Goal: Task Accomplishment & Management: Use online tool/utility

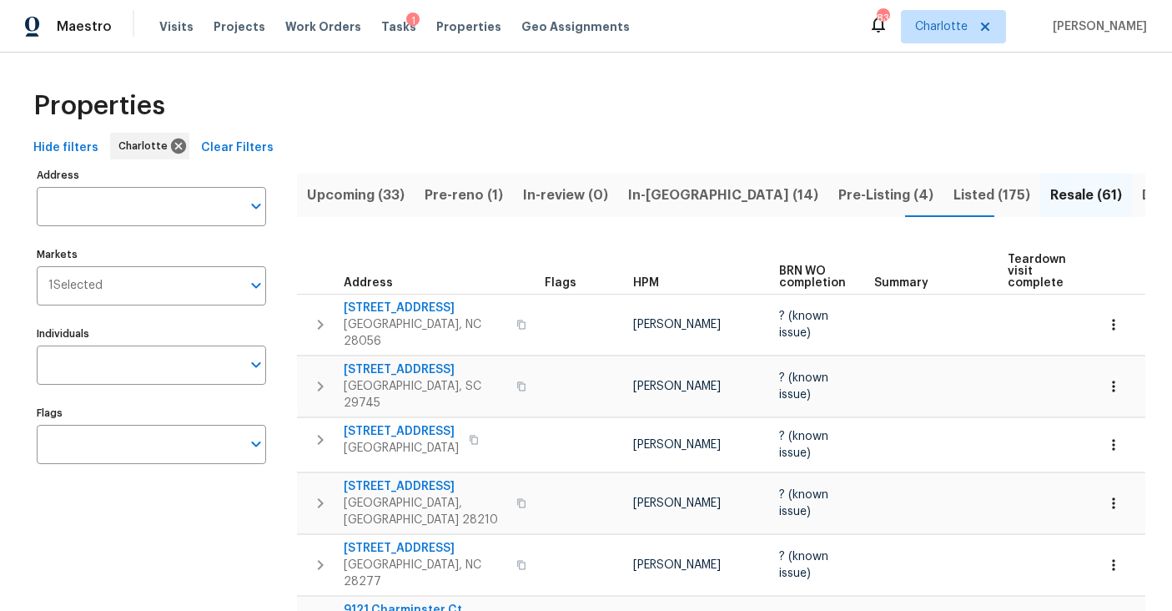
click at [767, 129] on div "Properties" at bounding box center [586, 105] width 1119 height 53
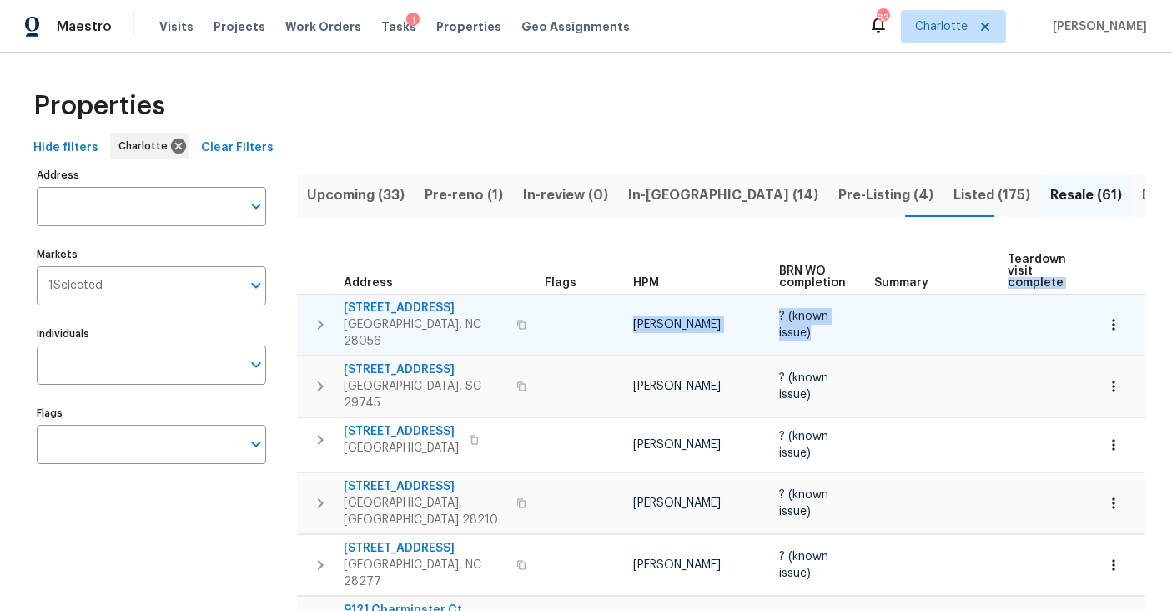
drag, startPoint x: 1042, startPoint y: 267, endPoint x: 1001, endPoint y: 314, distance: 62.1
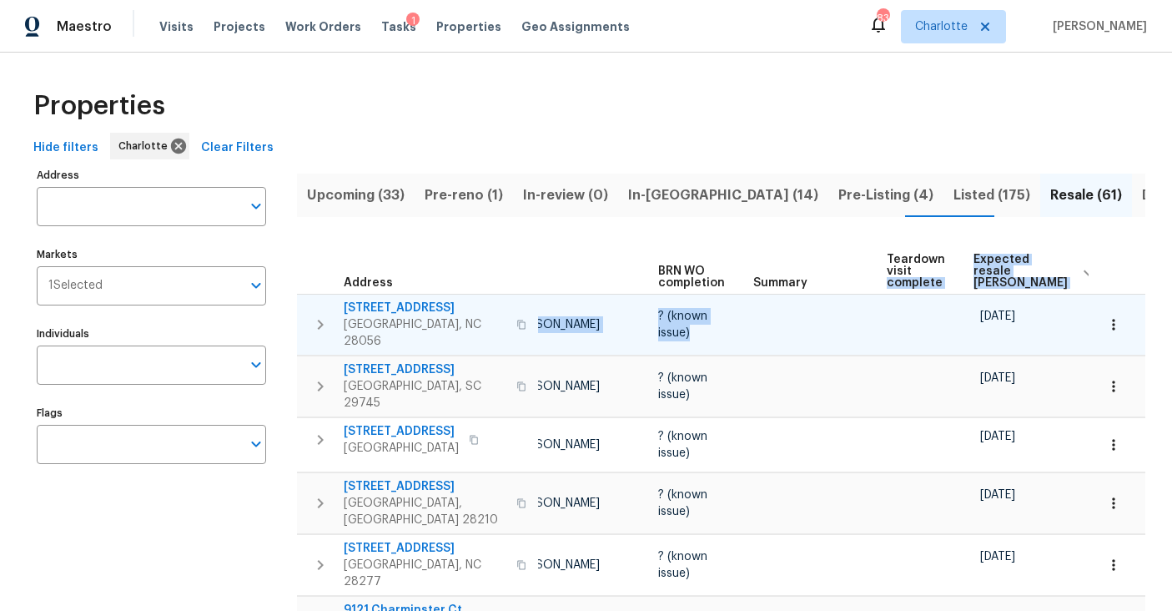
scroll to position [0, 200]
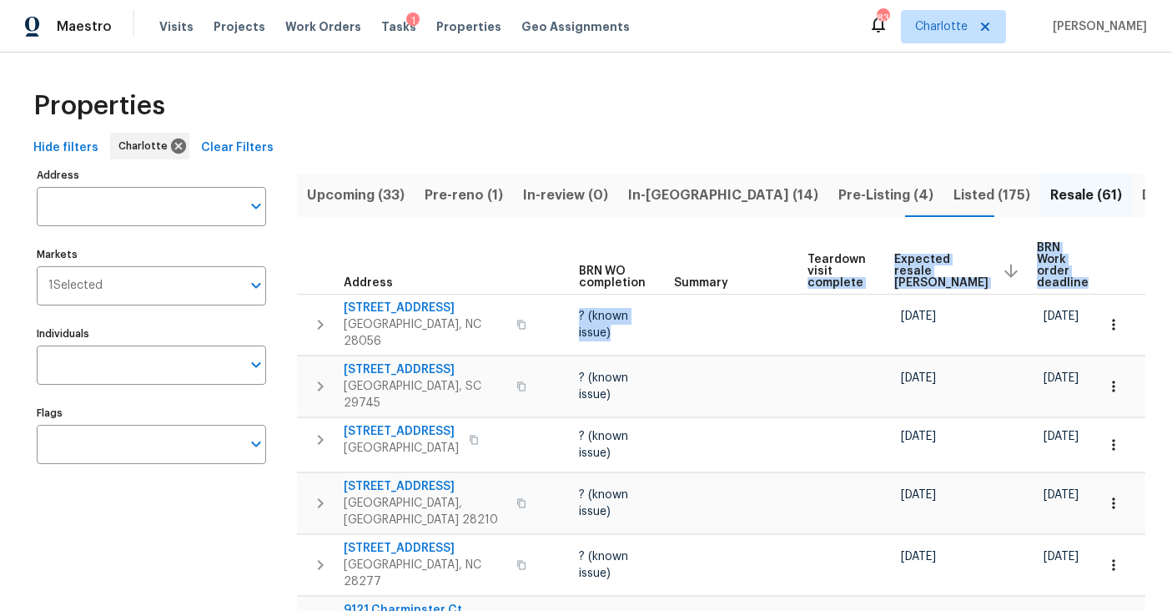
click at [903, 263] on span "Expected resale COE" at bounding box center [941, 271] width 94 height 35
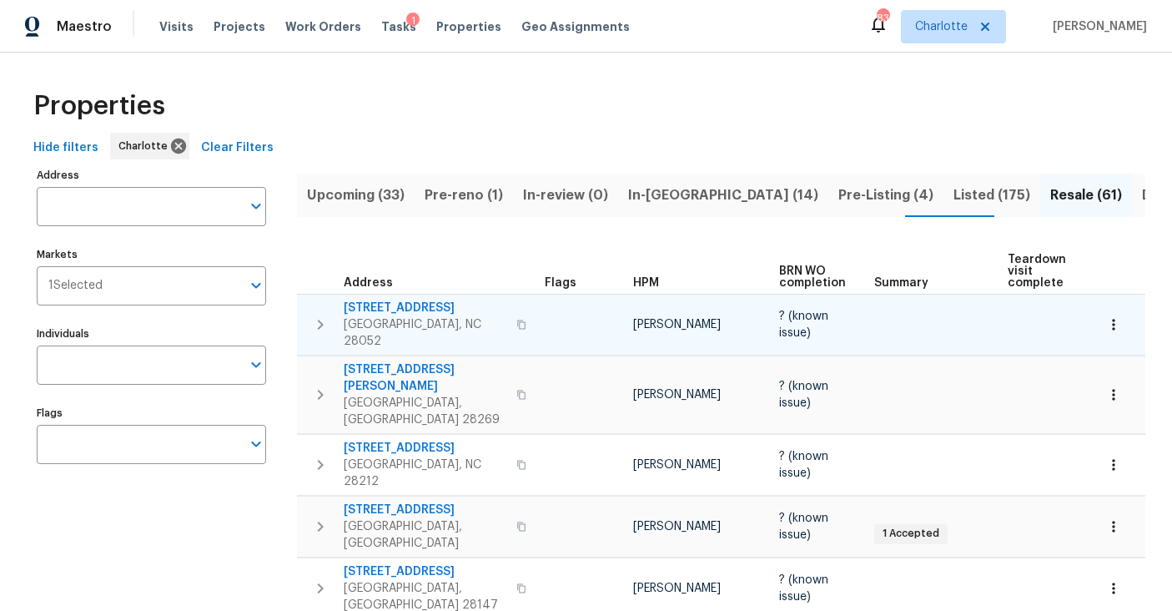
scroll to position [0, 172]
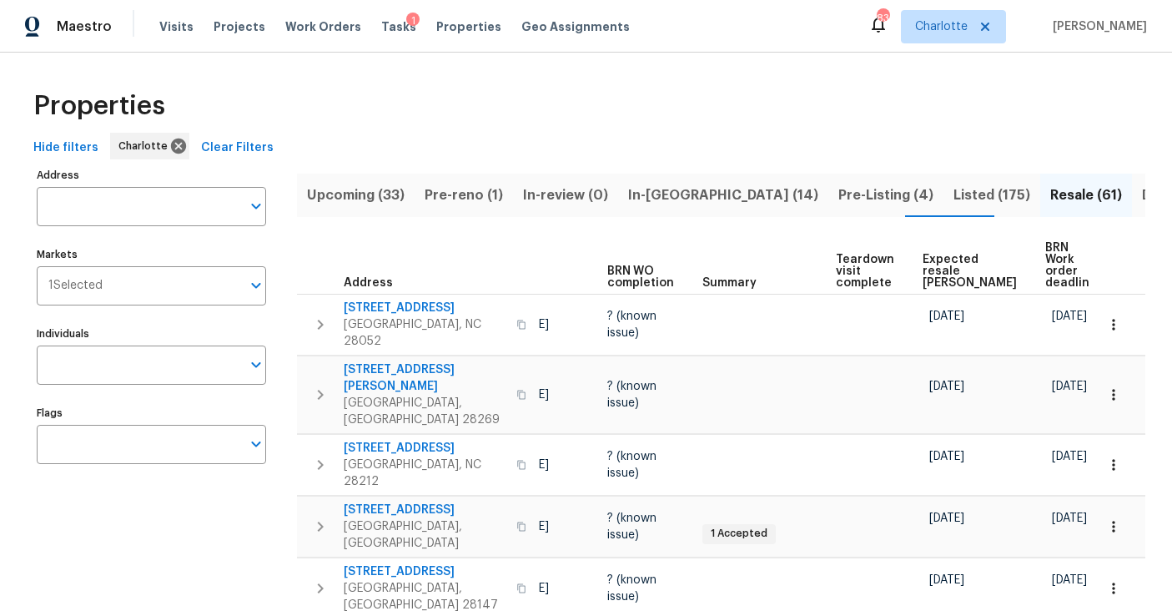
click at [944, 255] on span "Expected resale COE" at bounding box center [970, 271] width 94 height 35
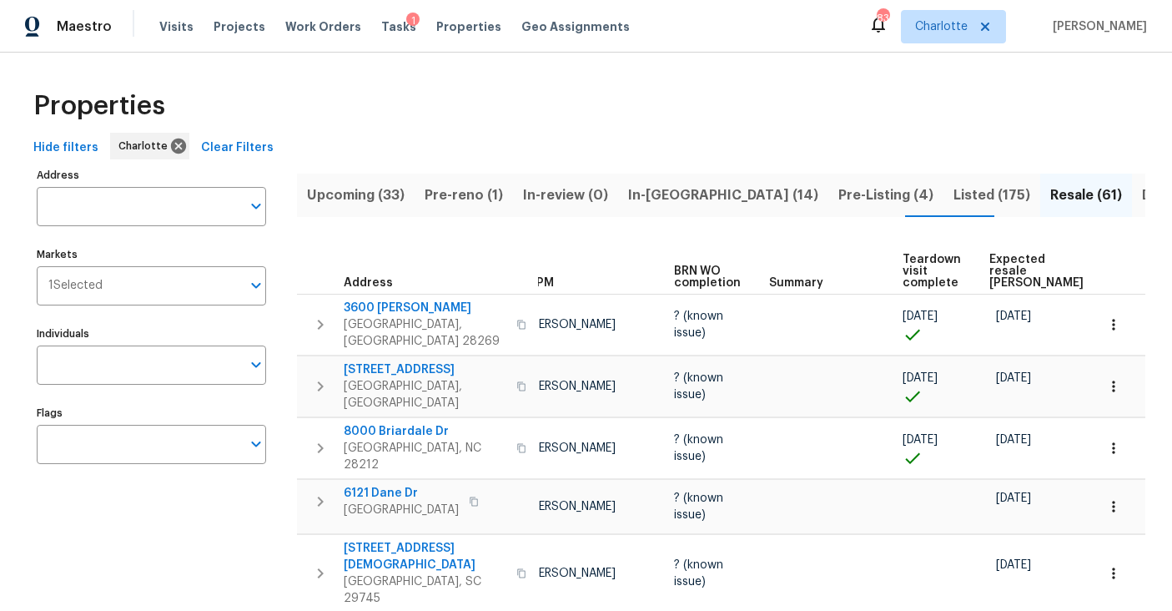
scroll to position [0, 200]
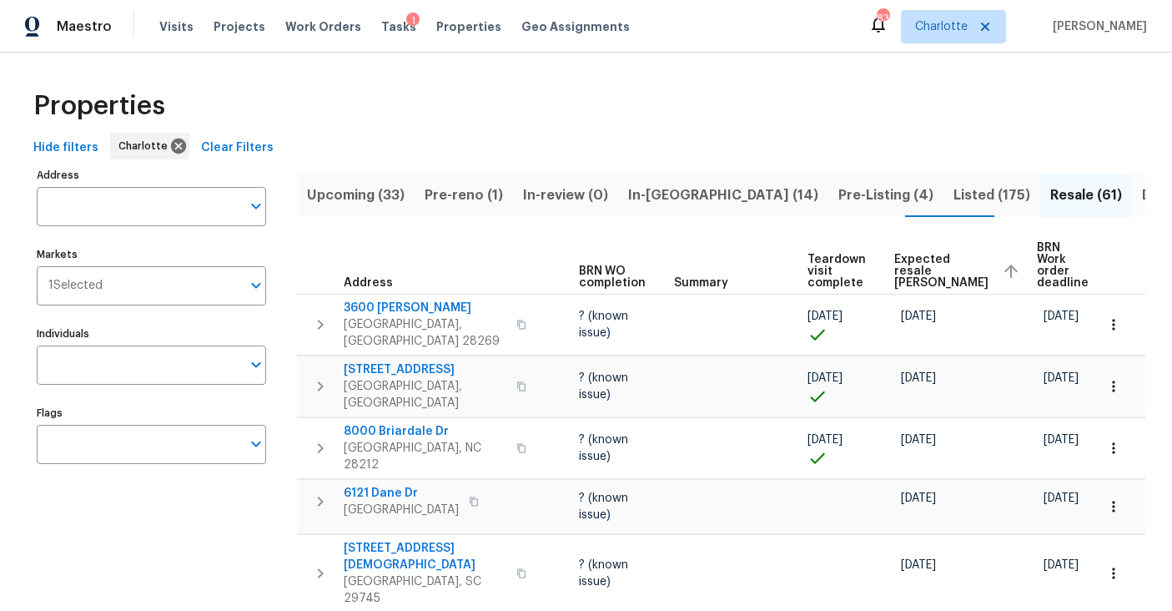
click at [914, 258] on span "Expected resale COE" at bounding box center [941, 271] width 94 height 35
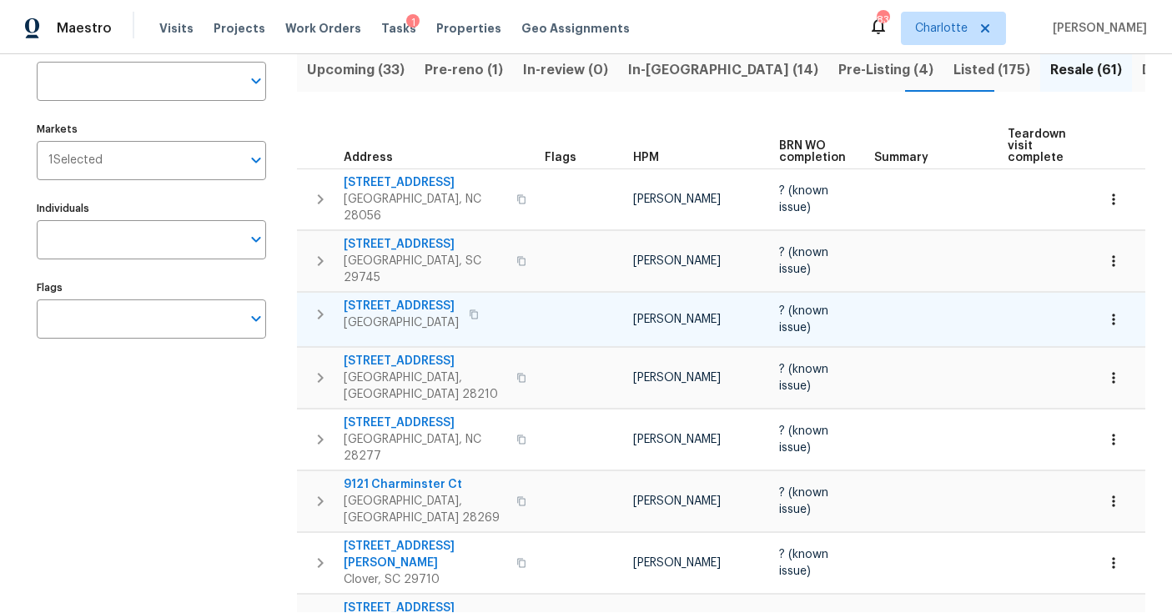
scroll to position [137, 0]
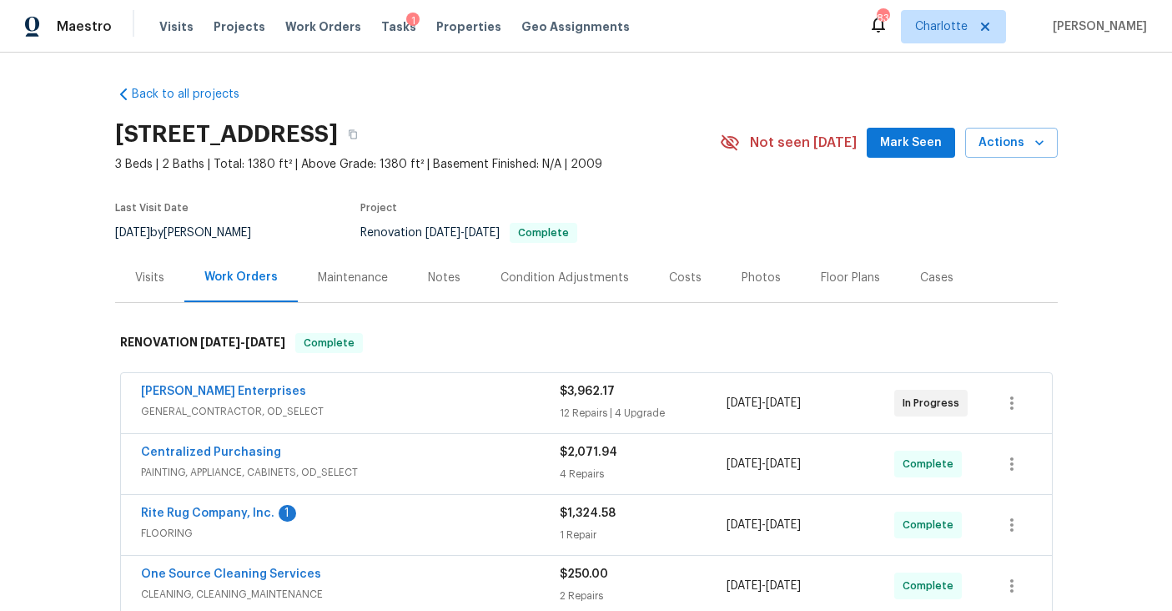
click at [697, 274] on div "Costs" at bounding box center [685, 277] width 73 height 49
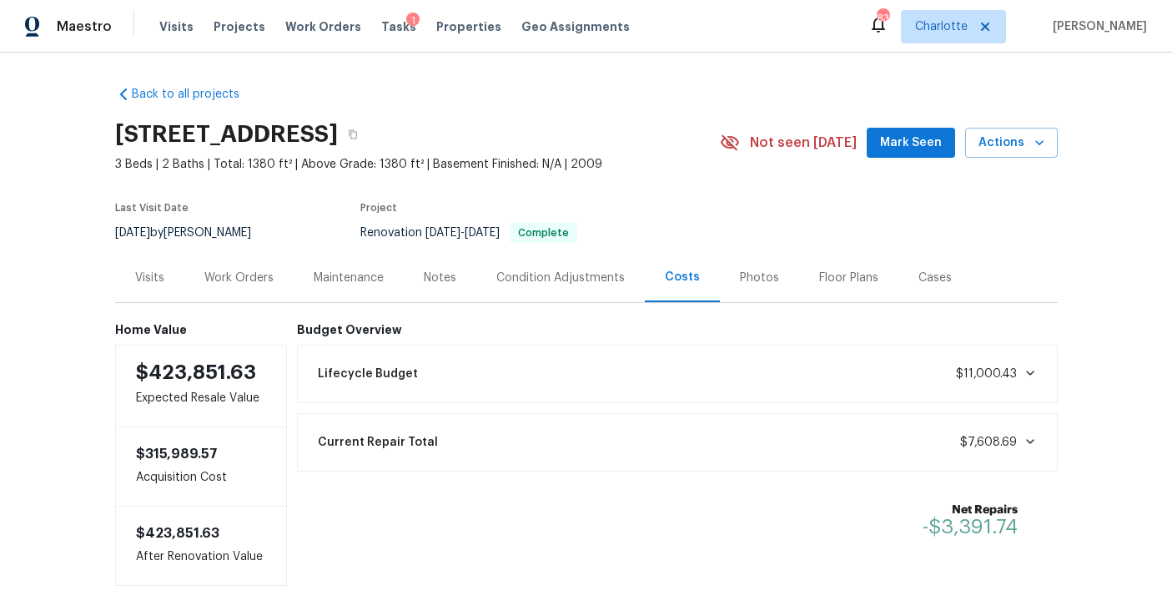
click at [106, 123] on div "Back to all projects [STREET_ADDRESS] 3 Beds | 2 Baths | Total: 1380 ft² | Abov…" at bounding box center [586, 332] width 1172 height 558
click at [203, 24] on div "Visits Projects Work Orders Tasks 1 Properties Geo Assignments" at bounding box center [404, 26] width 491 height 33
click at [214, 24] on span "Projects" at bounding box center [240, 26] width 52 height 17
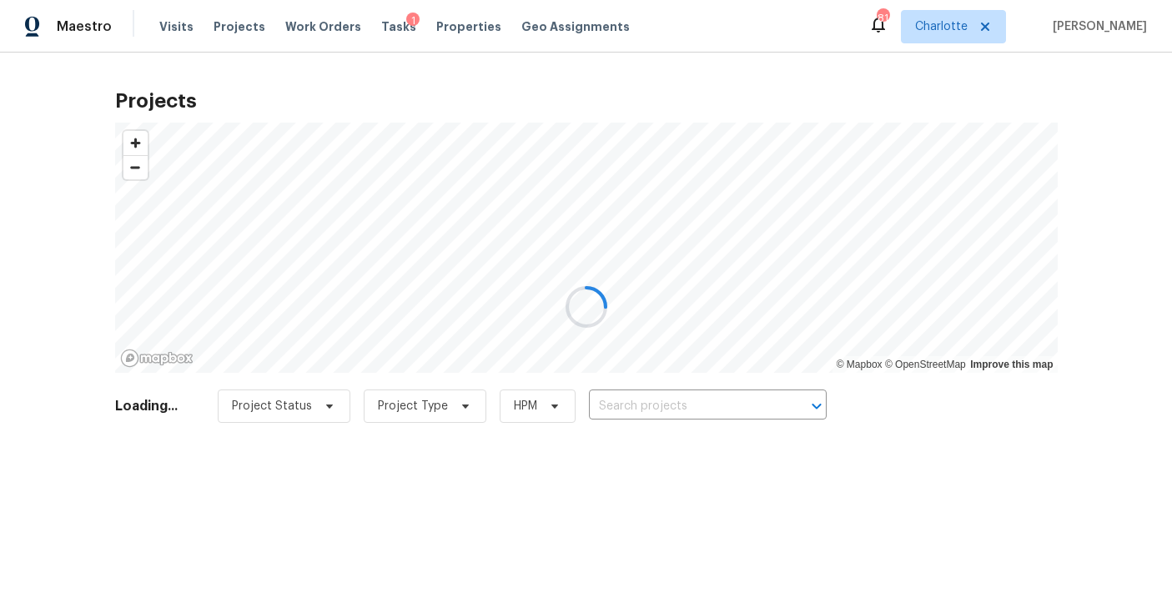
click at [680, 398] on div at bounding box center [586, 306] width 1172 height 613
click at [712, 414] on div at bounding box center [586, 306] width 1172 height 613
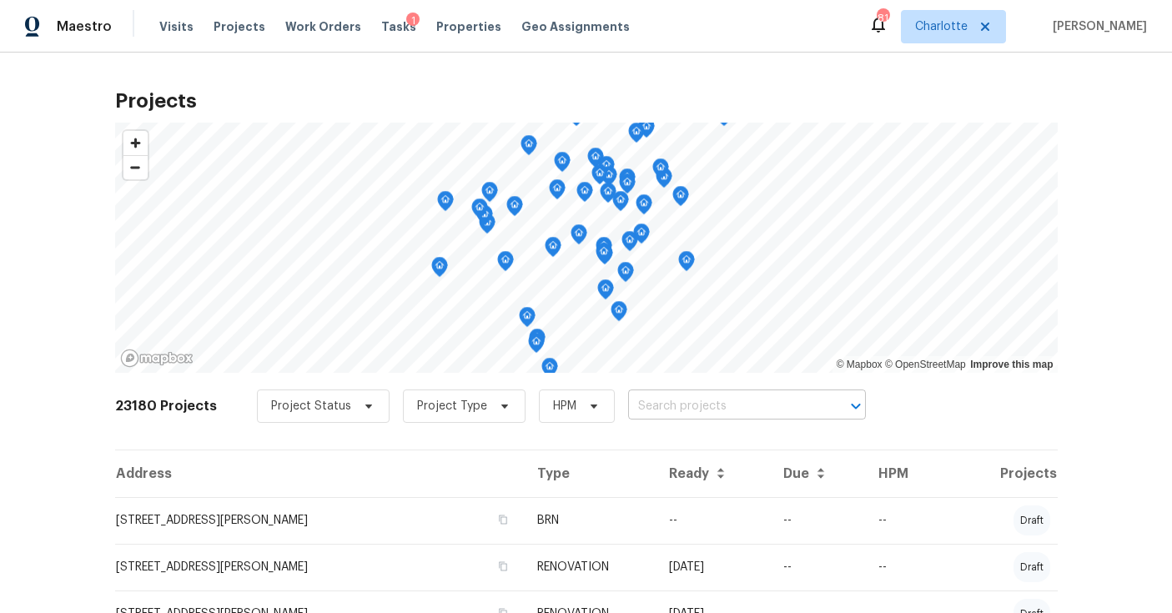
click at [716, 407] on input "text" at bounding box center [723, 407] width 191 height 26
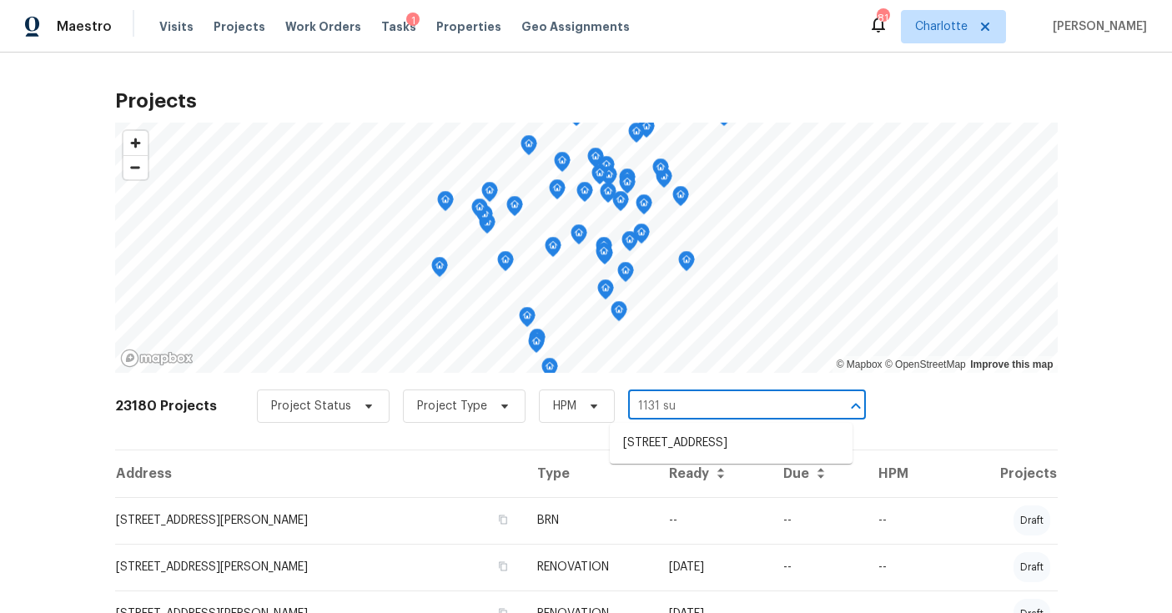
type input "1131 sum"
click at [738, 453] on li "1131 Summit Hills Dr, Charlotte, NC 28214" at bounding box center [731, 444] width 243 height 28
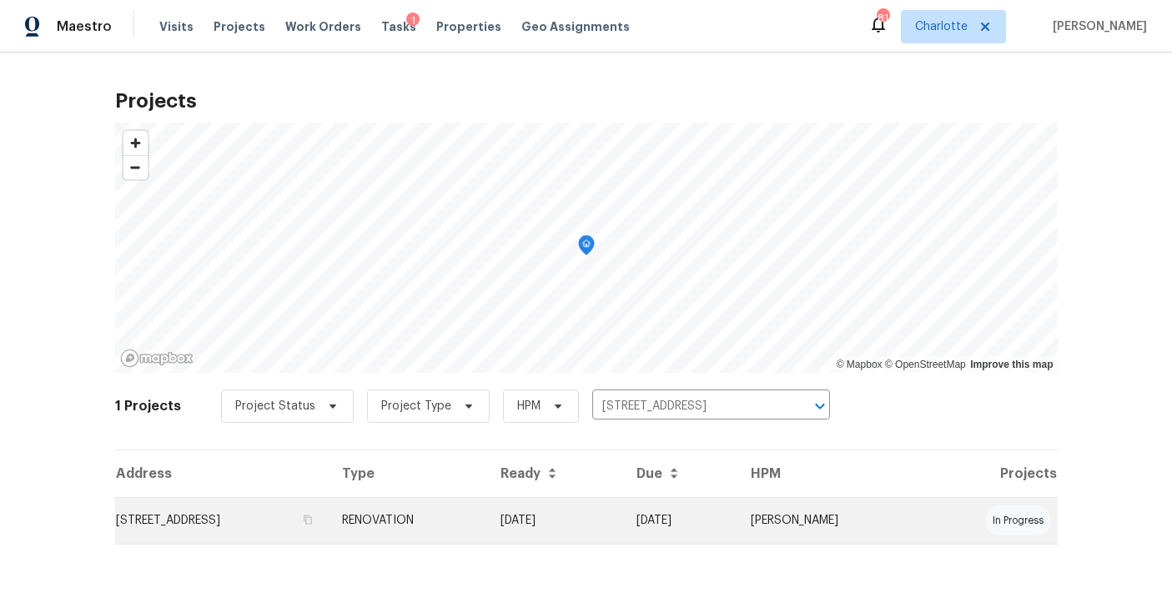
click at [330, 520] on td "1131 Summit Hills Dr, Charlotte, NC 28214" at bounding box center [222, 520] width 214 height 47
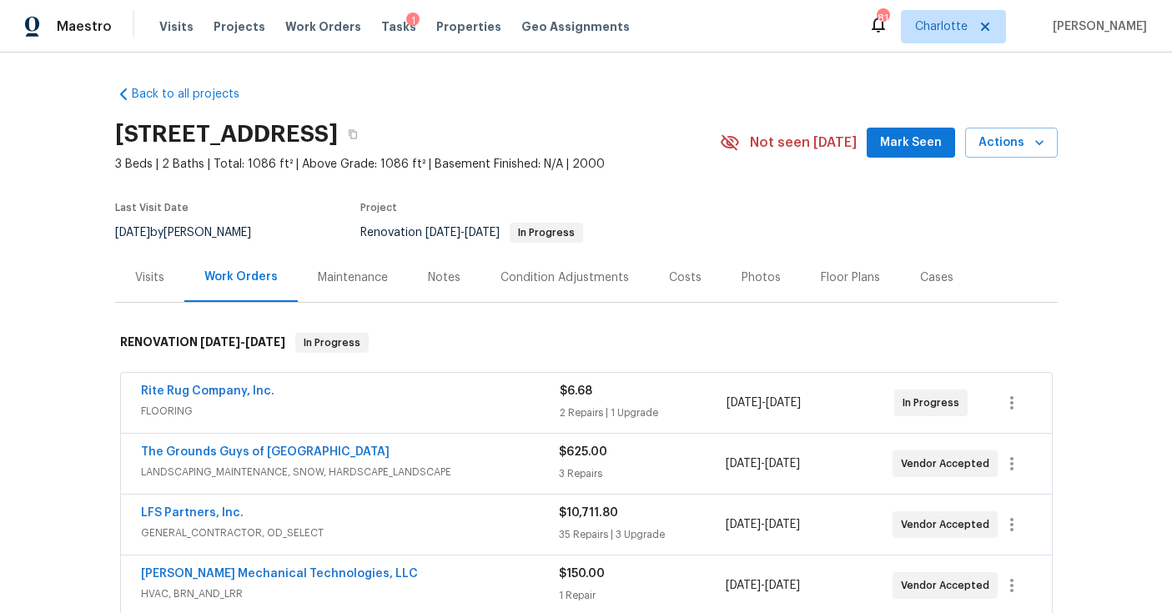
click at [606, 272] on div "Condition Adjustments" at bounding box center [565, 277] width 128 height 17
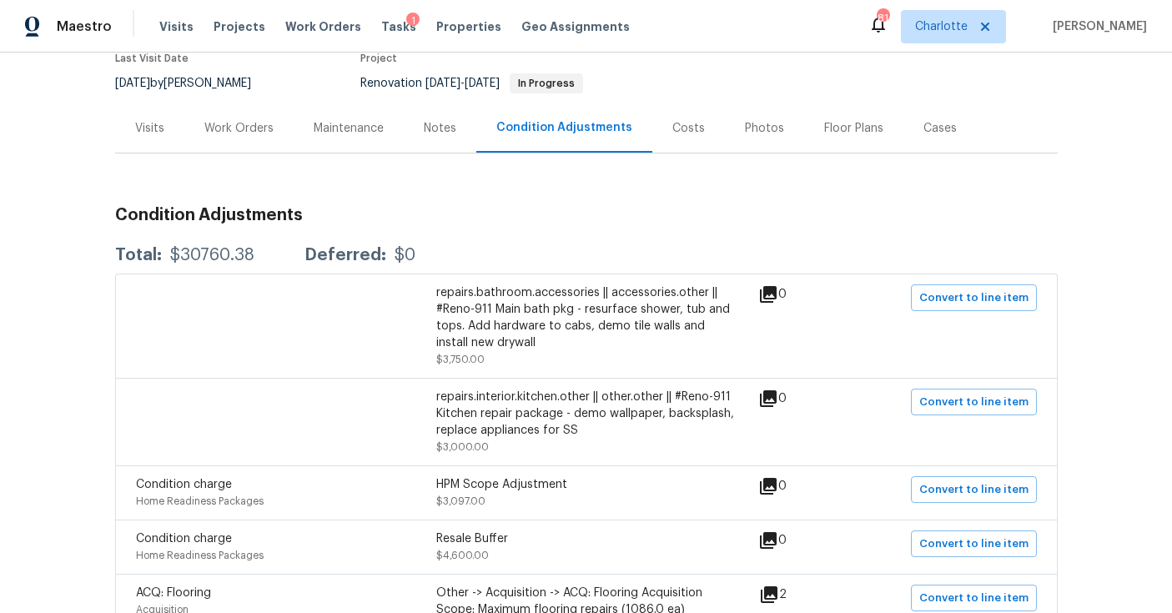
scroll to position [174, 0]
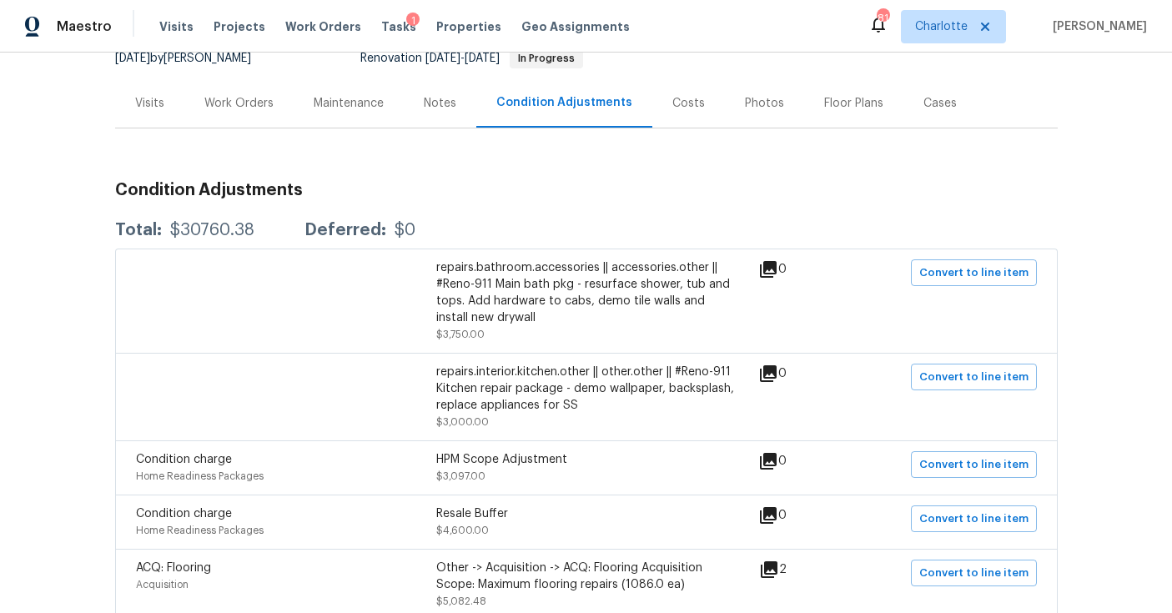
click at [672, 106] on div "Costs" at bounding box center [688, 103] width 33 height 17
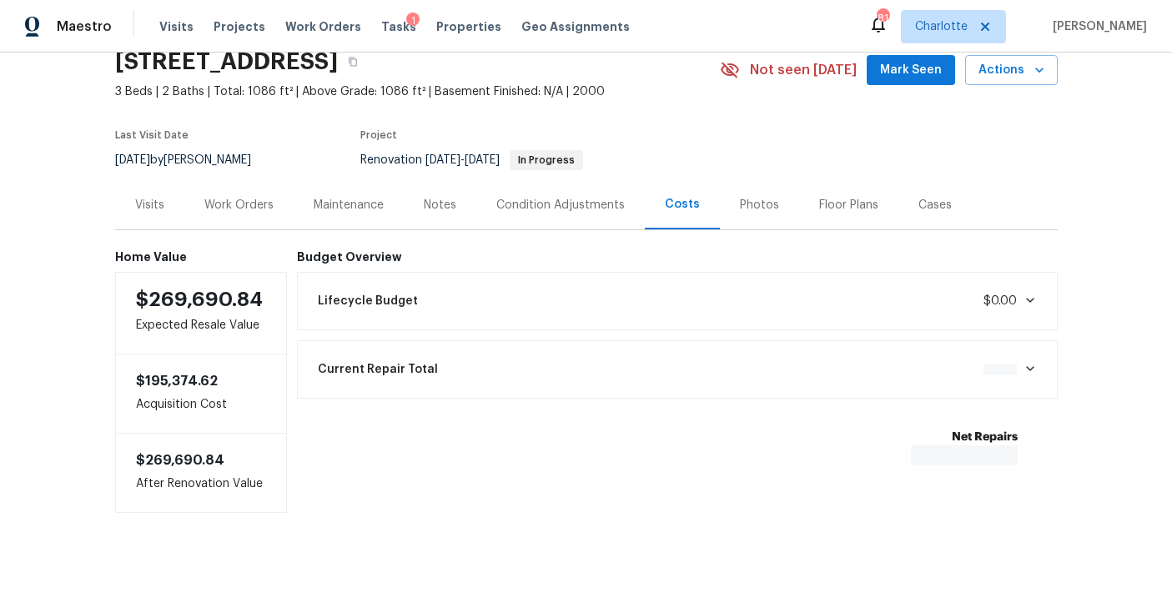
scroll to position [86, 0]
click at [946, 289] on div "Lifecycle Budget $0.00" at bounding box center [677, 301] width 739 height 37
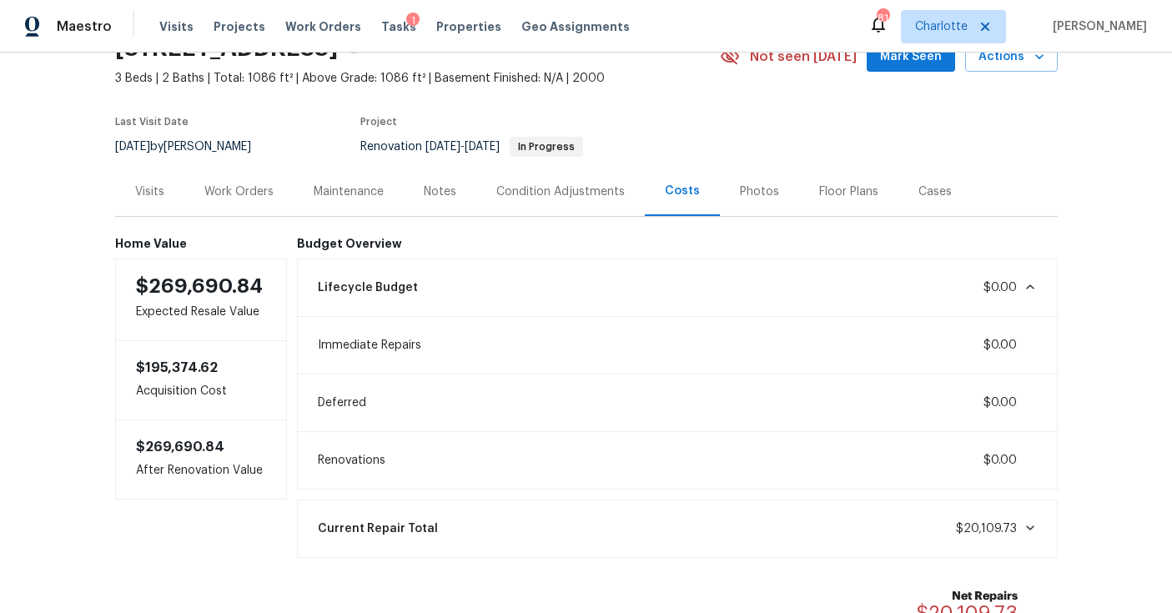
scroll to position [174, 0]
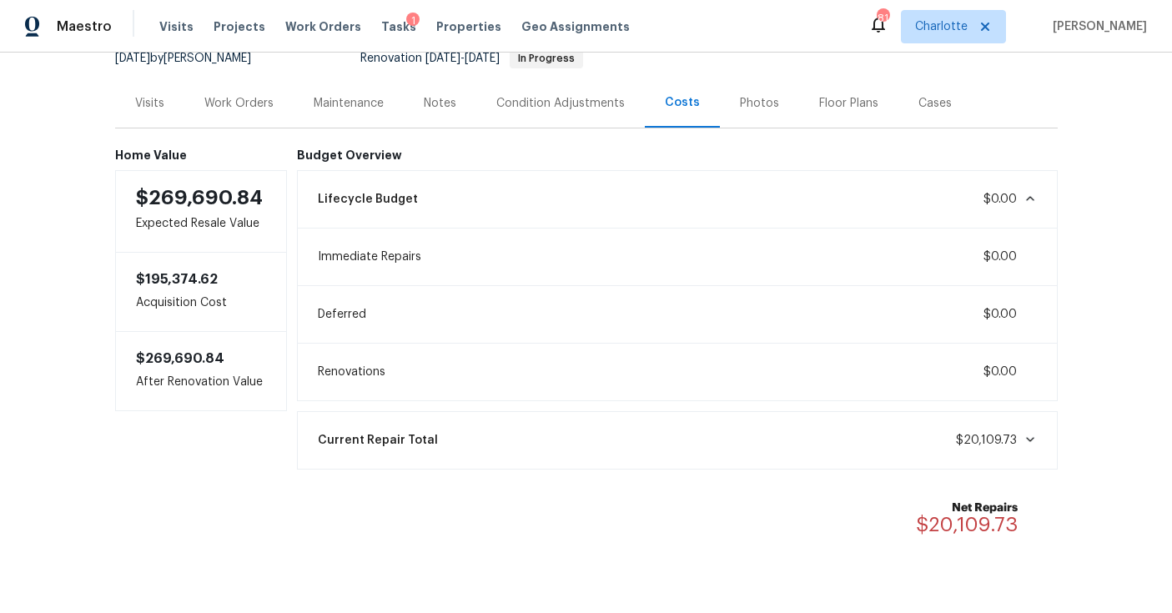
click at [995, 199] on span "$0.00" at bounding box center [1000, 200] width 33 height 12
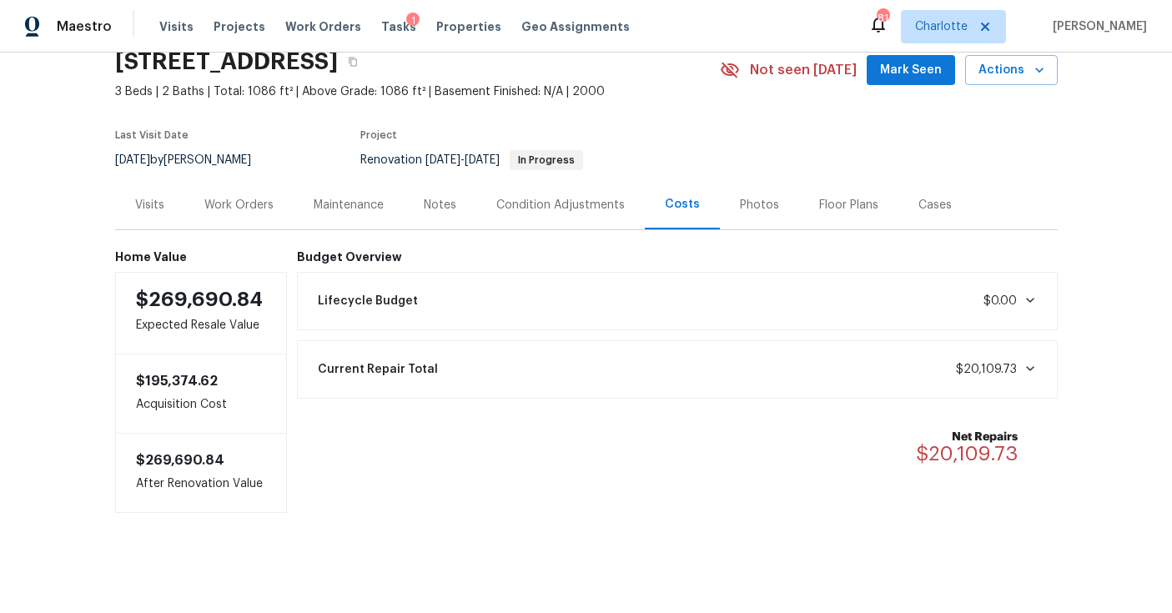
click at [500, 180] on div "Condition Adjustments" at bounding box center [560, 204] width 169 height 49
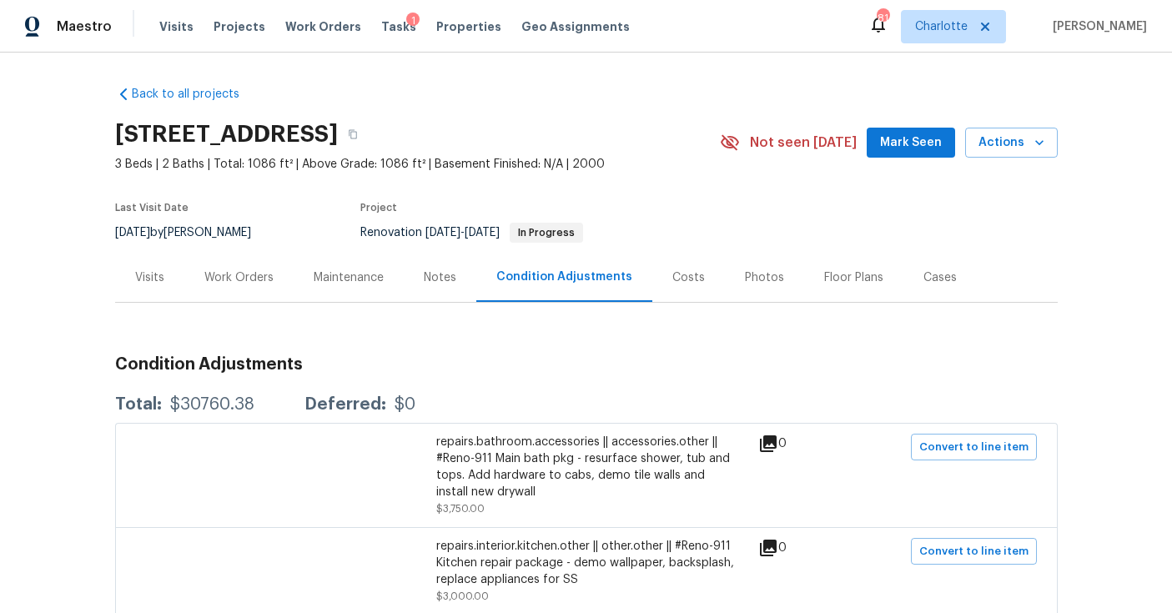
click at [235, 271] on div "Work Orders" at bounding box center [238, 277] width 69 height 17
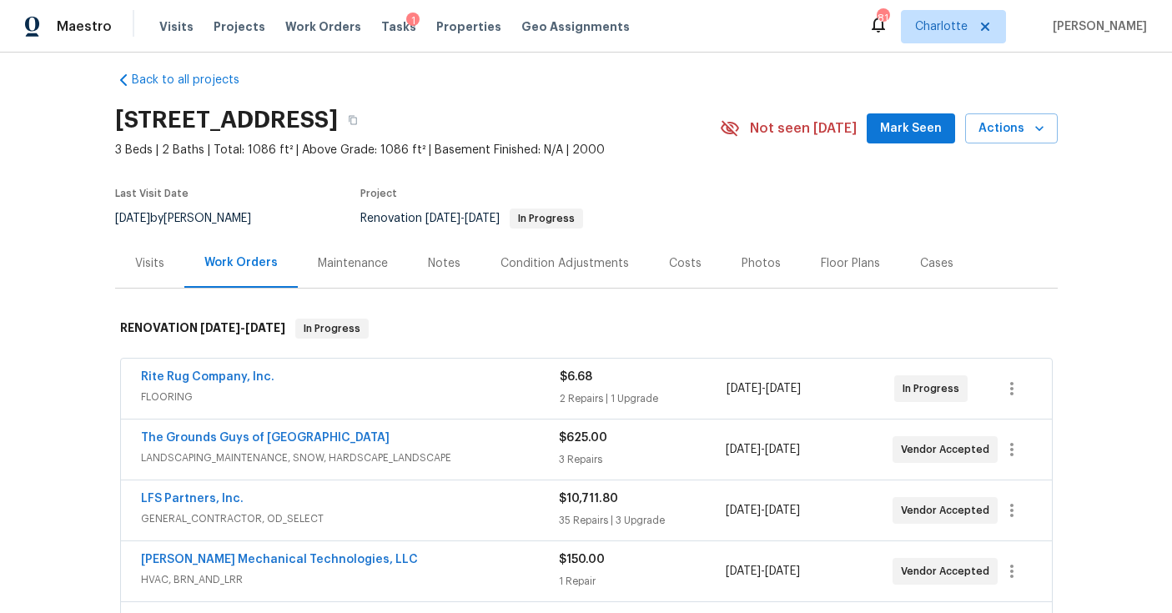
scroll to position [18, 0]
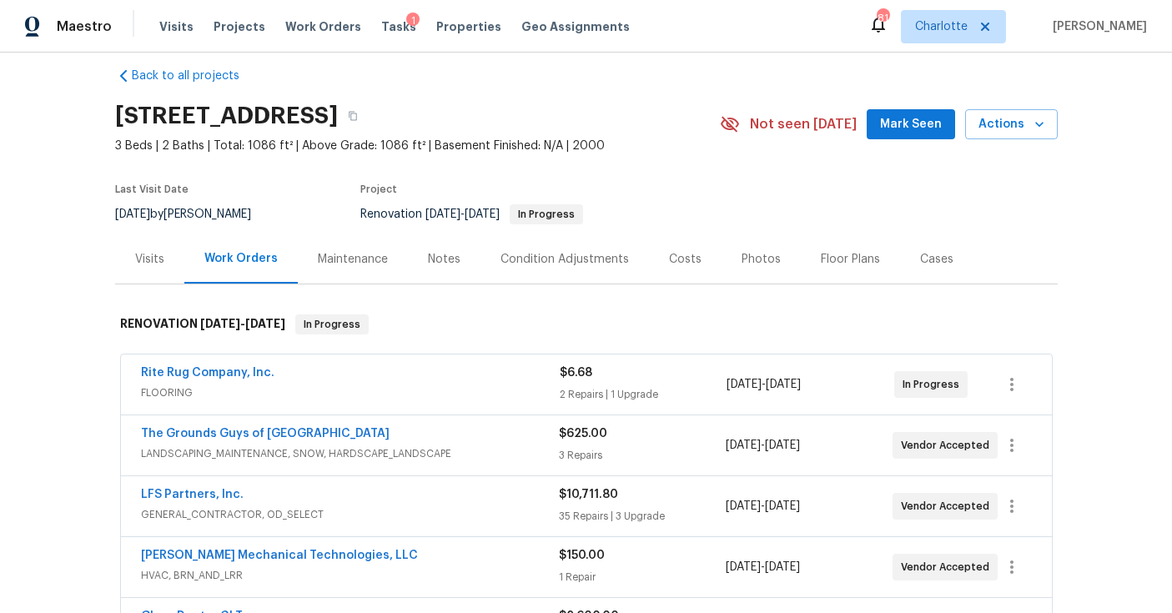
click at [675, 254] on div "Costs" at bounding box center [685, 259] width 33 height 17
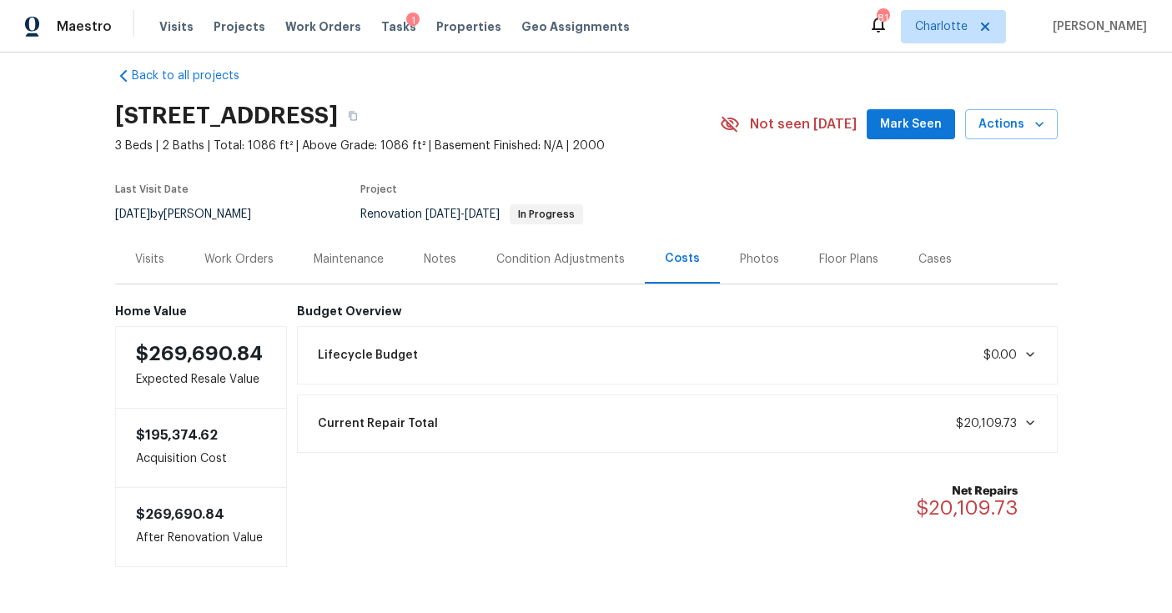
click at [148, 261] on div "Visits" at bounding box center [149, 259] width 29 height 17
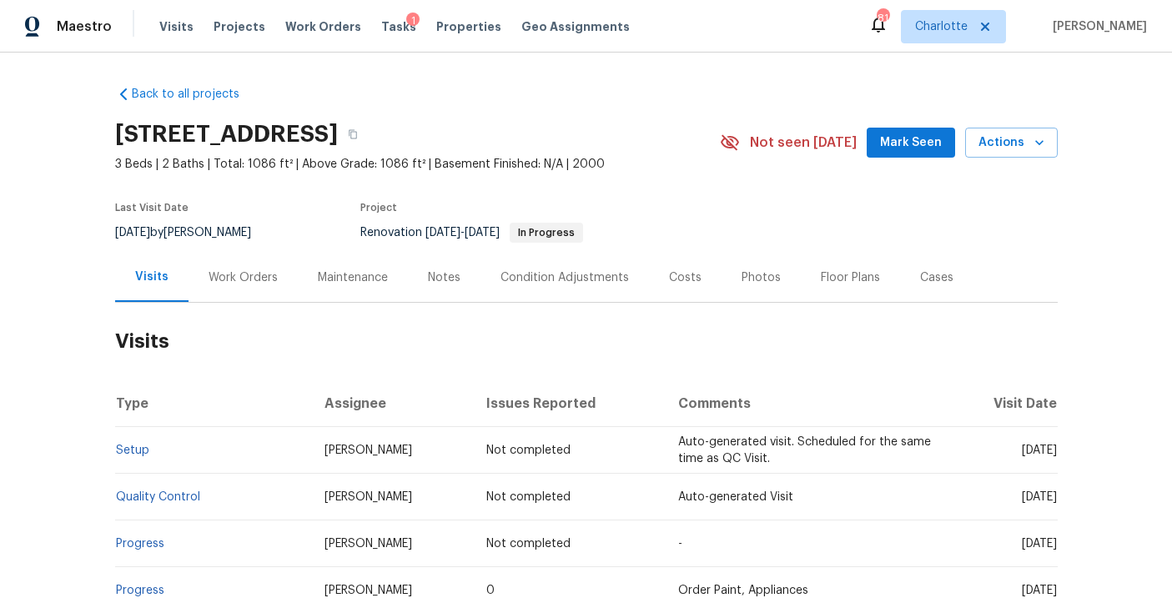
click at [396, 287] on div "Maintenance" at bounding box center [353, 277] width 110 height 49
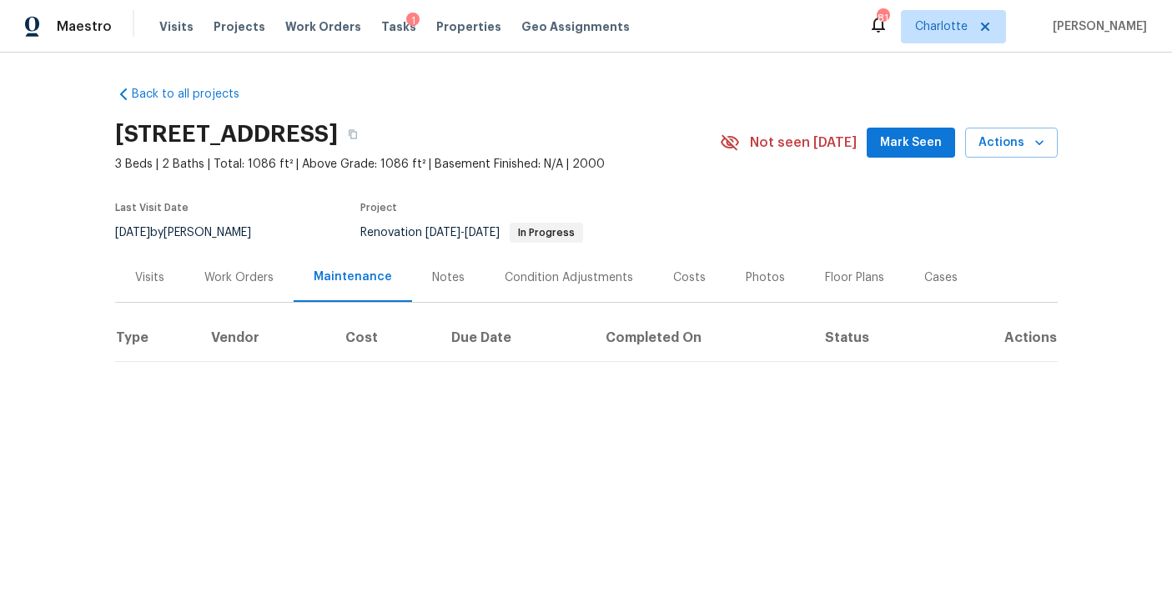
click at [432, 274] on div "Notes" at bounding box center [448, 277] width 33 height 17
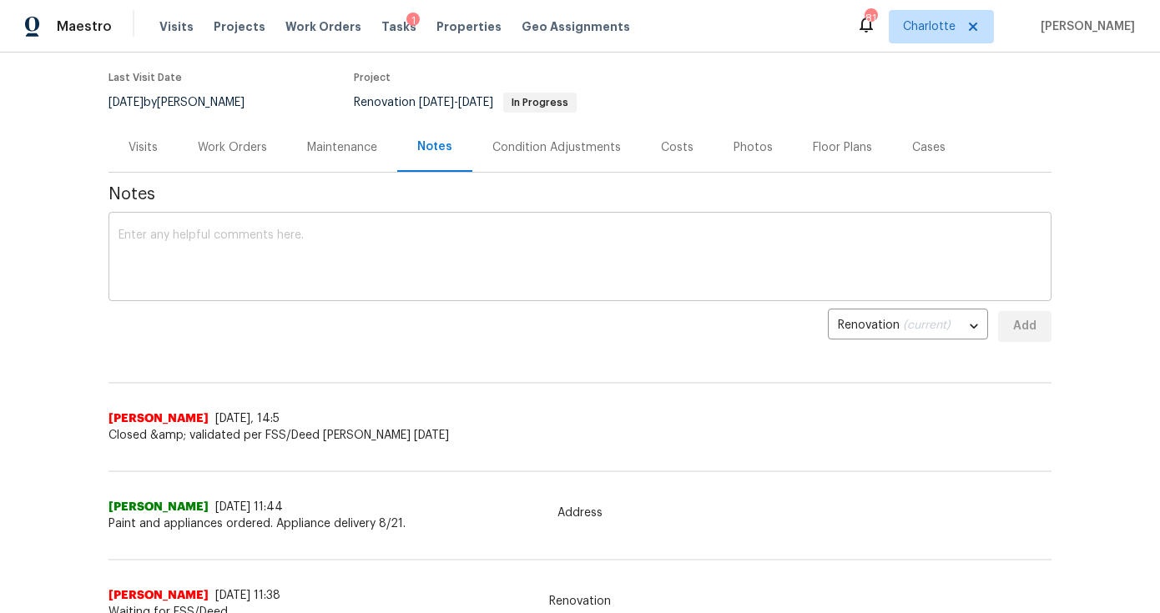
scroll to position [131, 0]
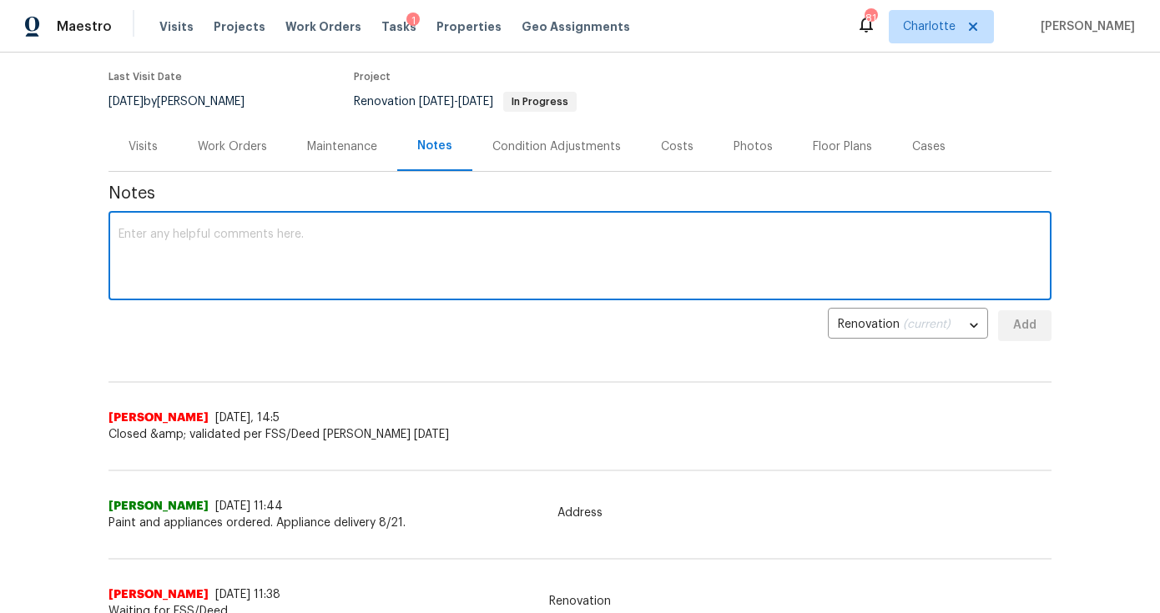
click at [294, 271] on textarea at bounding box center [579, 258] width 923 height 58
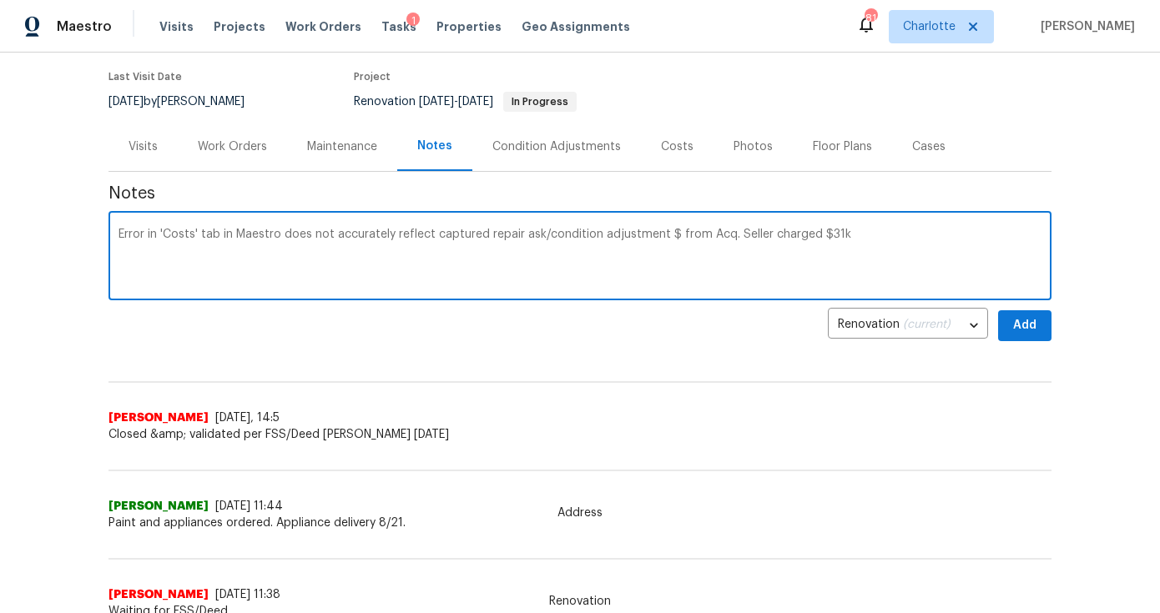
type textarea "Error in 'Costs' tab in Maestro does not accurately reflect captured repair ask…"
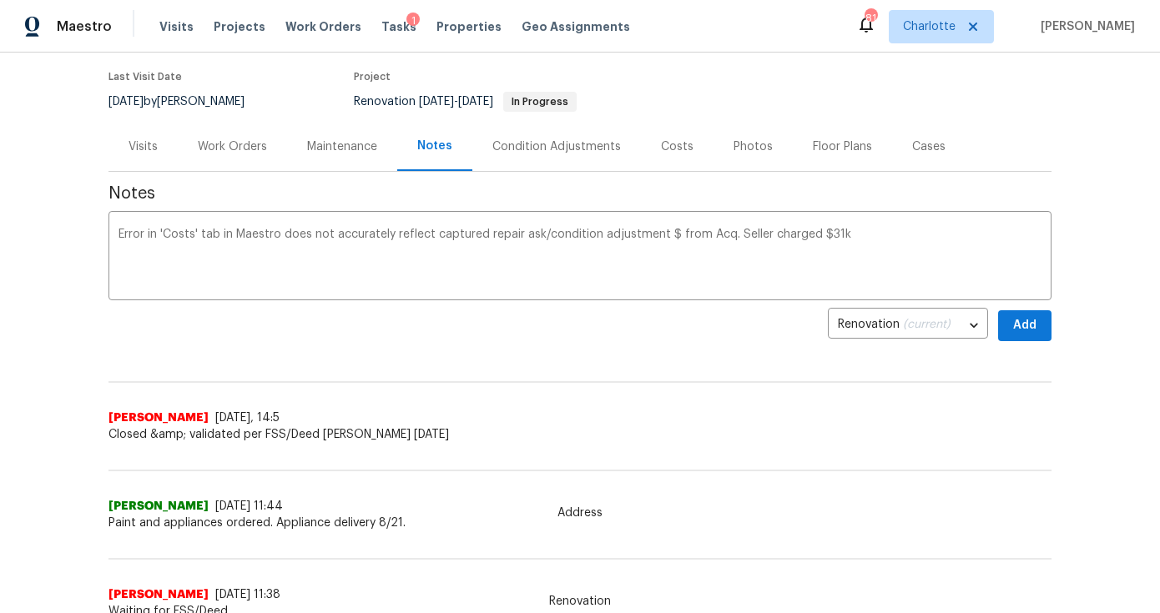
drag, startPoint x: 1040, startPoint y: 340, endPoint x: 1026, endPoint y: 333, distance: 16.0
click at [1024, 331] on span "Add" at bounding box center [1024, 325] width 27 height 21
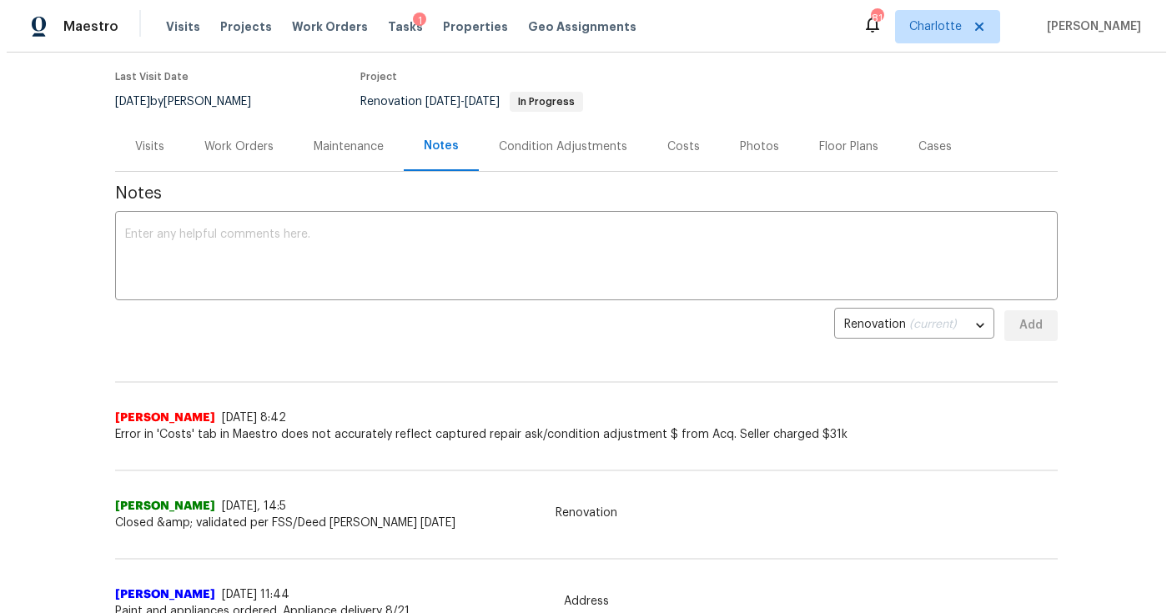
scroll to position [0, 0]
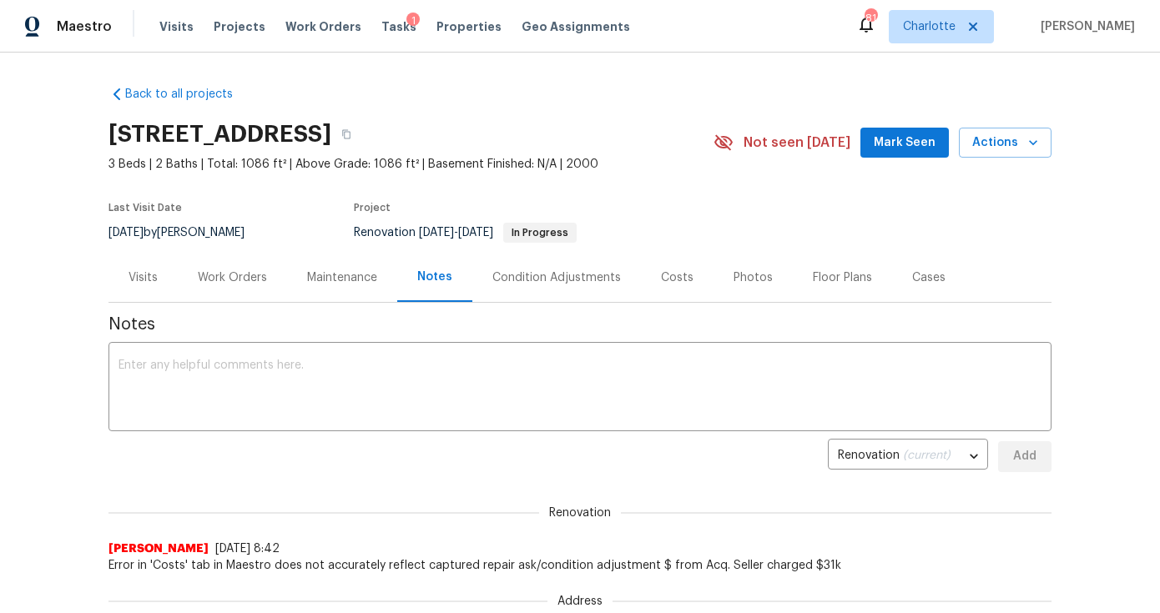
click at [233, 28] on span "Projects" at bounding box center [240, 26] width 52 height 17
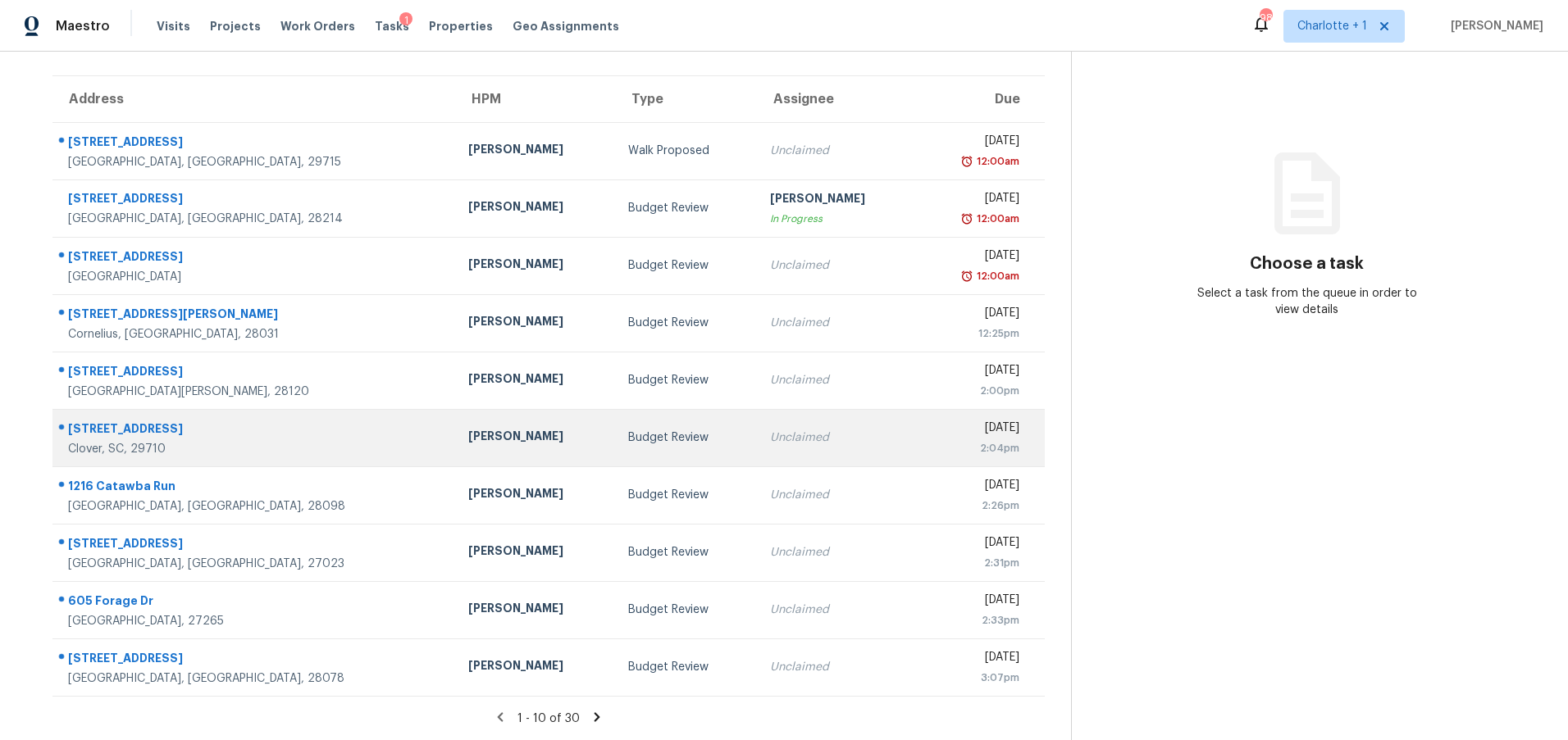
scroll to position [126, 0]
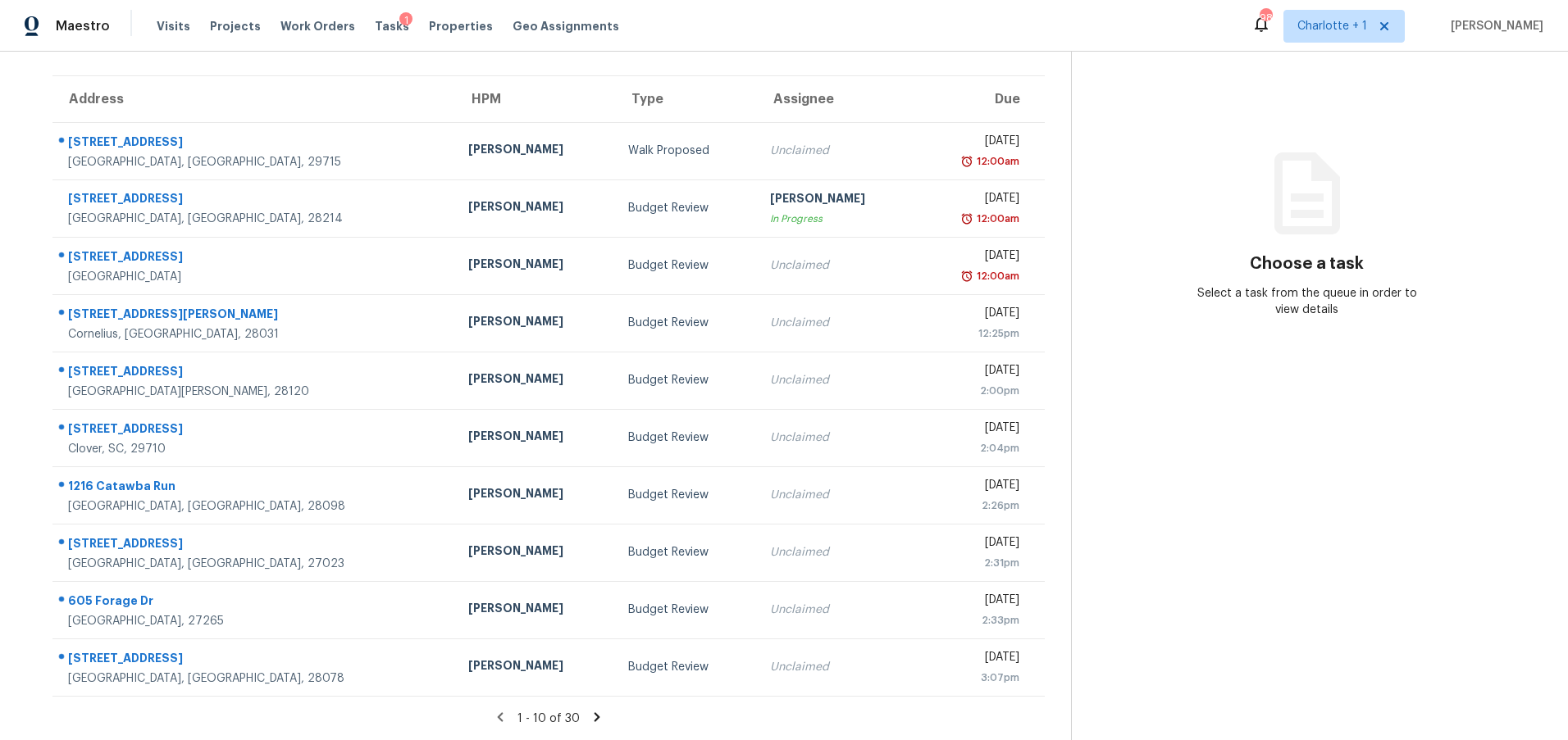
click at [573, 711] on div "1 - 10 of 30" at bounding box center [549, 719] width 1045 height 18
click at [594, 711] on icon at bounding box center [597, 717] width 15 height 15
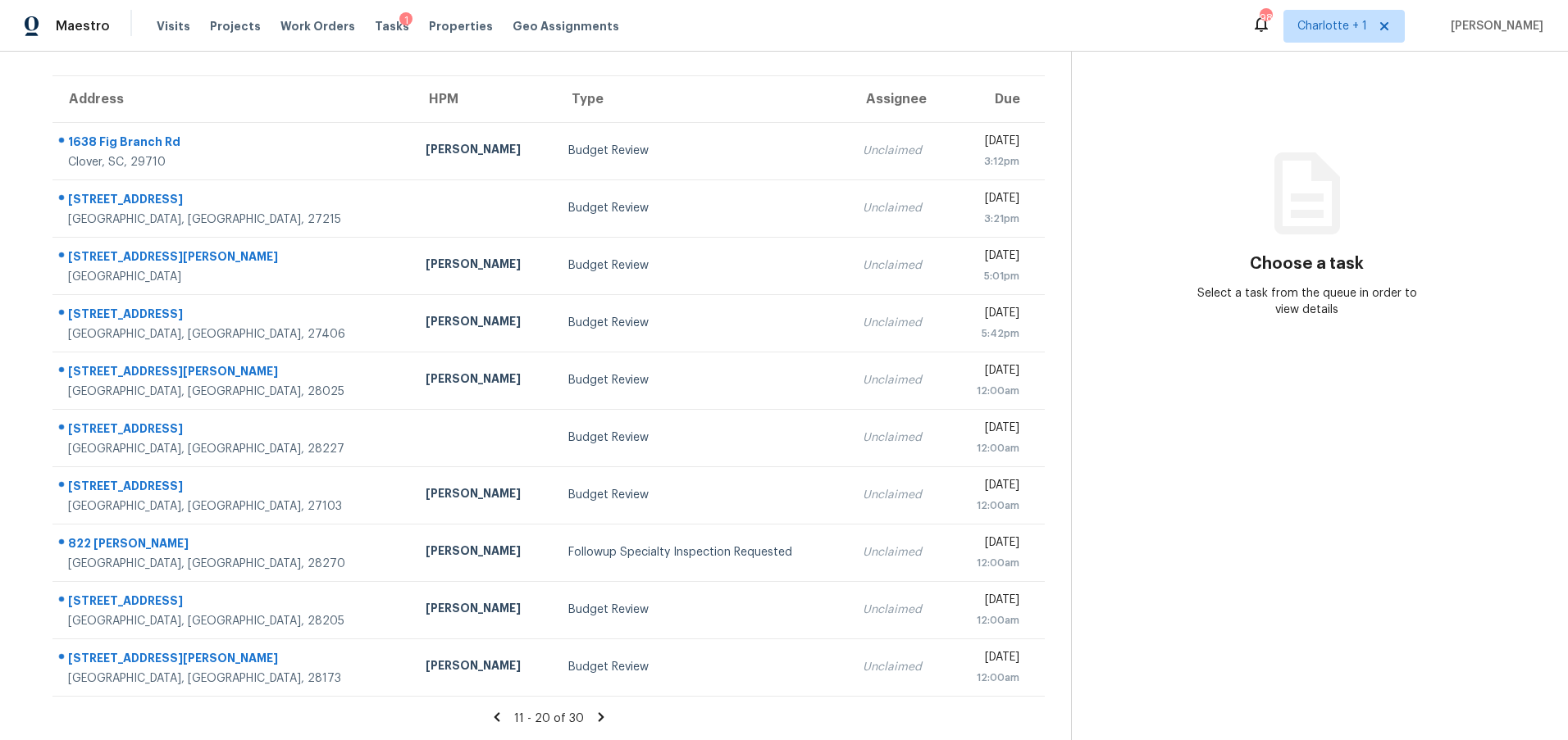
click at [598, 712] on icon at bounding box center [601, 716] width 6 height 9
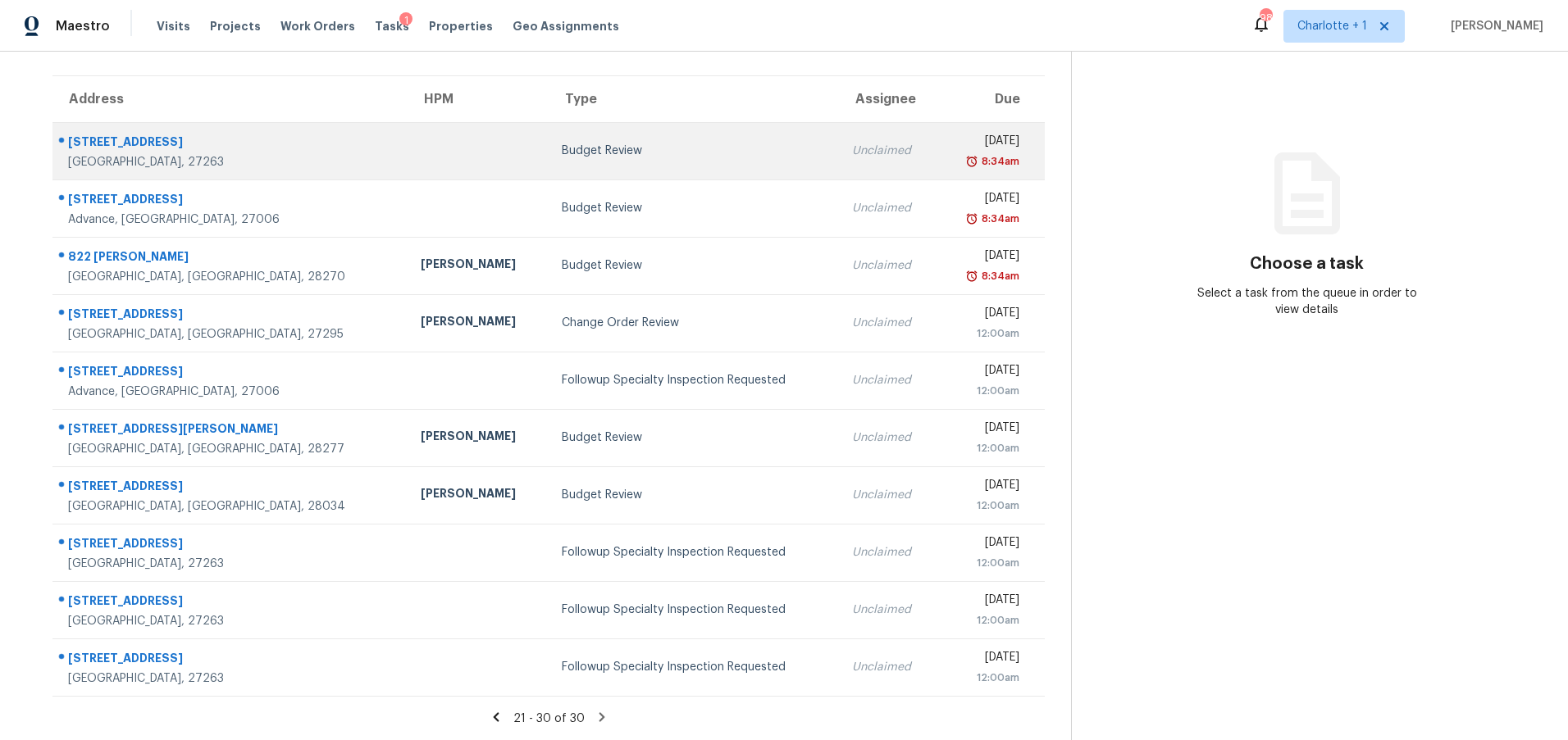
click at [408, 142] on td at bounding box center [479, 150] width 142 height 57
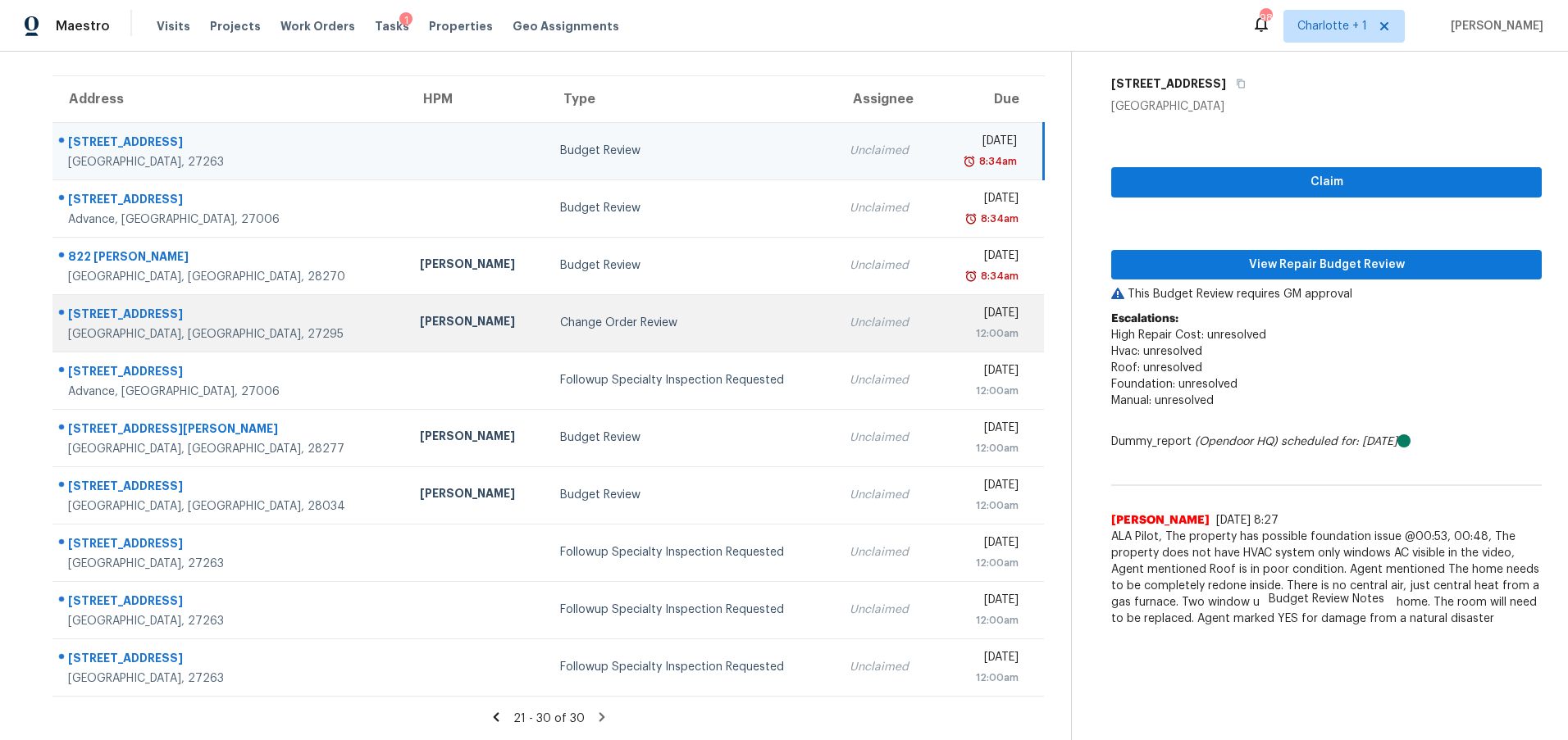
click at [674, 315] on div "Change Order Review" at bounding box center [692, 322] width 263 height 17
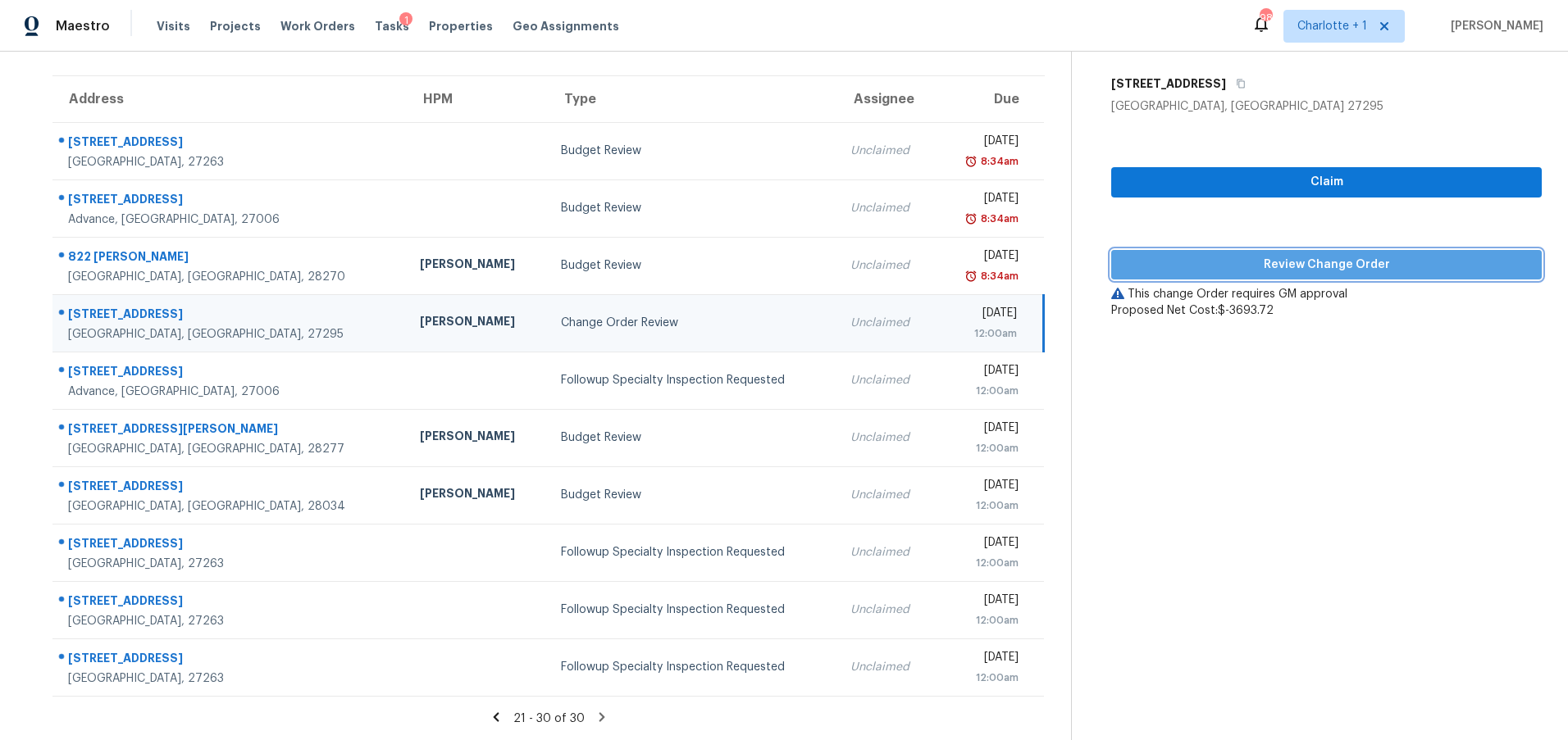
click at [1232, 255] on span "Review Change Order" at bounding box center [1326, 264] width 404 height 21
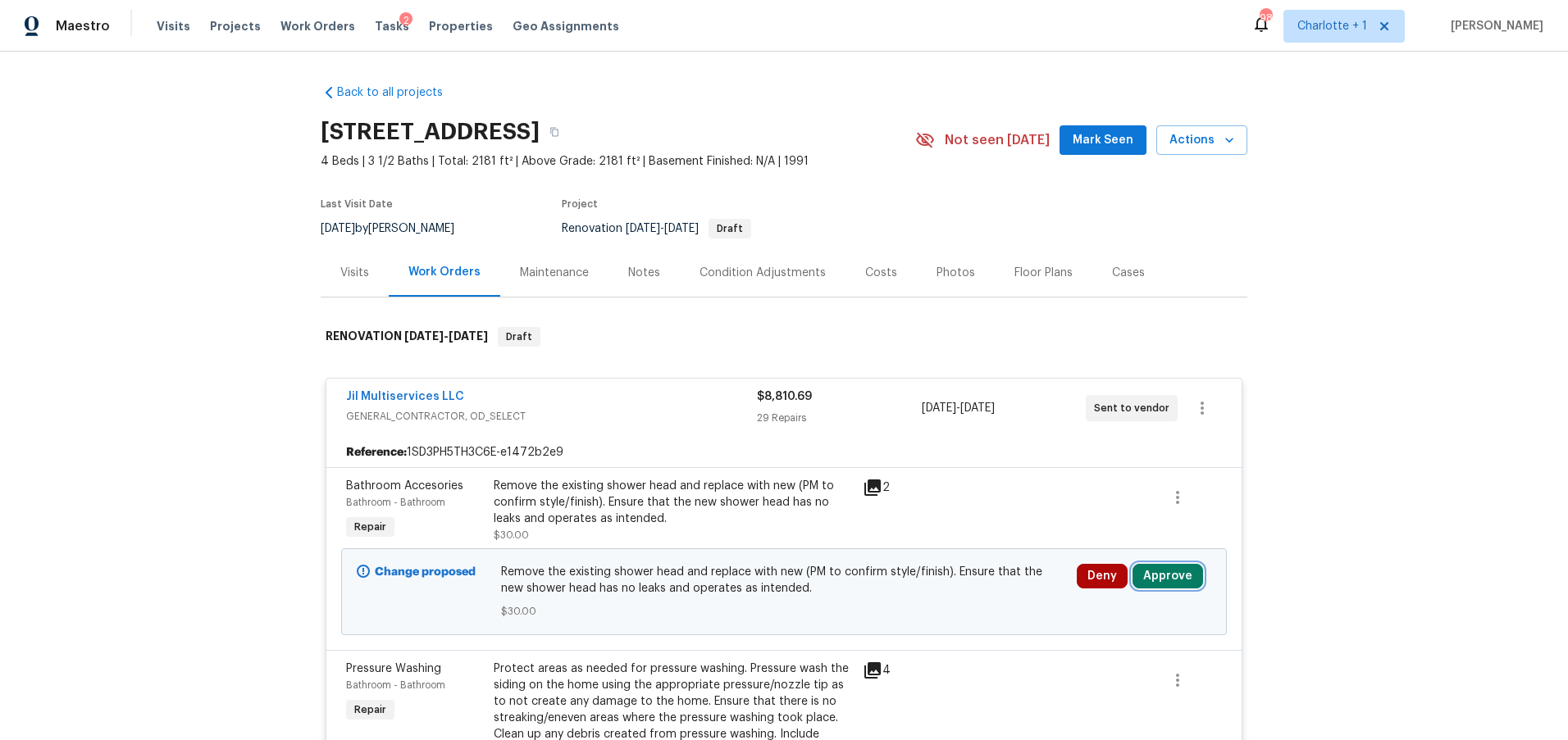
click at [1169, 571] on button "Approve" at bounding box center [1168, 576] width 71 height 25
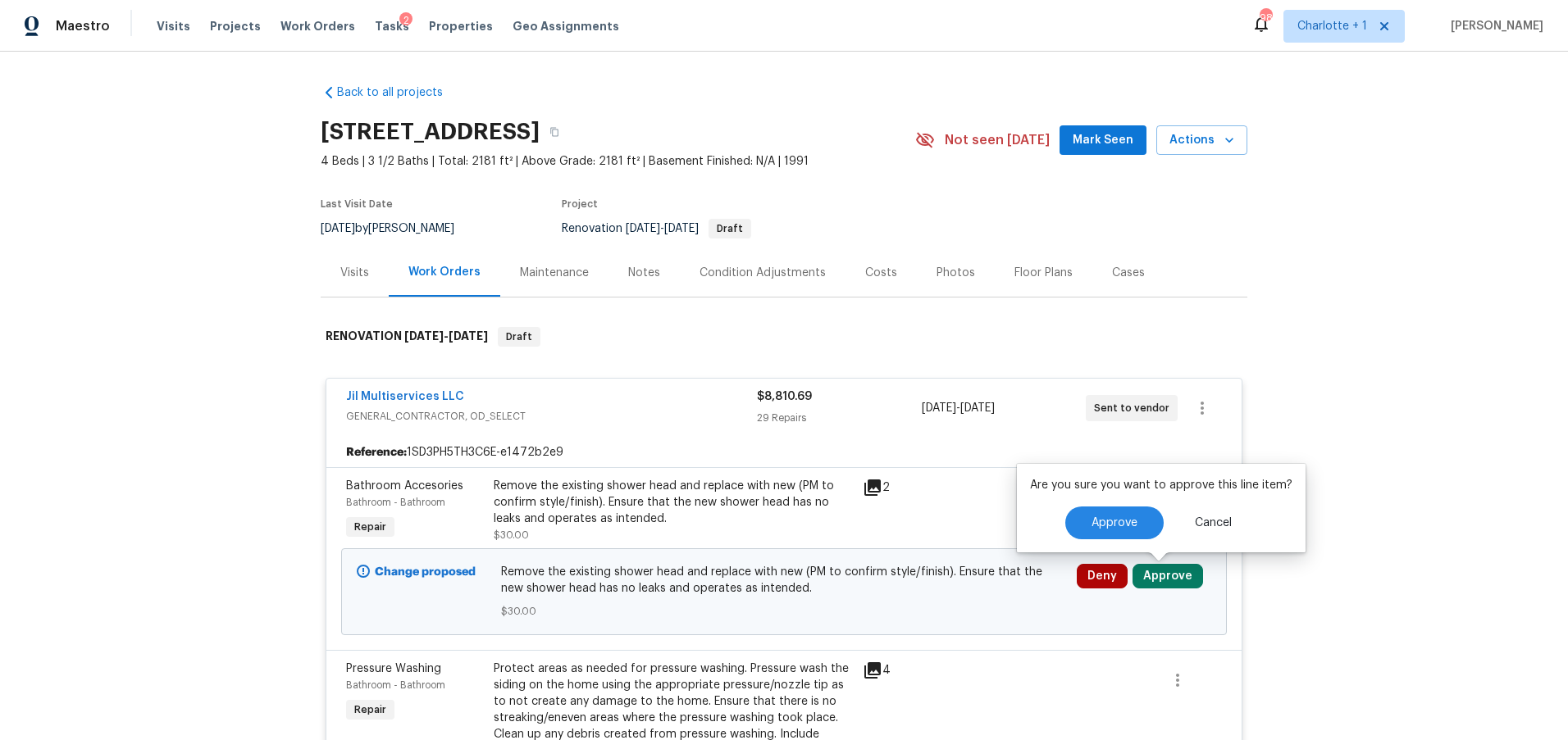
click at [1169, 571] on button "Approve" at bounding box center [1168, 576] width 71 height 25
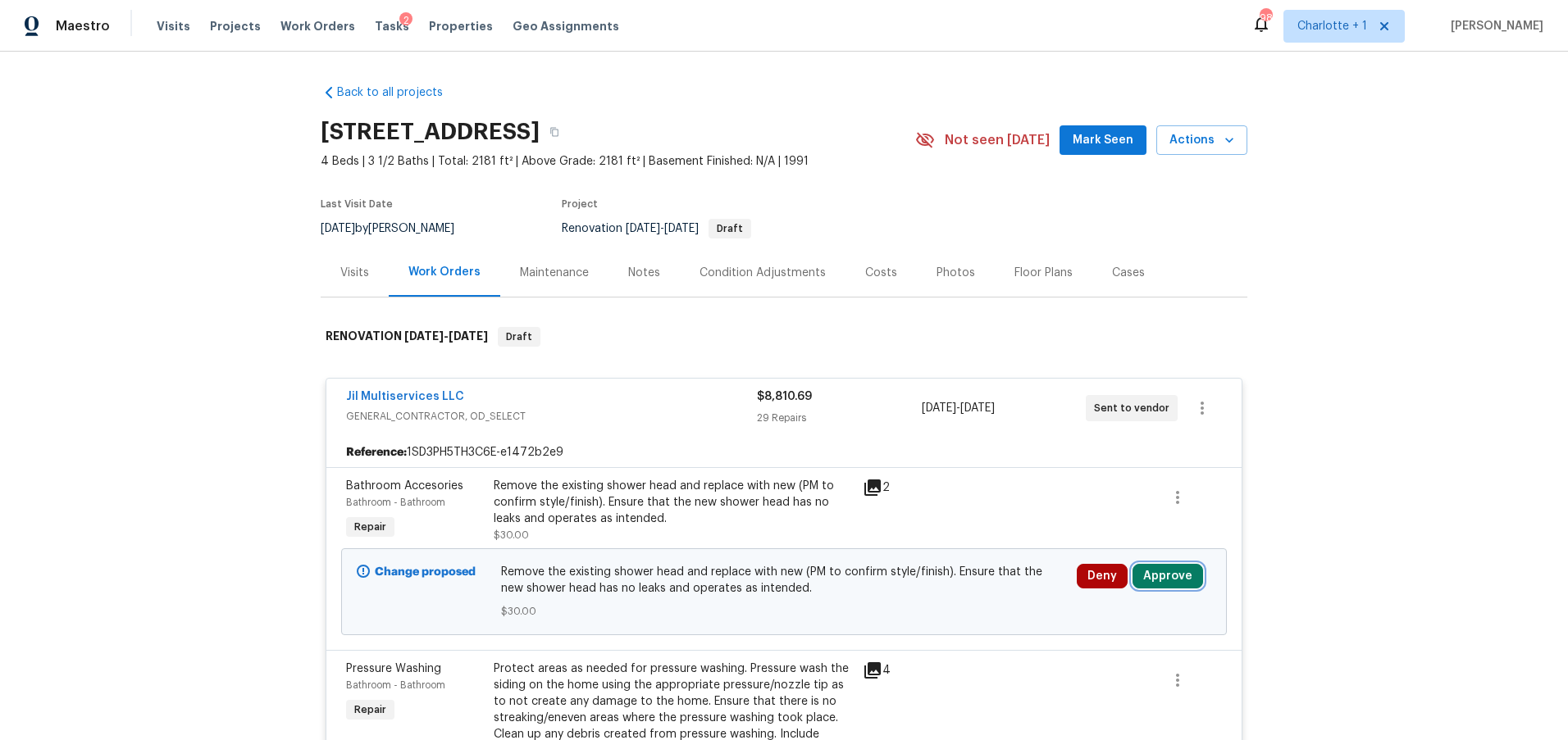
click at [1161, 573] on button "Approve" at bounding box center [1168, 576] width 71 height 25
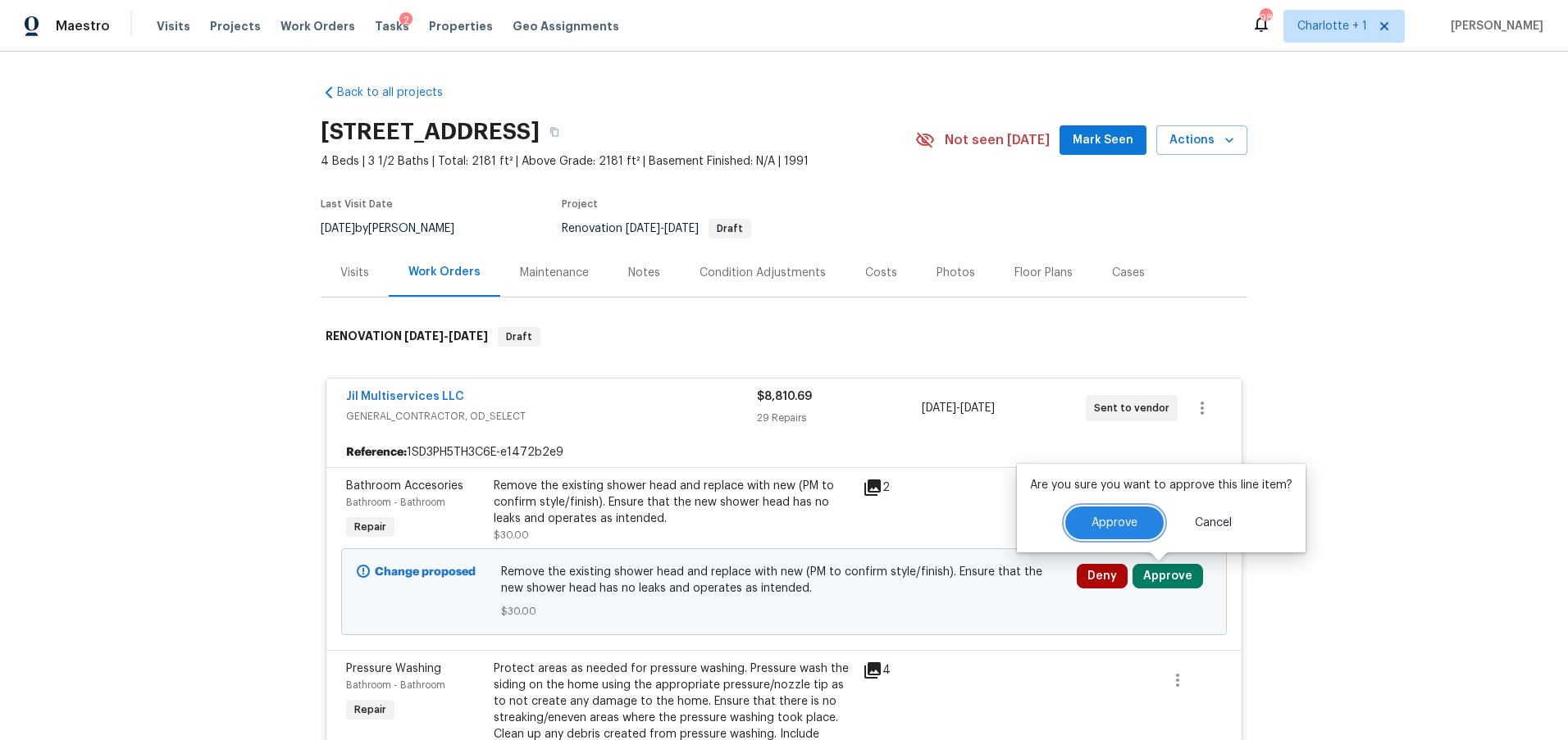
click at [1122, 534] on button "Approve" at bounding box center [1115, 523] width 98 height 32
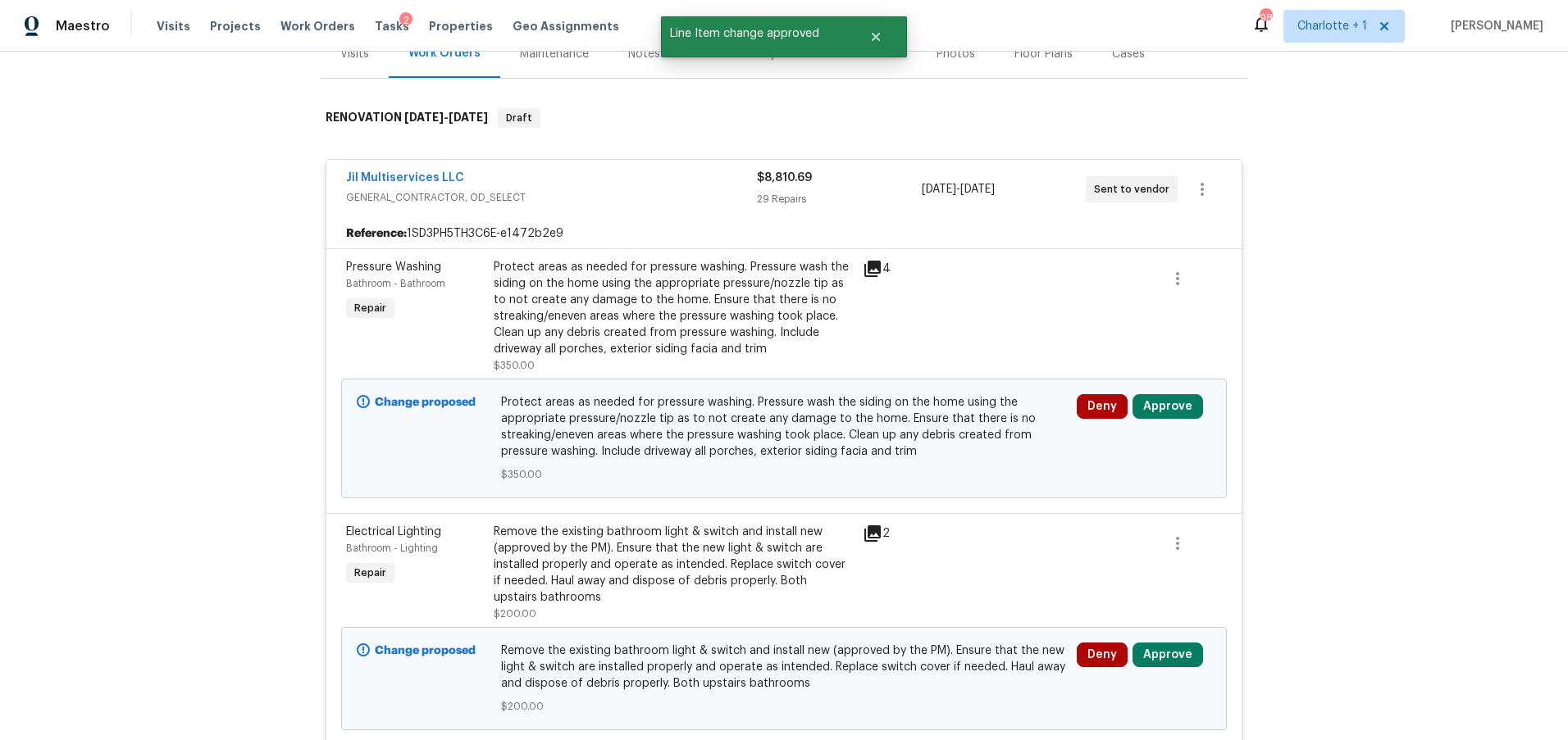
scroll to position [238, 0]
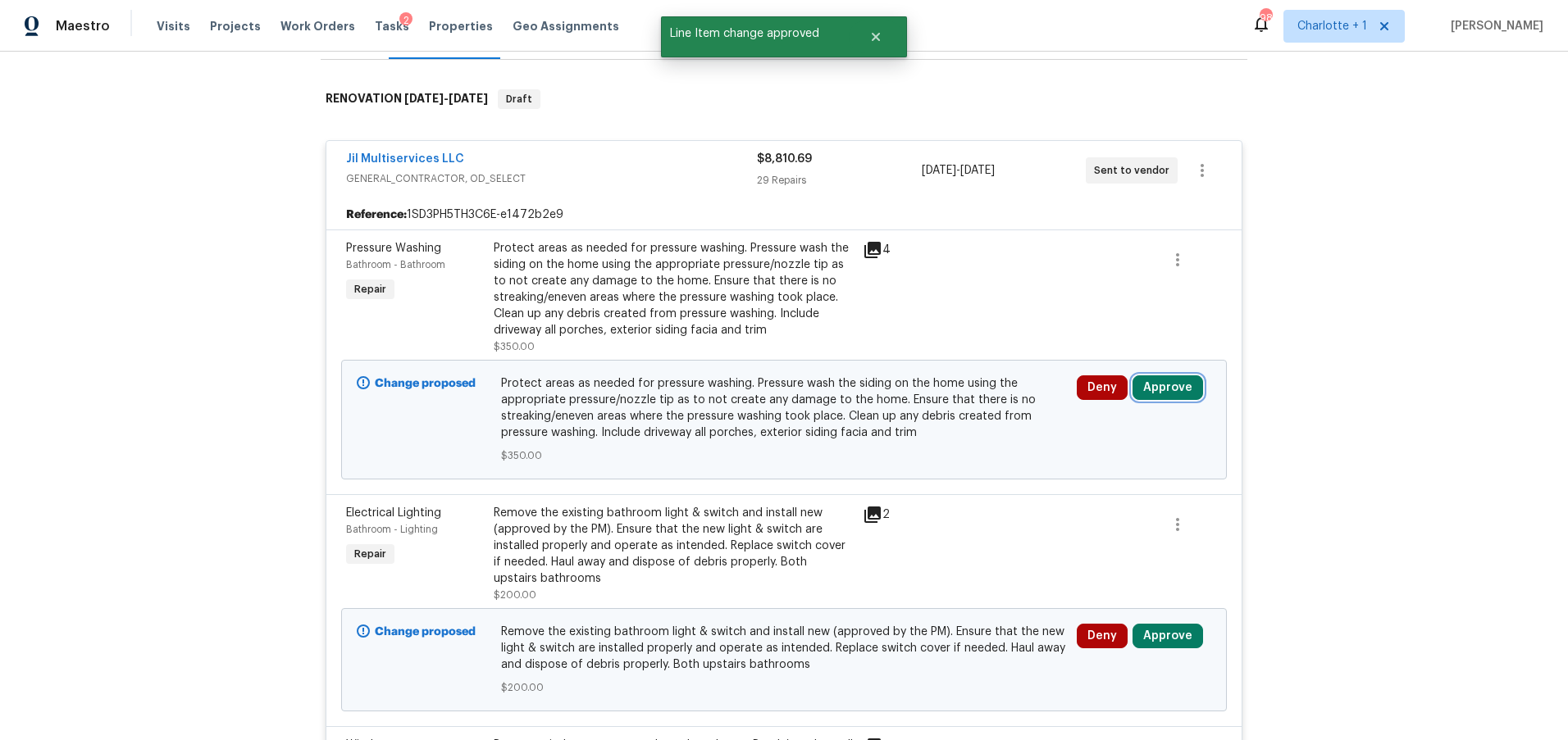
click at [1158, 382] on button "Approve" at bounding box center [1168, 387] width 71 height 25
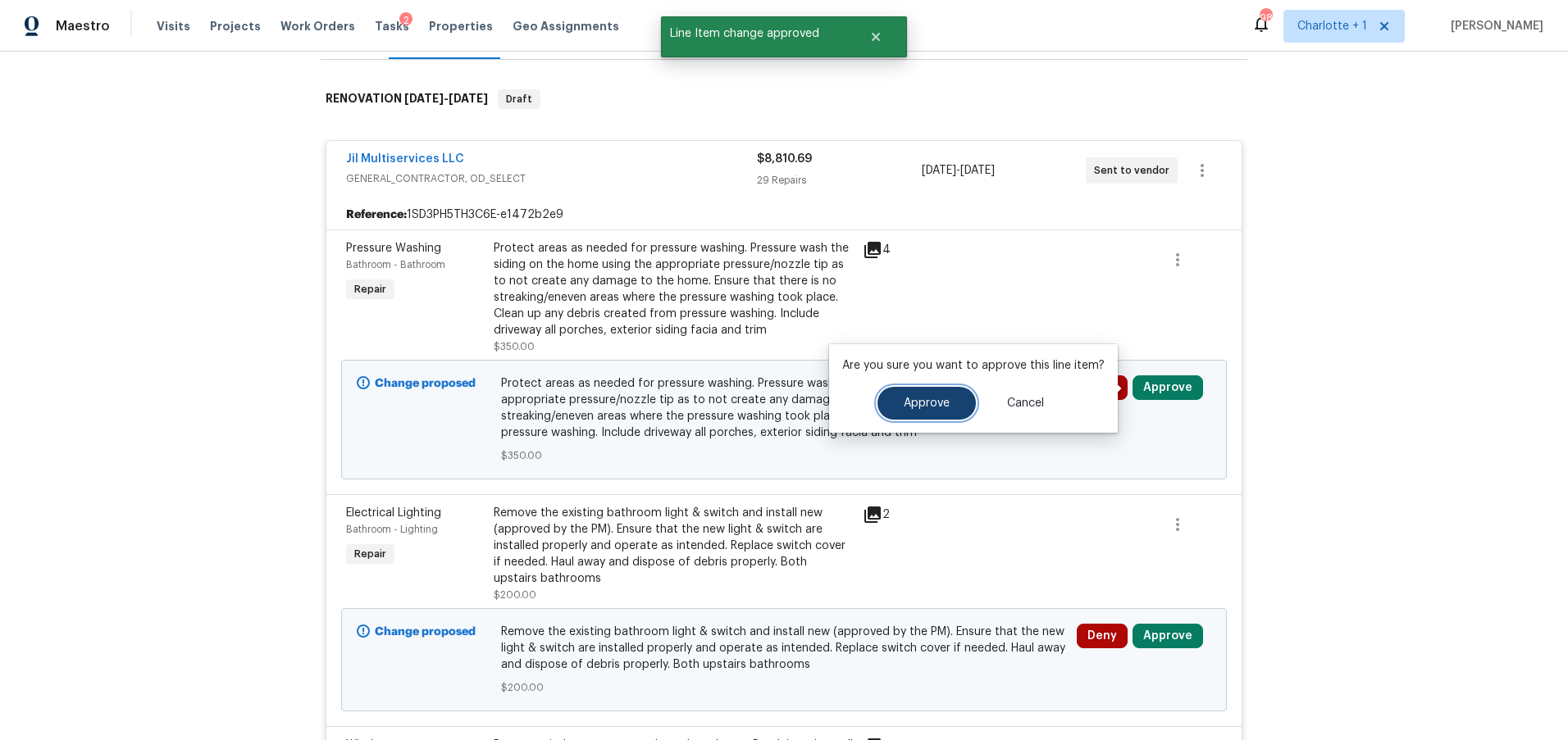
click at [903, 398] on span "Approve" at bounding box center [926, 404] width 46 height 13
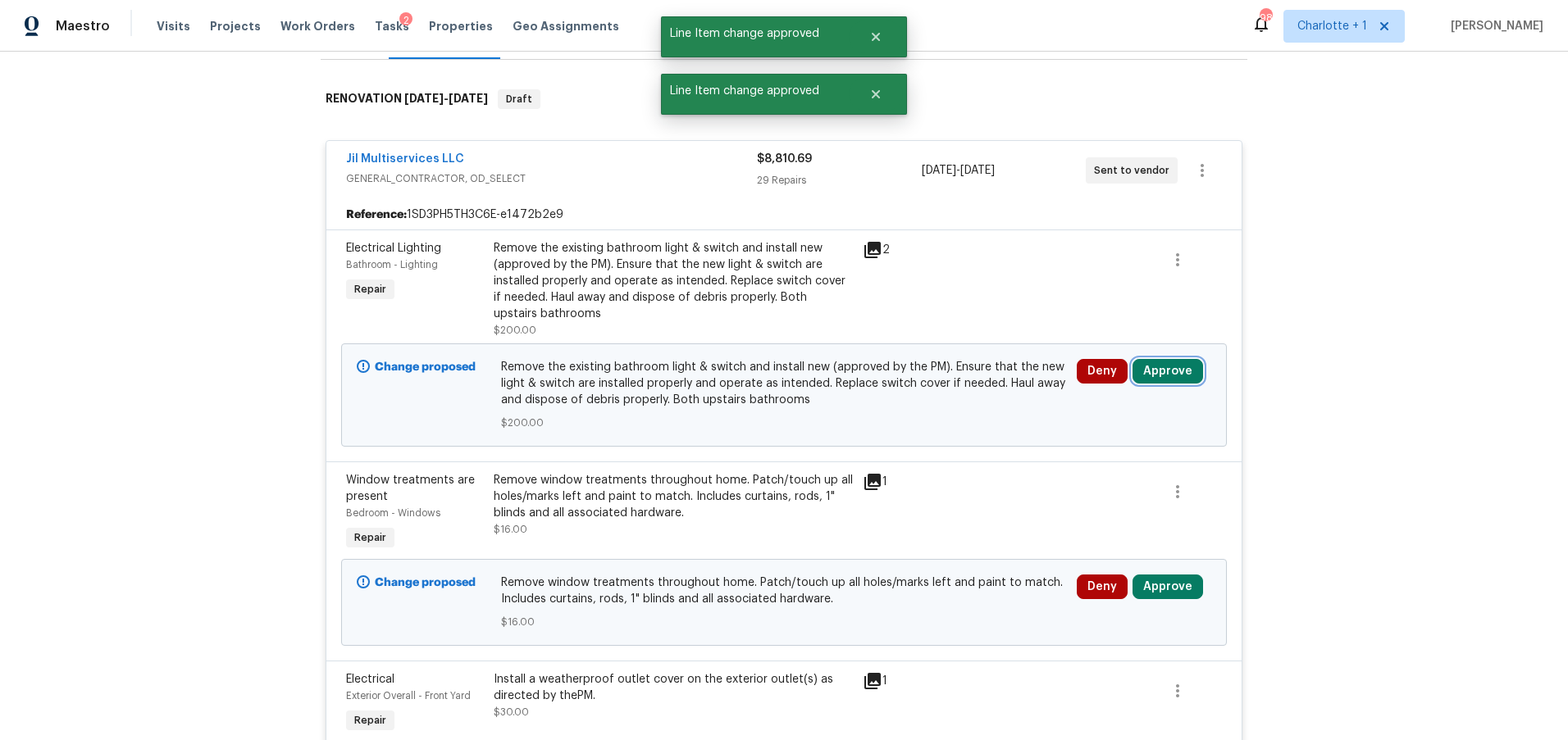
click at [1151, 378] on button "Approve" at bounding box center [1168, 370] width 71 height 25
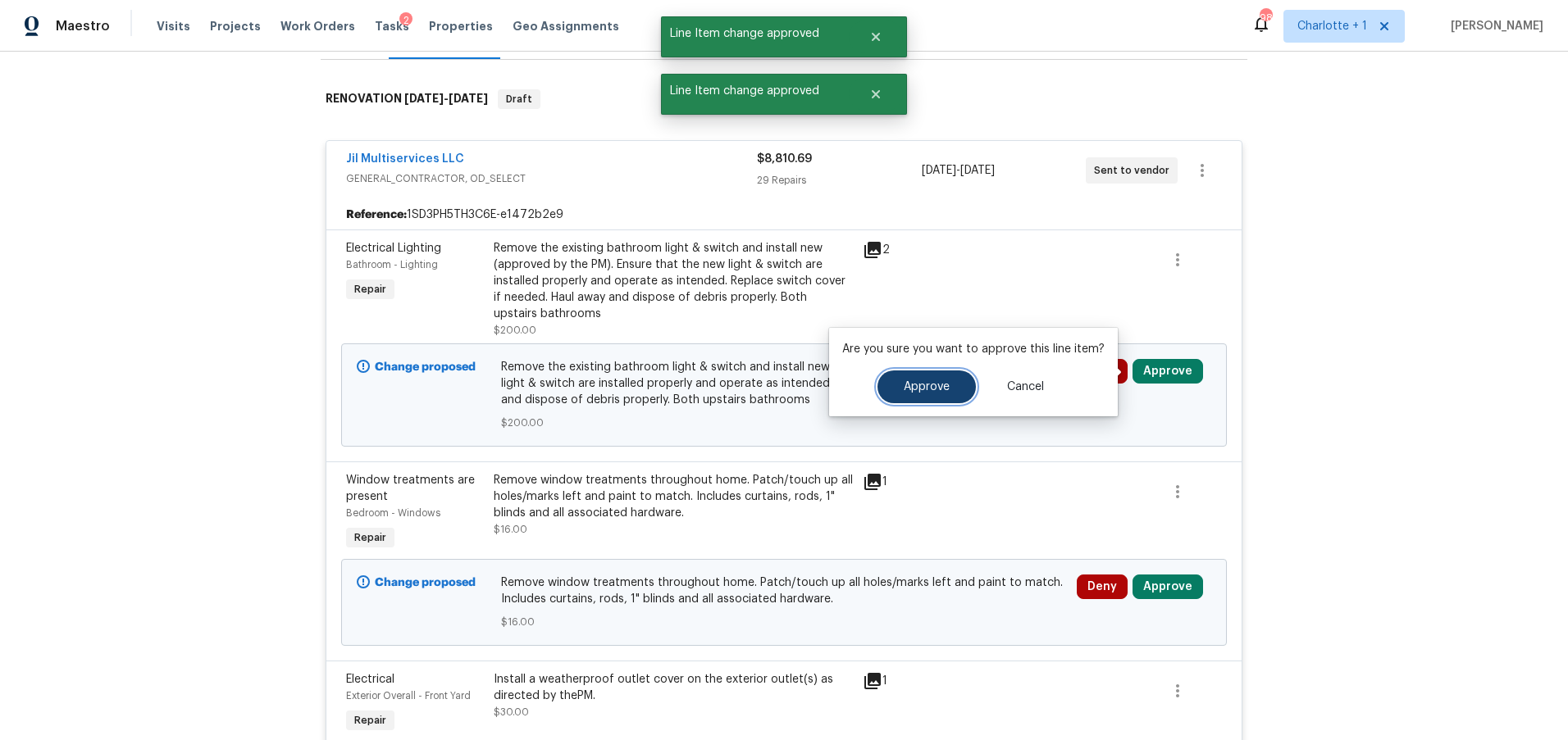
click at [965, 388] on button "Approve" at bounding box center [927, 386] width 98 height 32
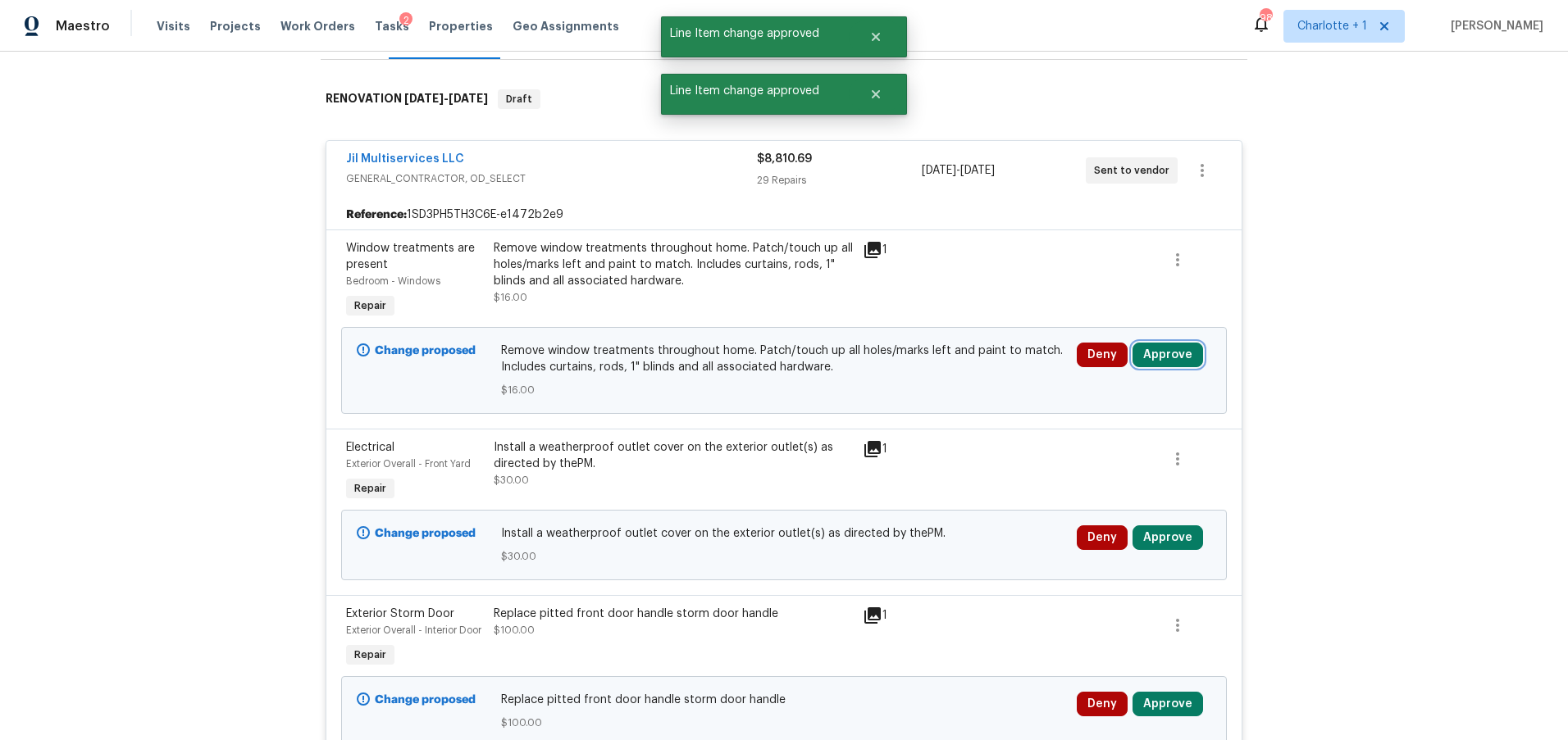
click at [1161, 363] on button "Approve" at bounding box center [1168, 355] width 71 height 25
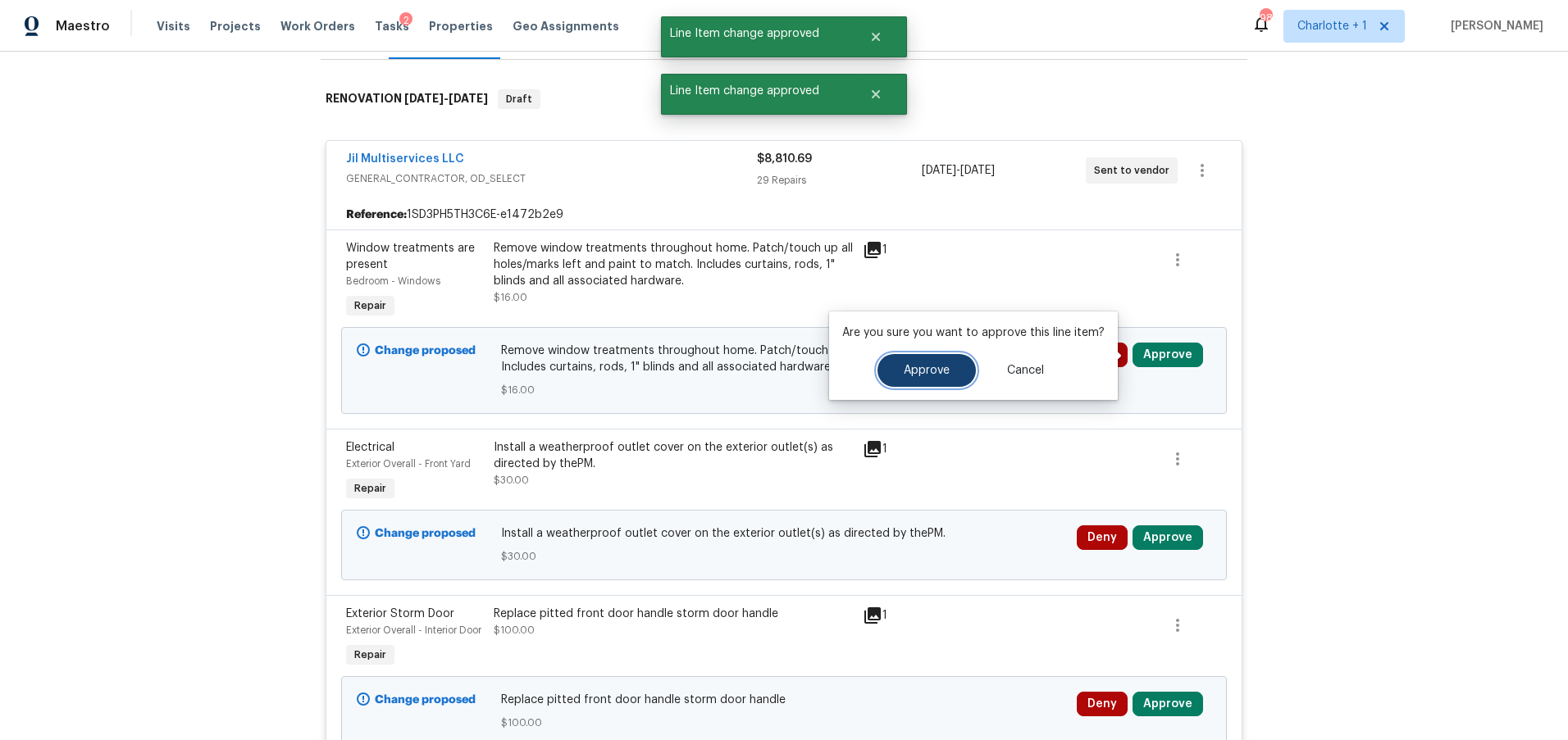
click at [957, 359] on button "Approve" at bounding box center [927, 370] width 98 height 32
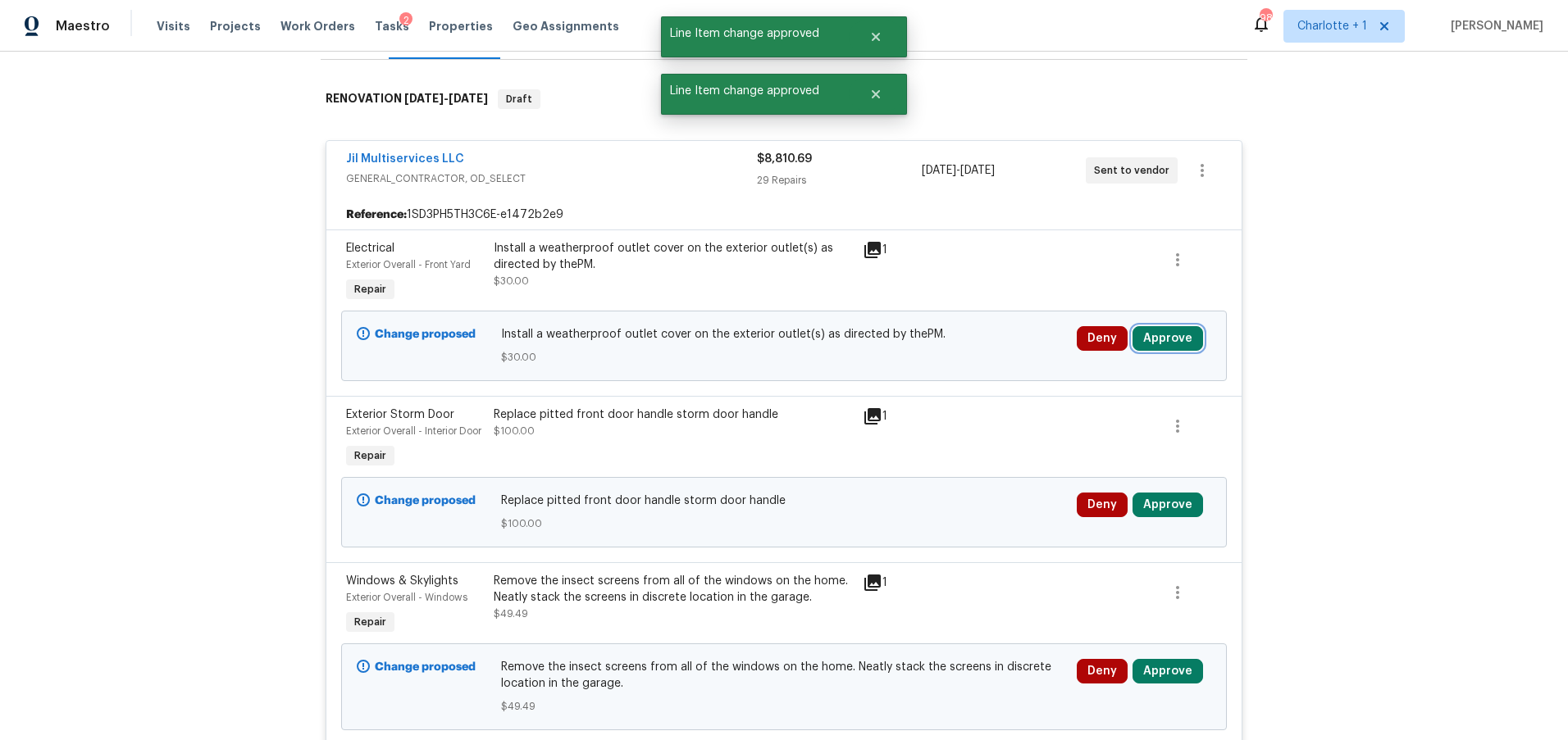
click at [1184, 342] on button "Approve" at bounding box center [1168, 338] width 71 height 25
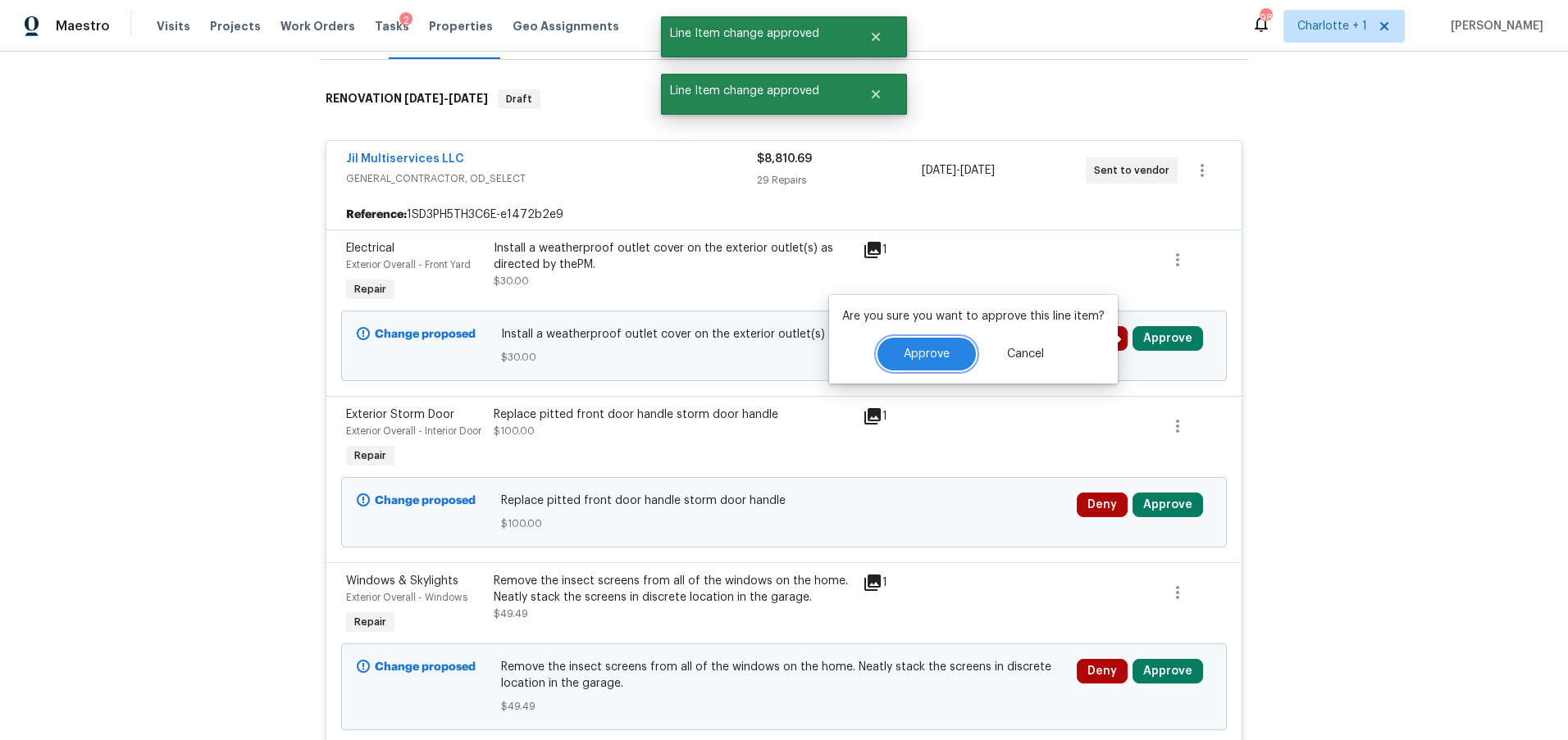
click at [940, 349] on span "Approve" at bounding box center [926, 355] width 46 height 13
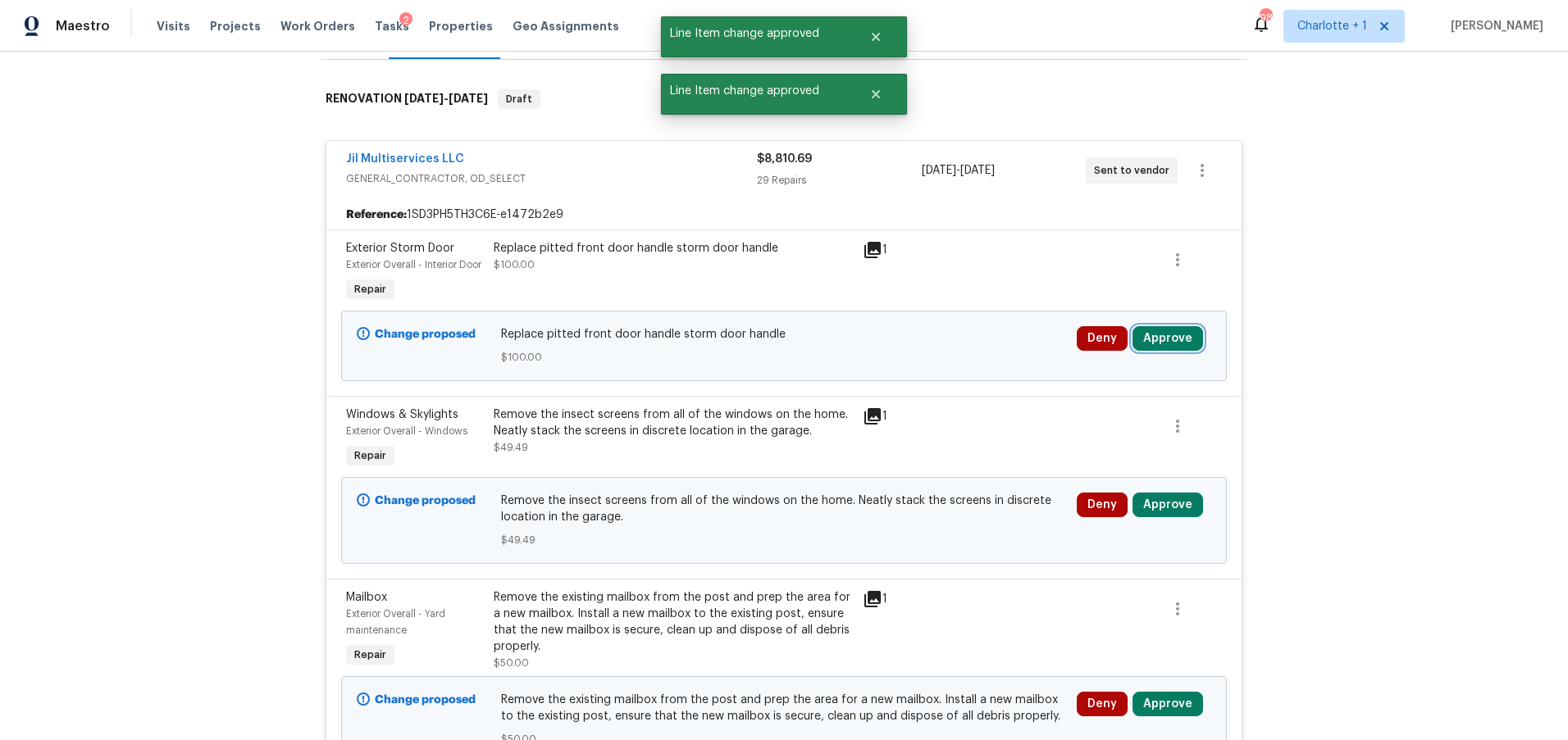
click at [1133, 351] on button "Approve" at bounding box center [1168, 338] width 71 height 25
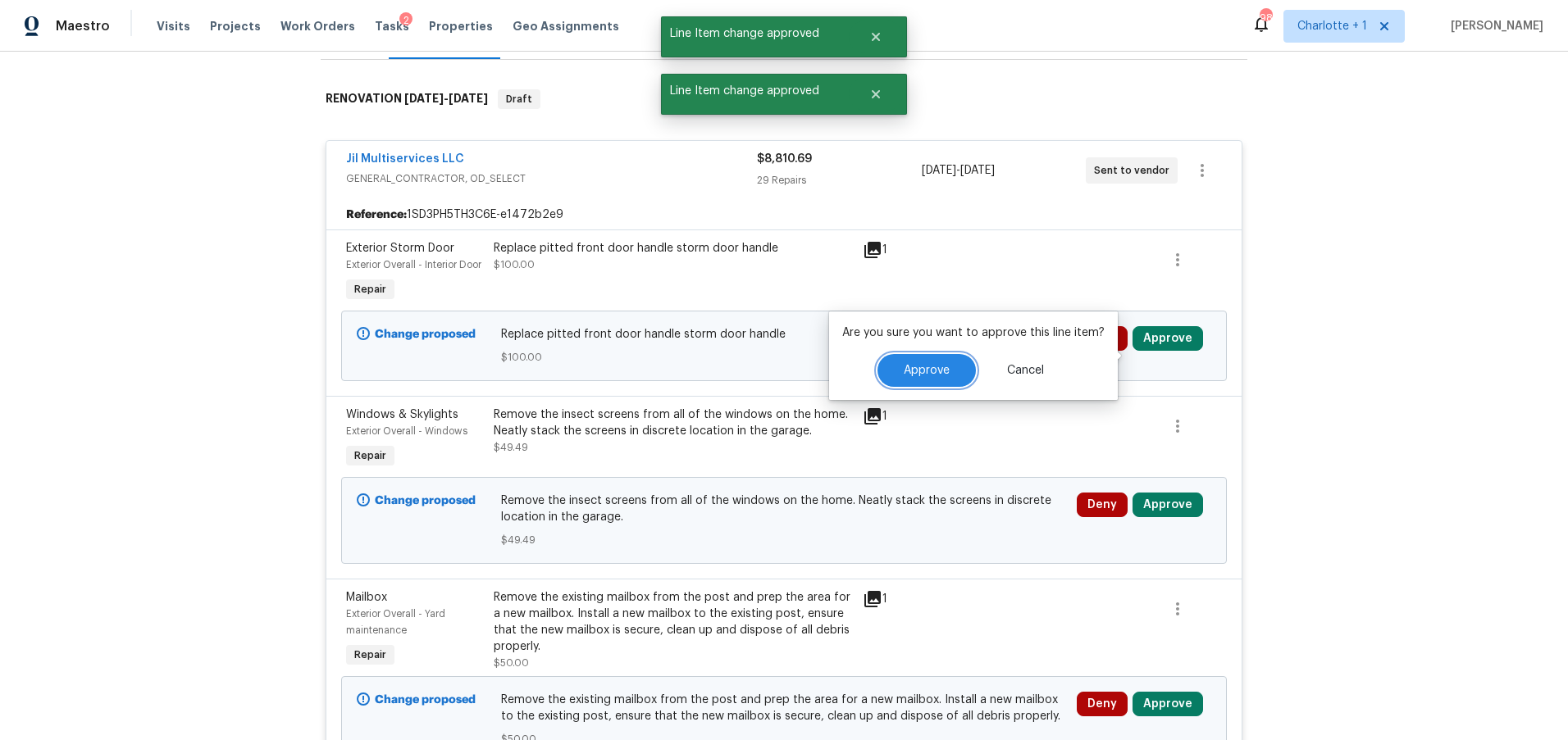
click at [905, 364] on button "Approve" at bounding box center [927, 370] width 98 height 32
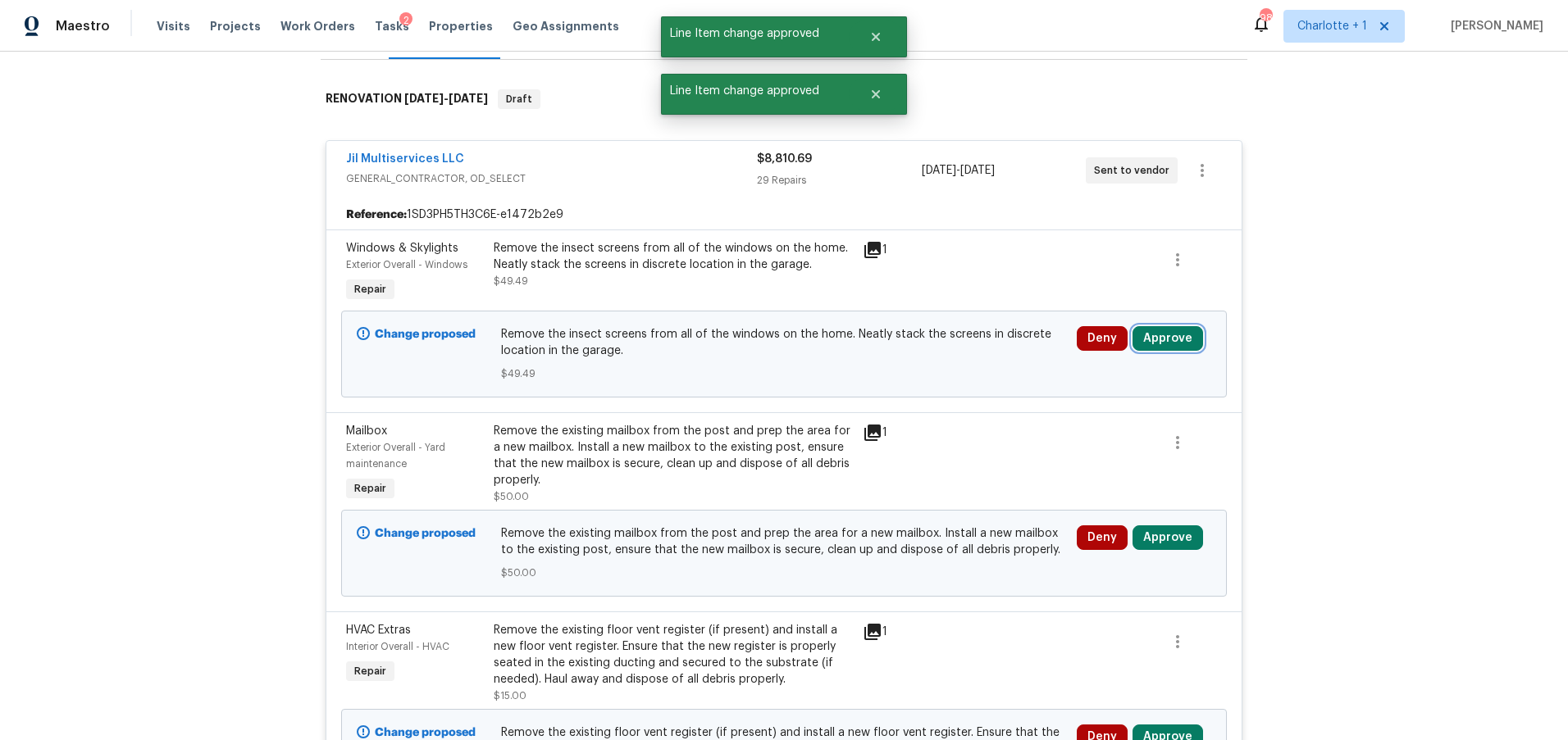
click at [1166, 339] on button "Approve" at bounding box center [1168, 338] width 71 height 25
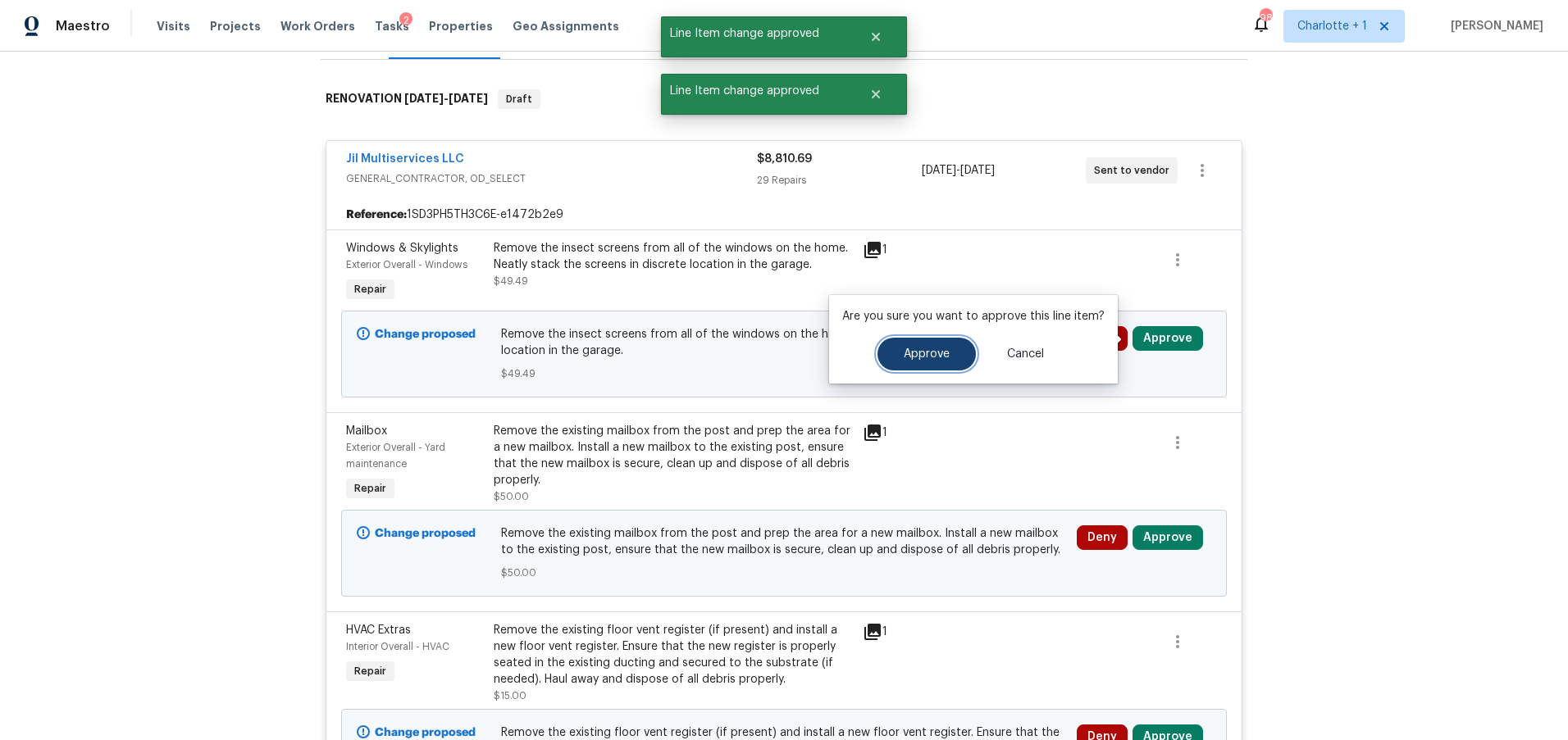
click at [939, 355] on span "Approve" at bounding box center [926, 355] width 46 height 13
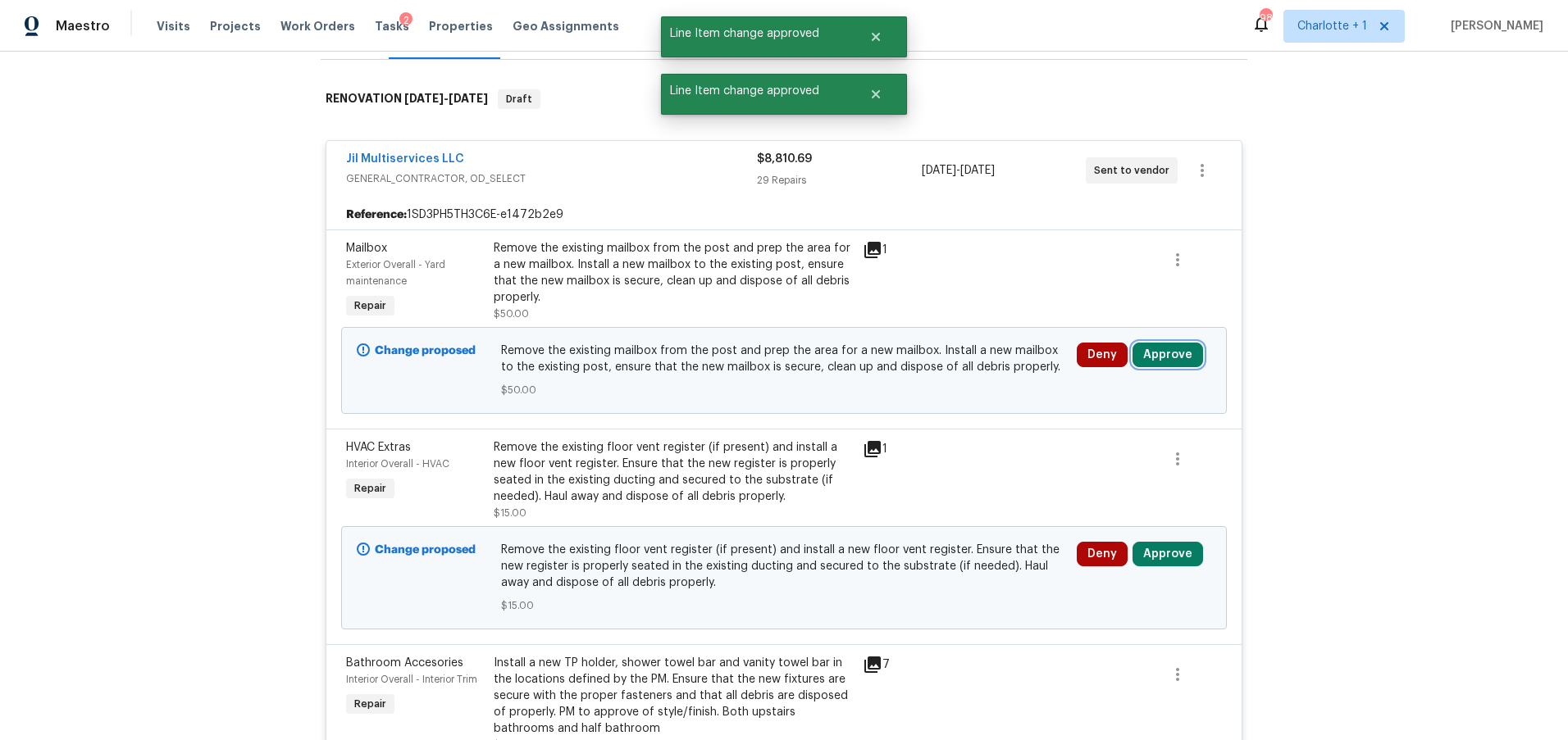
click at [1138, 356] on button "Approve" at bounding box center [1168, 355] width 71 height 25
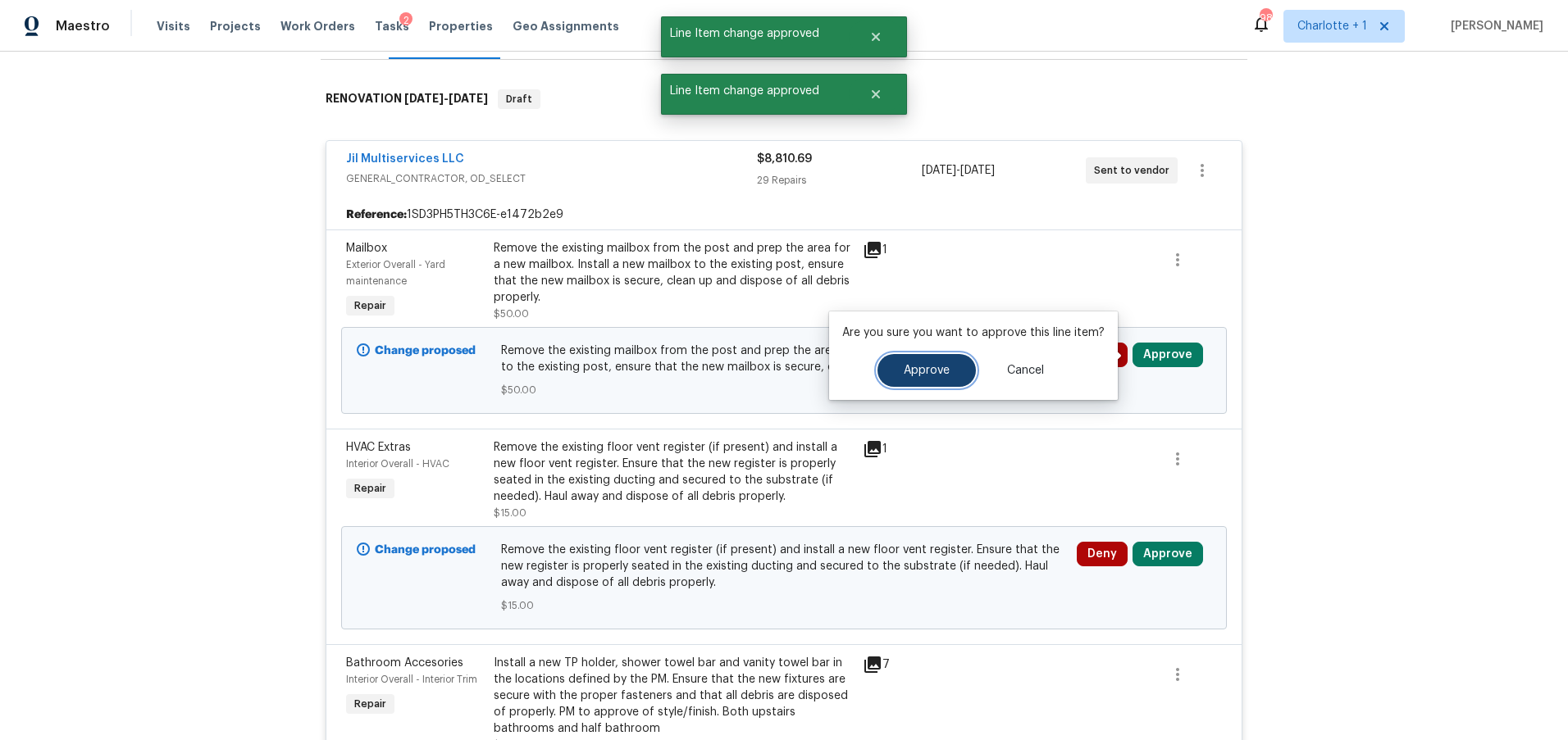
click at [946, 365] on span "Approve" at bounding box center [926, 370] width 46 height 13
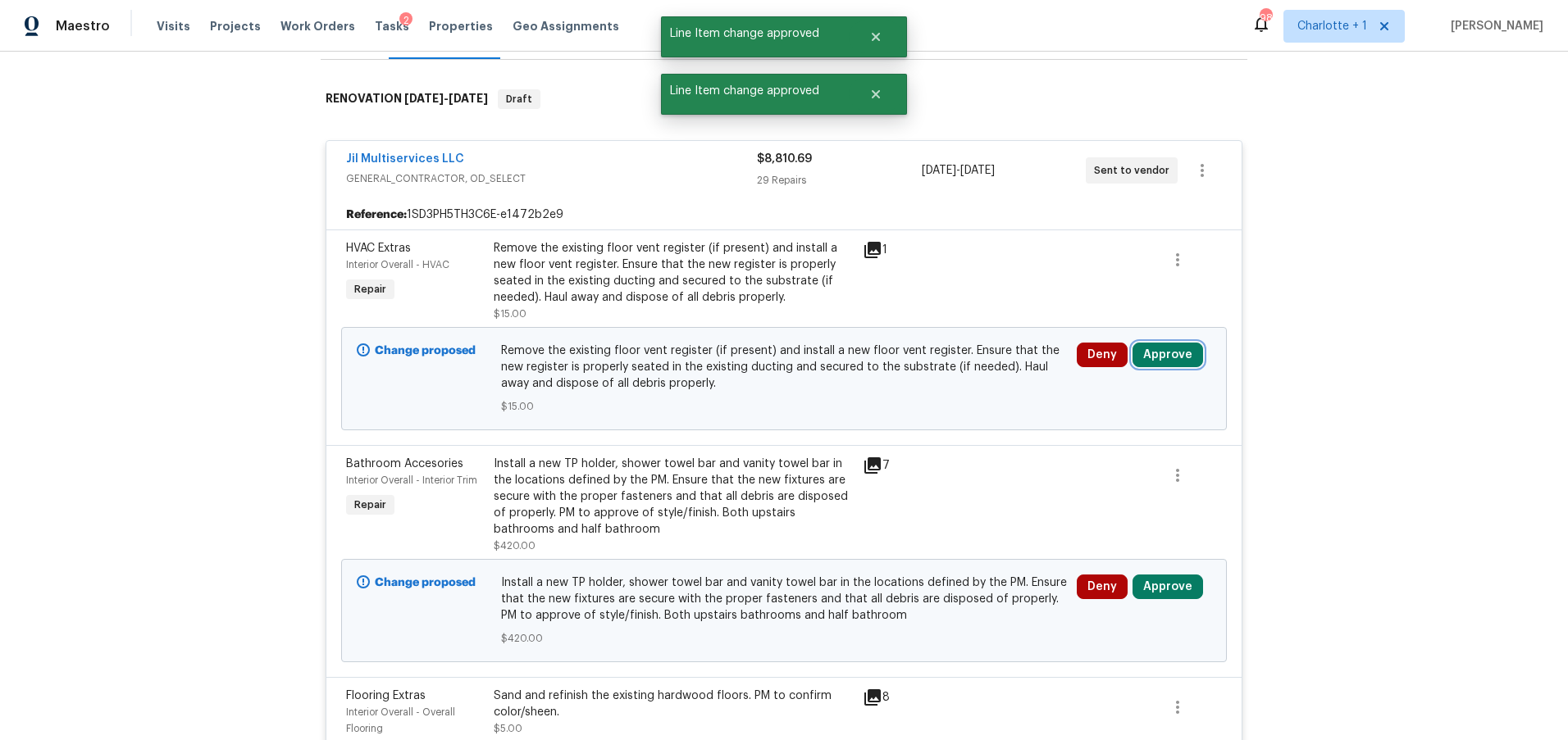
click at [1169, 362] on button "Approve" at bounding box center [1168, 355] width 71 height 25
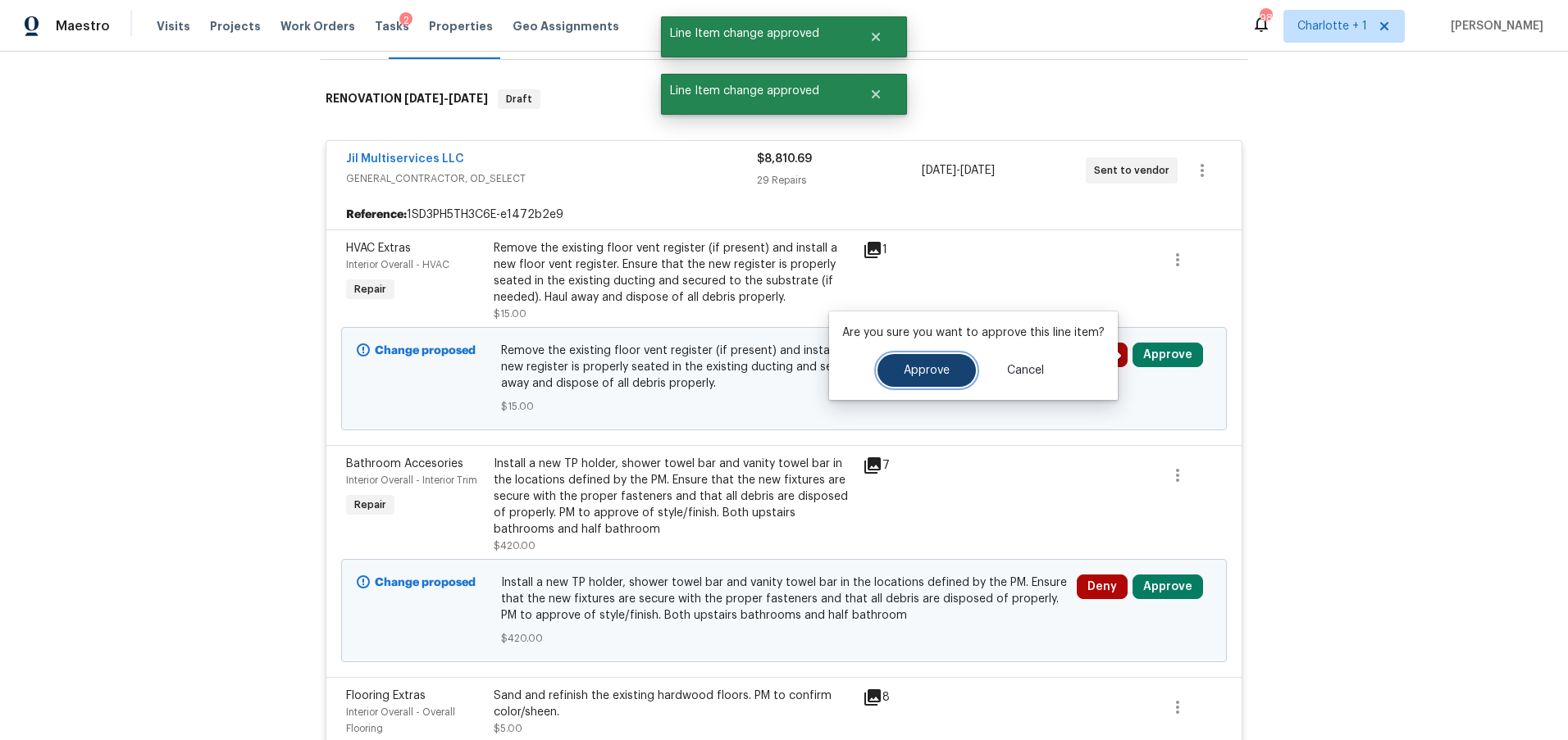
click at [947, 382] on button "Approve" at bounding box center [927, 370] width 98 height 32
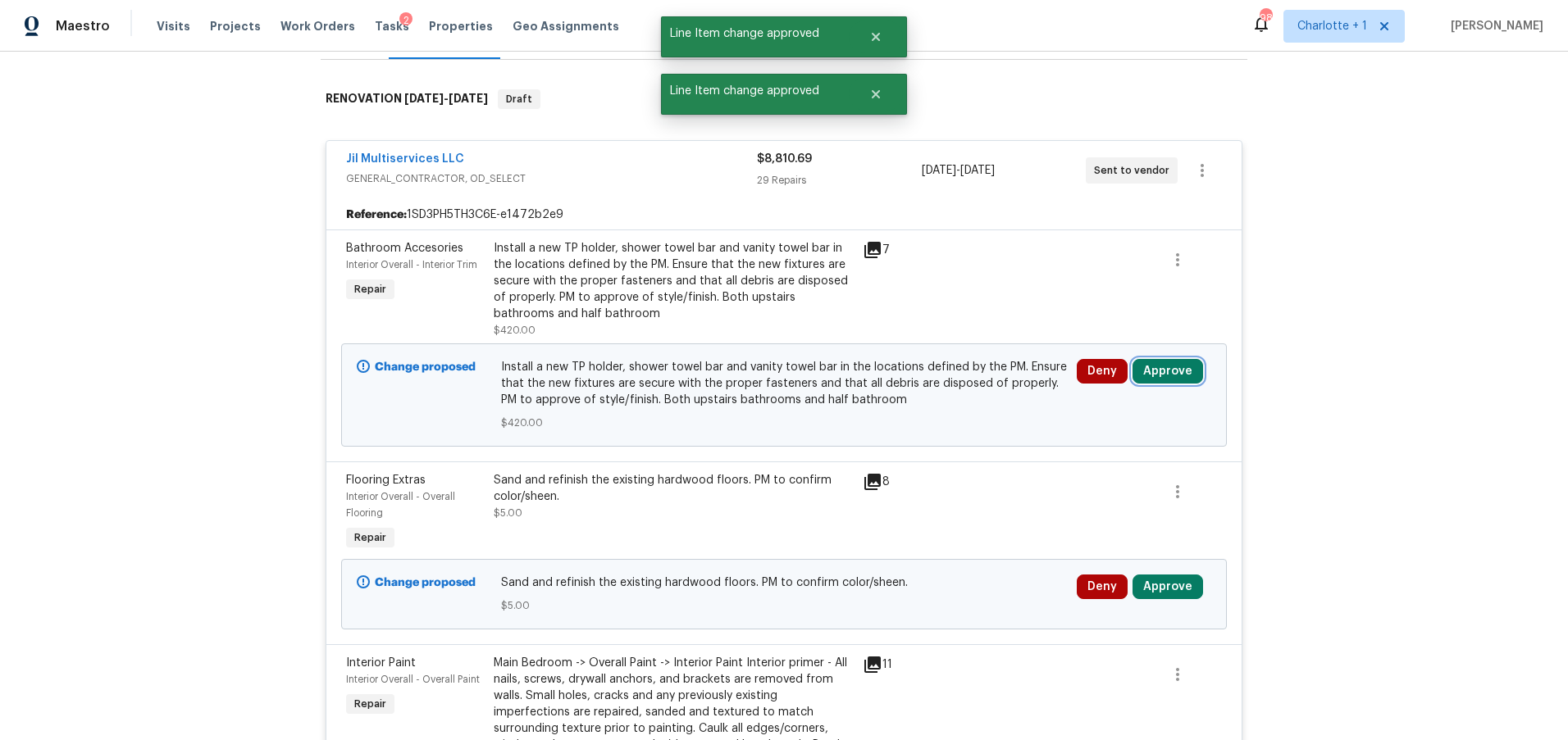
click at [1155, 364] on button "Approve" at bounding box center [1168, 370] width 71 height 25
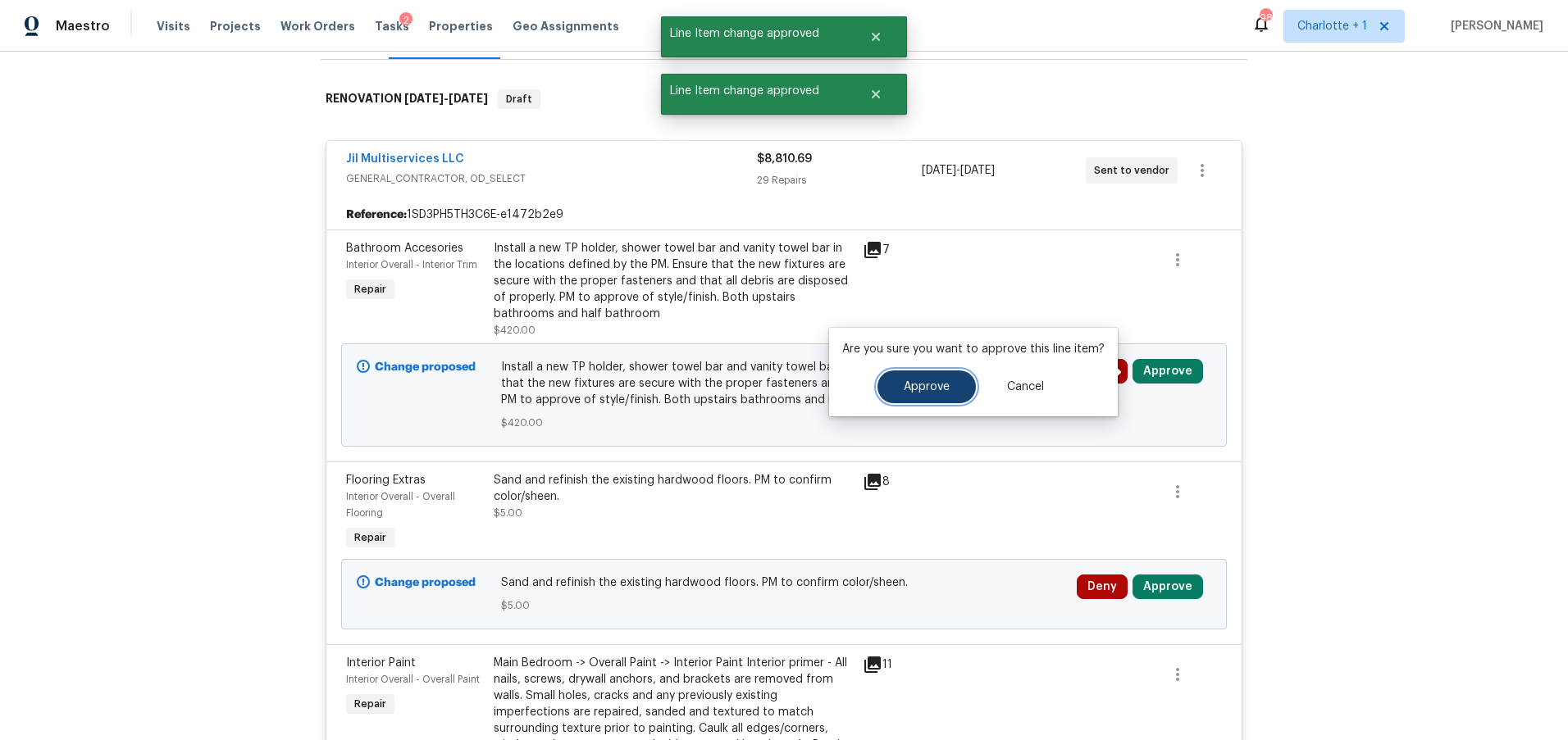
click at [944, 375] on button "Approve" at bounding box center [927, 386] width 98 height 32
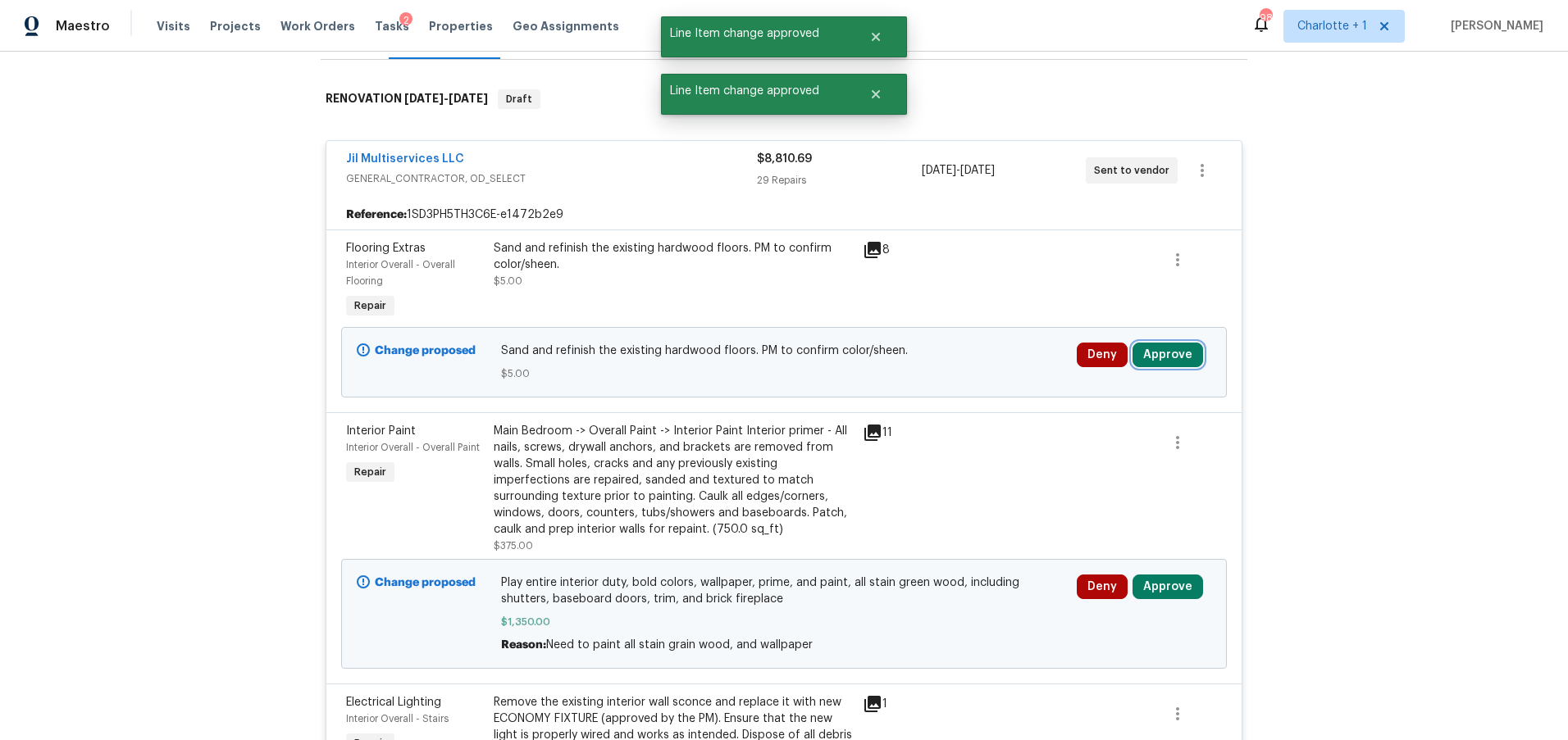
click at [1174, 358] on button "Approve" at bounding box center [1168, 355] width 71 height 25
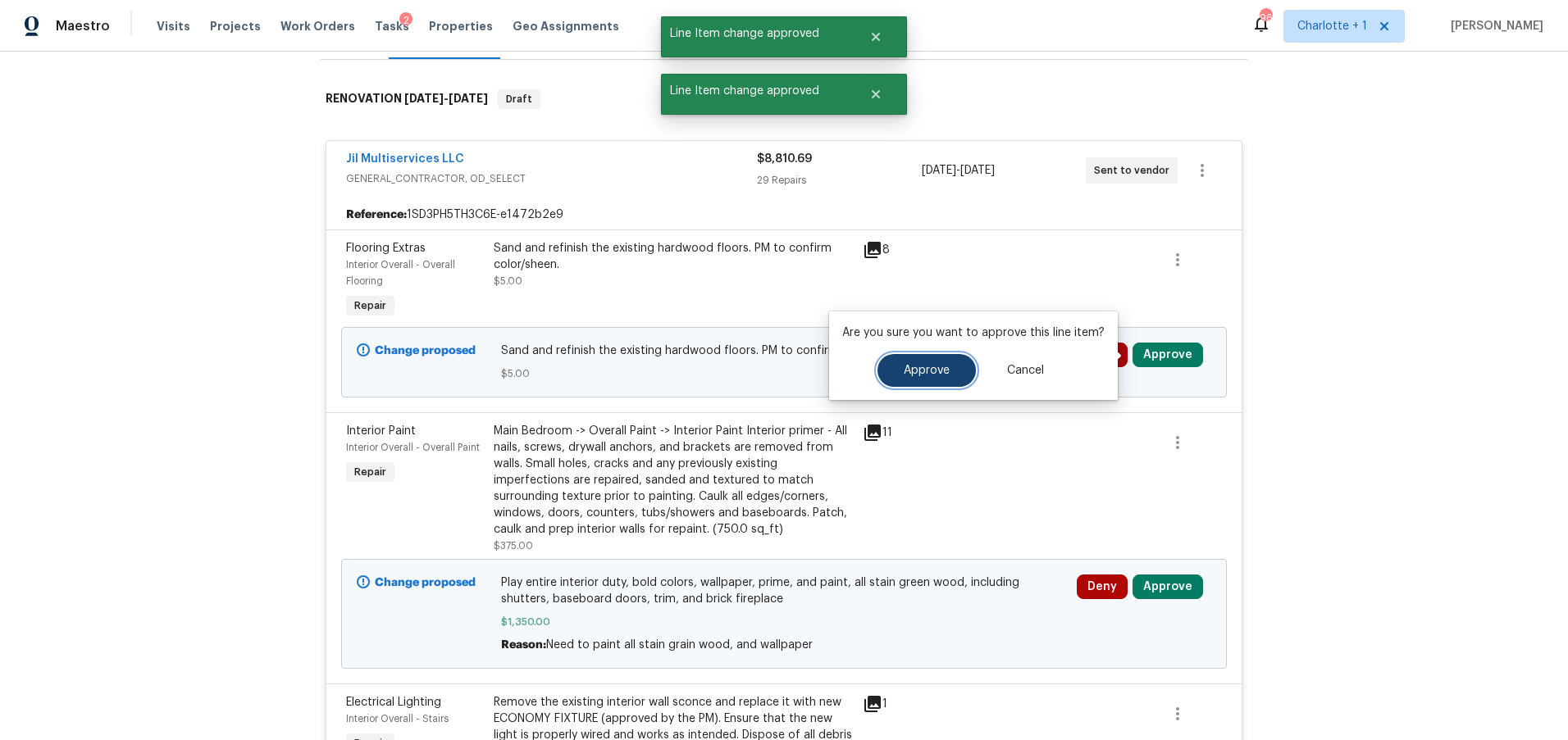
click at [913, 358] on button "Approve" at bounding box center [927, 370] width 98 height 32
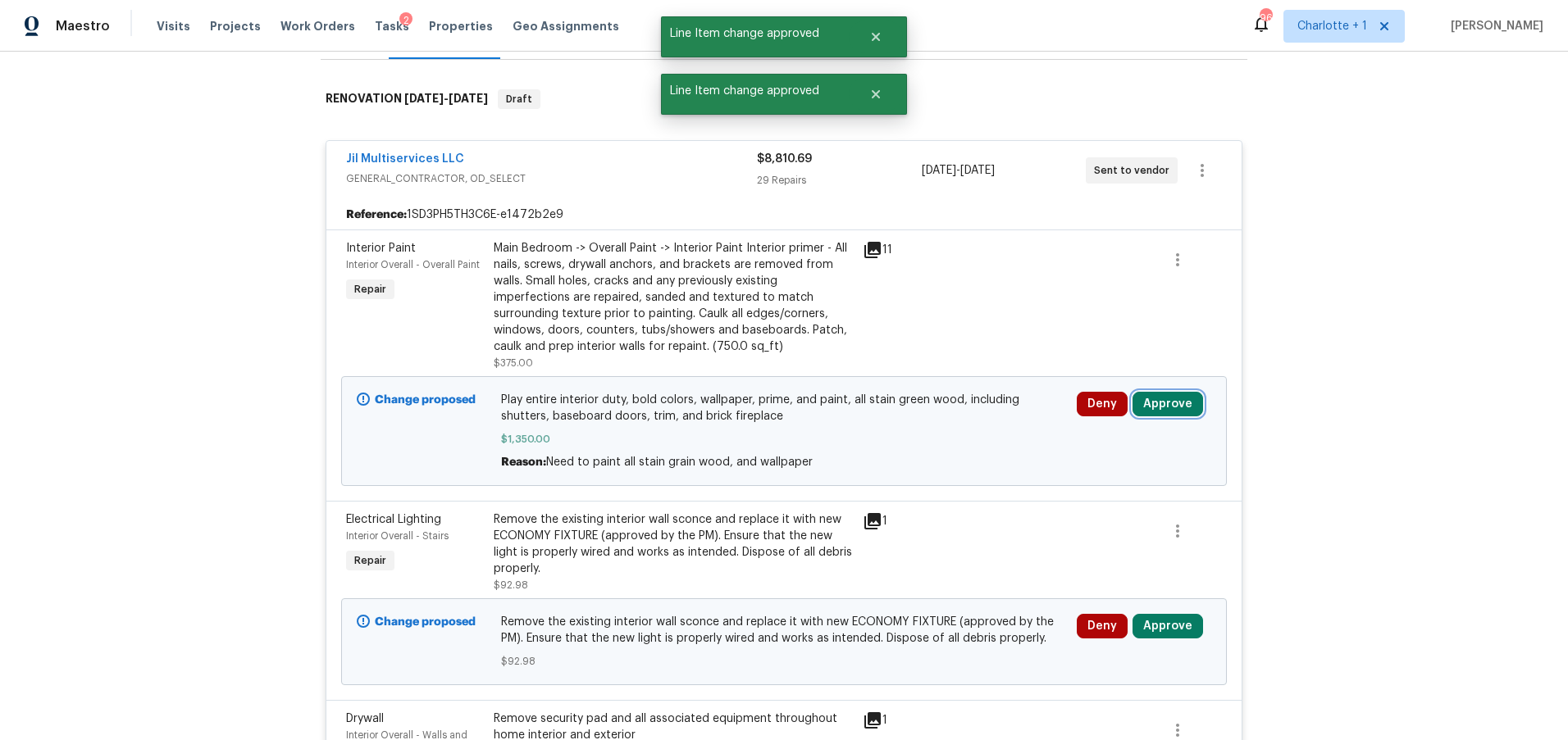
click at [1140, 395] on button "Approve" at bounding box center [1168, 404] width 71 height 25
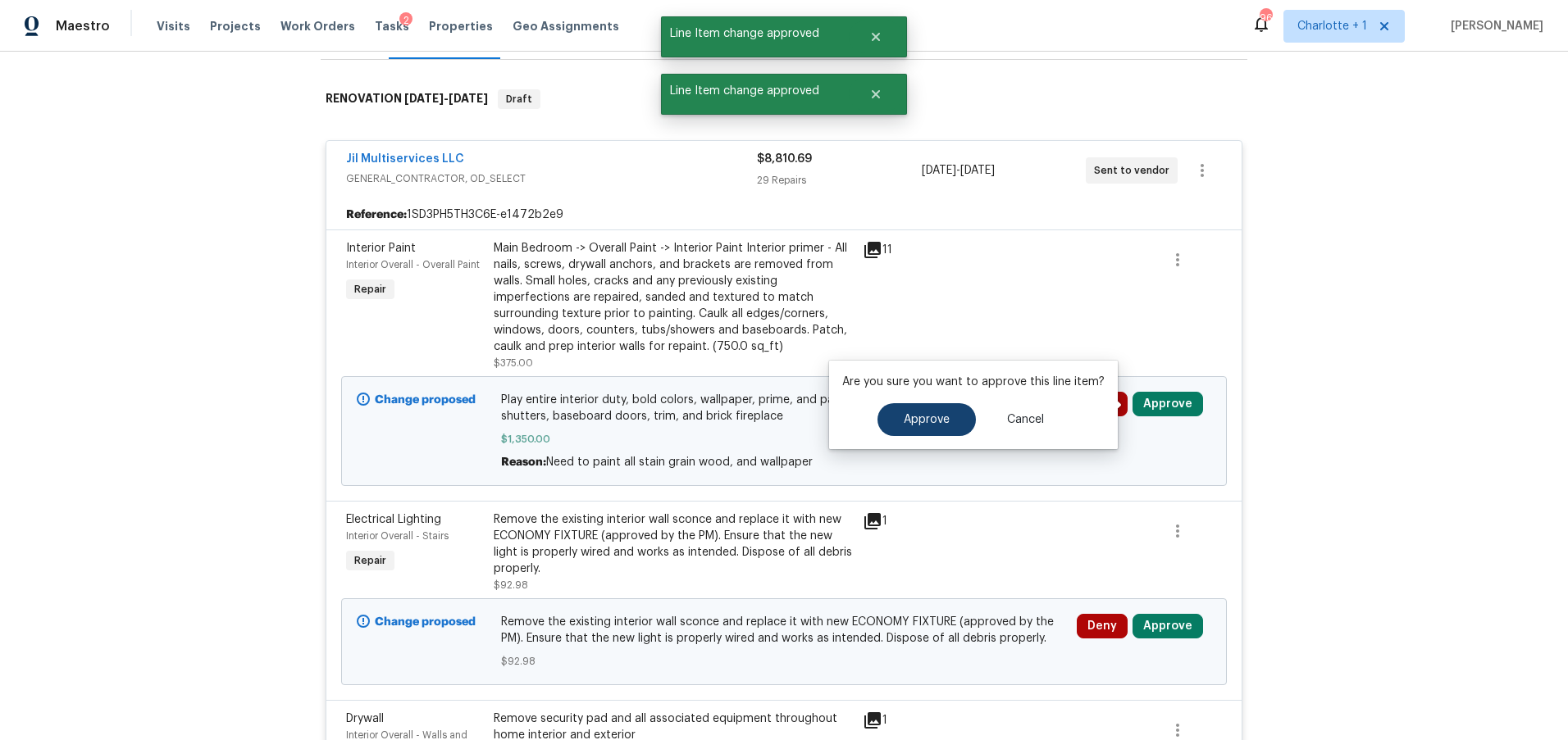
drag, startPoint x: 943, startPoint y: 397, endPoint x: 936, endPoint y: 407, distance: 12.2
click at [943, 397] on div "Are you sure you want to approve this line item? Approve Cancel" at bounding box center [973, 405] width 289 height 88
click at [935, 407] on button "Approve" at bounding box center [927, 419] width 98 height 32
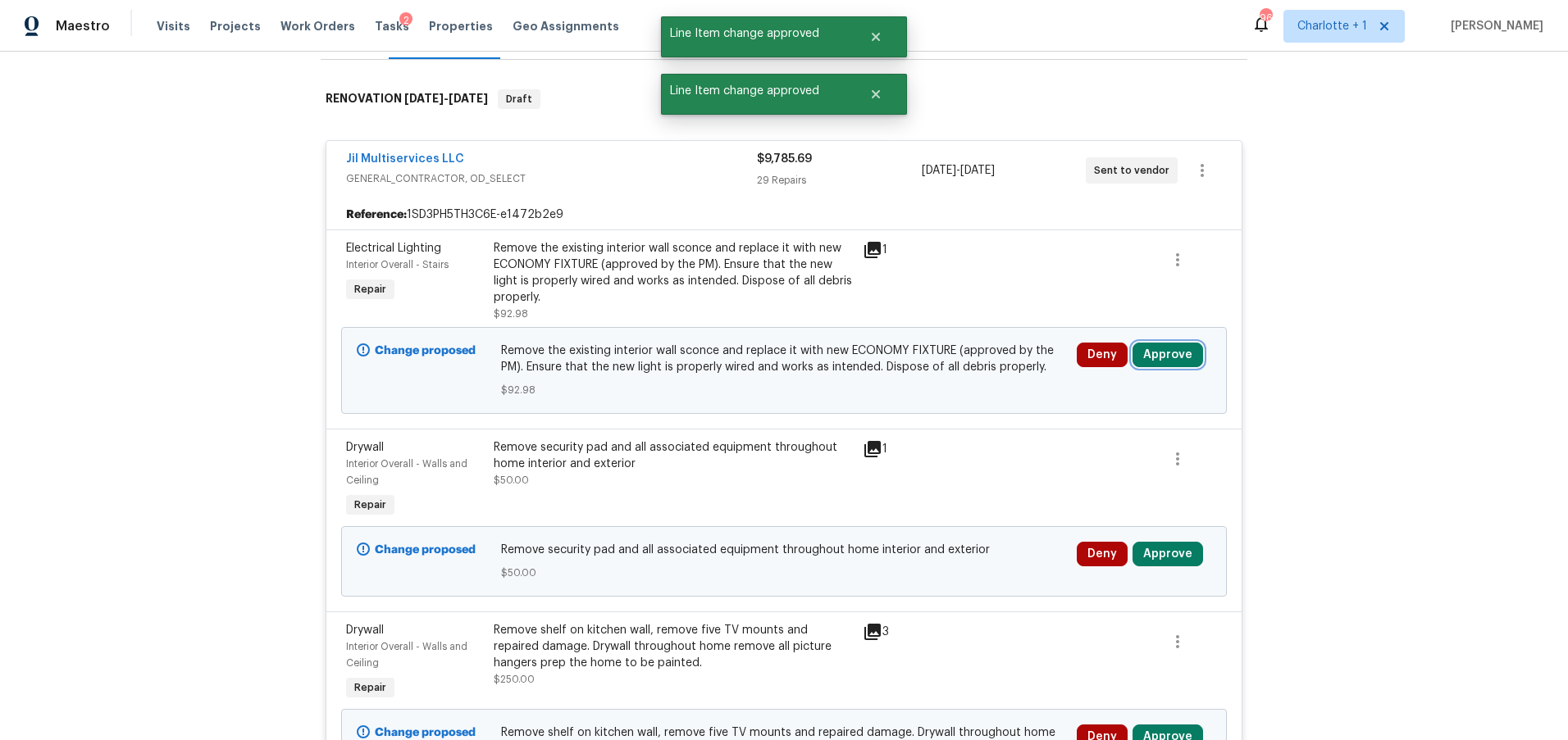
drag, startPoint x: 1172, startPoint y: 354, endPoint x: 1155, endPoint y: 354, distance: 17.0
click at [1172, 354] on button "Approve" at bounding box center [1168, 355] width 71 height 25
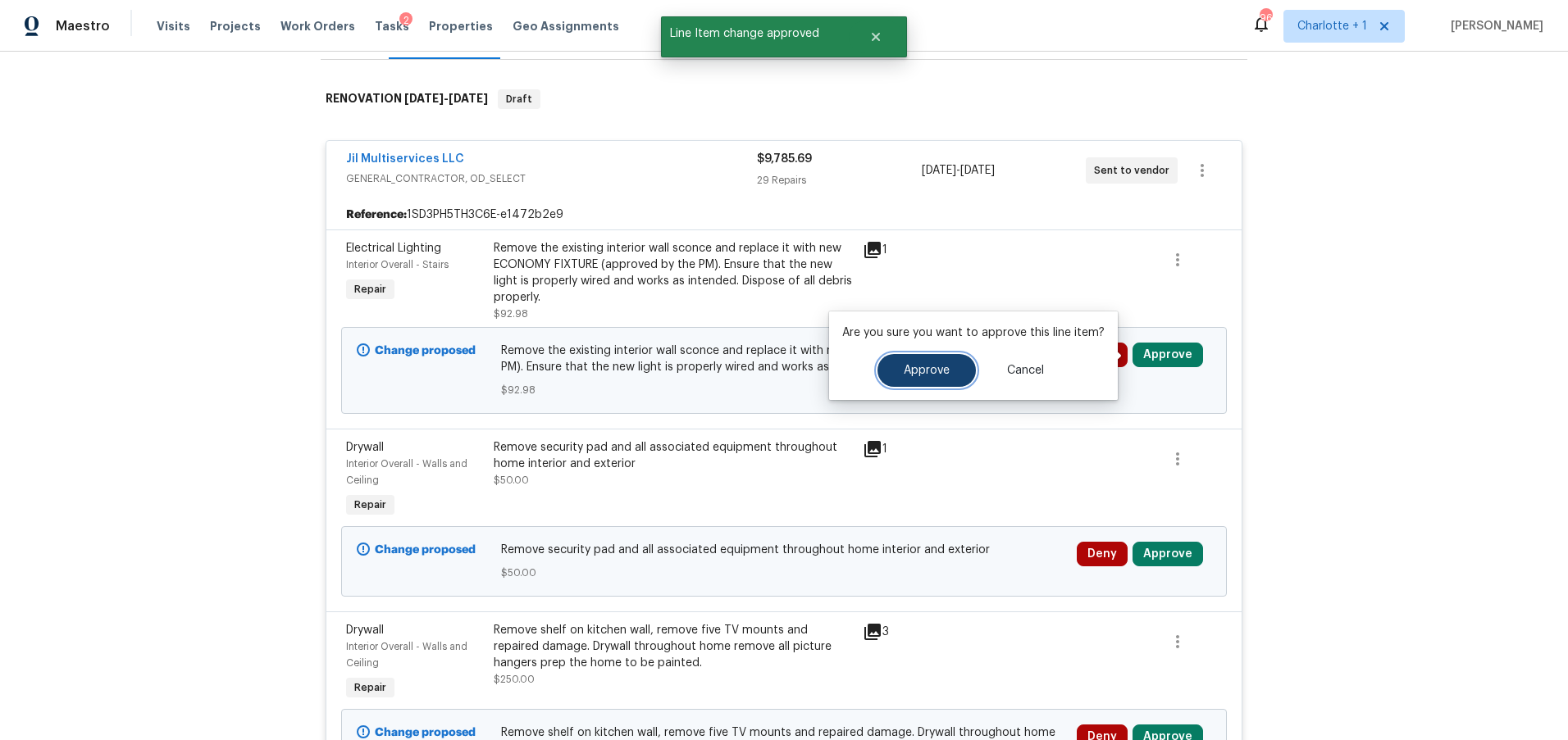
click at [950, 369] on button "Approve" at bounding box center [927, 370] width 98 height 32
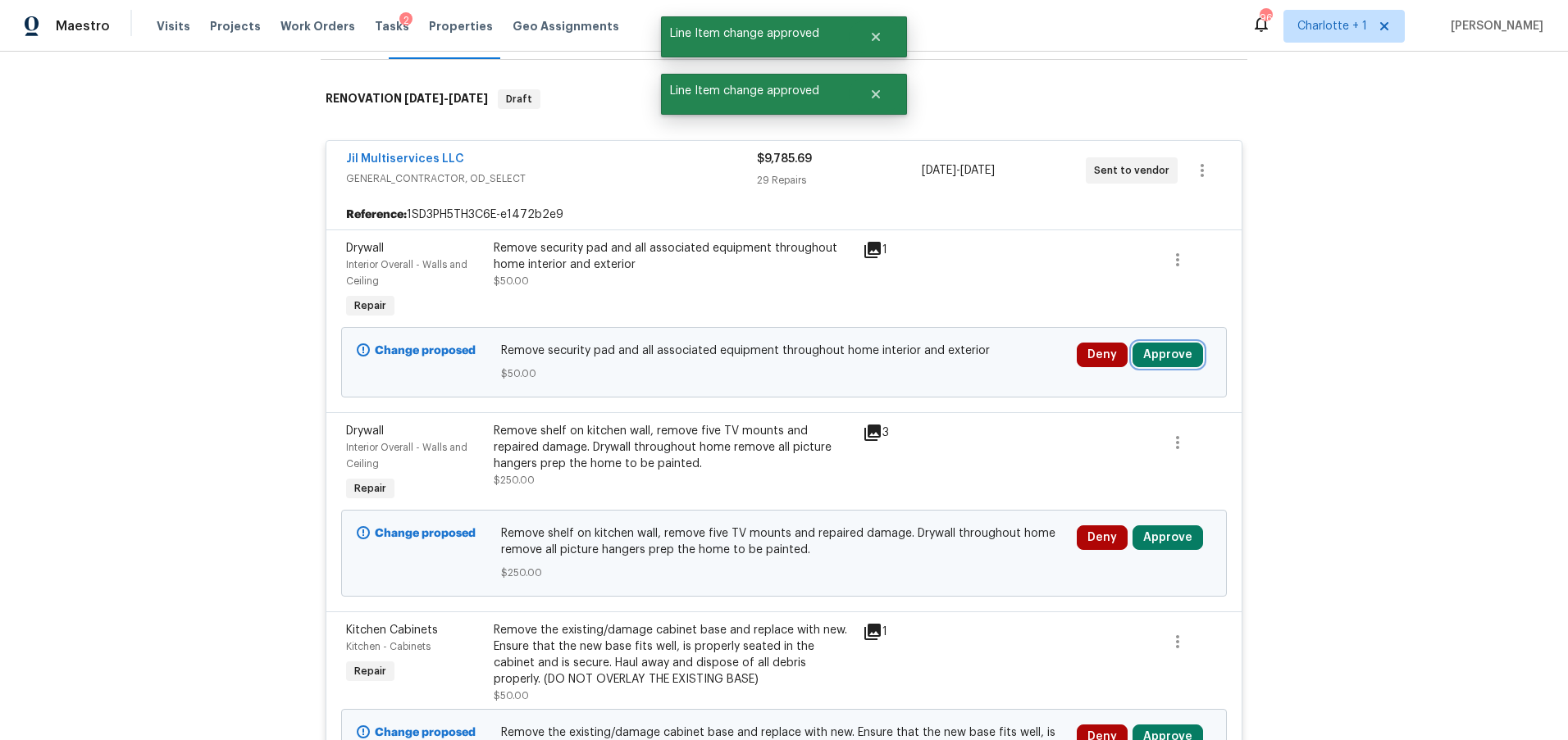
click at [1176, 350] on button "Approve" at bounding box center [1168, 355] width 71 height 25
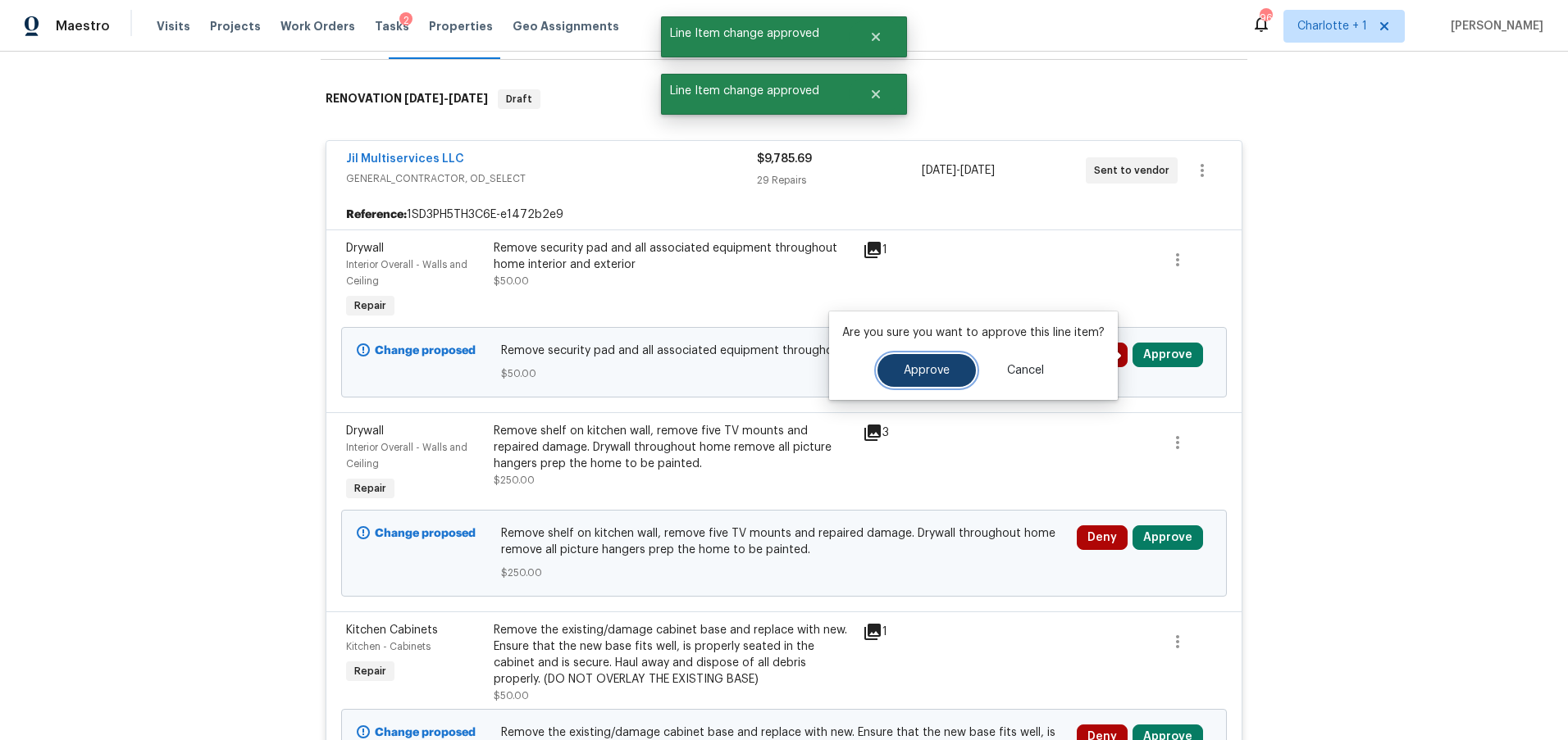
click at [937, 366] on span "Approve" at bounding box center [926, 370] width 46 height 13
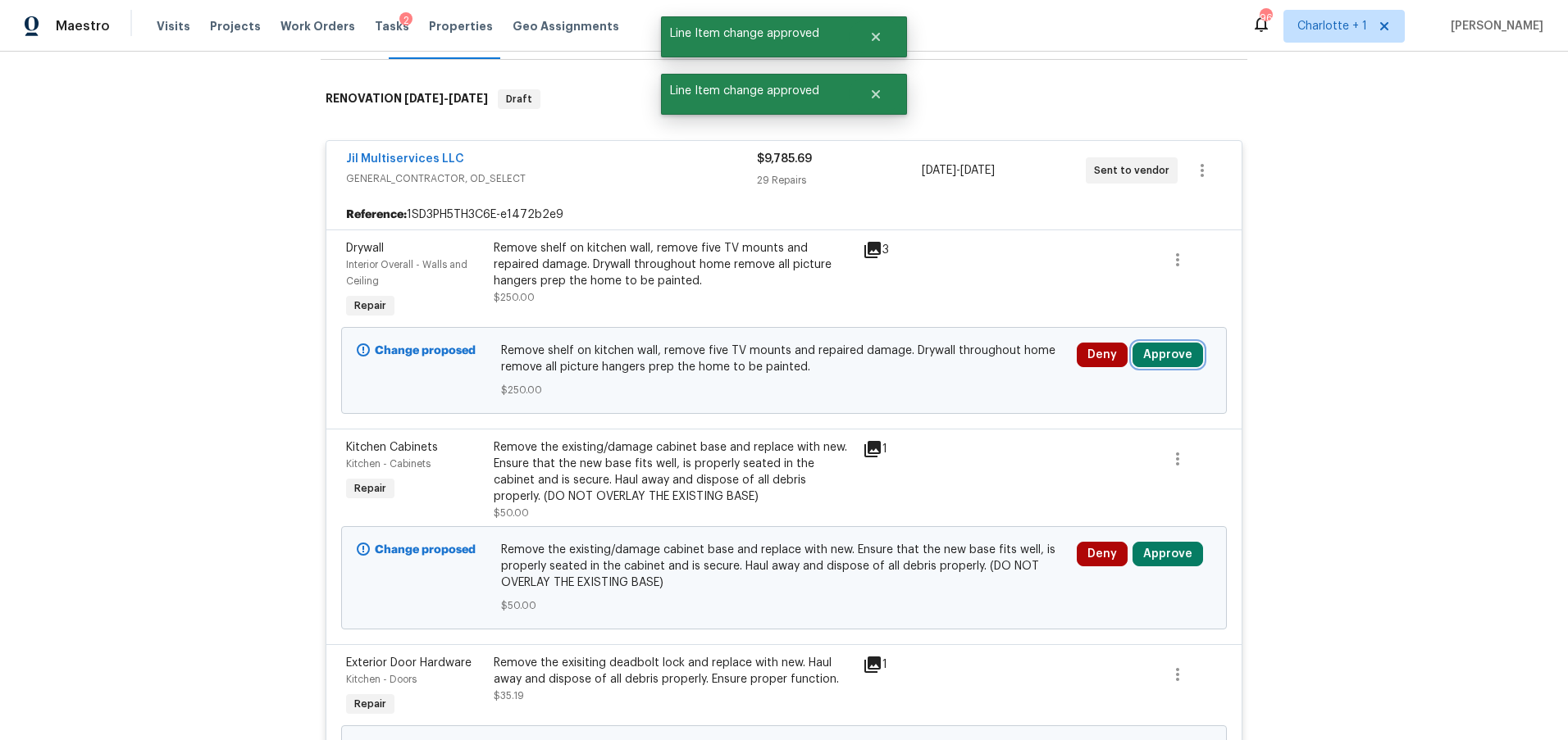
click at [1169, 353] on button "Approve" at bounding box center [1168, 355] width 71 height 25
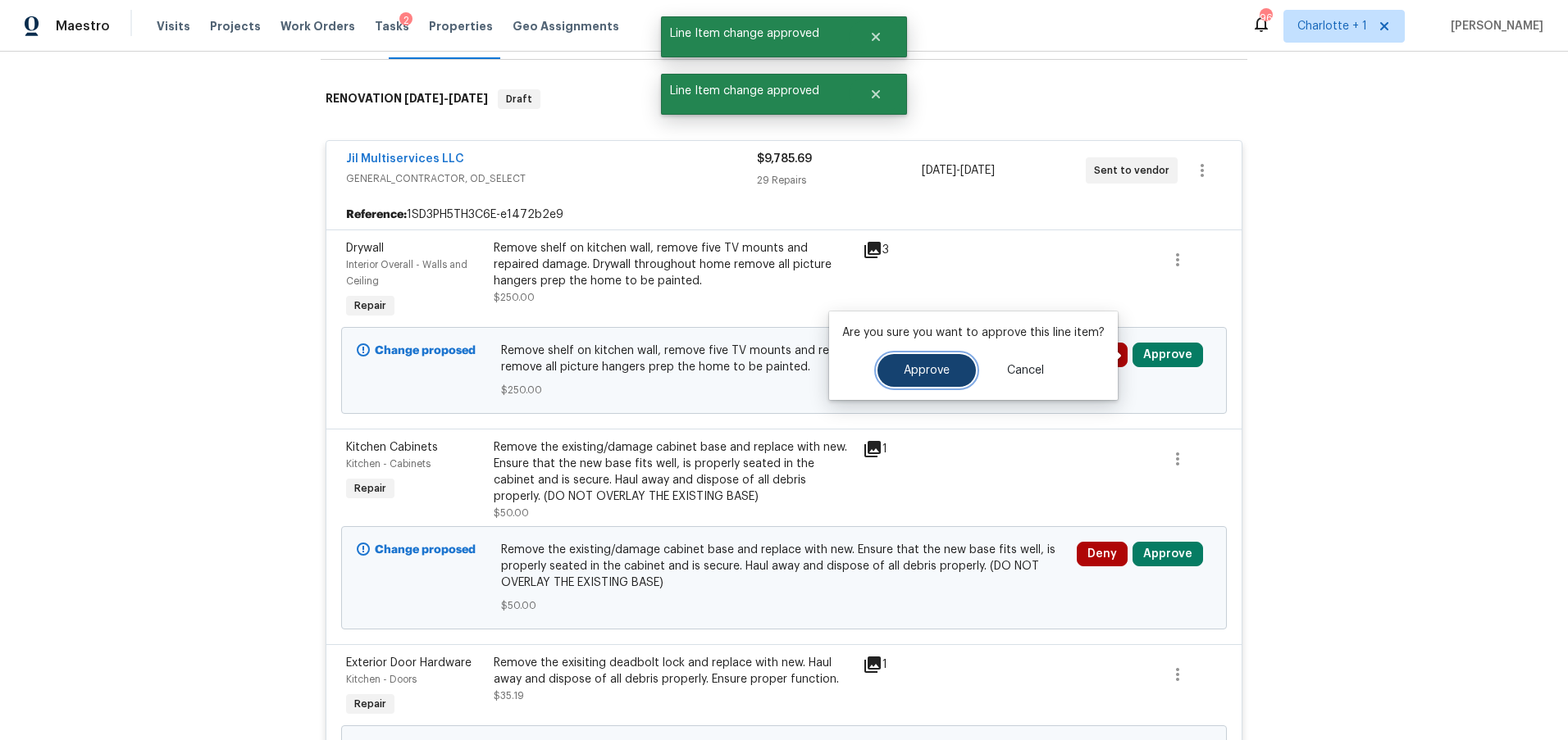
click at [895, 372] on button "Approve" at bounding box center [927, 370] width 98 height 32
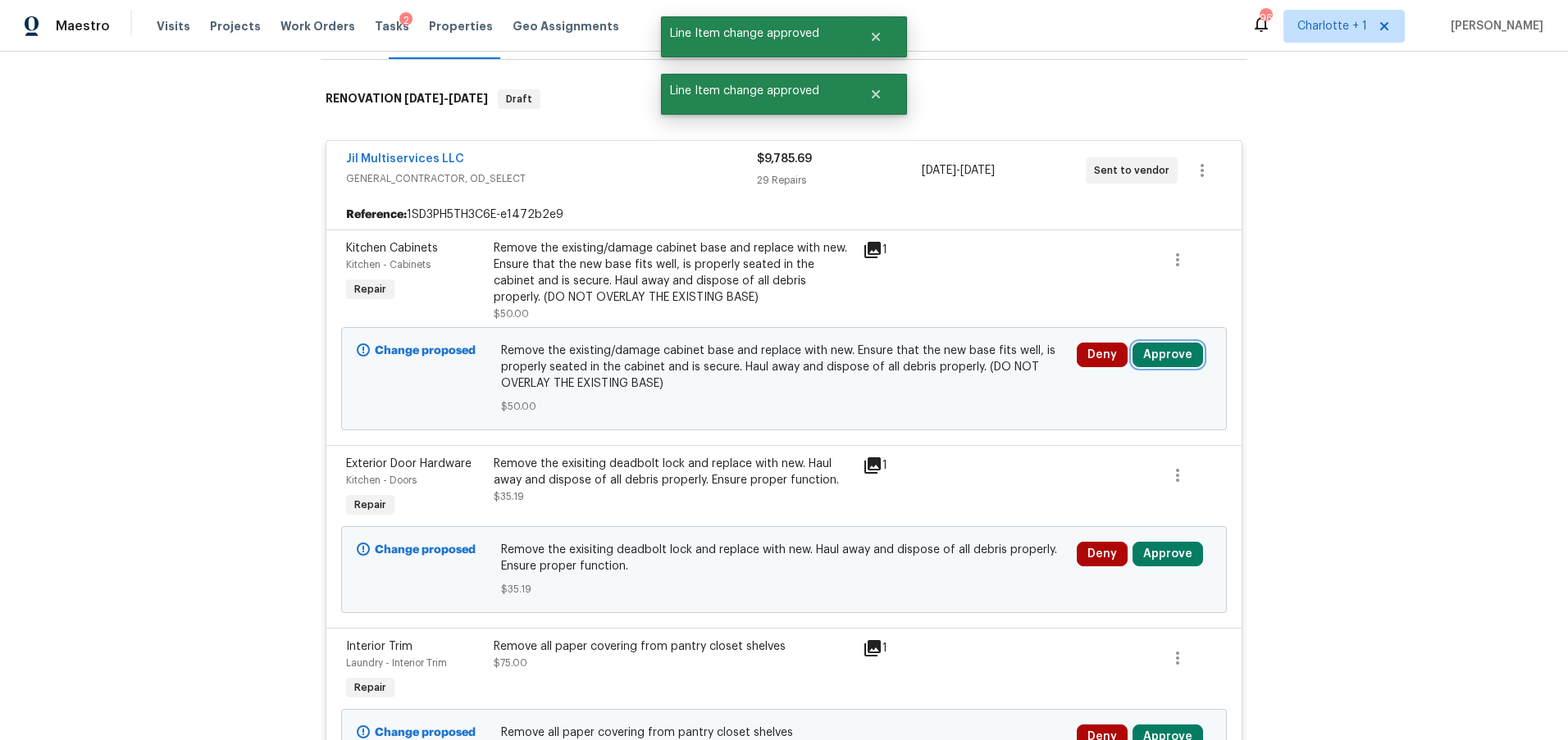
click at [1150, 357] on button "Approve" at bounding box center [1168, 355] width 71 height 25
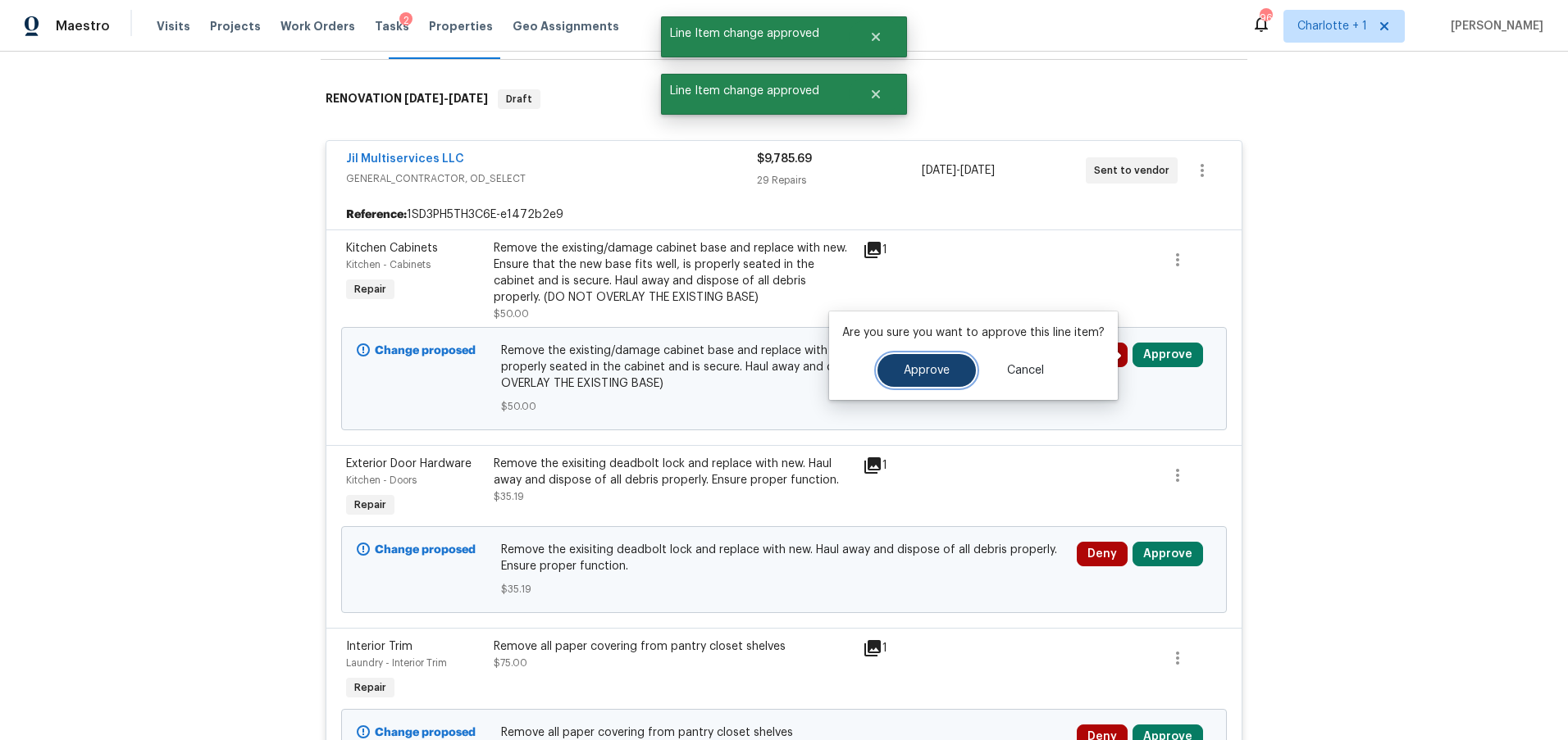
click at [958, 369] on button "Approve" at bounding box center [927, 370] width 98 height 32
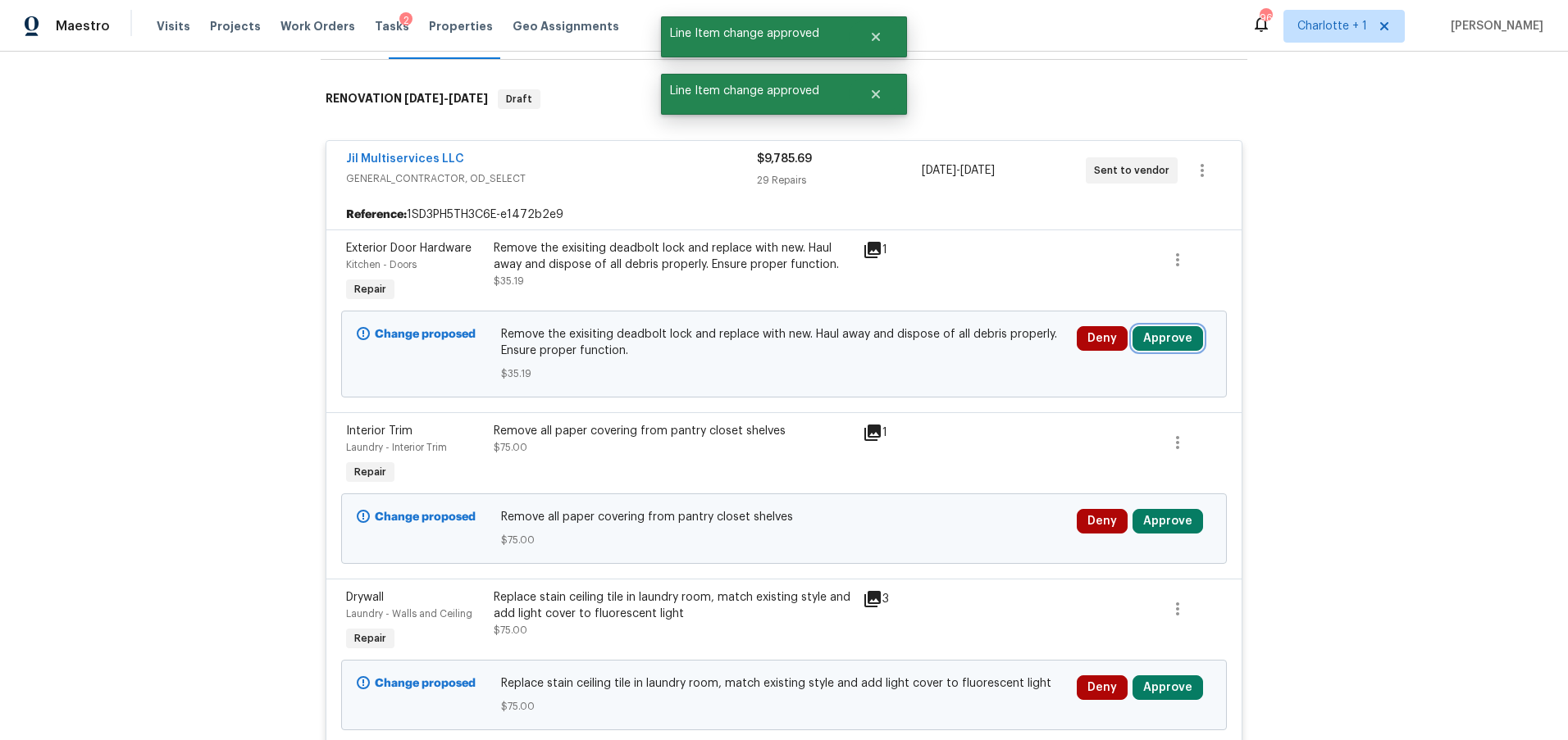
click at [1175, 344] on button "Approve" at bounding box center [1168, 338] width 71 height 25
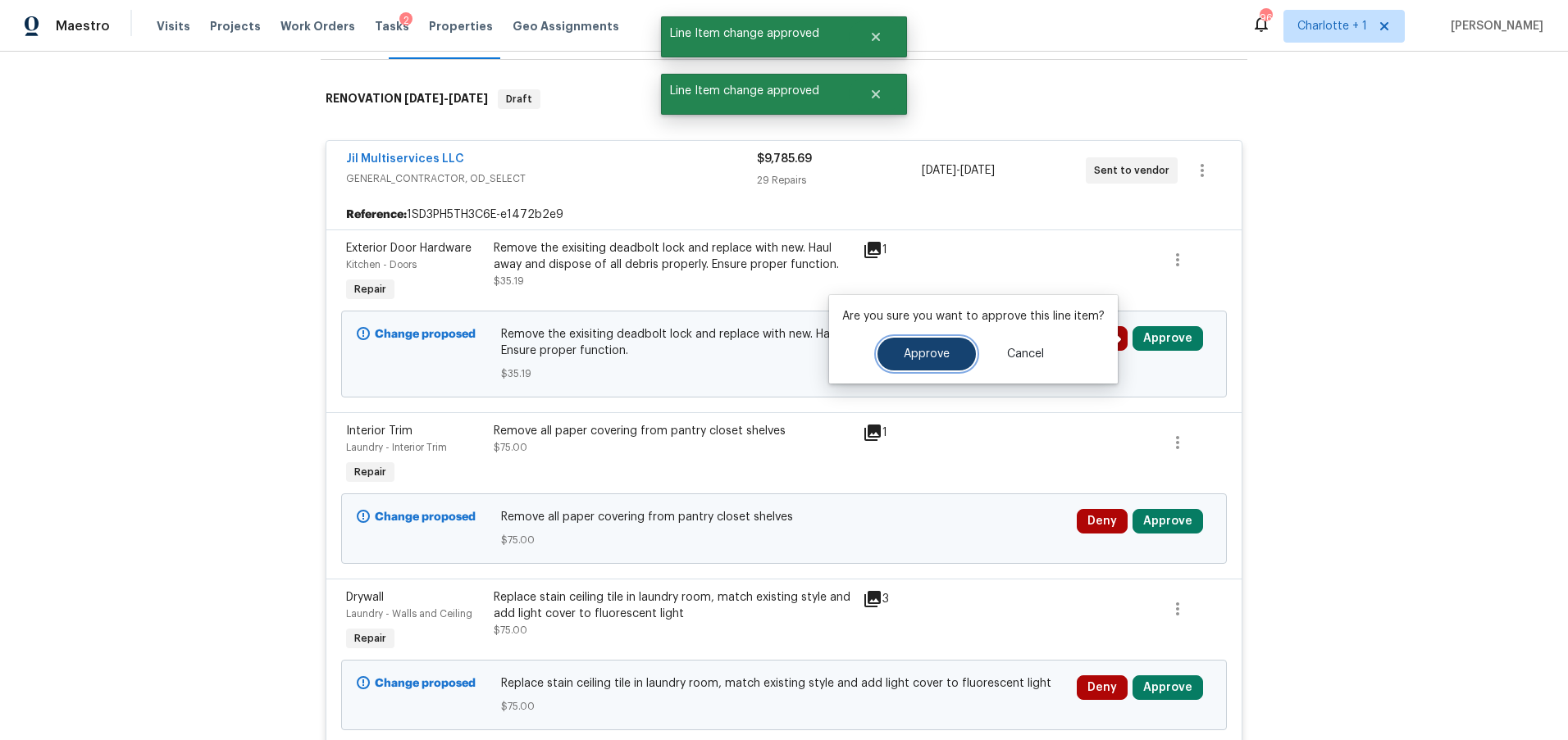
click at [889, 351] on button "Approve" at bounding box center [927, 354] width 98 height 32
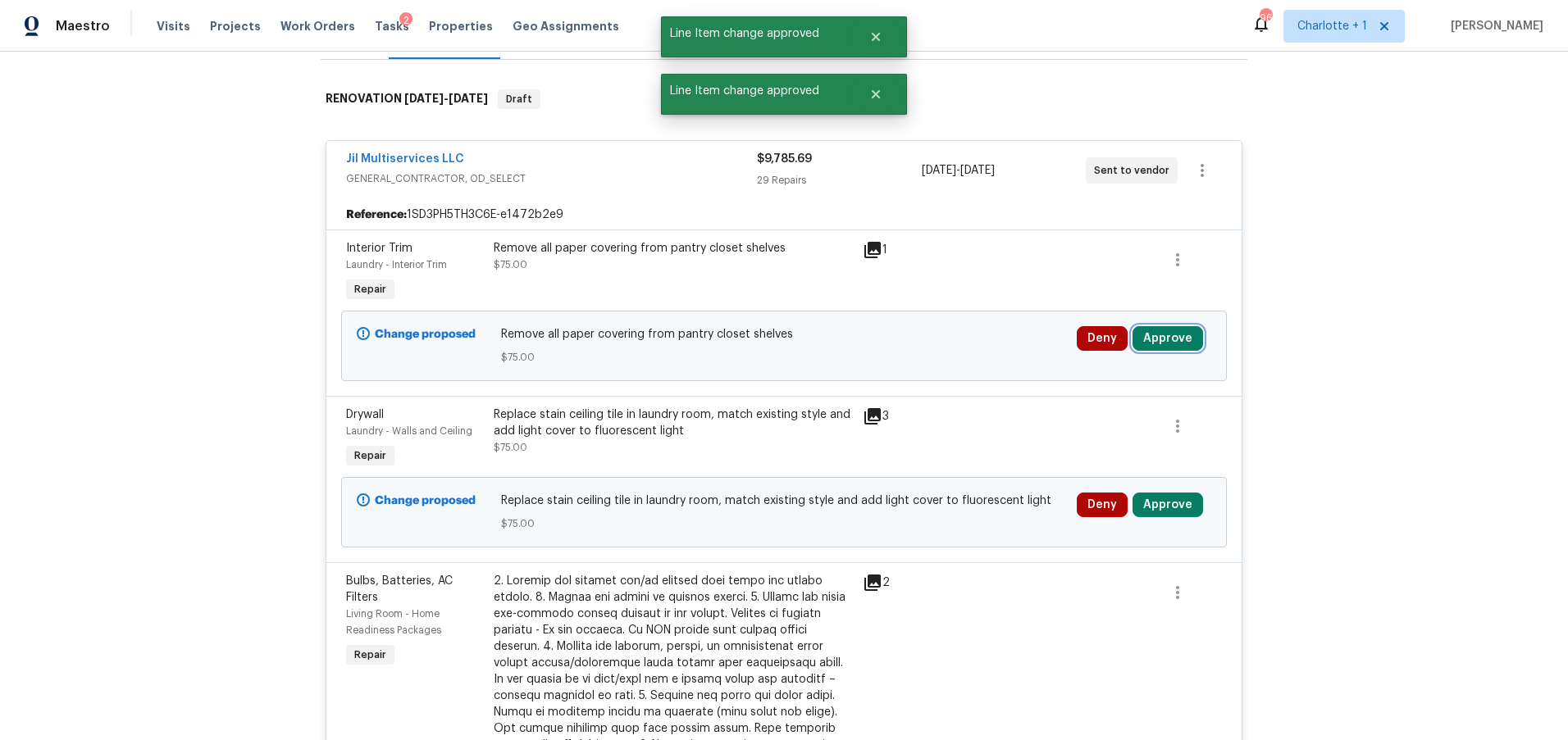
click at [1132, 339] on button "Approve" at bounding box center [1168, 338] width 71 height 25
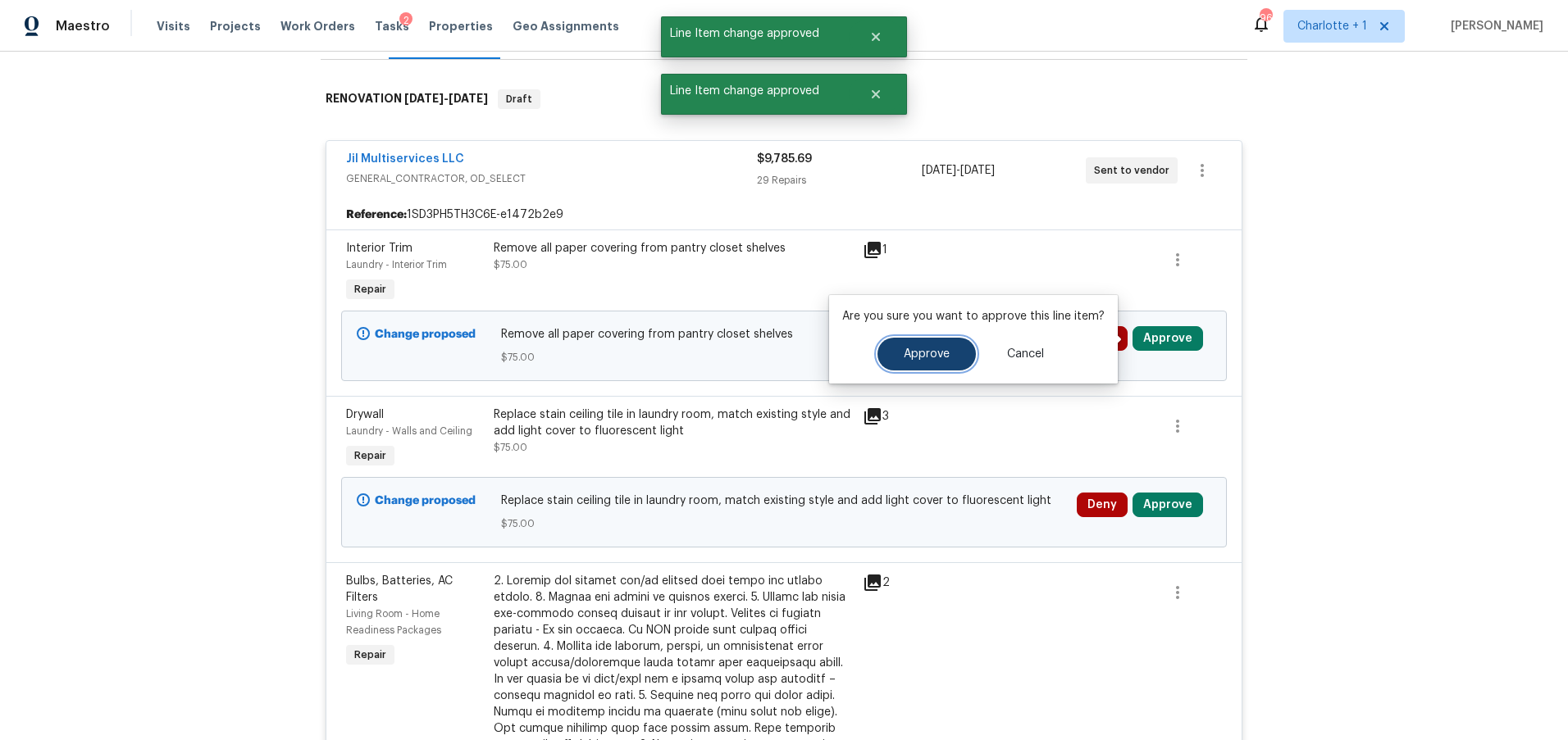
click at [925, 354] on span "Approve" at bounding box center [926, 355] width 46 height 13
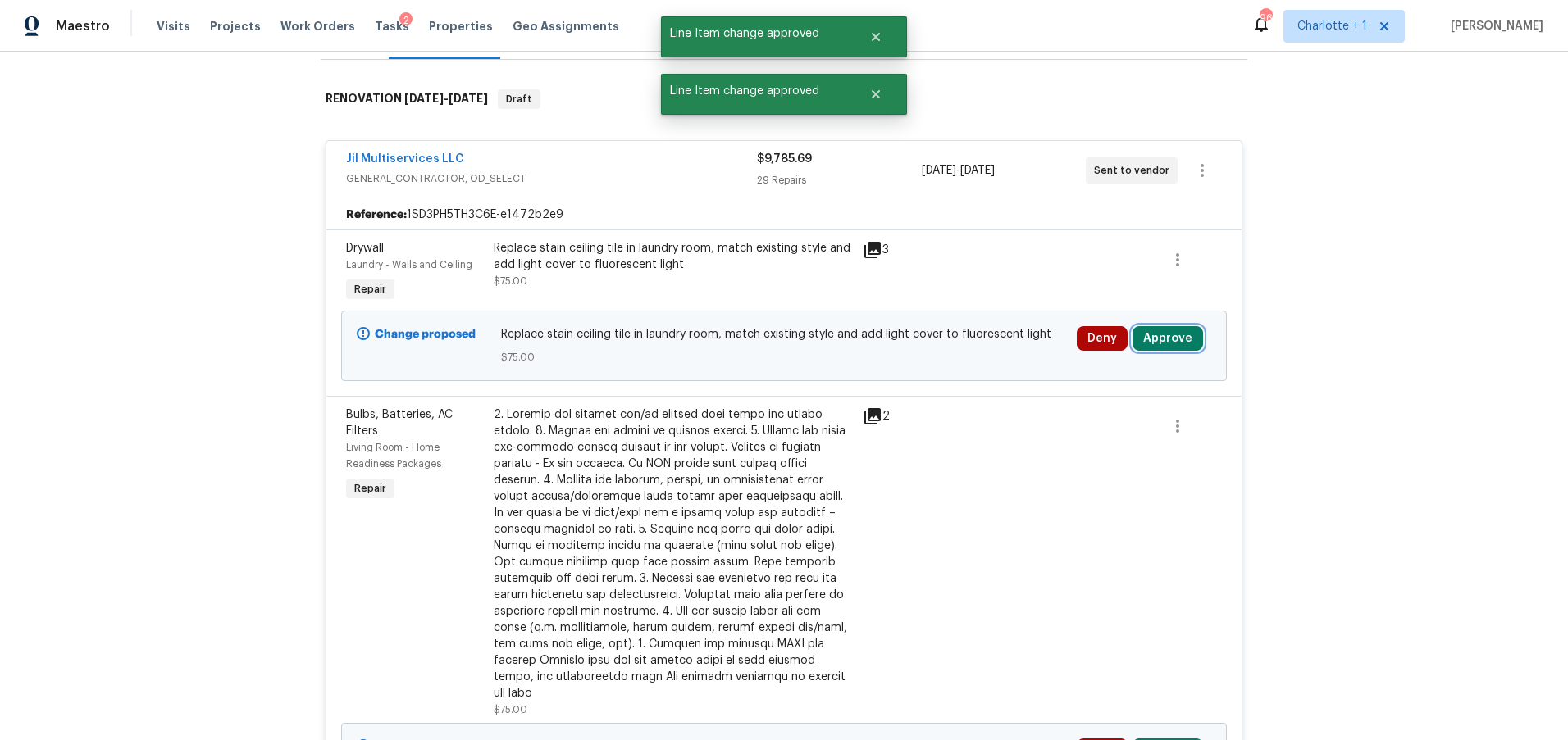
click at [1177, 340] on button "Approve" at bounding box center [1168, 338] width 71 height 25
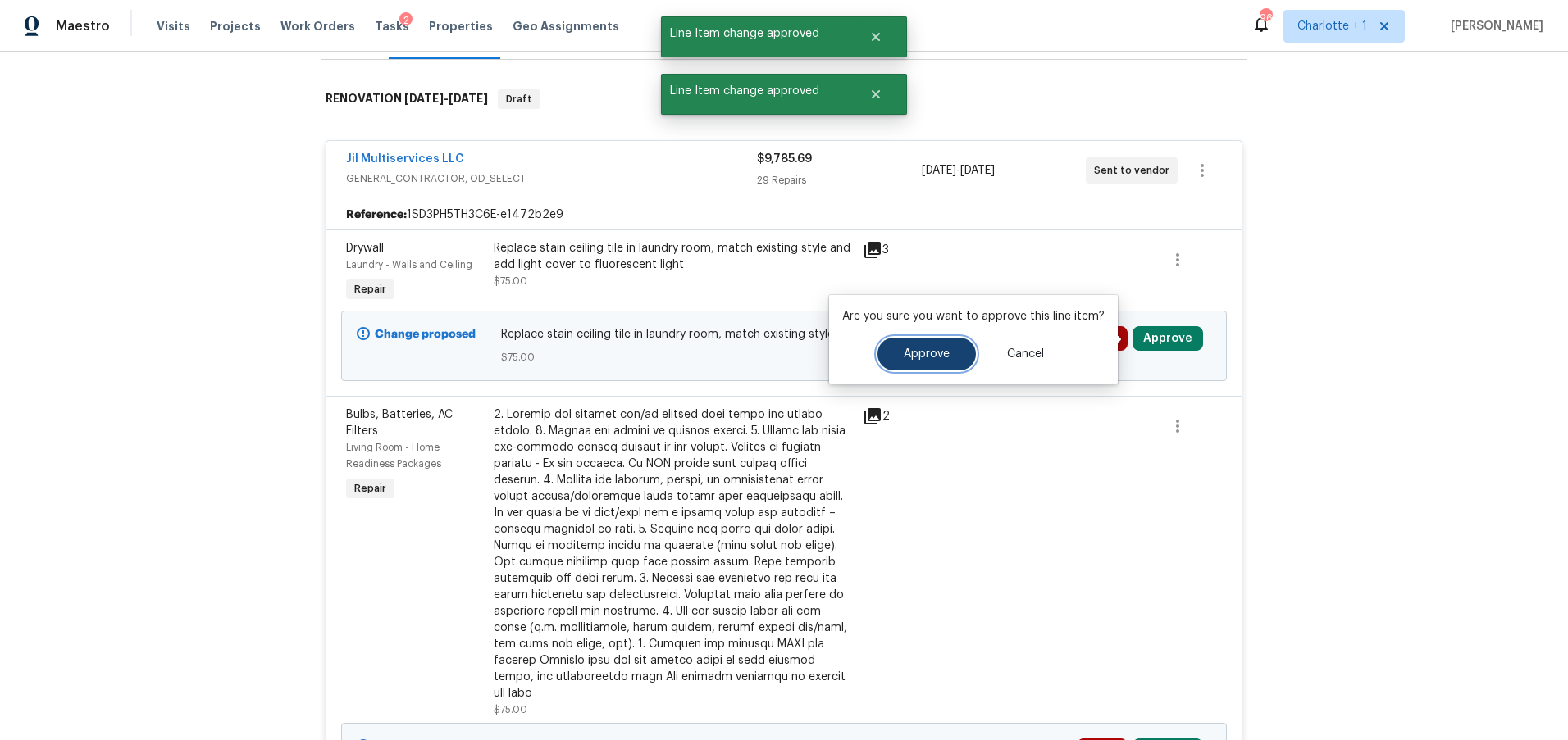
click at [924, 347] on button "Approve" at bounding box center [927, 354] width 98 height 32
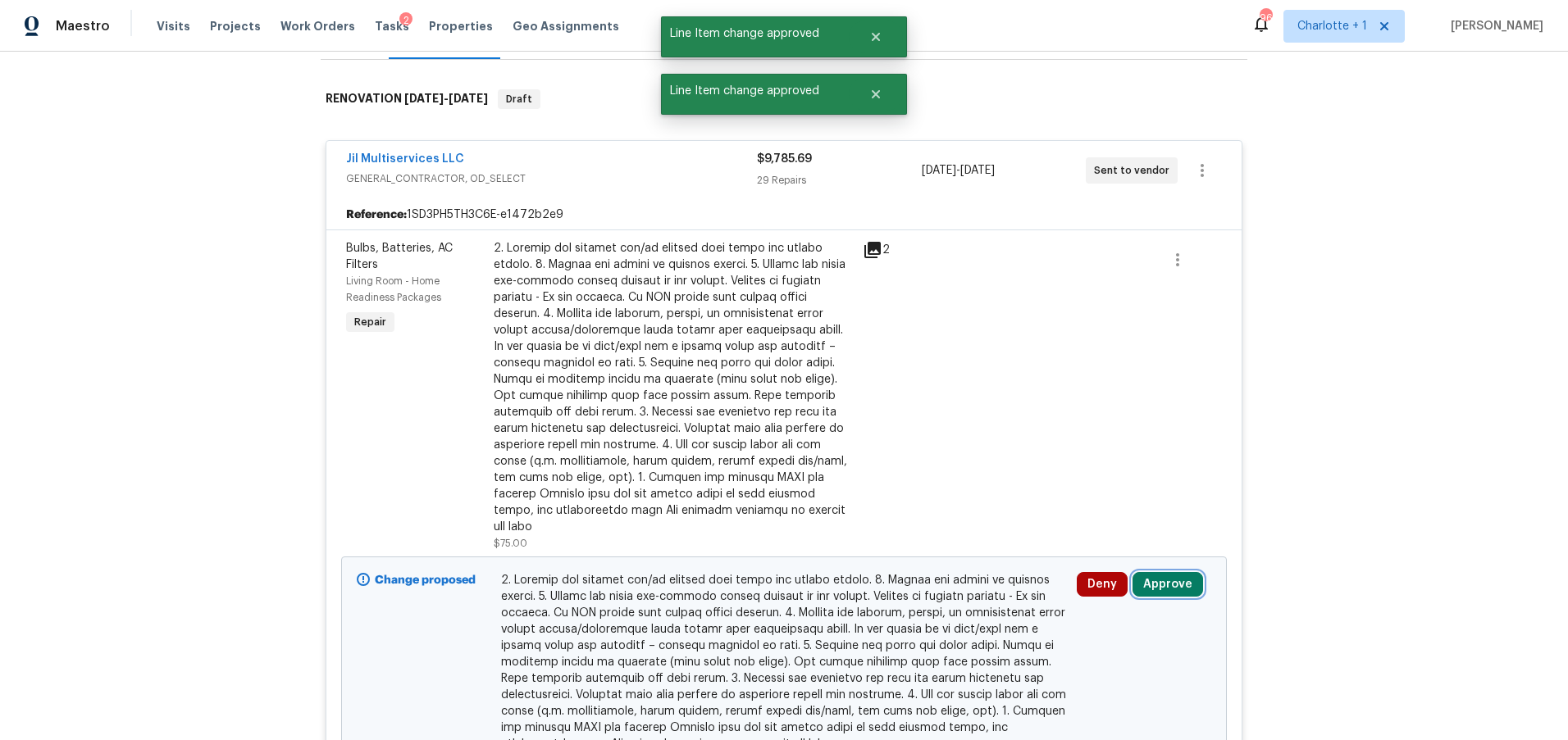
drag, startPoint x: 1166, startPoint y: 564, endPoint x: 1089, endPoint y: 563, distance: 77.0
click at [1166, 572] on button "Approve" at bounding box center [1168, 584] width 71 height 25
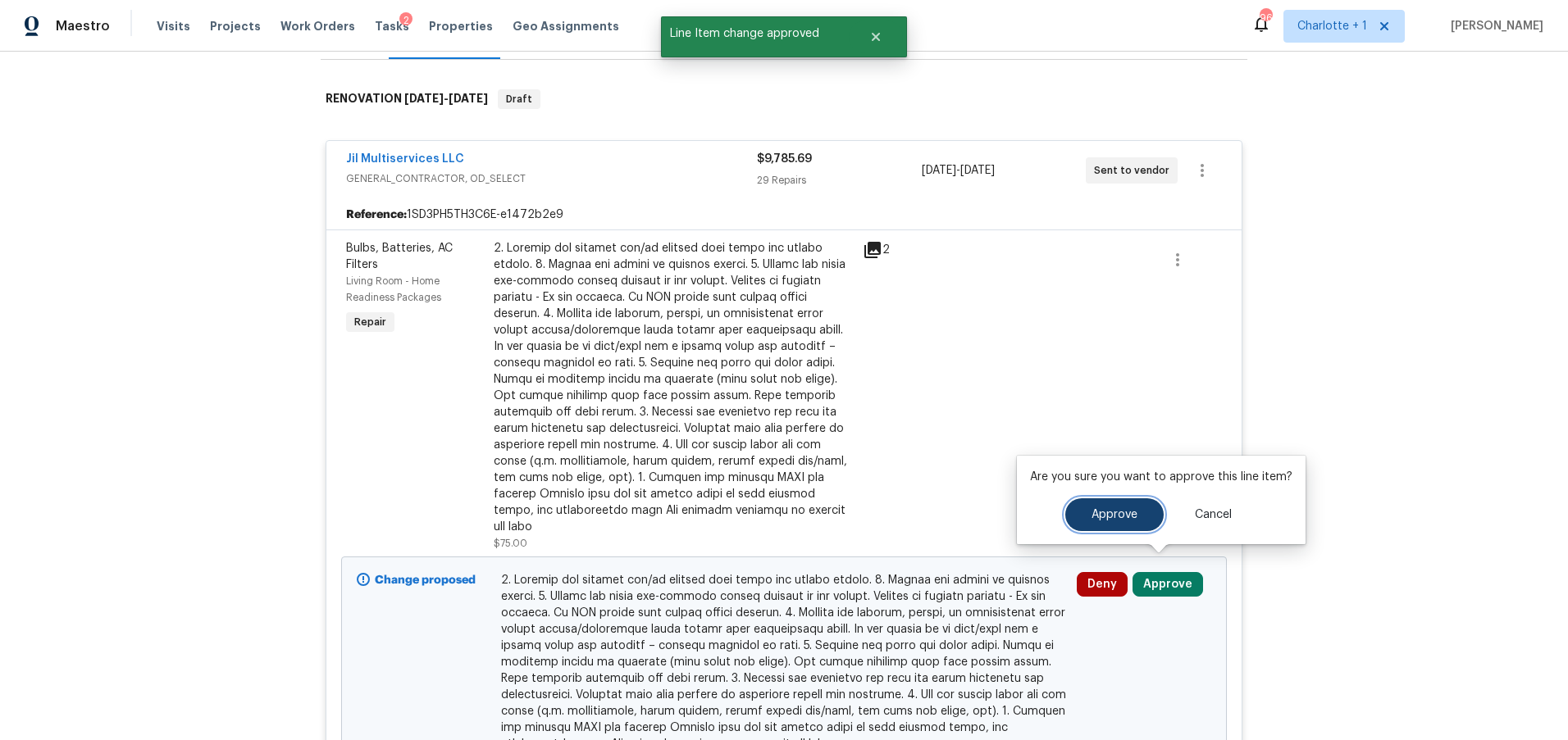
click at [1083, 519] on button "Approve" at bounding box center [1115, 514] width 98 height 32
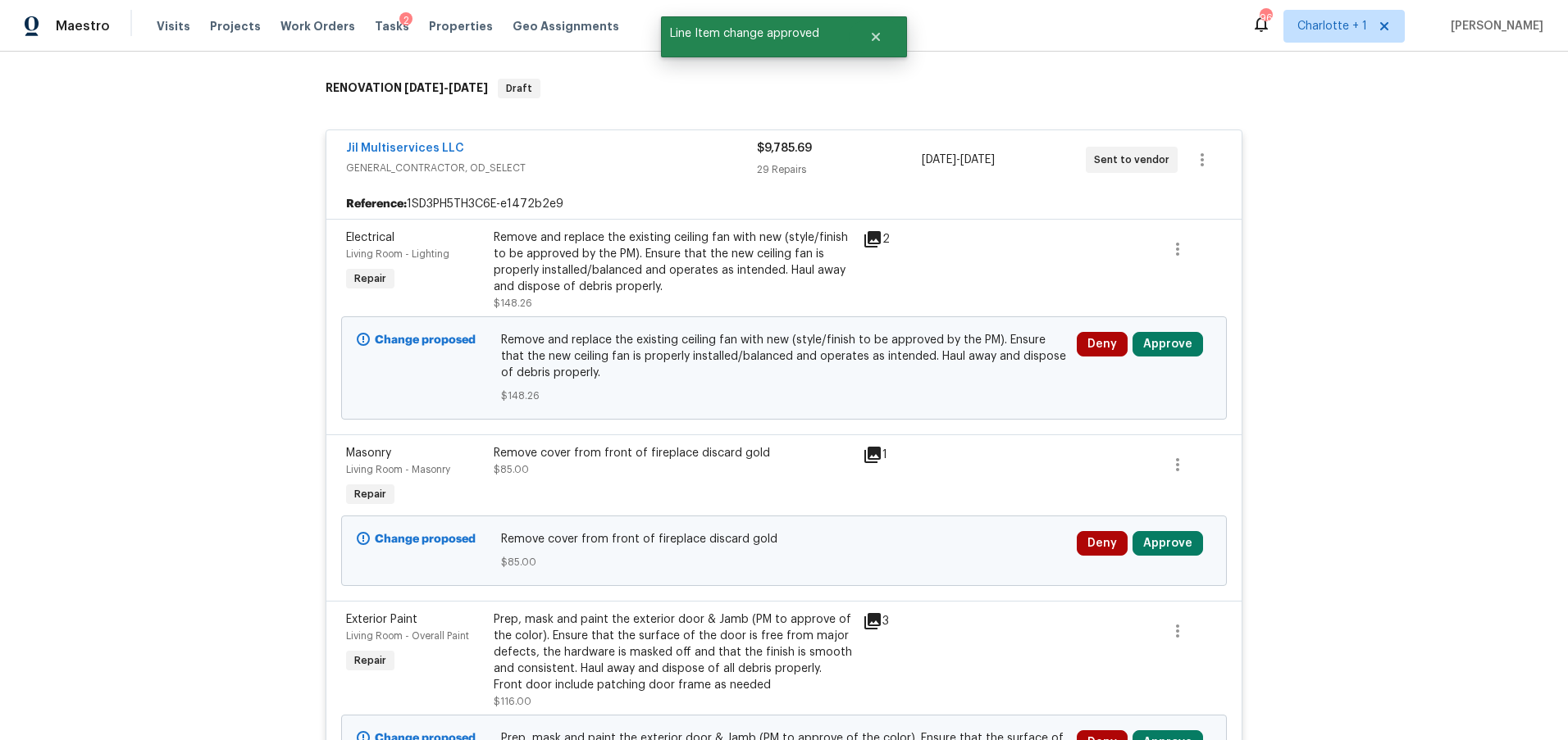
scroll to position [281, 0]
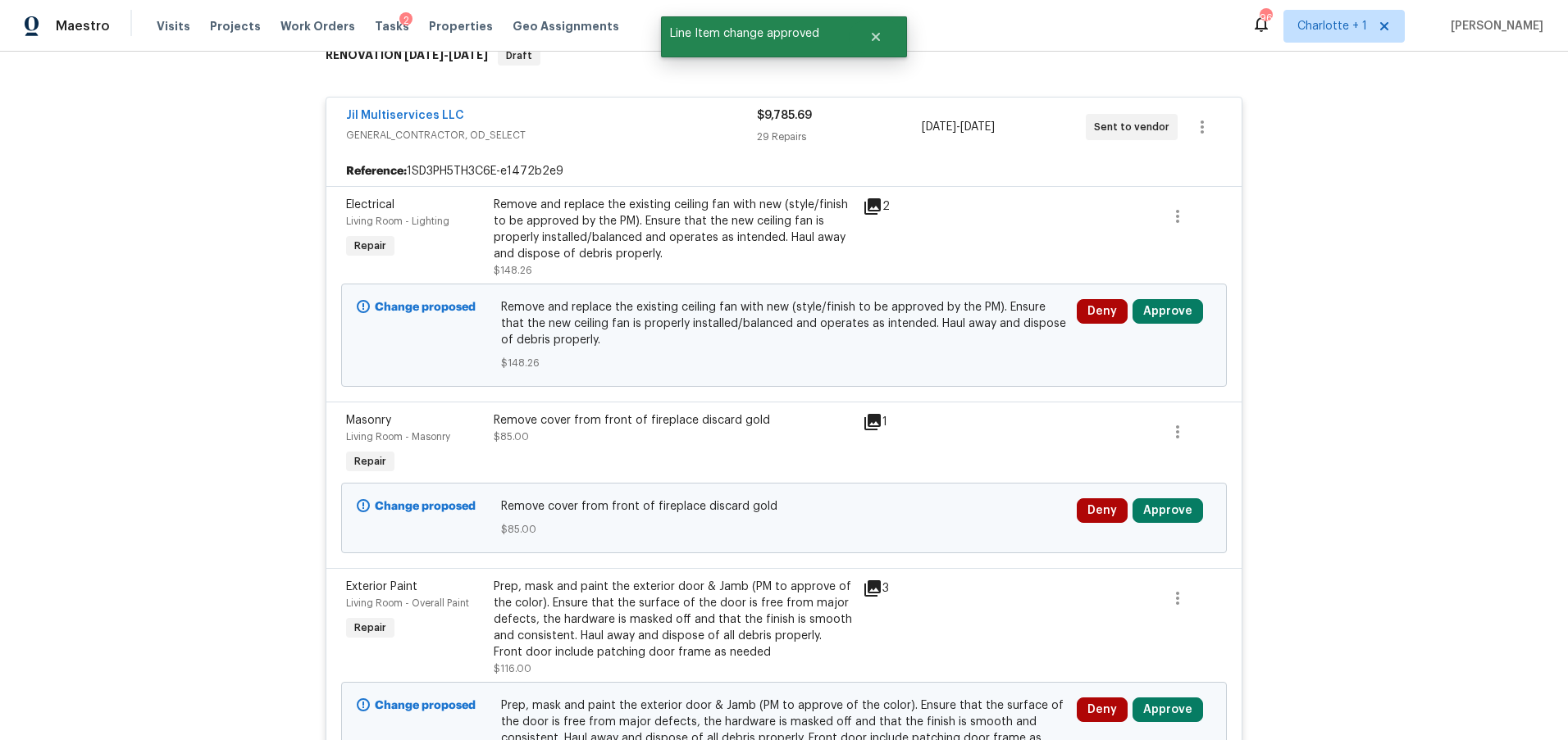
click at [1164, 339] on div "Deny Approve" at bounding box center [1143, 335] width 145 height 82
click at [1165, 316] on button "Approve" at bounding box center [1168, 312] width 71 height 25
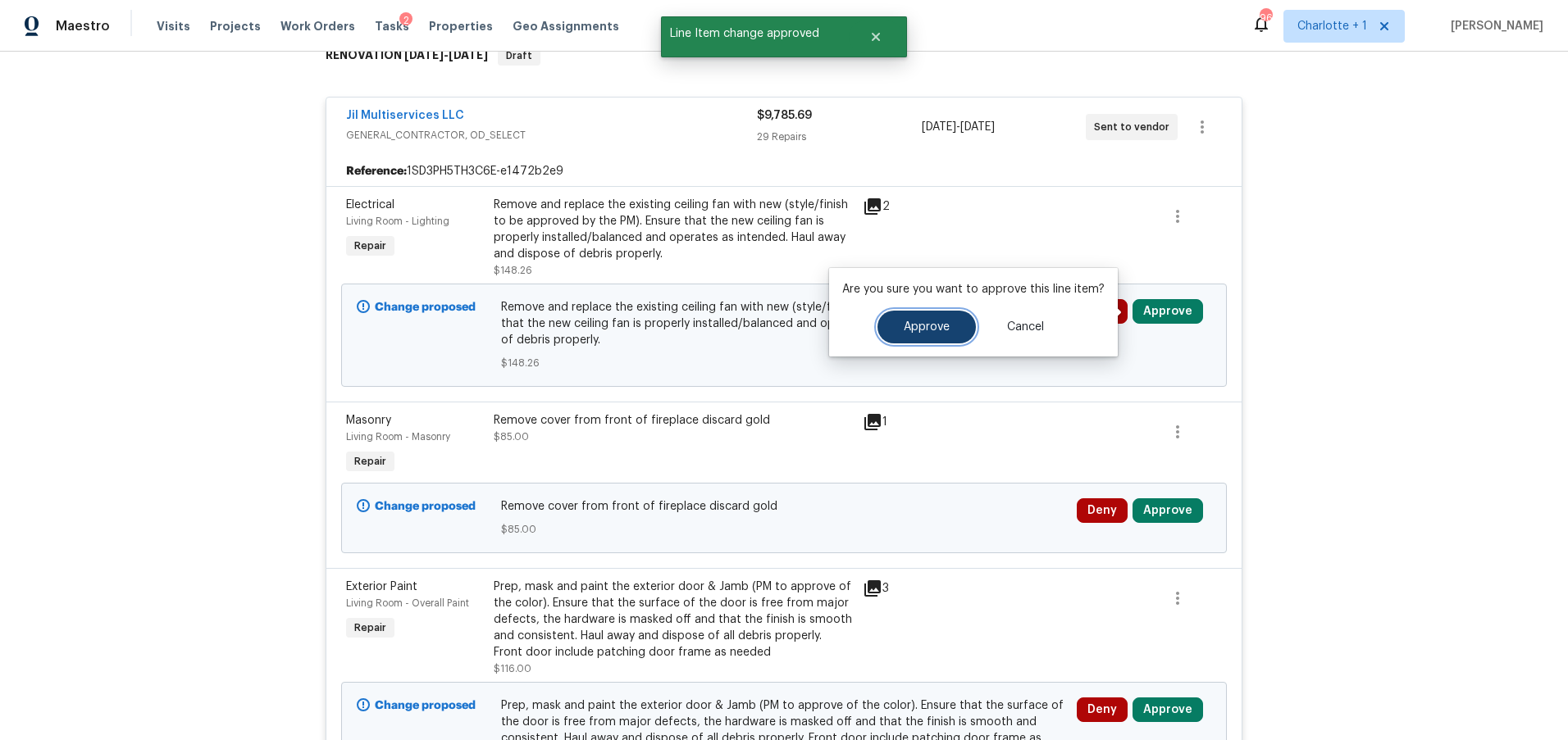
click at [908, 330] on span "Approve" at bounding box center [926, 327] width 46 height 13
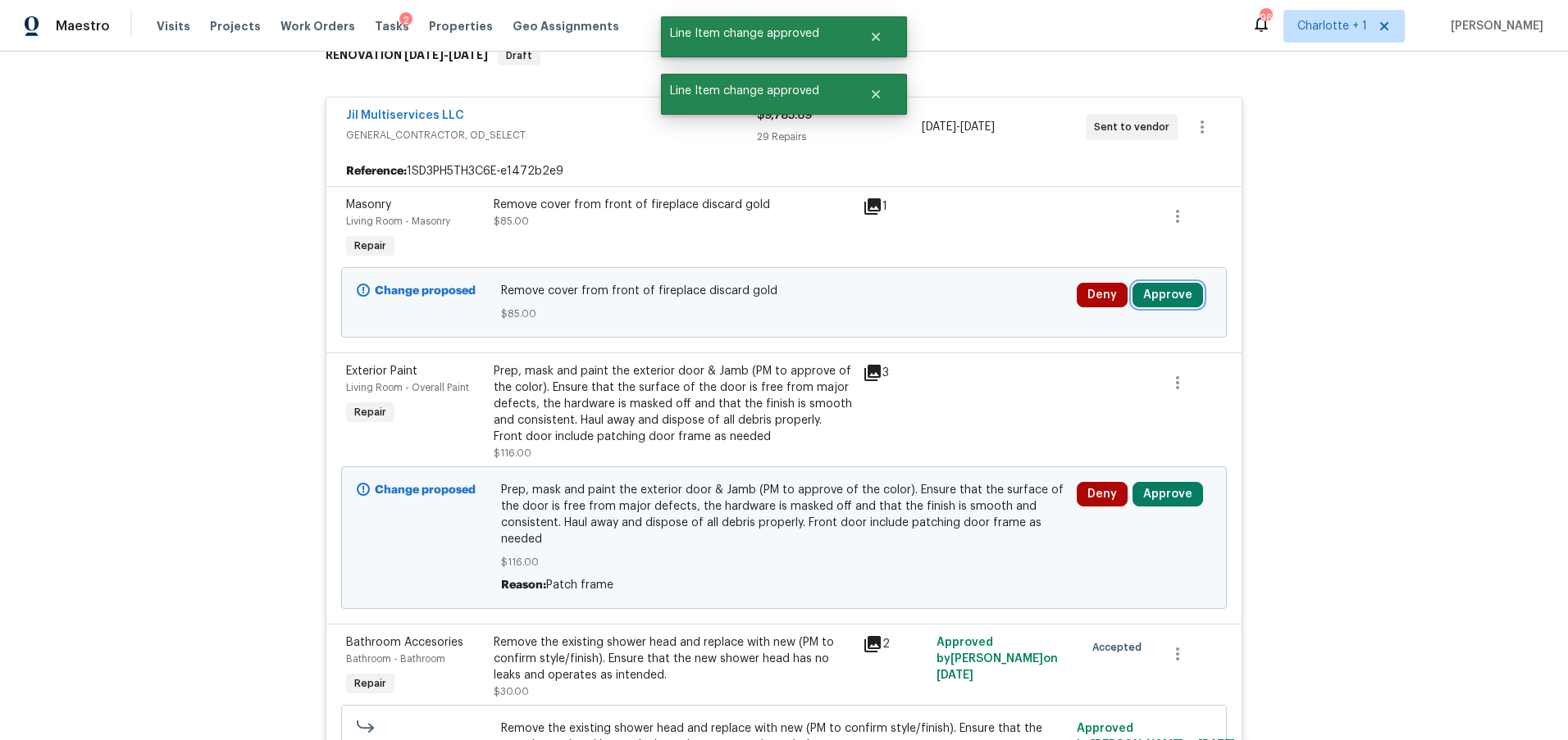
click at [1163, 288] on button "Approve" at bounding box center [1168, 295] width 71 height 25
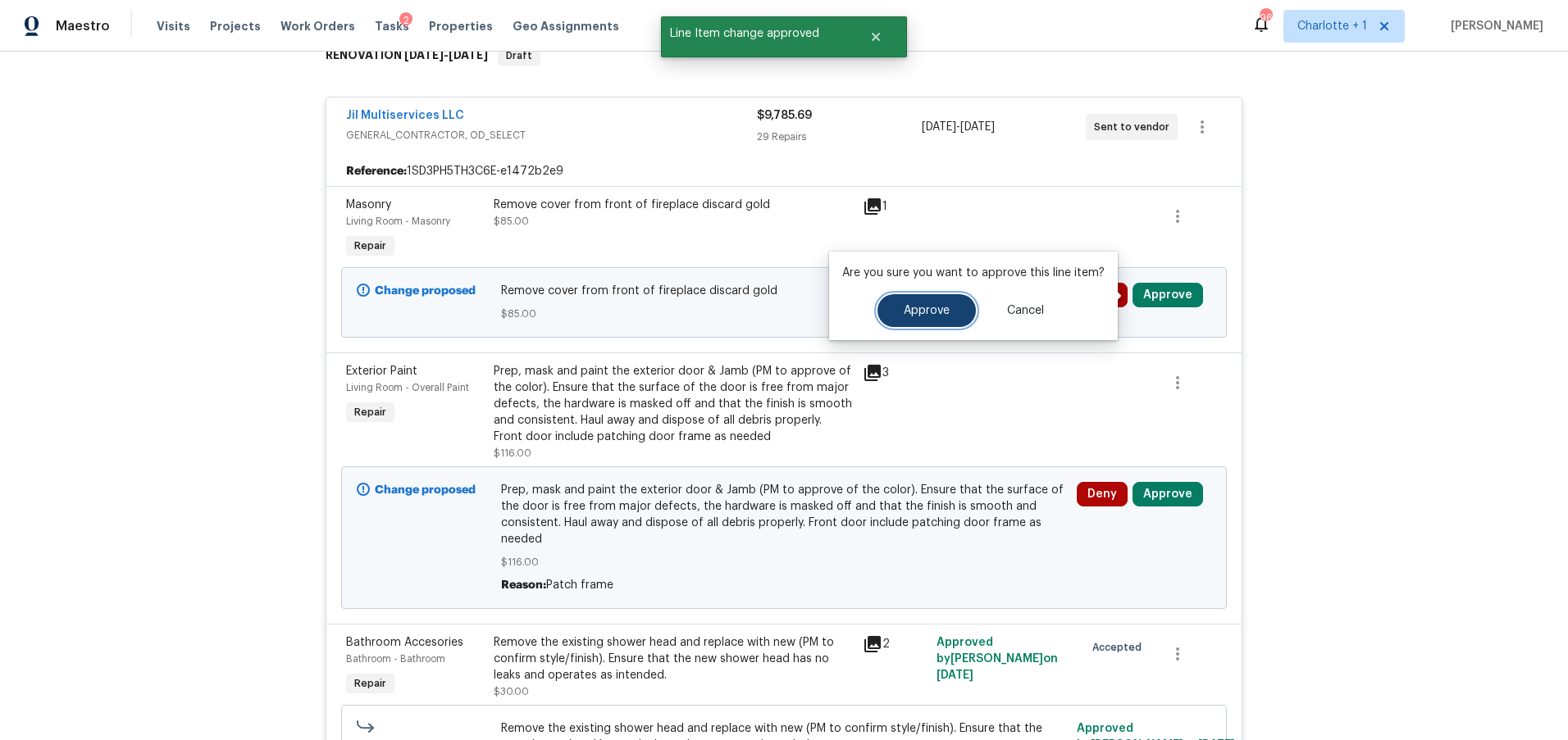
click at [963, 308] on button "Approve" at bounding box center [927, 311] width 98 height 32
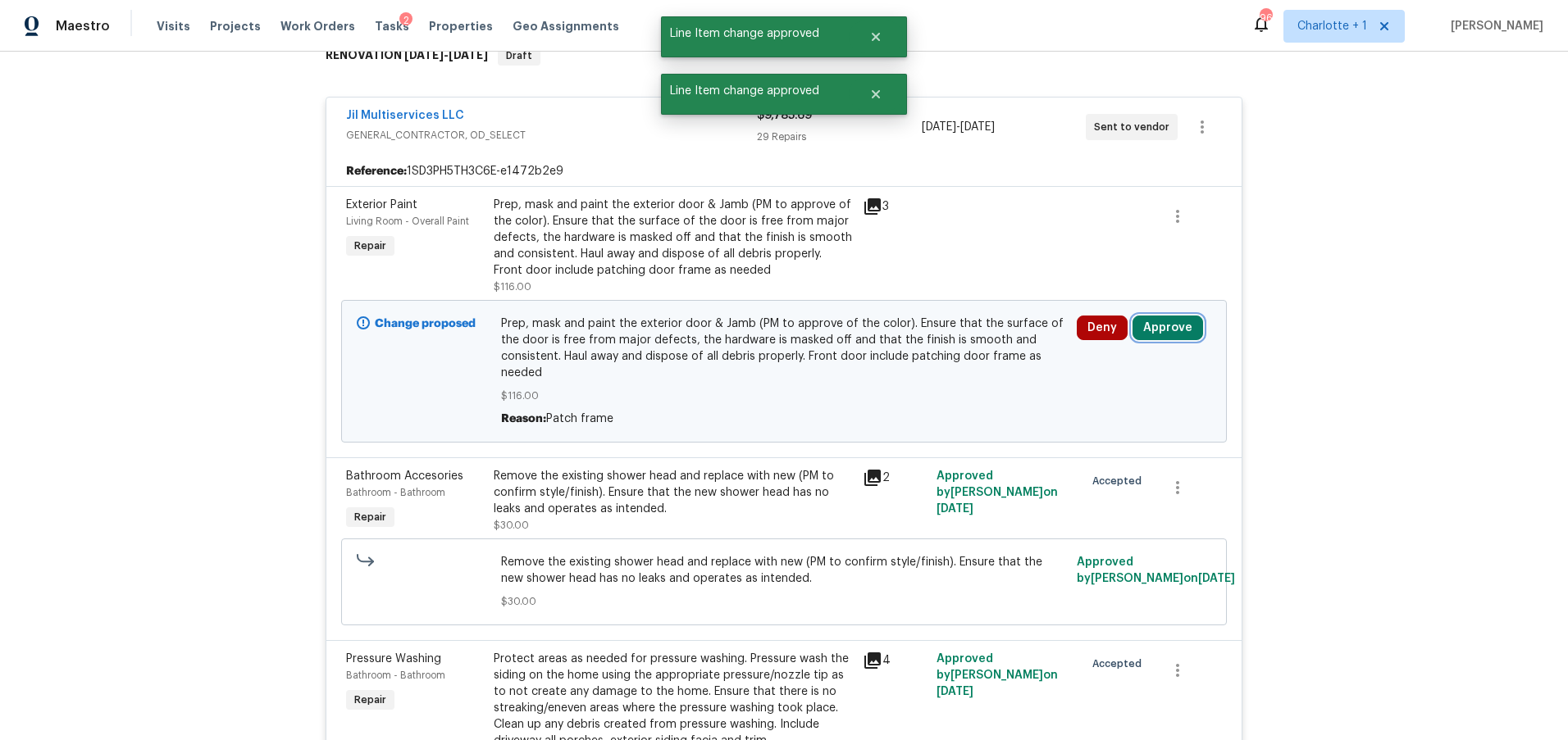
click at [1154, 317] on button "Approve" at bounding box center [1168, 327] width 71 height 25
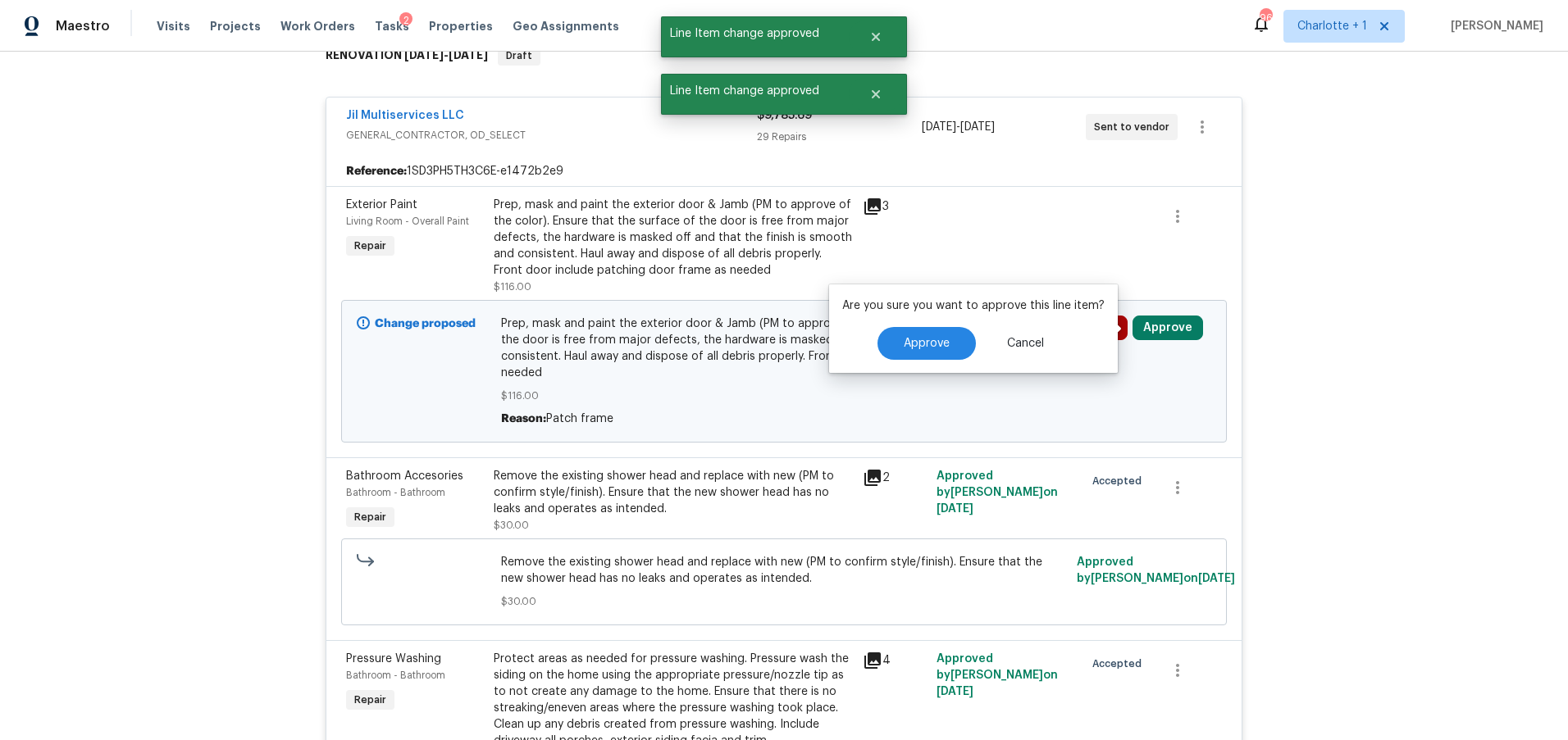
click at [967, 329] on div "Approve Cancel" at bounding box center [973, 343] width 262 height 32
click at [962, 333] on button "Approve" at bounding box center [927, 343] width 98 height 32
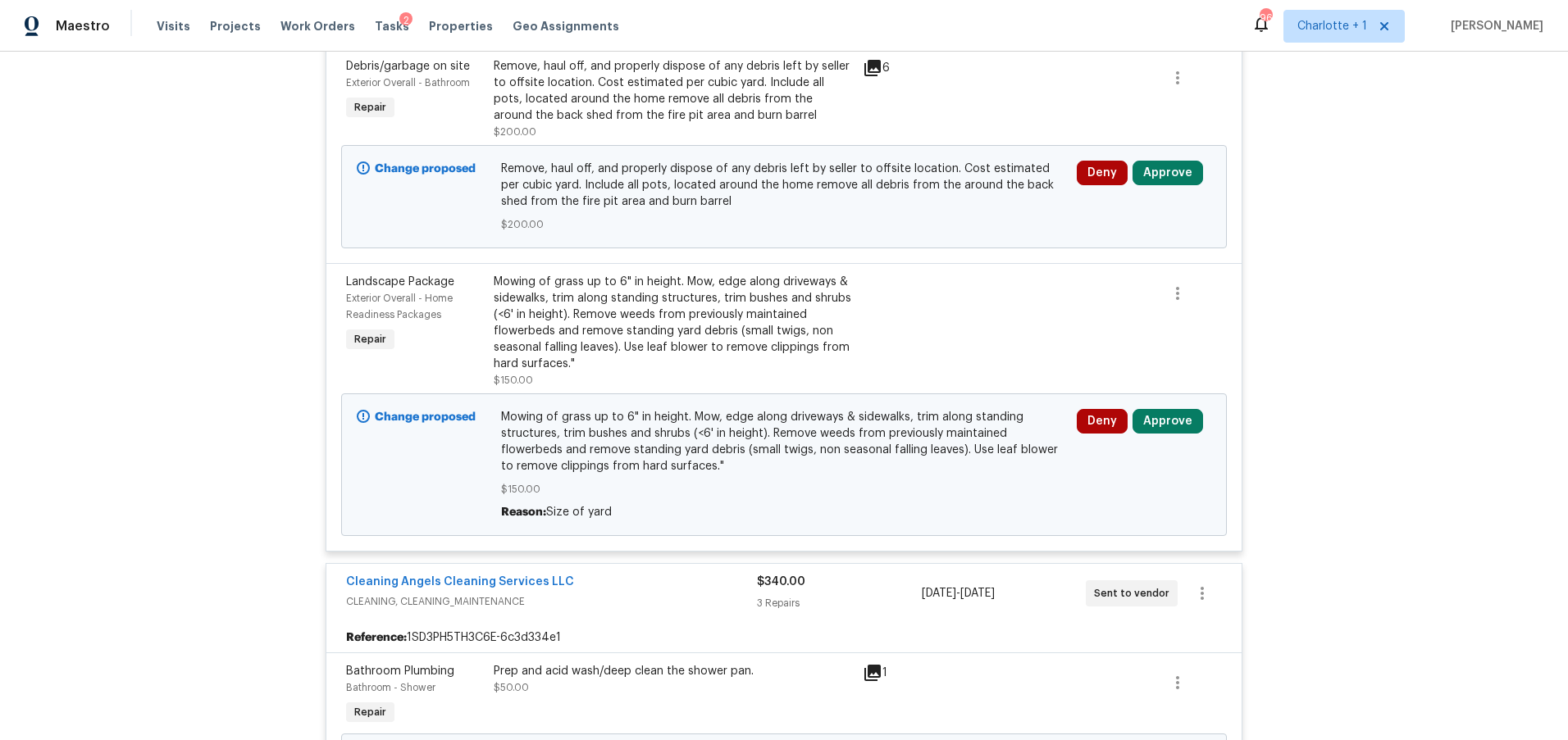
scroll to position [6480, 0]
click at [1146, 188] on button "Approve" at bounding box center [1168, 176] width 71 height 25
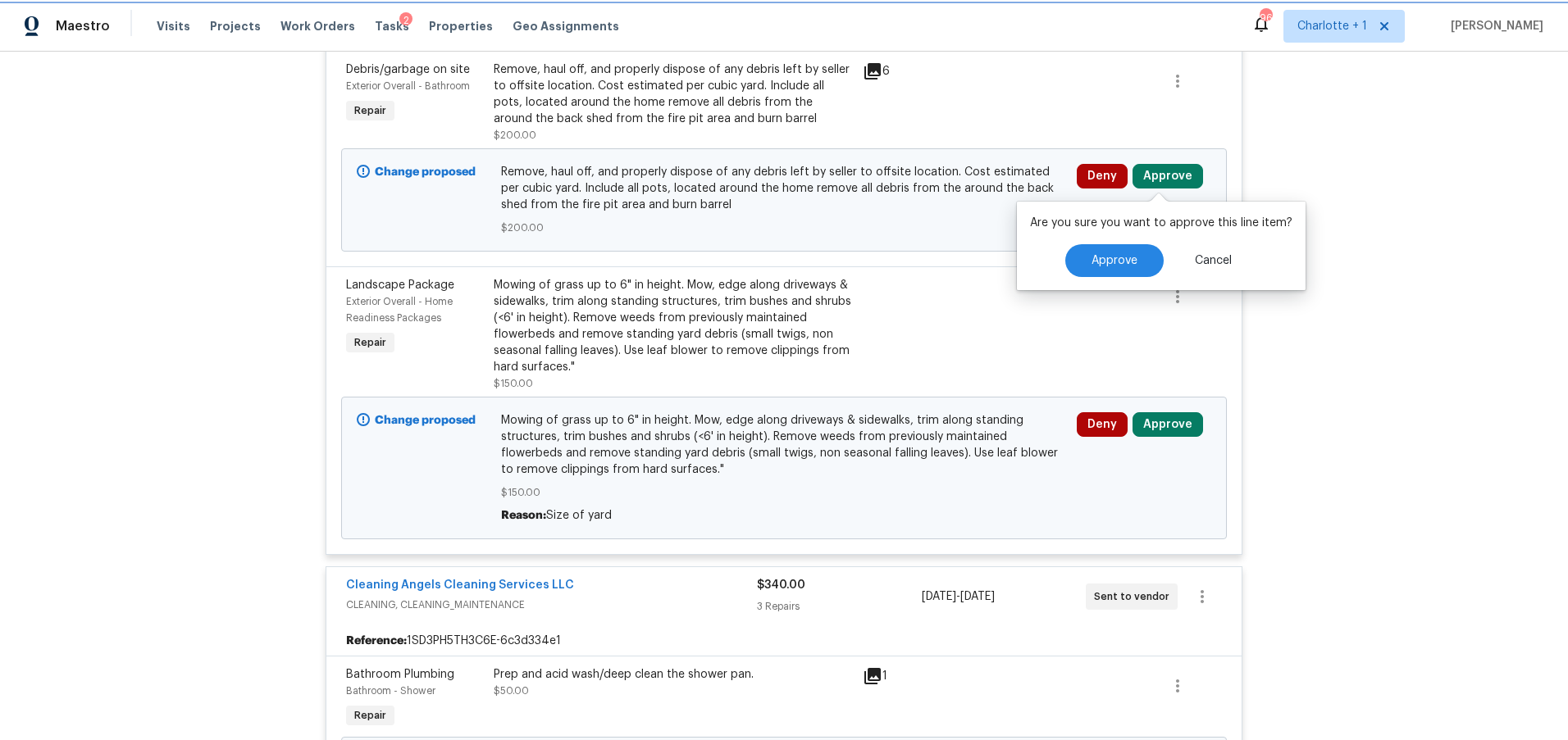
click at [1148, 180] on button "Approve" at bounding box center [1168, 176] width 71 height 25
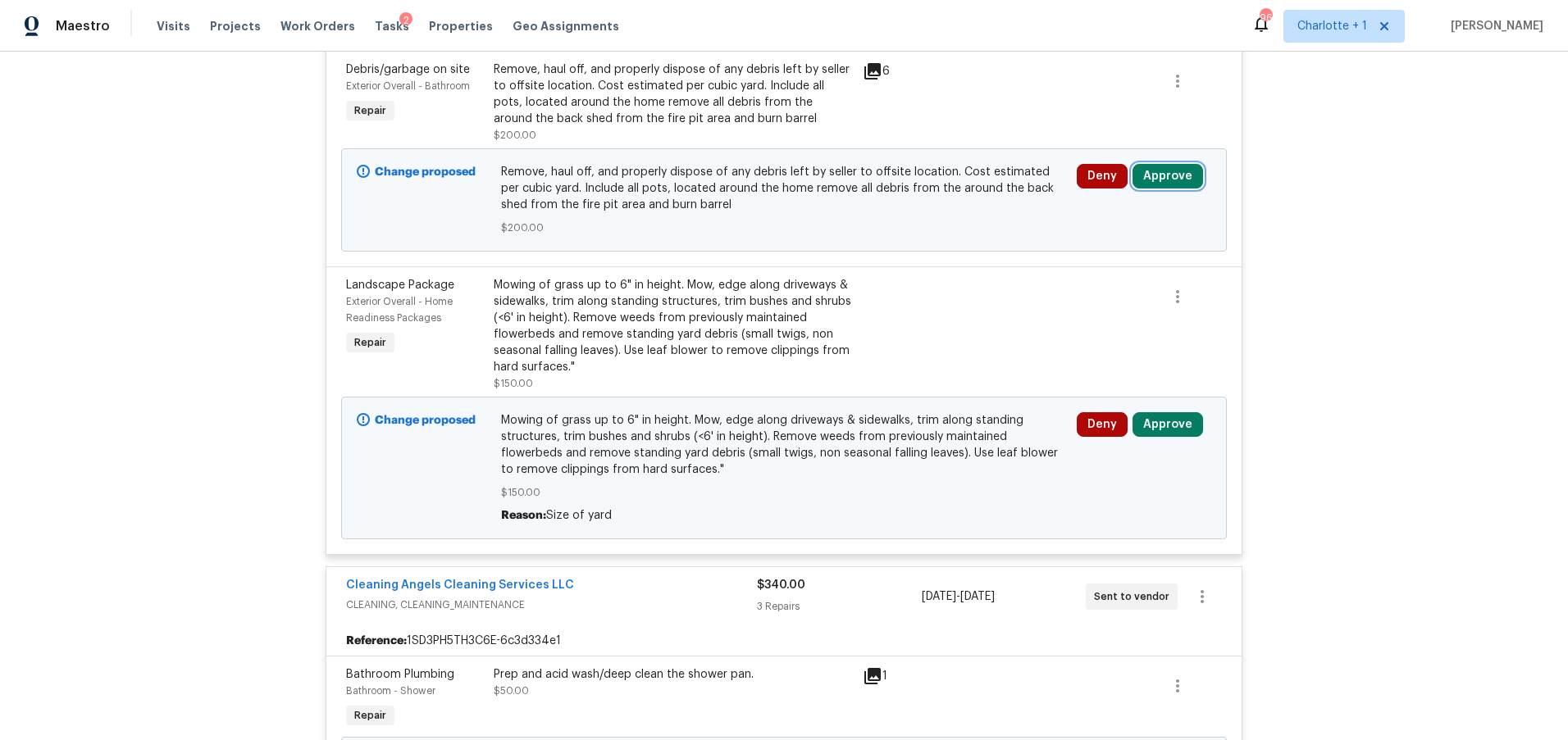
click at [1141, 181] on button "Approve" at bounding box center [1168, 176] width 71 height 25
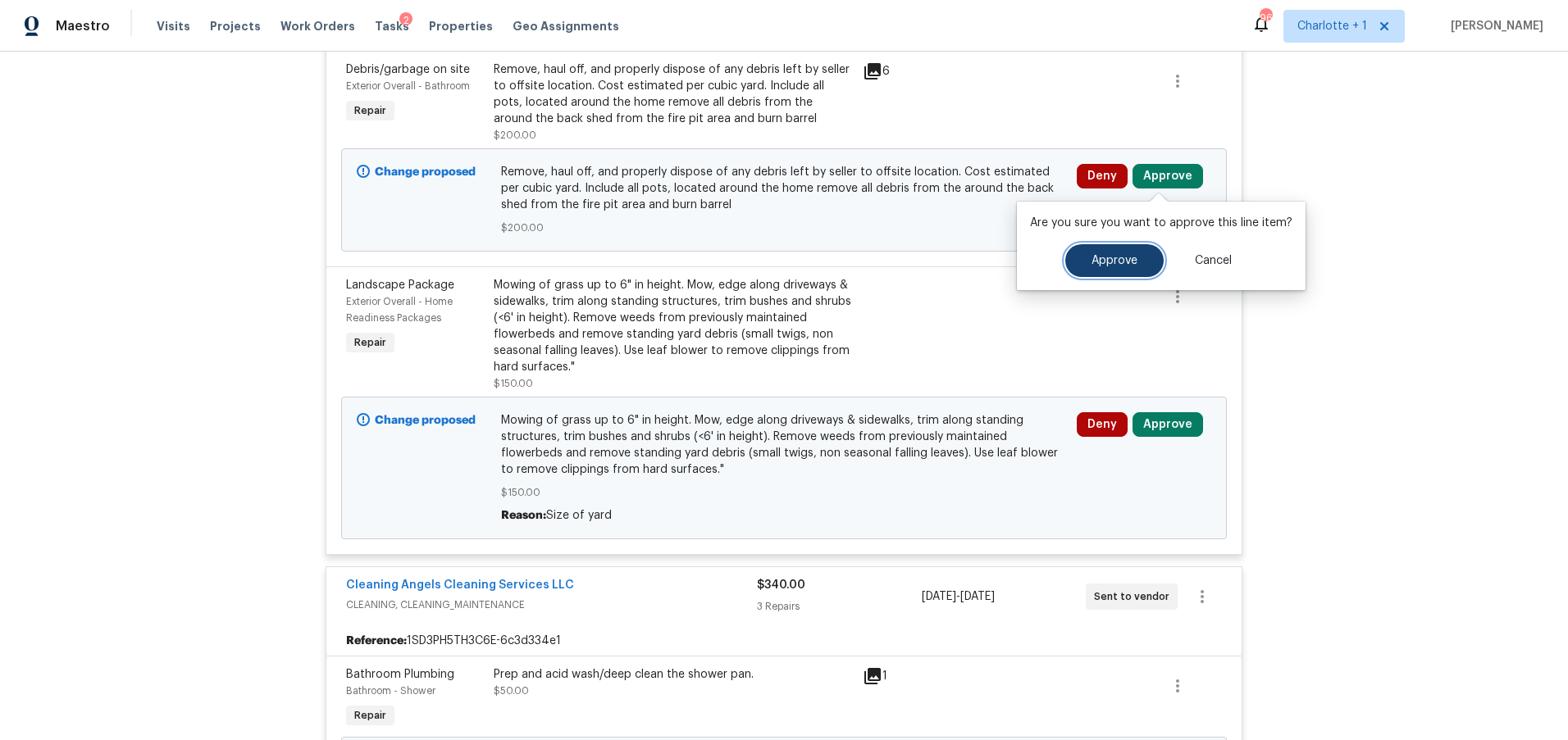
click at [1101, 250] on button "Approve" at bounding box center [1115, 260] width 98 height 32
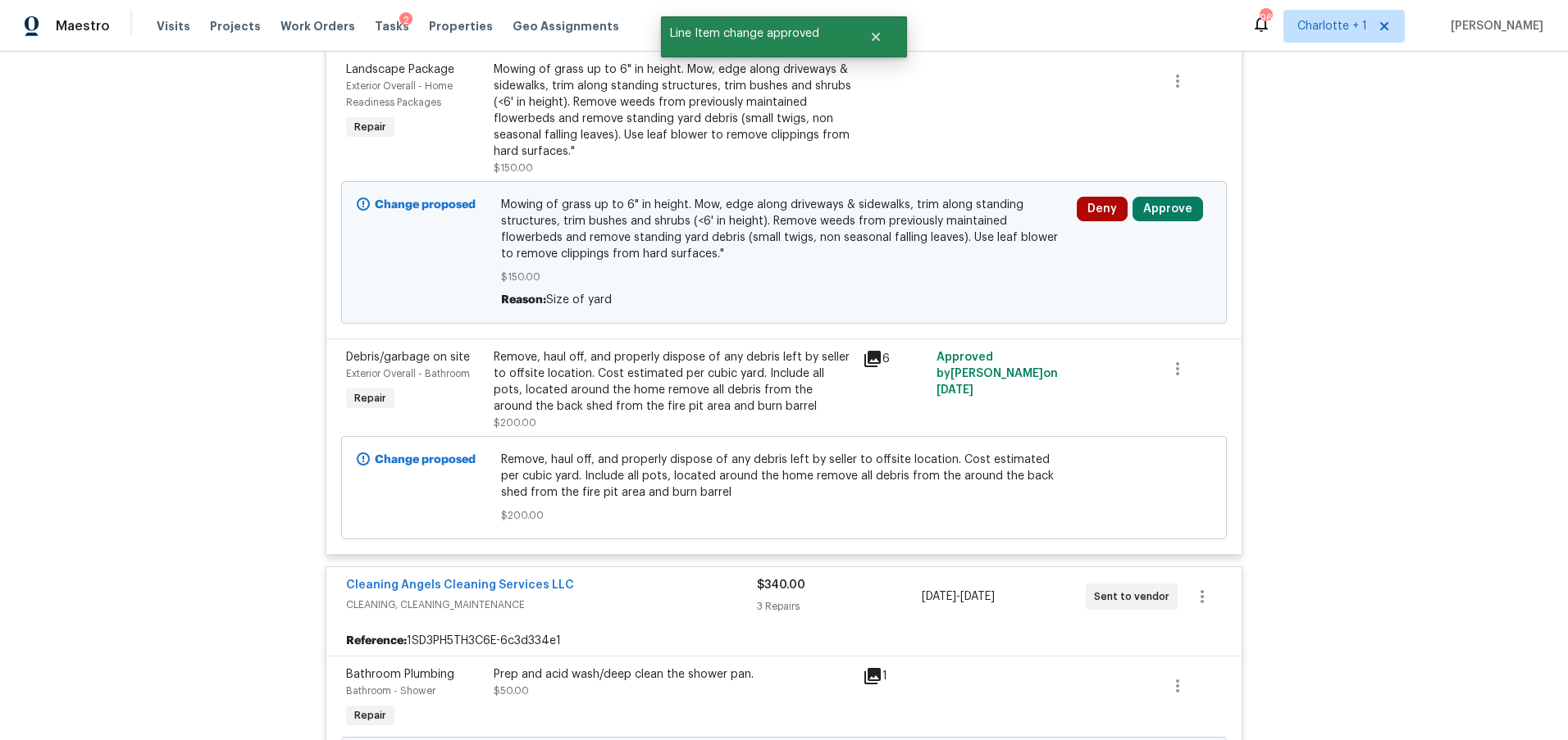
click at [1181, 196] on div "Deny Approve" at bounding box center [1143, 252] width 145 height 121
click at [1175, 210] on button "Approve" at bounding box center [1168, 208] width 71 height 25
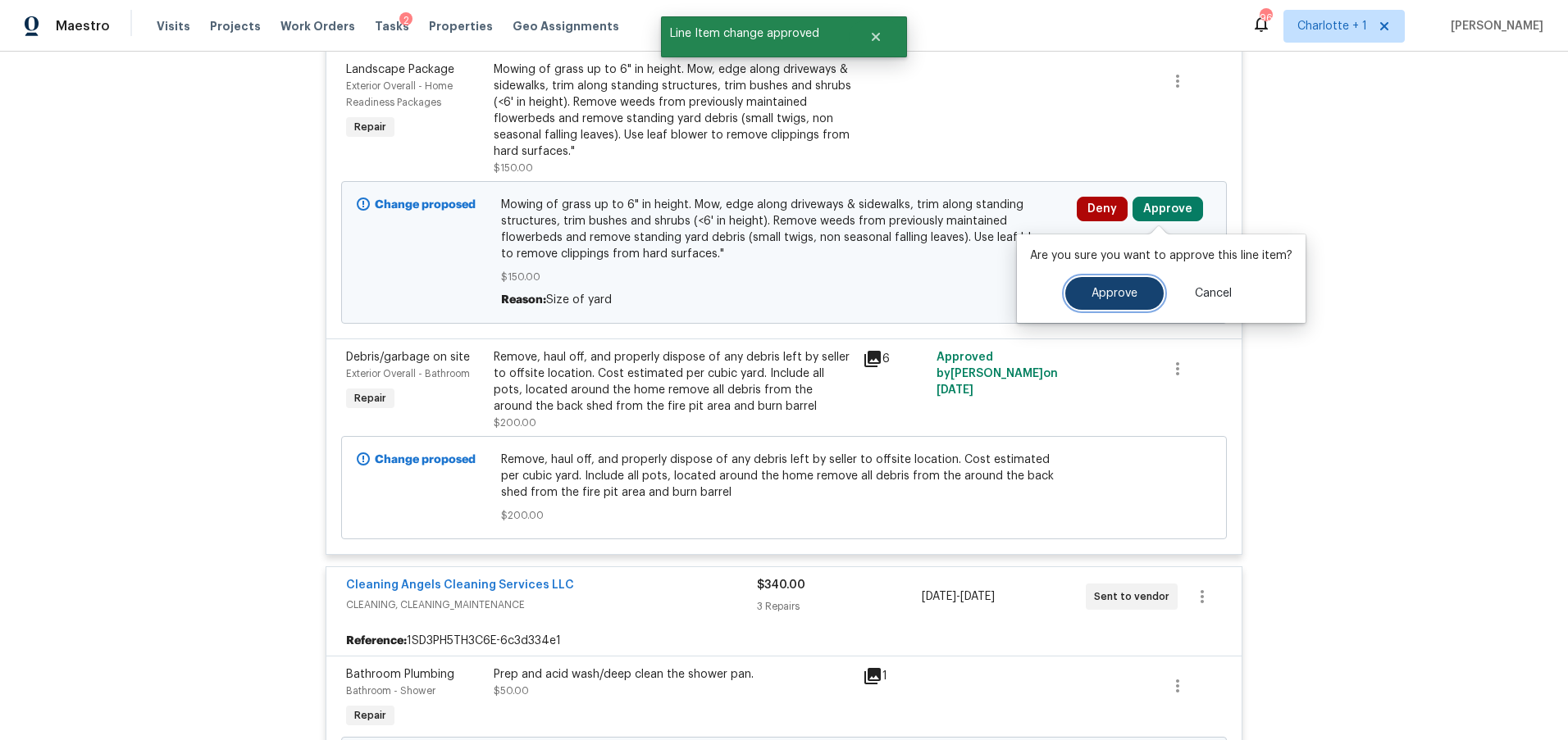
click at [1108, 288] on span "Approve" at bounding box center [1114, 294] width 46 height 13
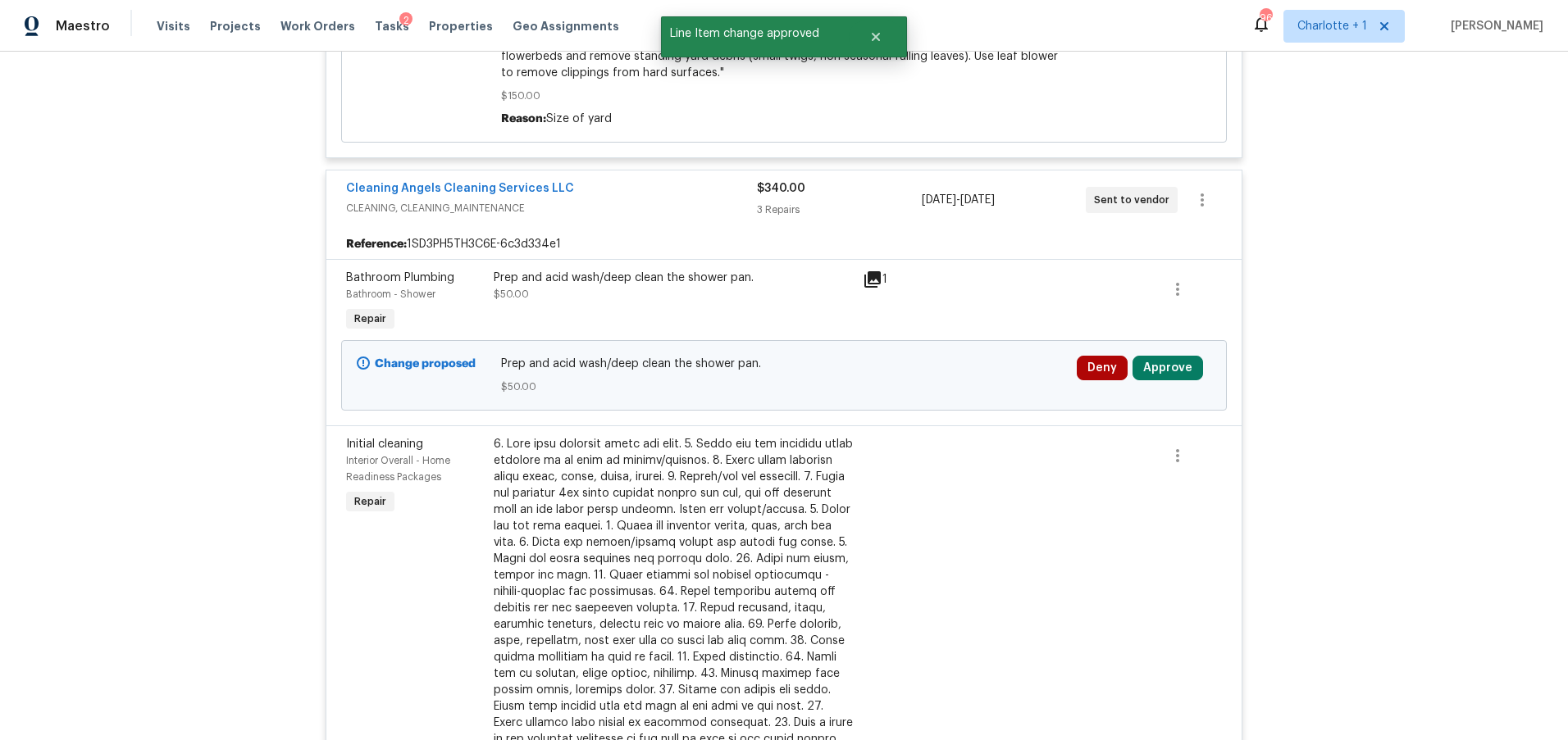
scroll to position [6877, 0]
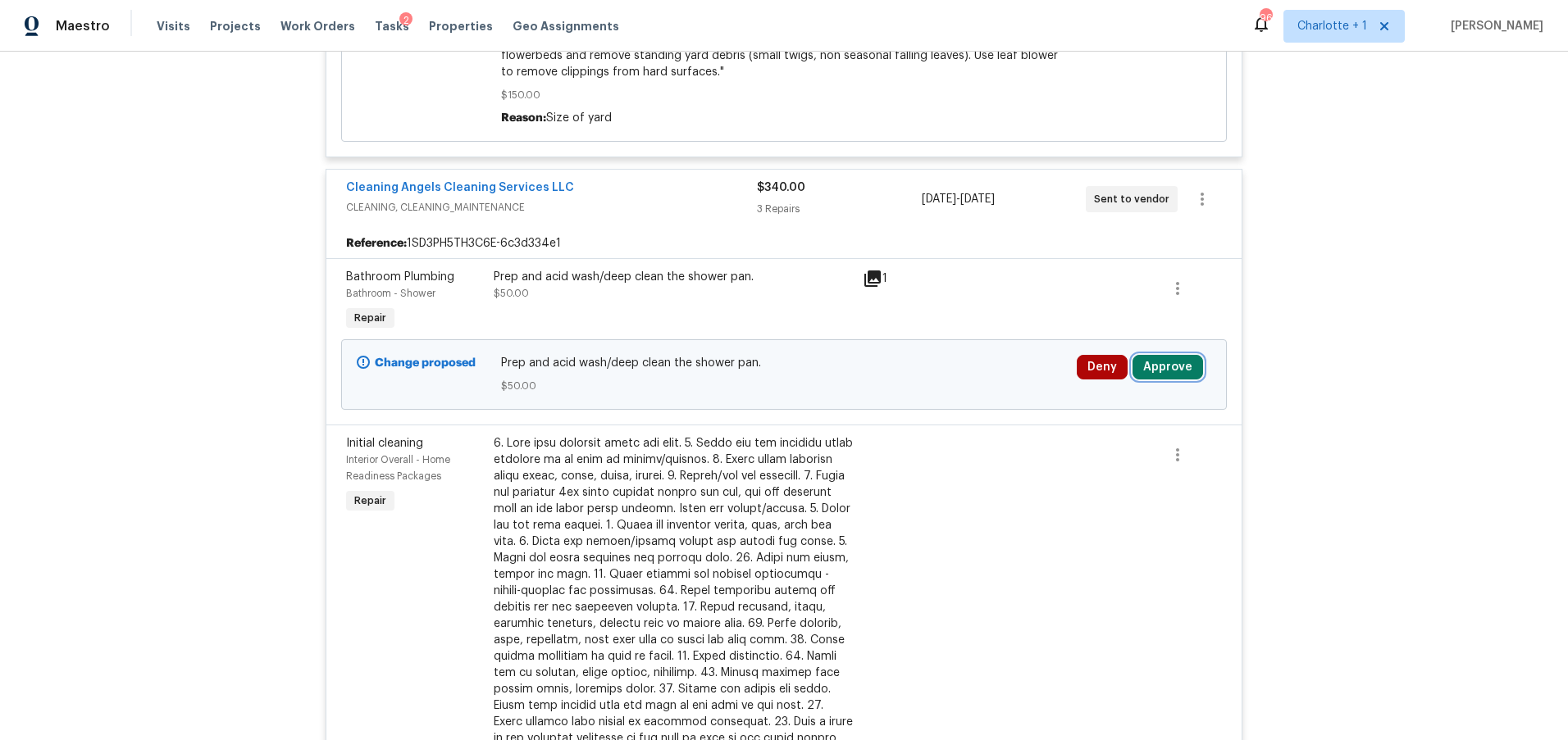
click at [1167, 373] on button "Approve" at bounding box center [1168, 367] width 71 height 25
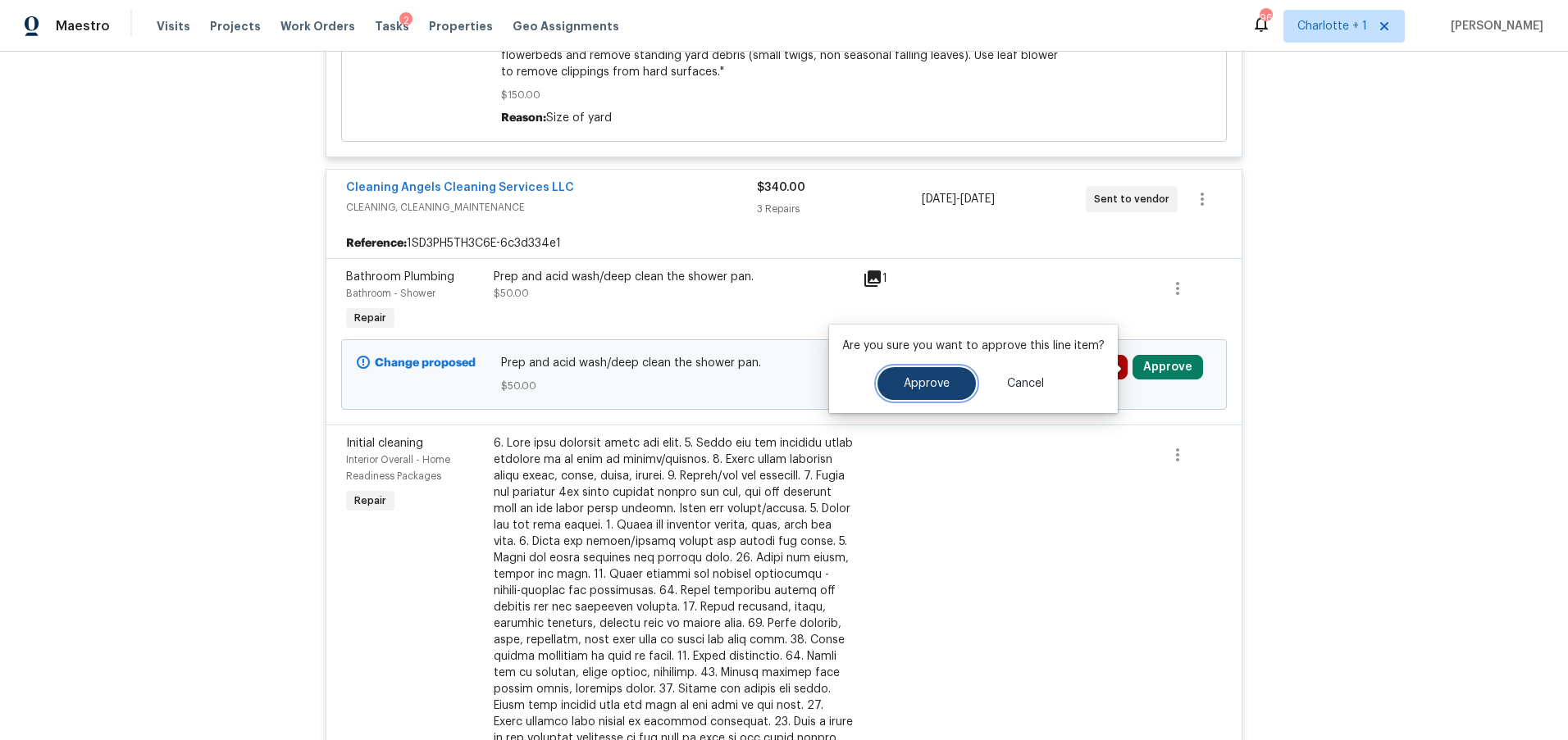
click at [942, 385] on span "Approve" at bounding box center [926, 384] width 46 height 13
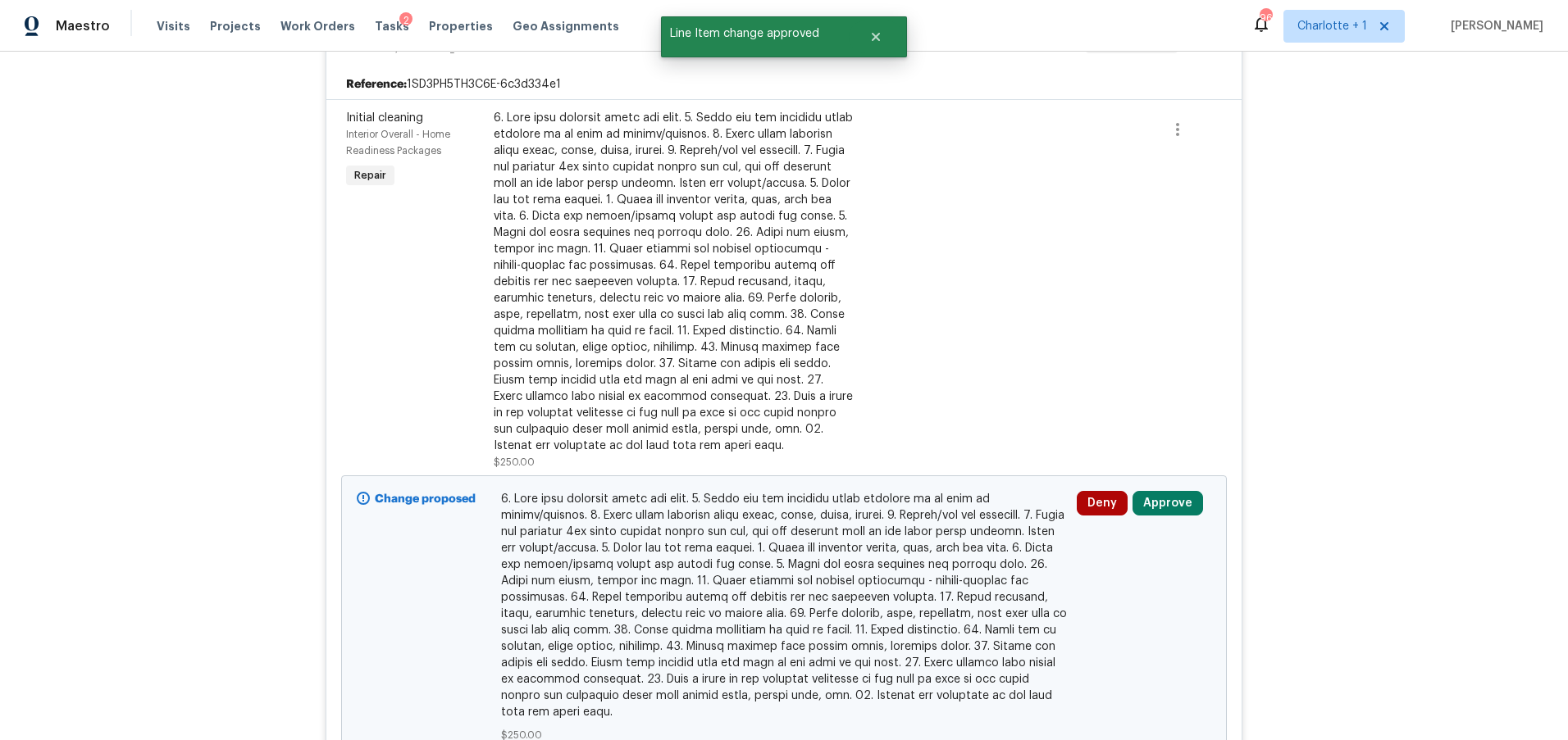
scroll to position [7210, 0]
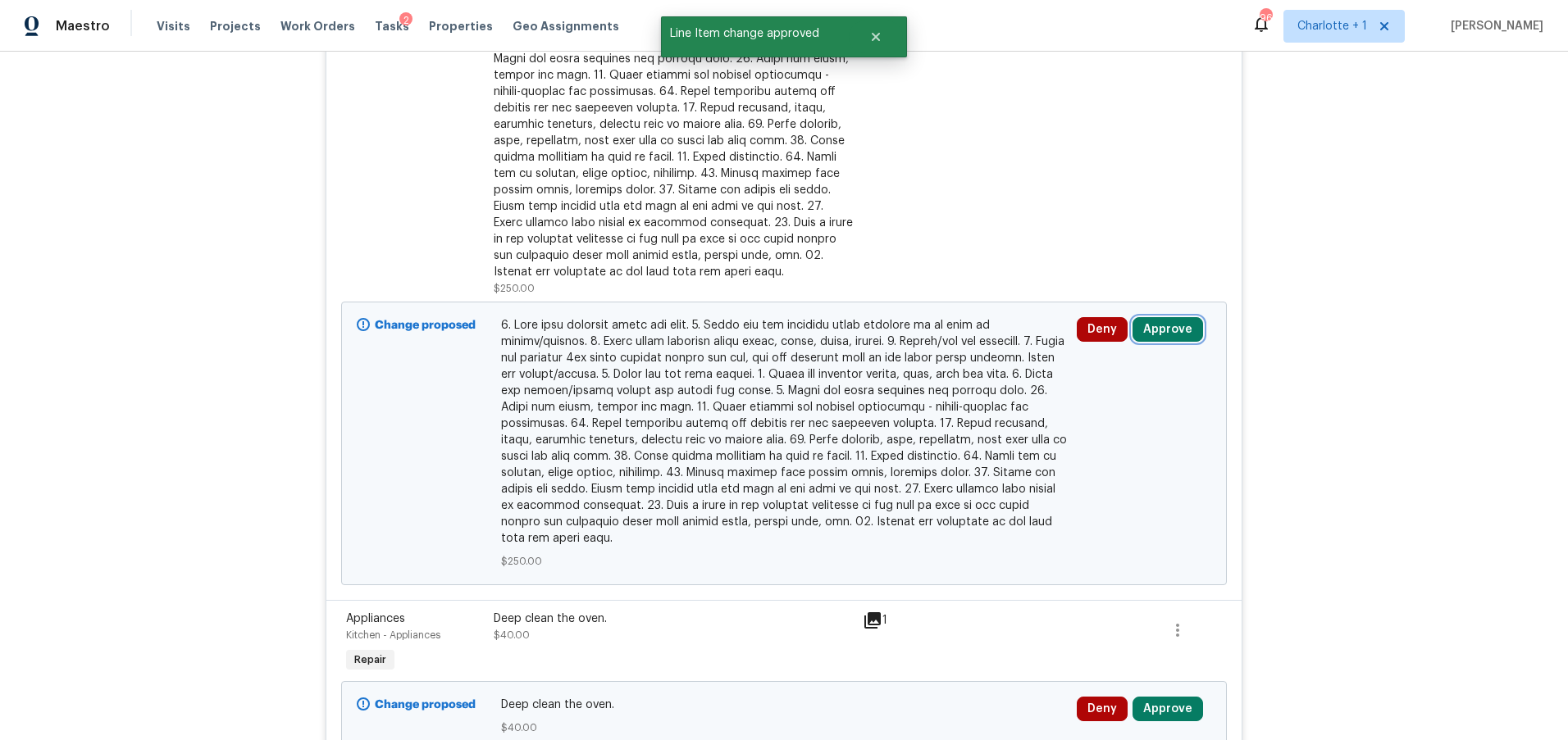
click at [1160, 325] on button "Approve" at bounding box center [1168, 329] width 71 height 25
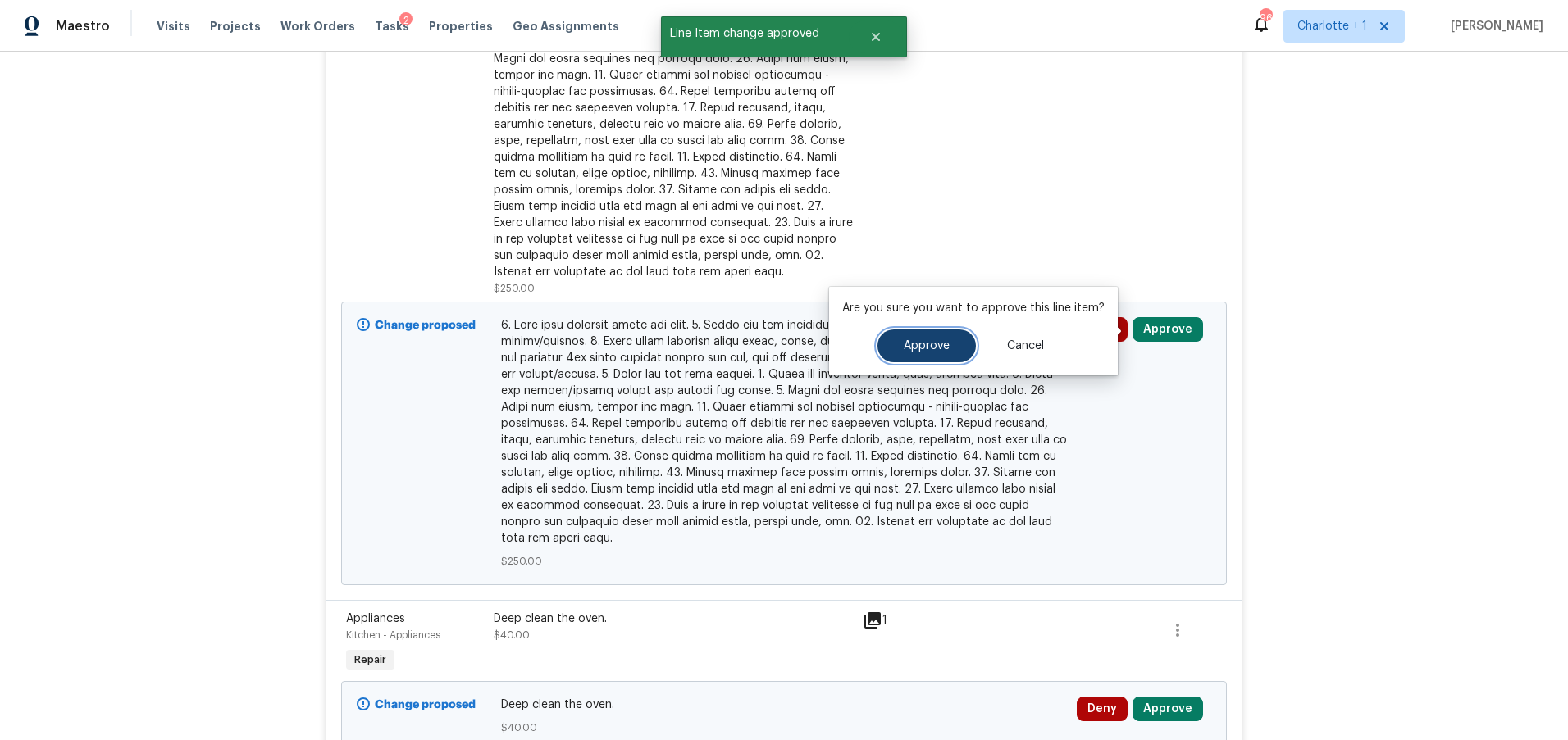
click at [929, 349] on span "Approve" at bounding box center [926, 346] width 46 height 13
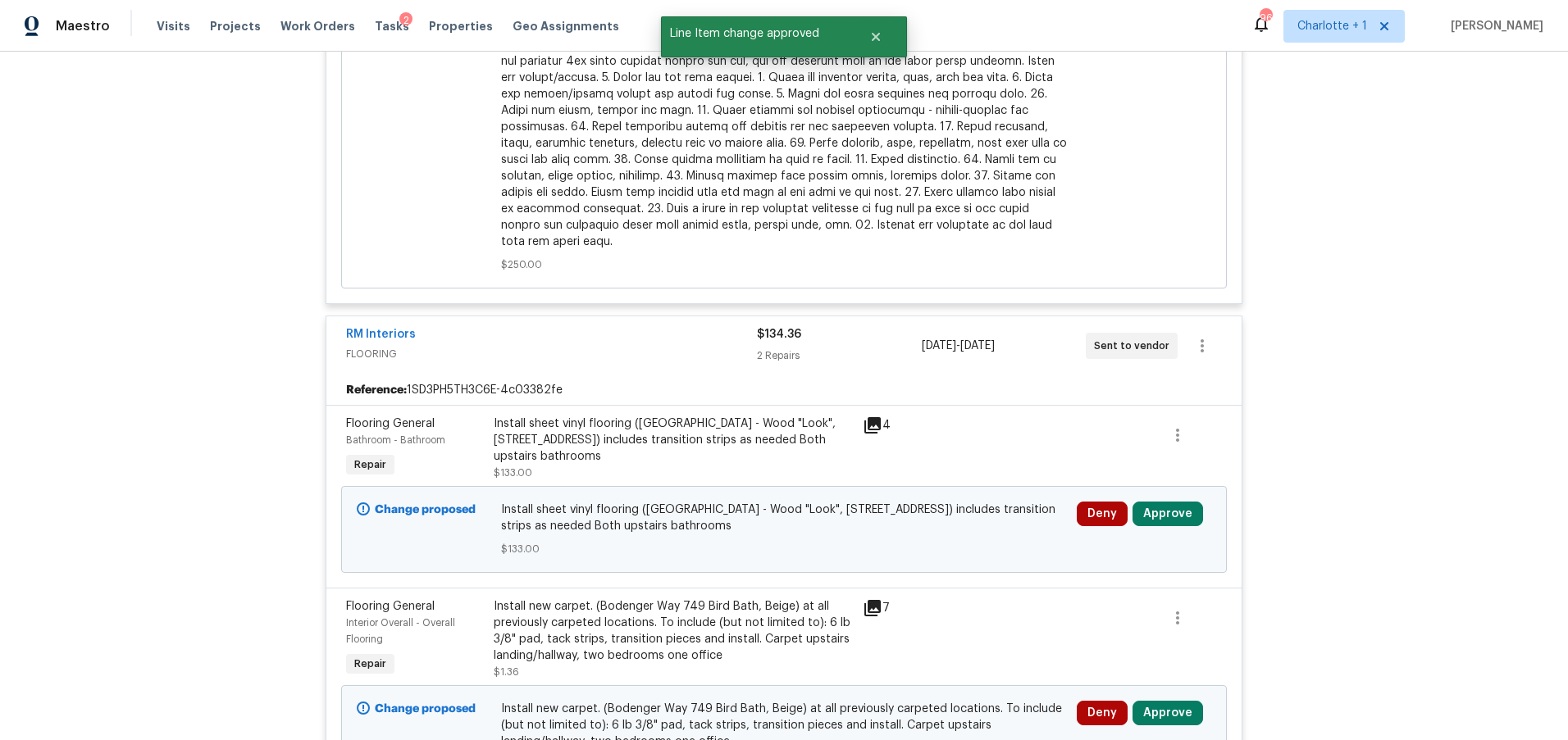
scroll to position [7964, 0]
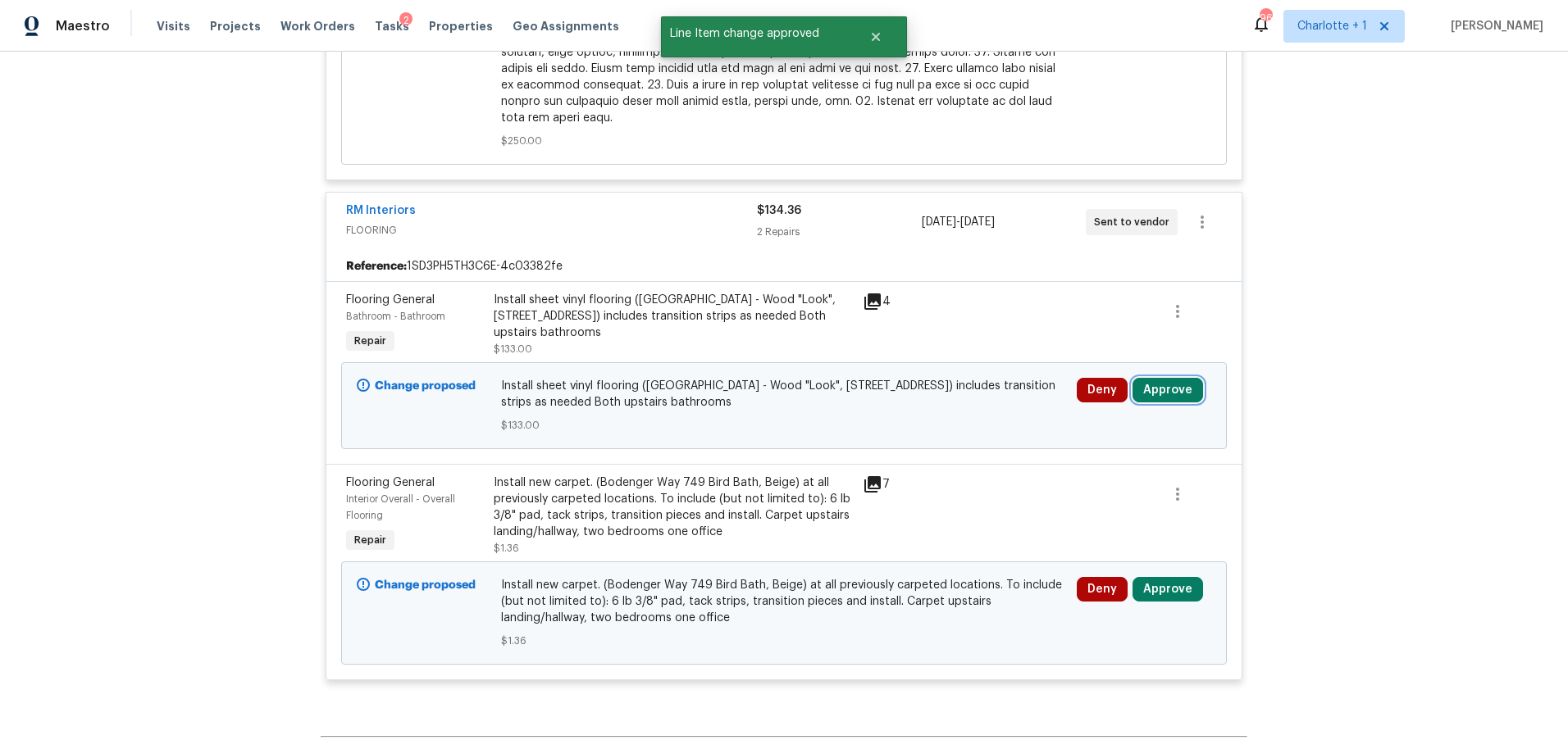
click at [1152, 385] on button "Approve" at bounding box center [1168, 390] width 71 height 25
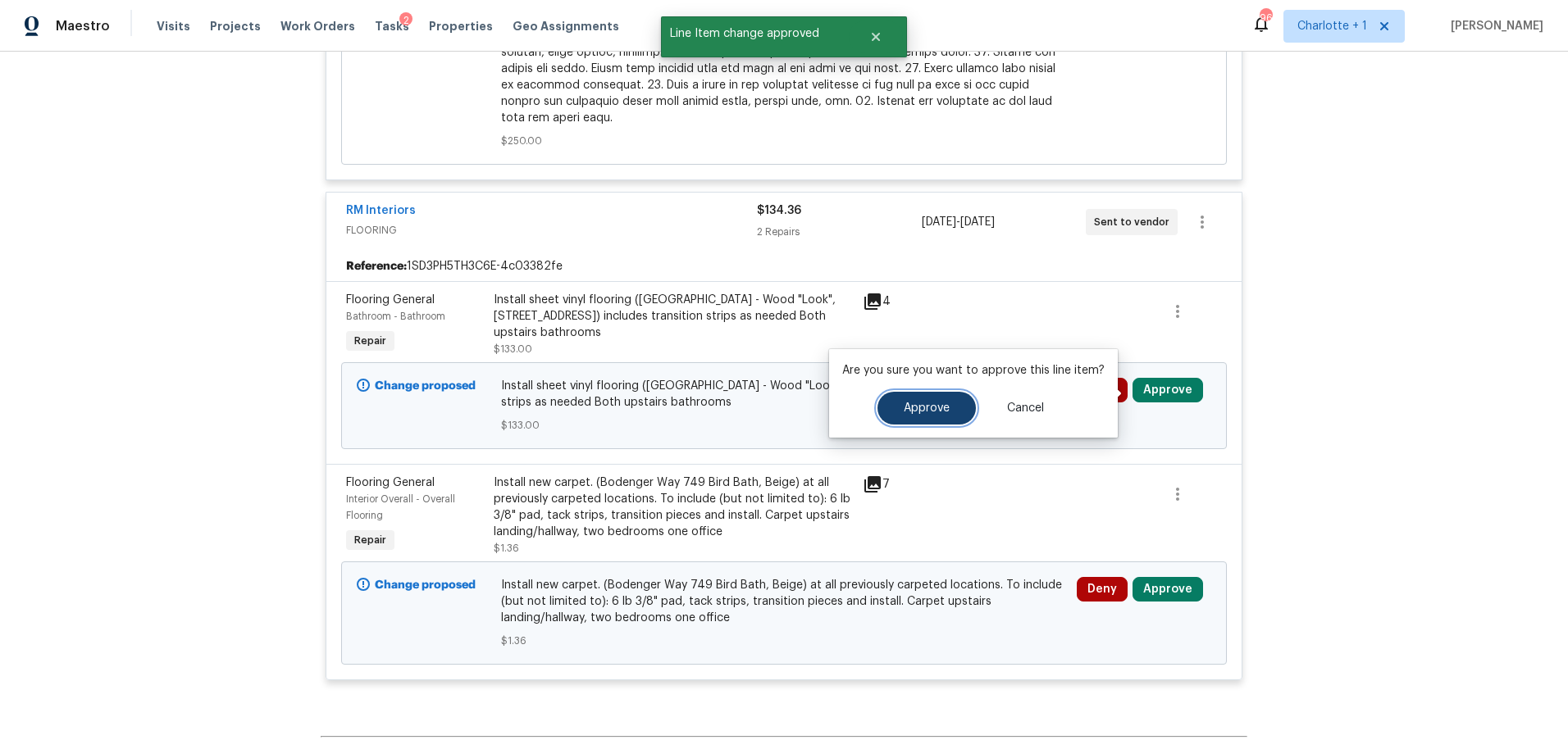
click at [941, 410] on span "Approve" at bounding box center [926, 409] width 46 height 13
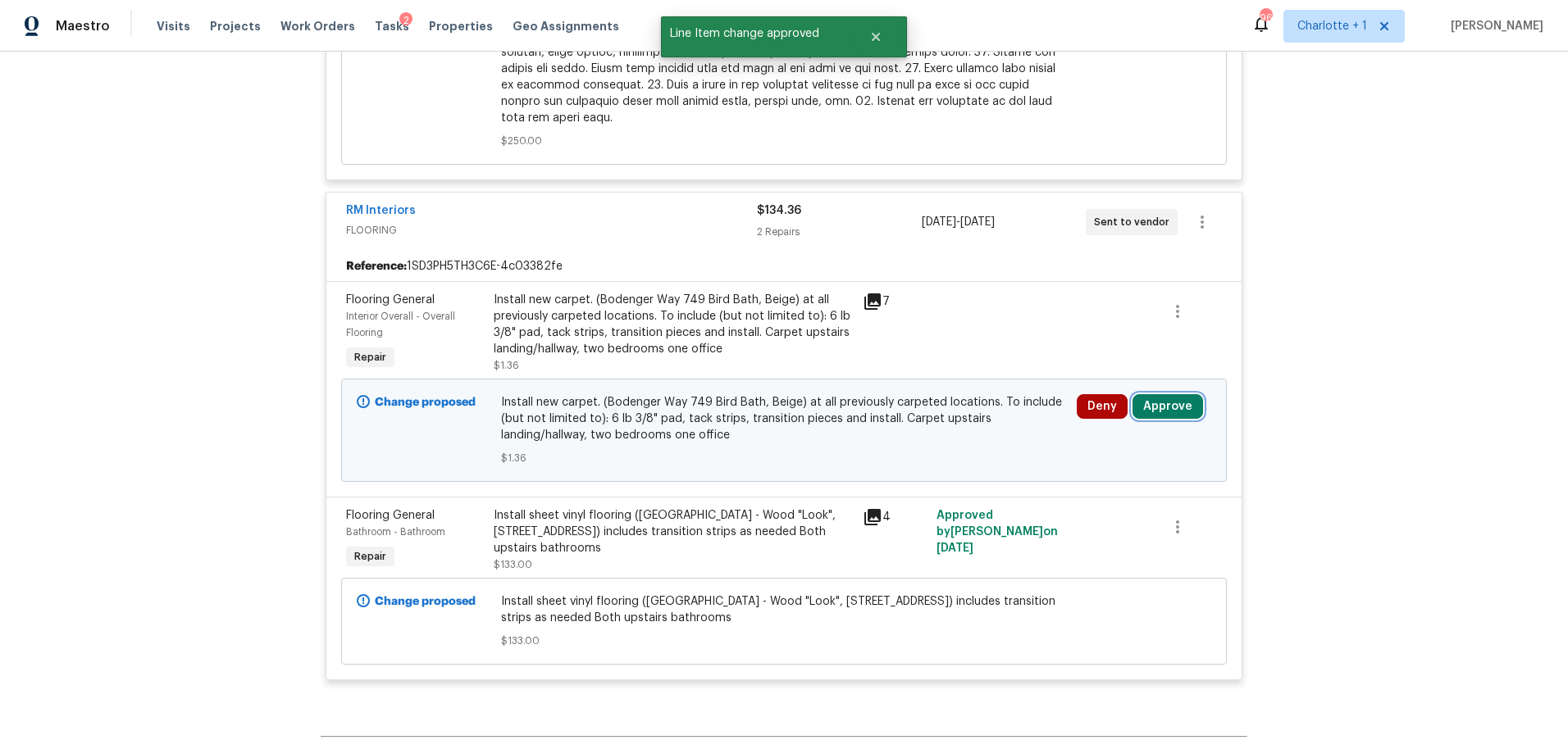
click at [1190, 408] on button "Approve" at bounding box center [1168, 406] width 71 height 25
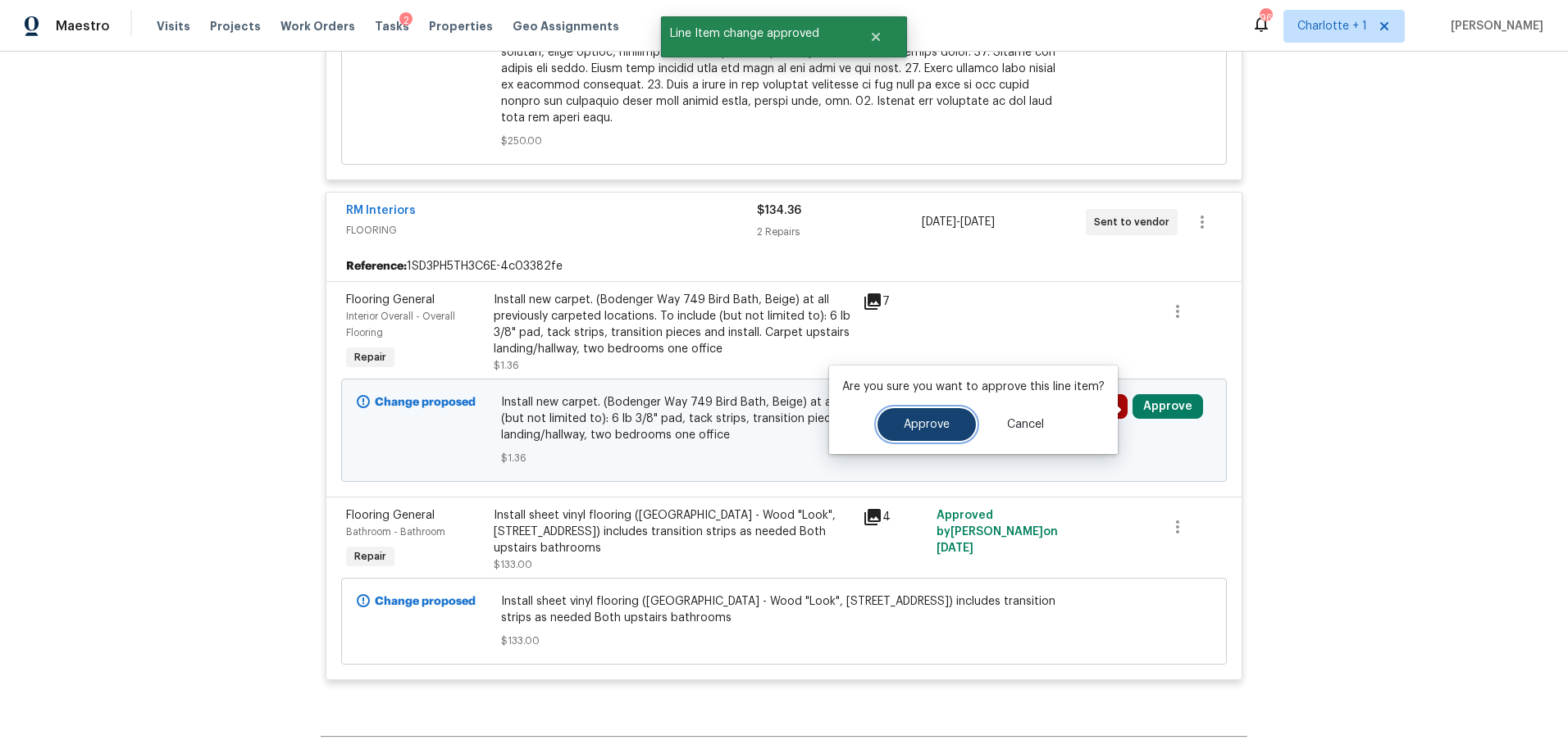
click at [955, 419] on button "Approve" at bounding box center [927, 424] width 98 height 32
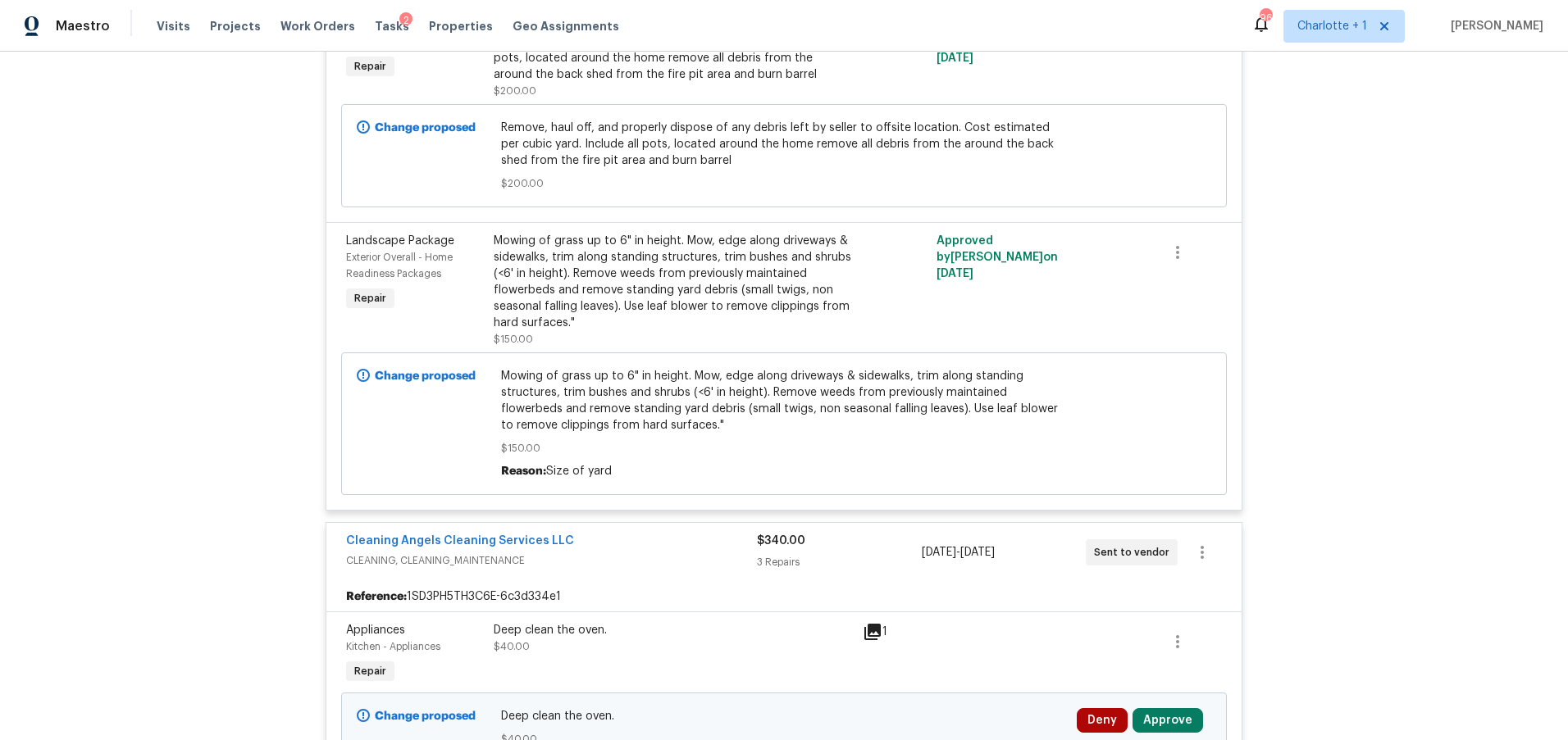
scroll to position [6673, 0]
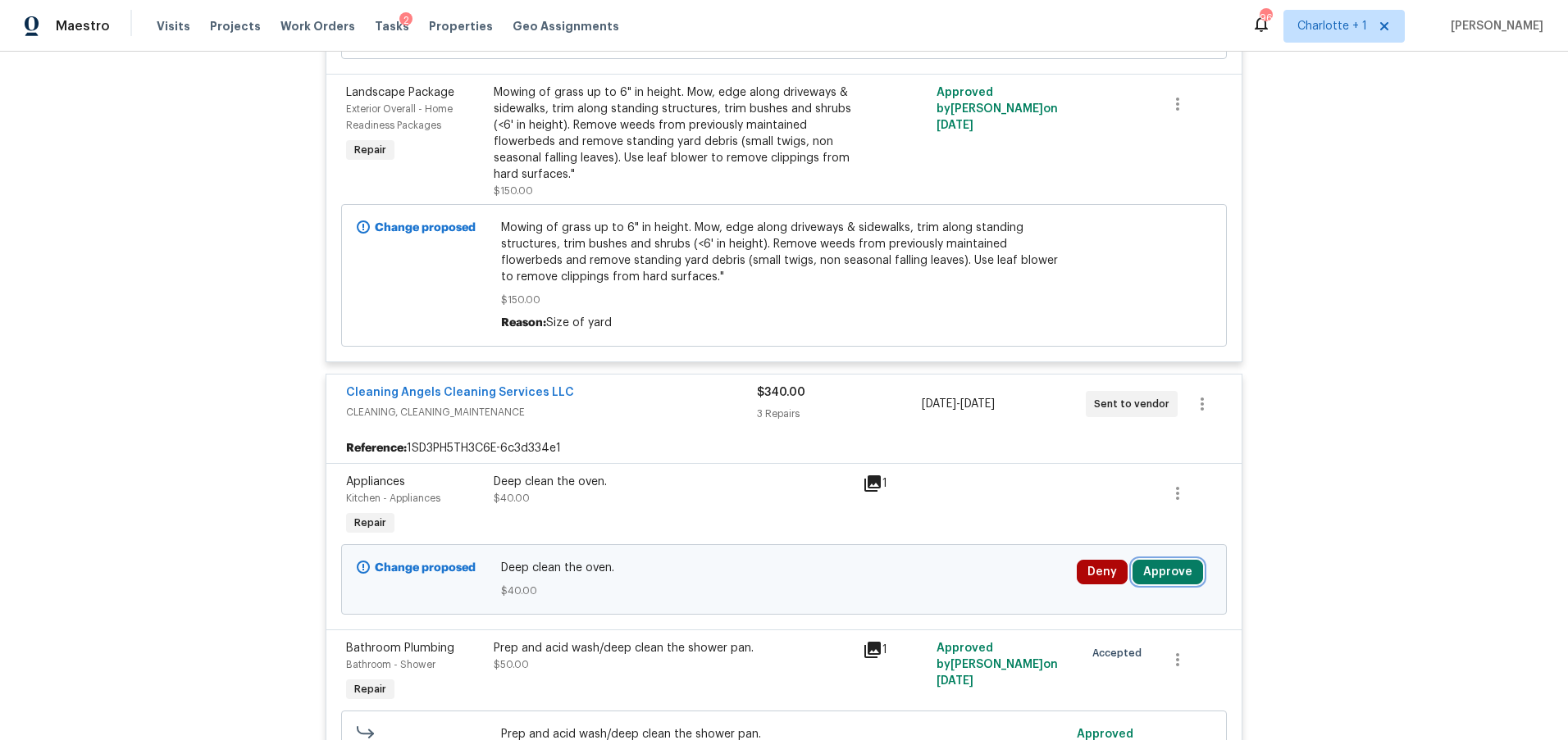
click at [1155, 562] on button "Approve" at bounding box center [1168, 572] width 71 height 25
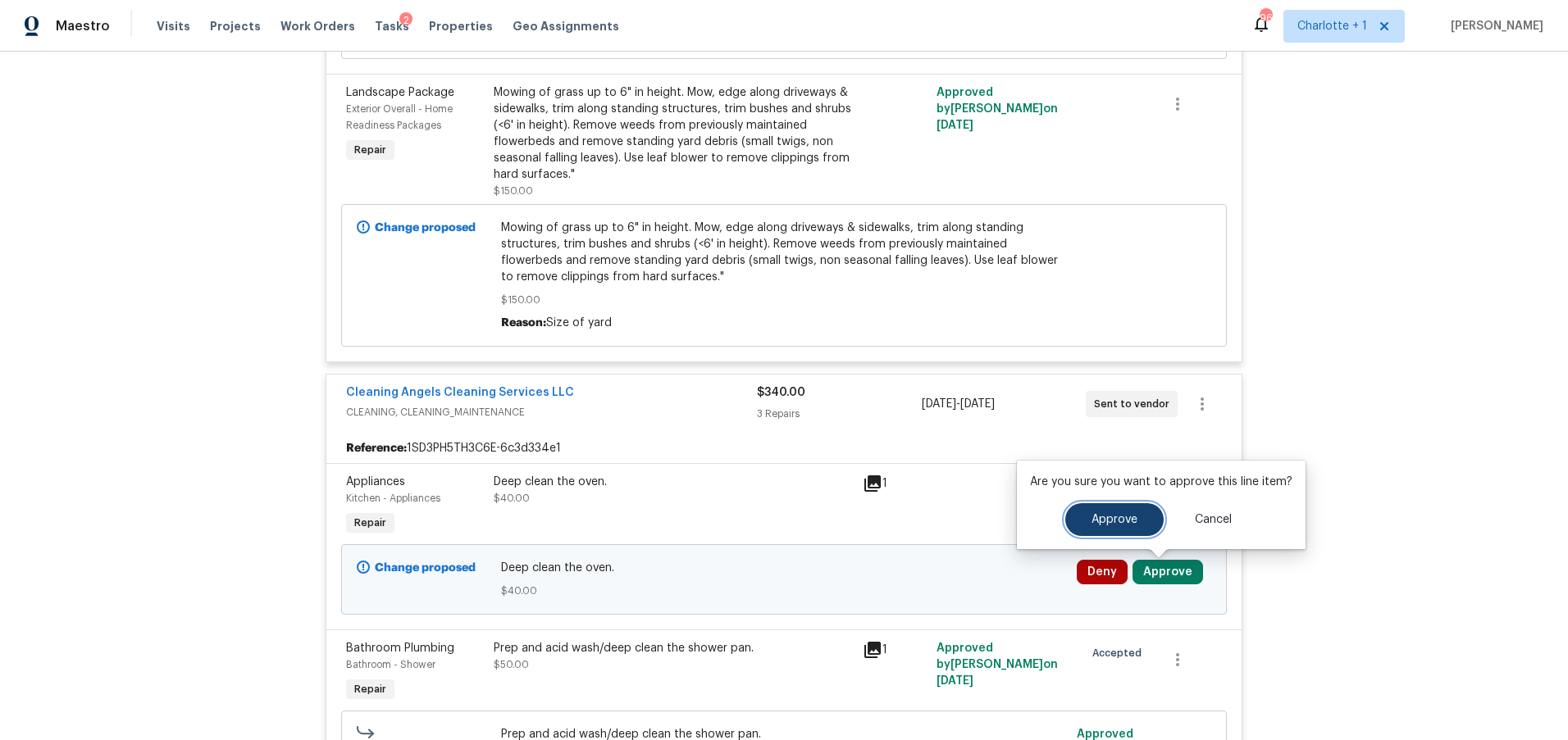
click at [1091, 526] on span "Approve" at bounding box center [1114, 520] width 46 height 13
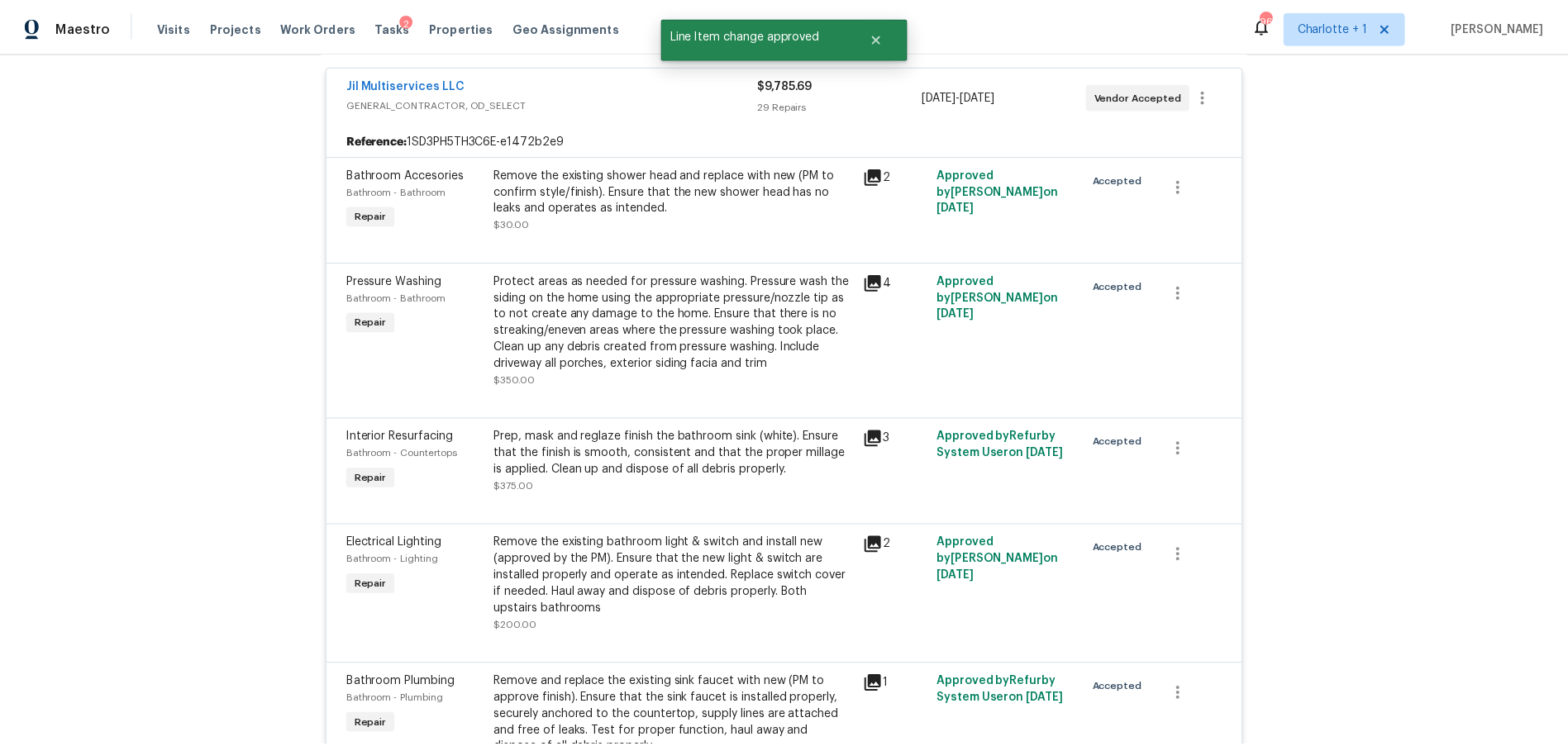
scroll to position [0, 0]
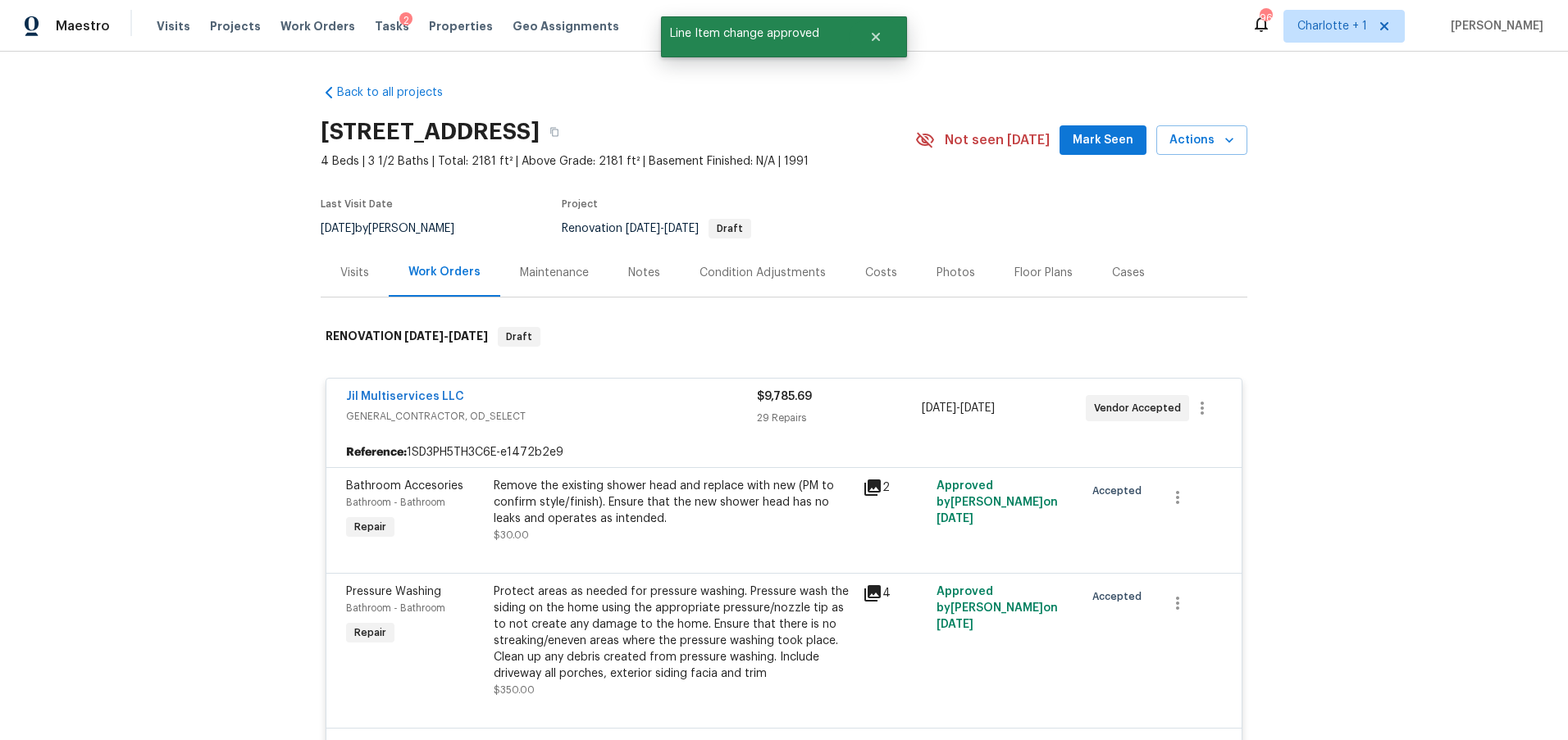
click at [869, 272] on div "Costs" at bounding box center [881, 272] width 32 height 17
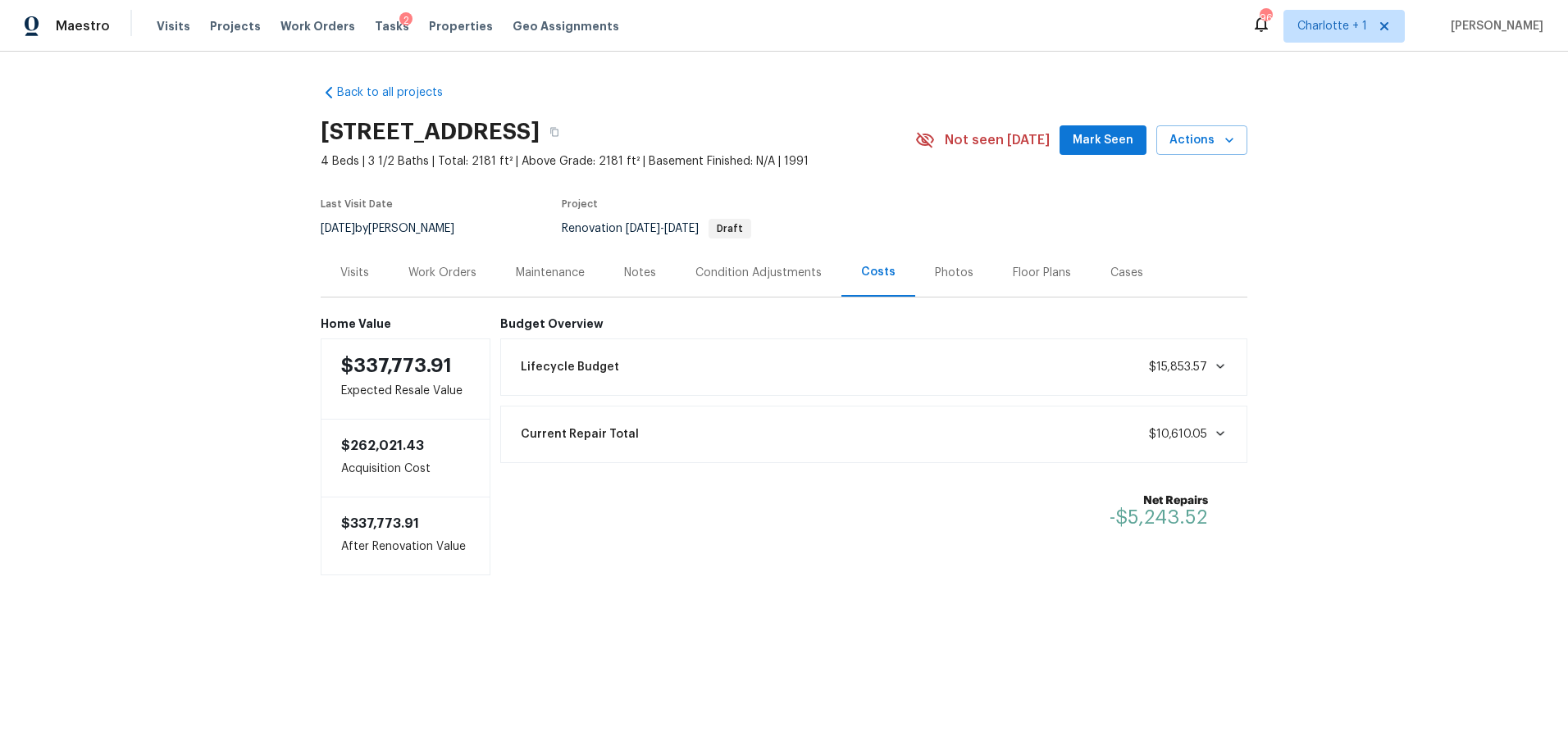
click at [441, 291] on div "Work Orders" at bounding box center [441, 272] width 107 height 48
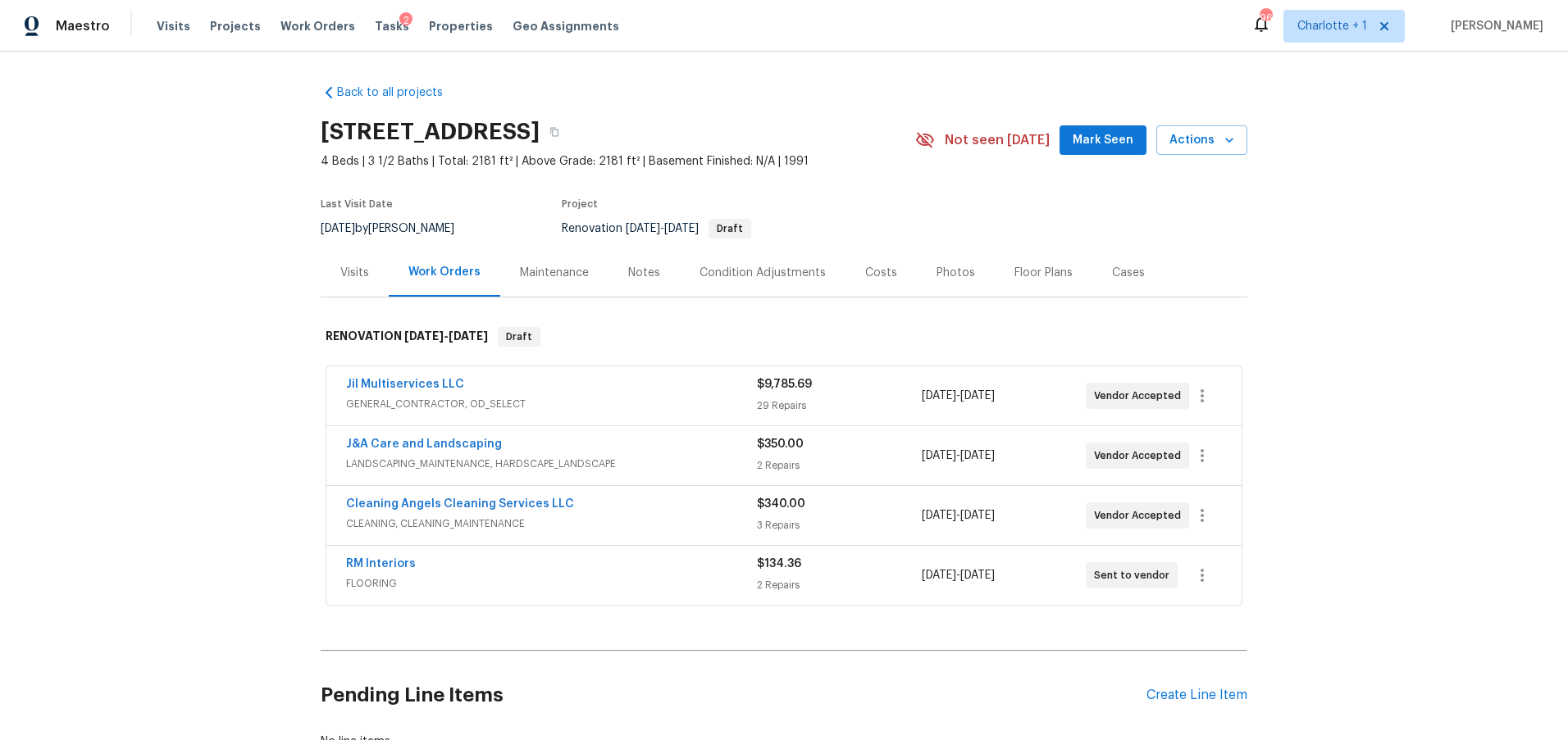
click at [654, 279] on div "Notes" at bounding box center [644, 272] width 72 height 48
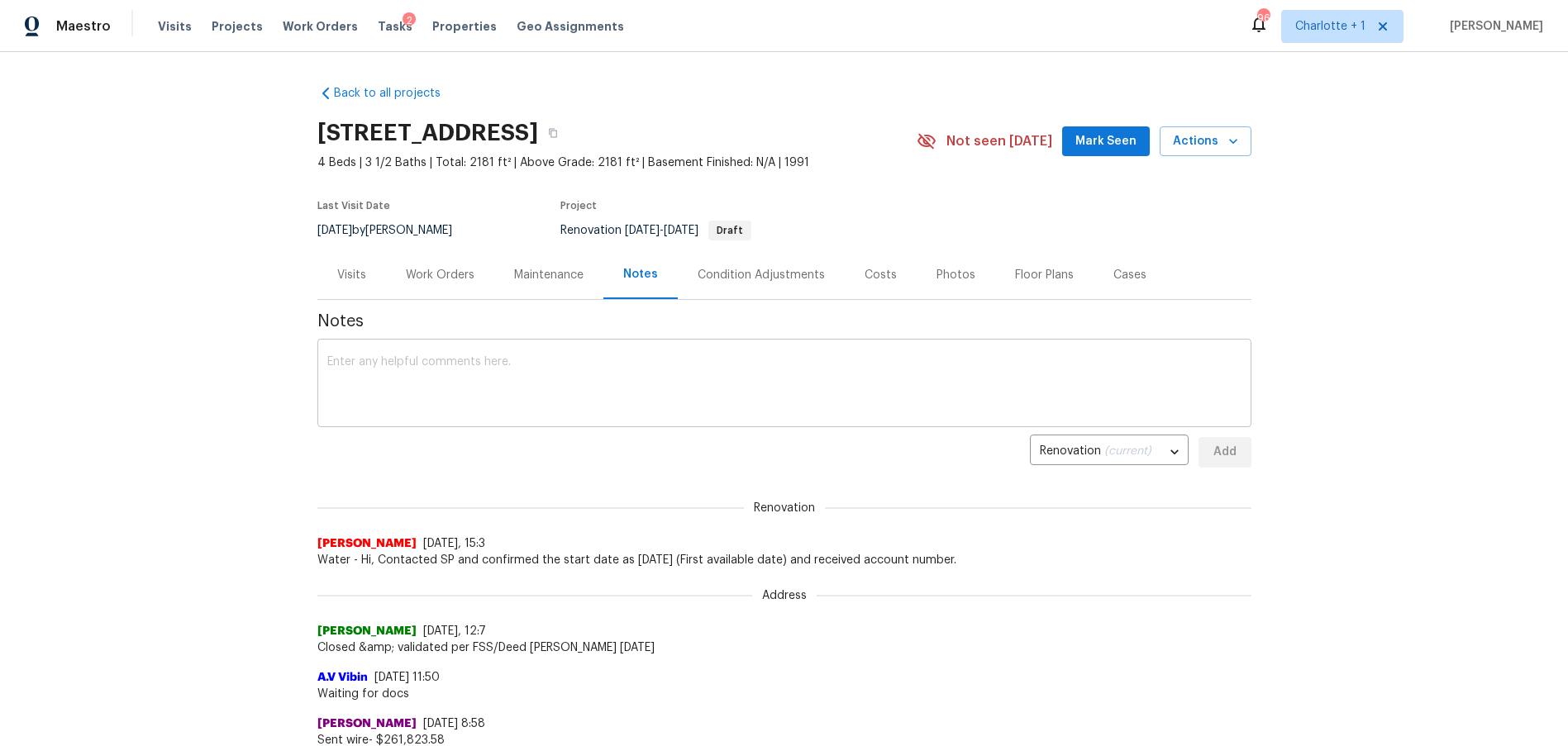
click at [479, 394] on textarea at bounding box center [784, 385] width 914 height 57
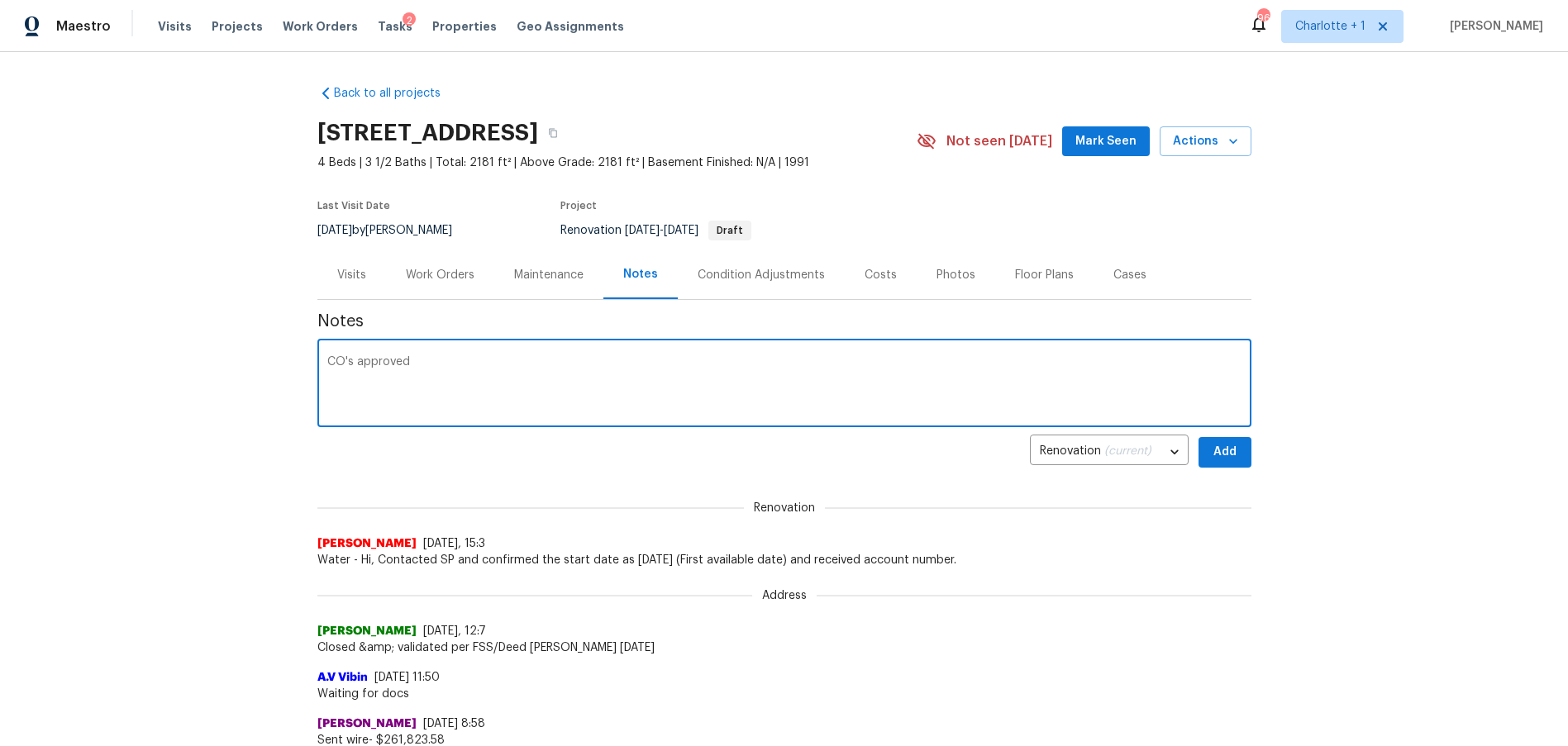
type textarea "CO's approved"
click at [1222, 457] on span "Add" at bounding box center [1224, 452] width 27 height 21
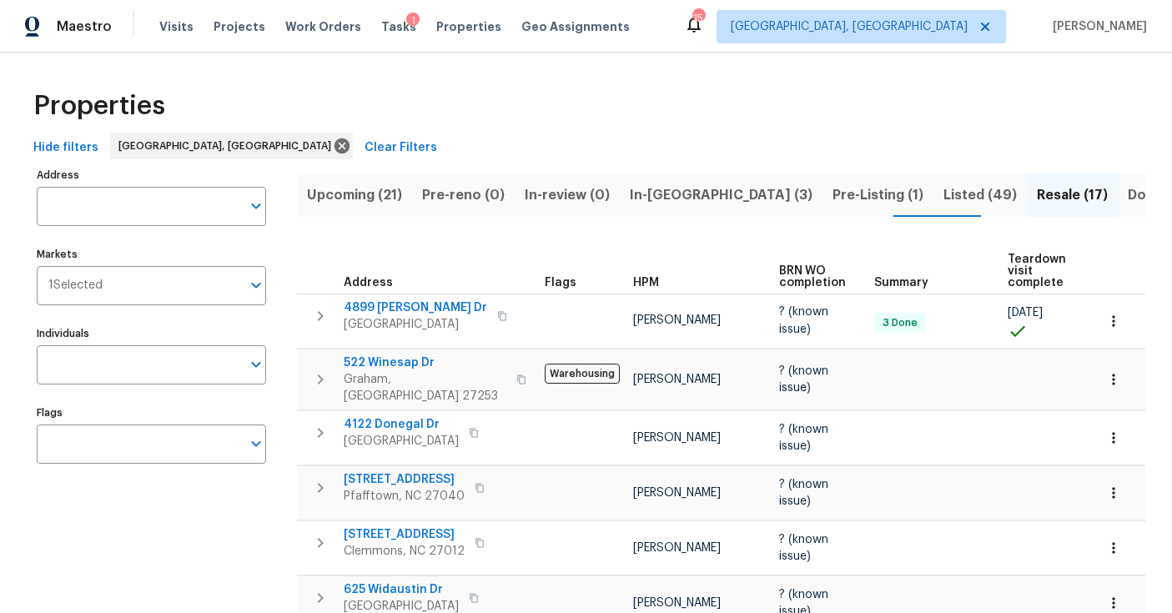
drag, startPoint x: 557, startPoint y: 118, endPoint x: 541, endPoint y: 99, distance: 24.8
click at [557, 118] on div "Properties" at bounding box center [586, 105] width 1119 height 53
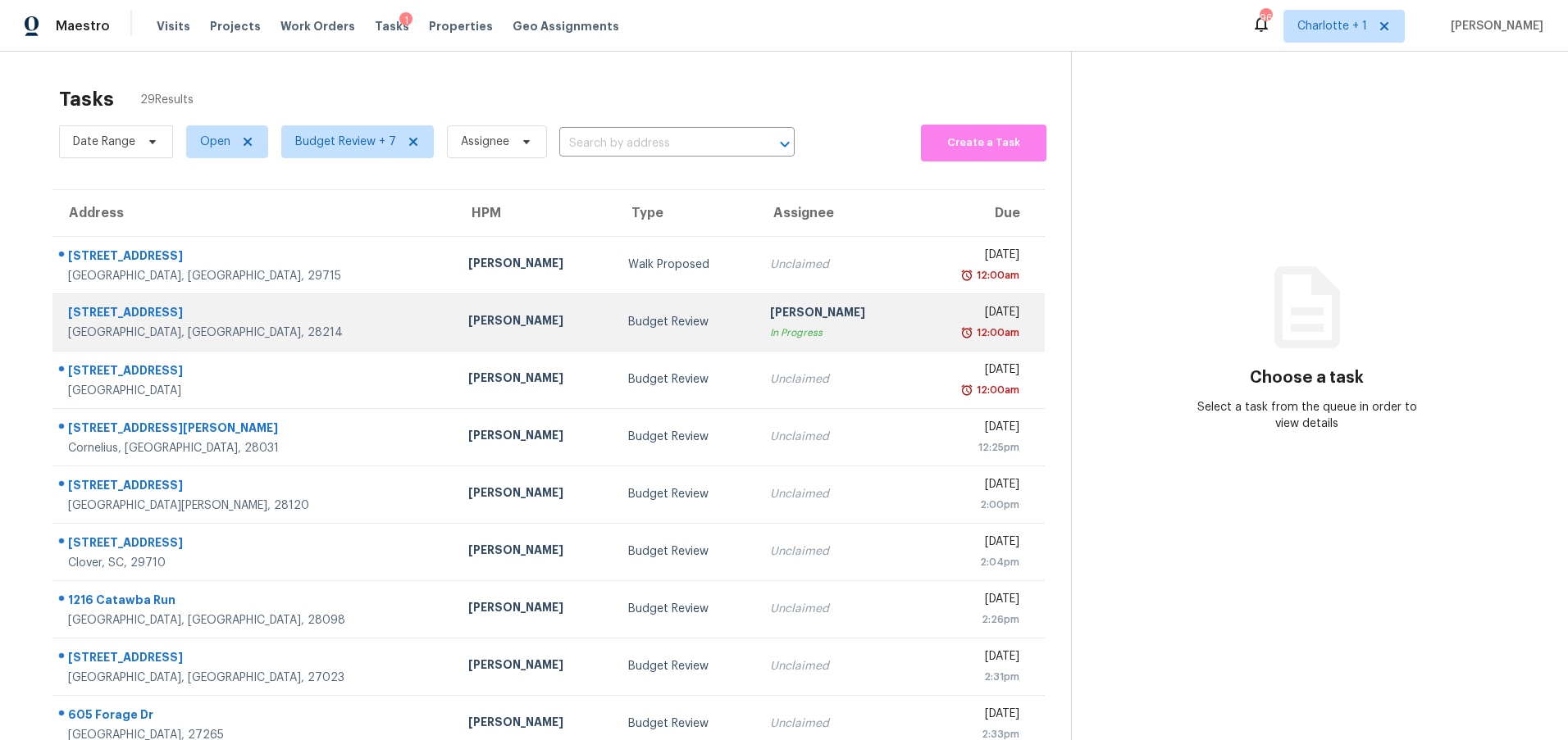
click at [615, 309] on td "Budget Review" at bounding box center [686, 322] width 142 height 57
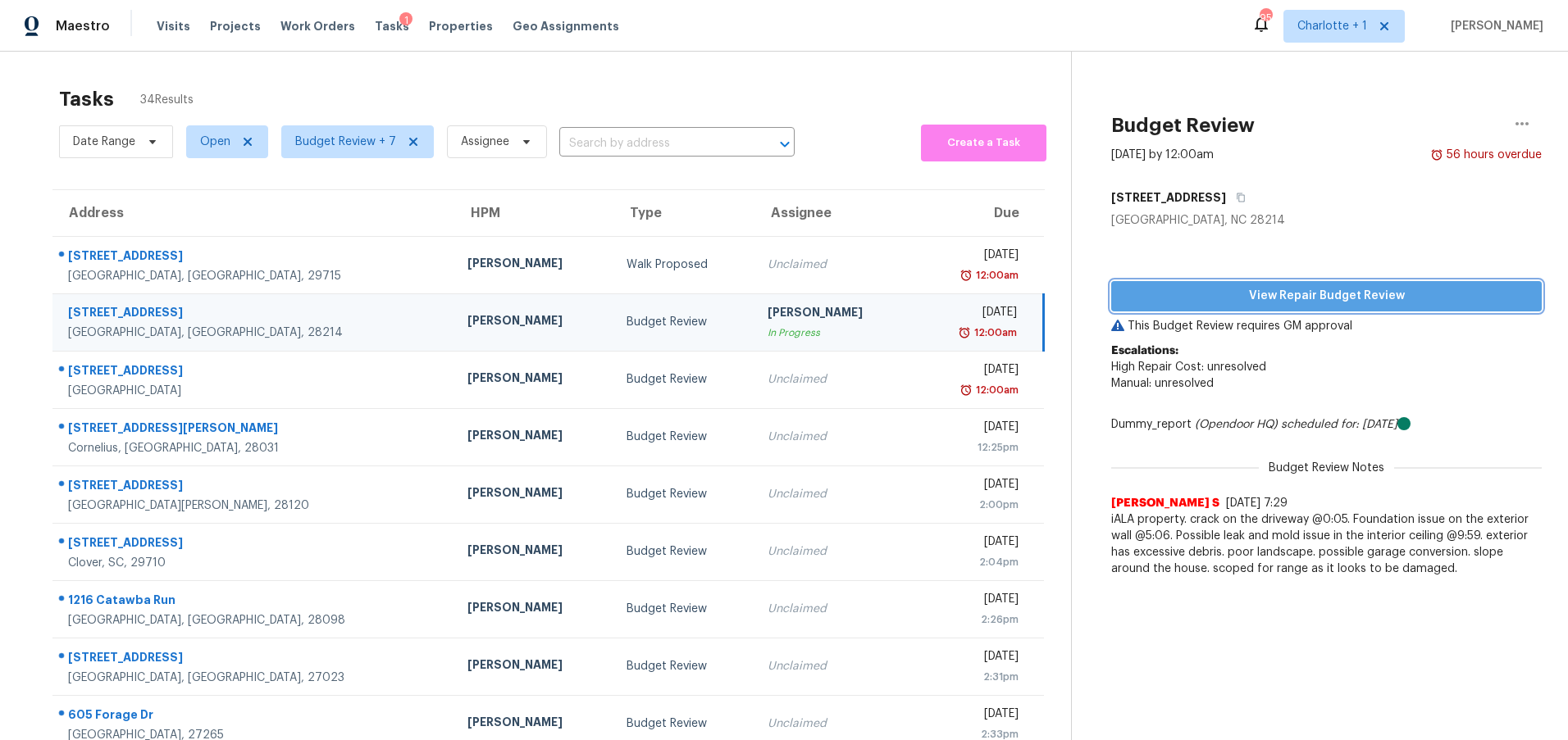
click at [1260, 300] on span "View Repair Budget Review" at bounding box center [1326, 296] width 404 height 21
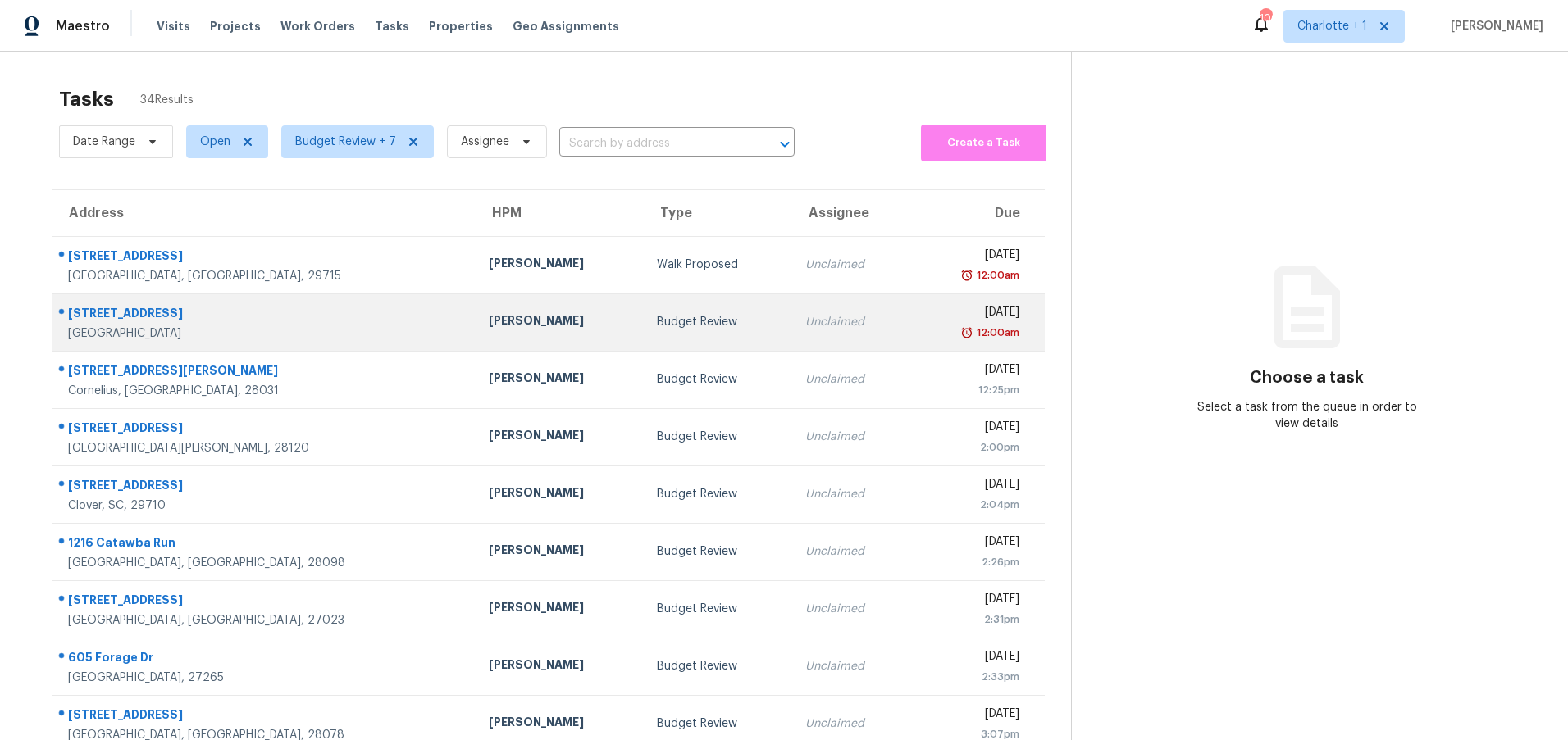
click at [181, 316] on div "201 N Elm St Ste 902" at bounding box center [264, 314] width 394 height 21
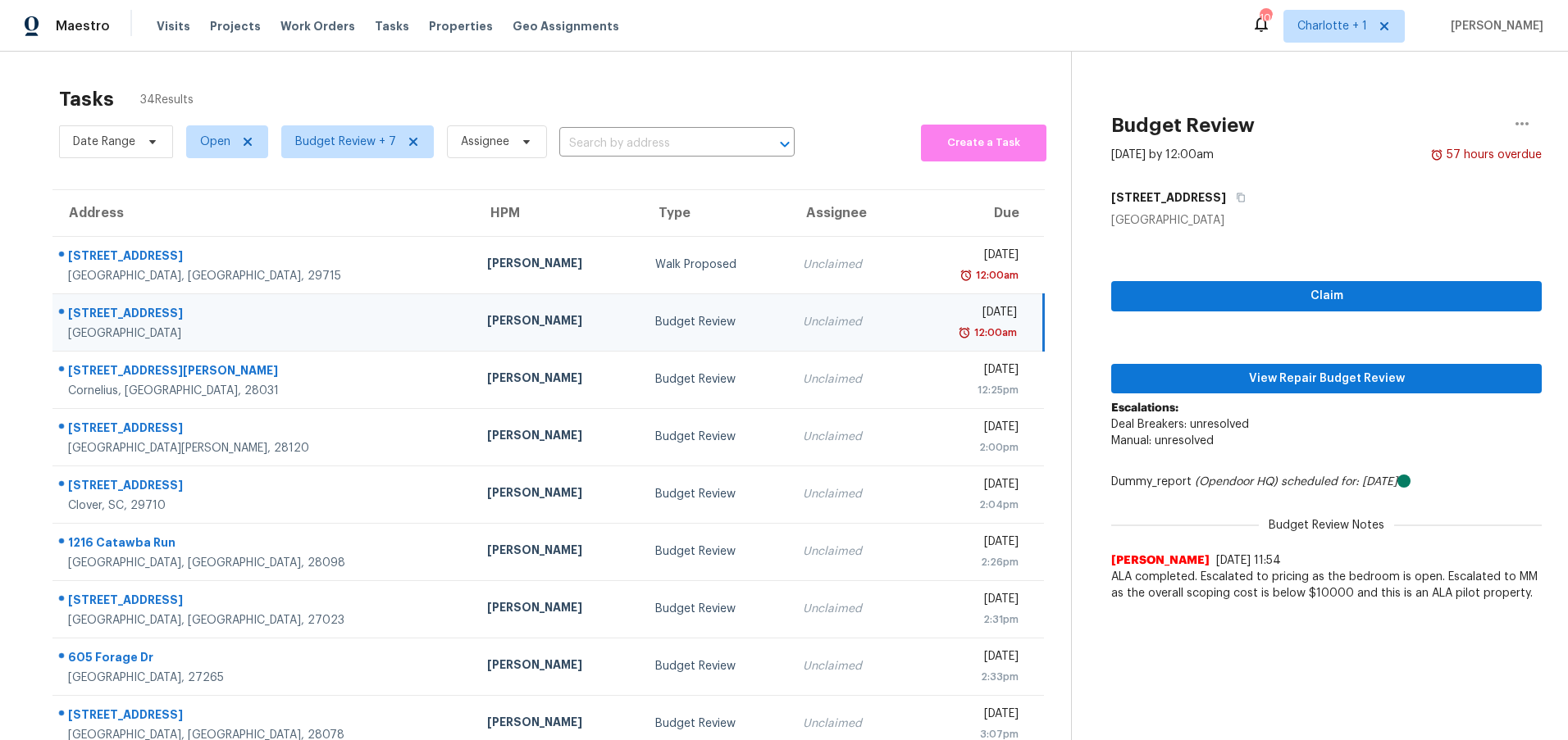
click at [226, 312] on div "201 N Elm St Ste 902" at bounding box center [264, 314] width 393 height 21
click at [1272, 378] on span "View Repair Budget Review" at bounding box center [1326, 378] width 404 height 21
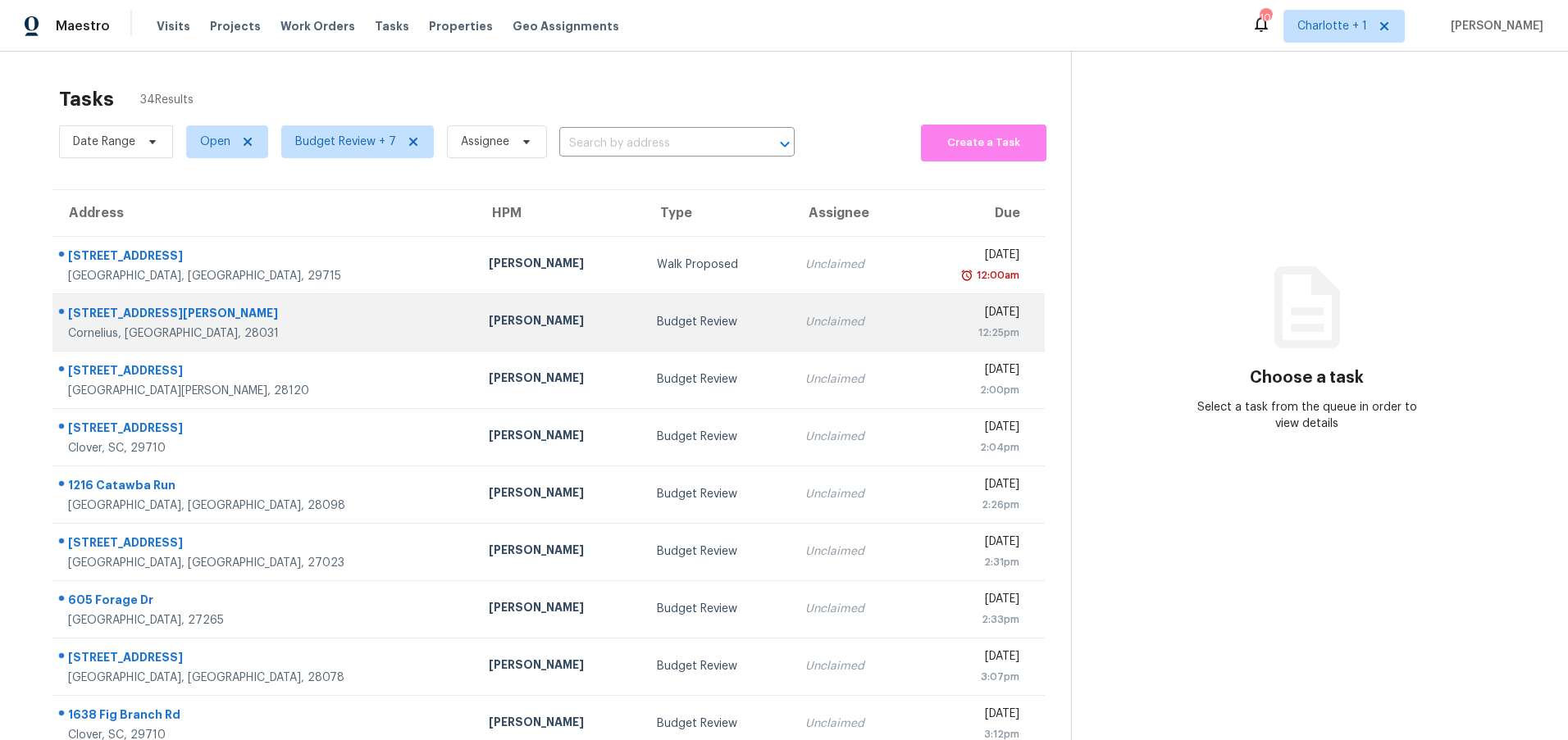
click at [489, 314] on div "[PERSON_NAME]" at bounding box center [559, 322] width 142 height 21
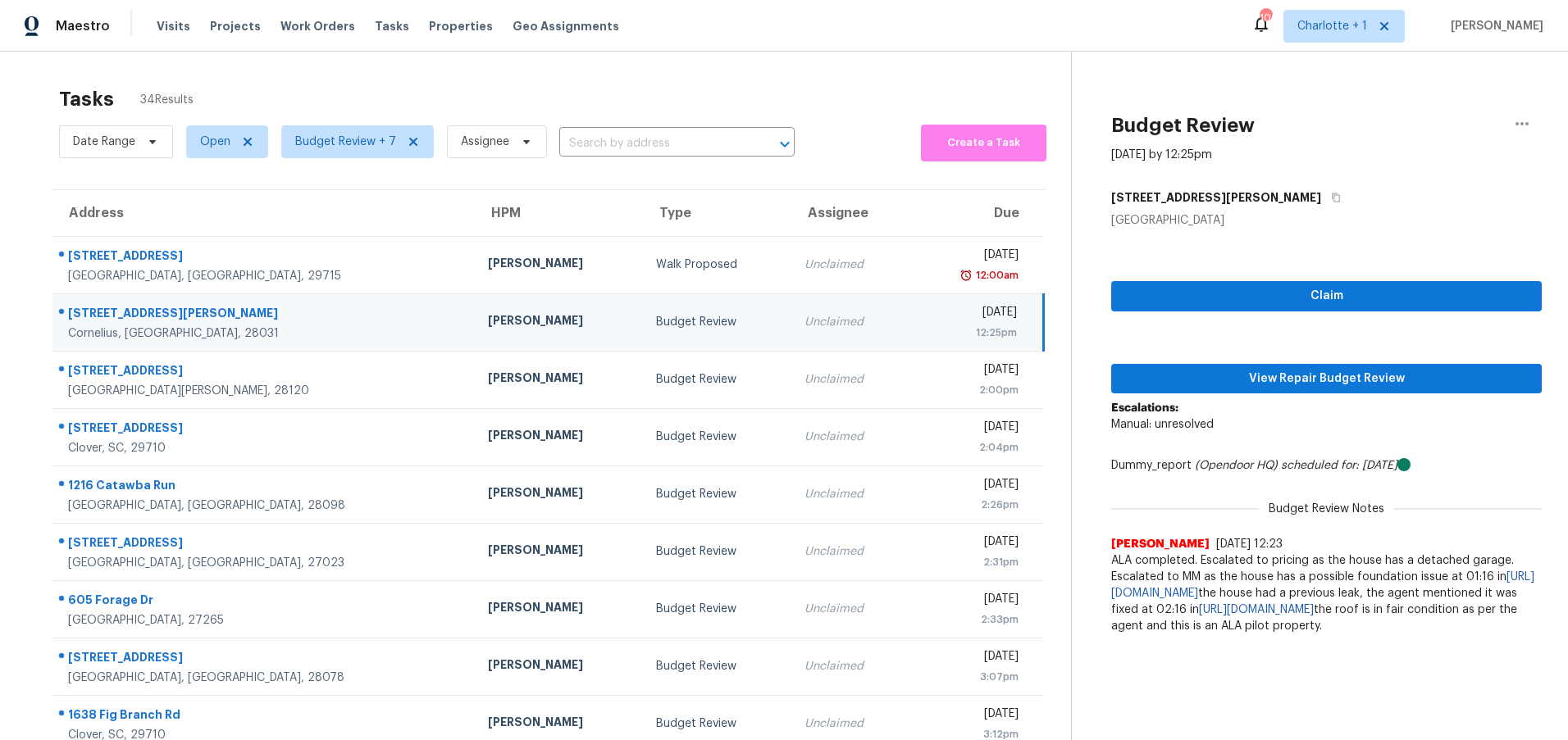
click at [643, 313] on td "Budget Review" at bounding box center [717, 322] width 148 height 57
click at [1240, 374] on span "View Repair Budget Review" at bounding box center [1326, 378] width 404 height 21
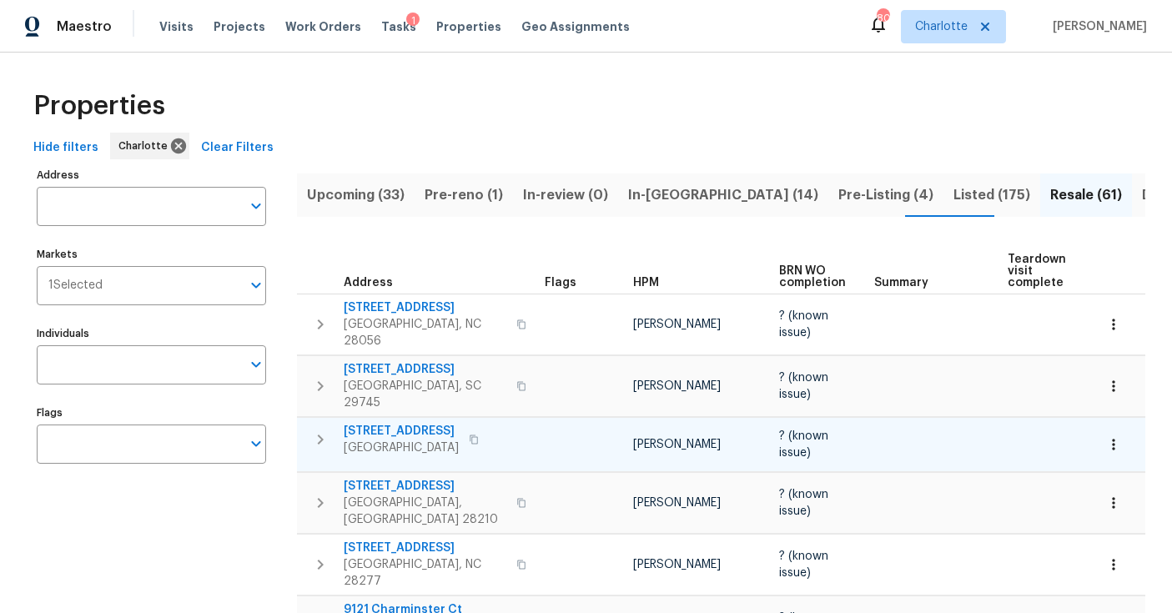
scroll to position [137, 0]
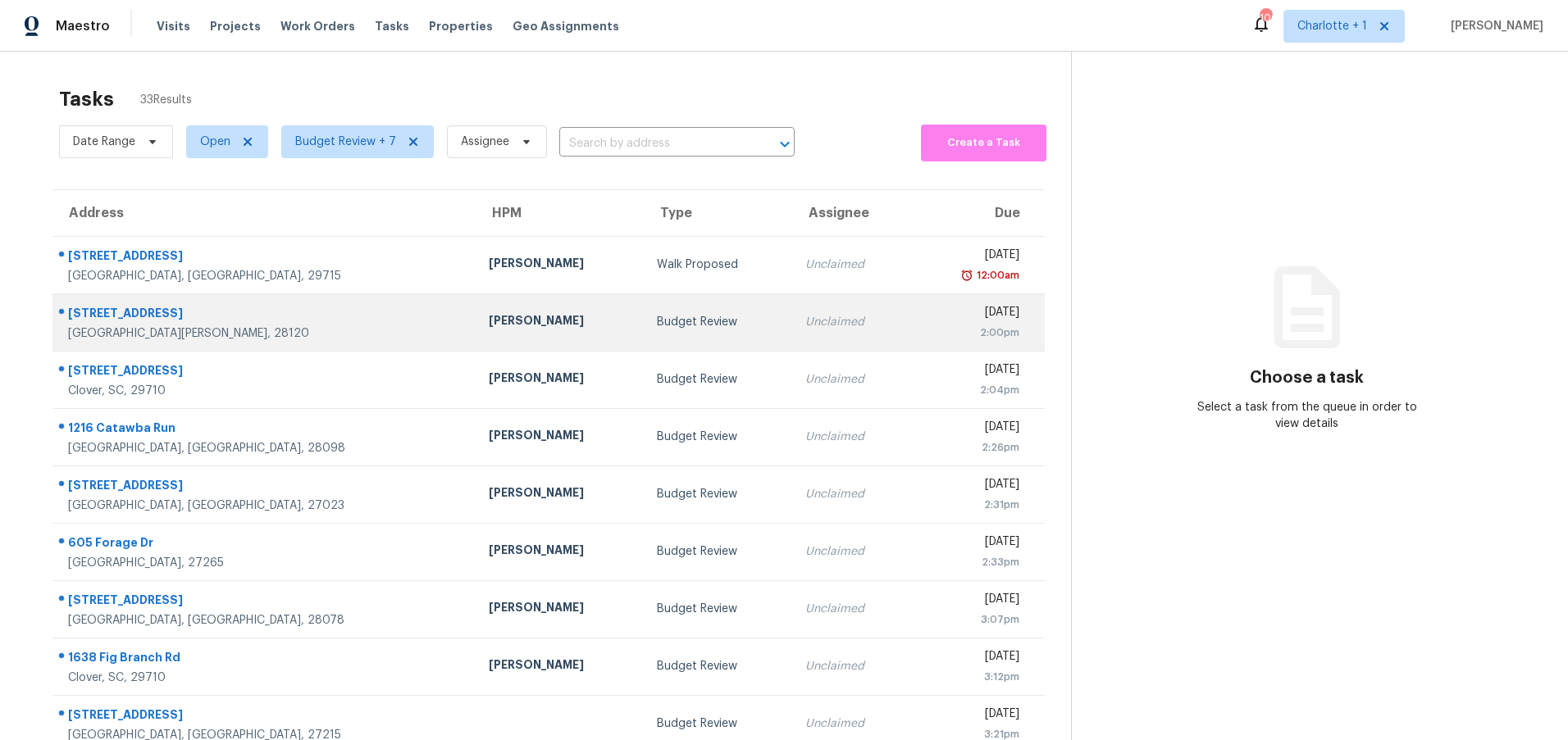
scroll to position [126, 0]
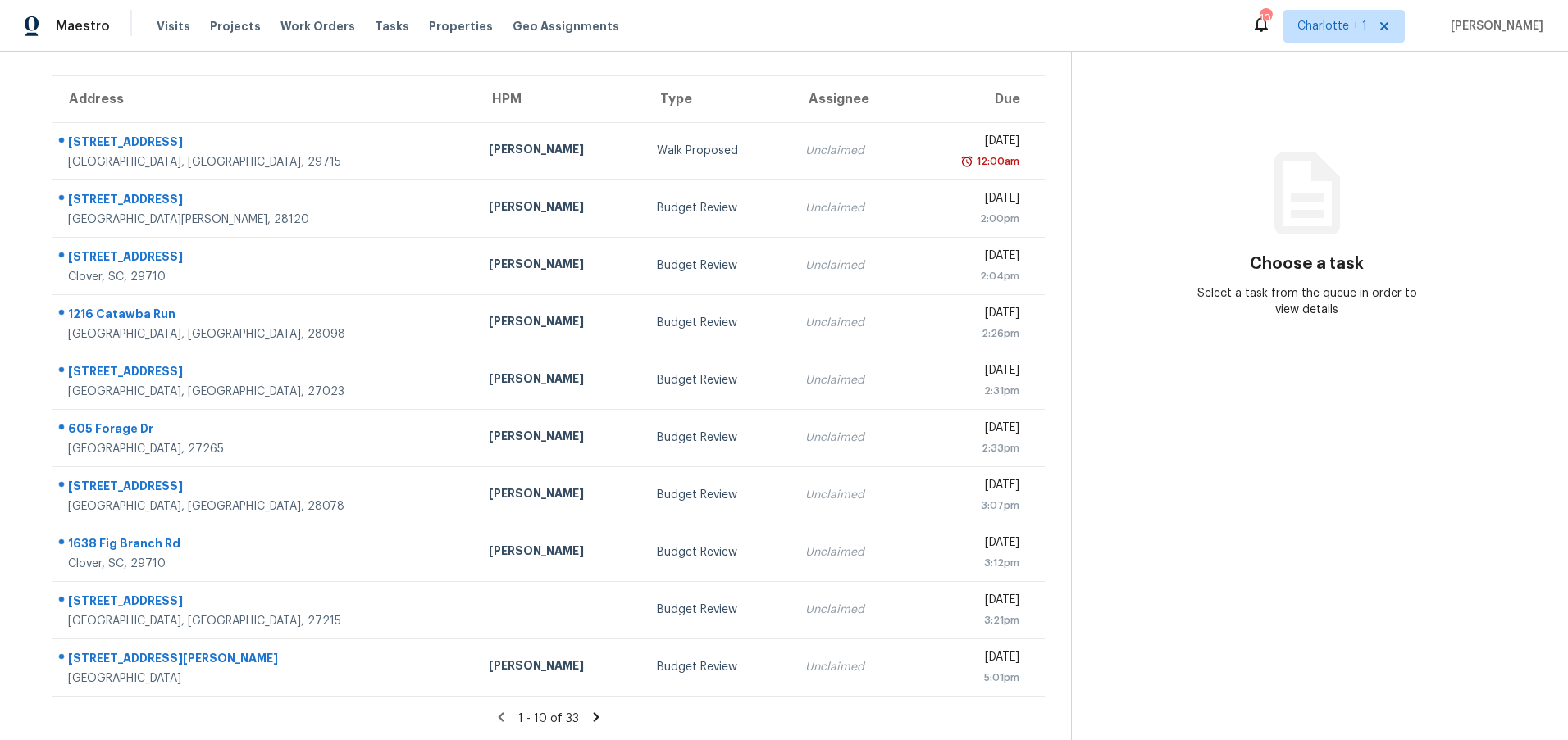
click at [594, 712] on icon at bounding box center [597, 716] width 6 height 9
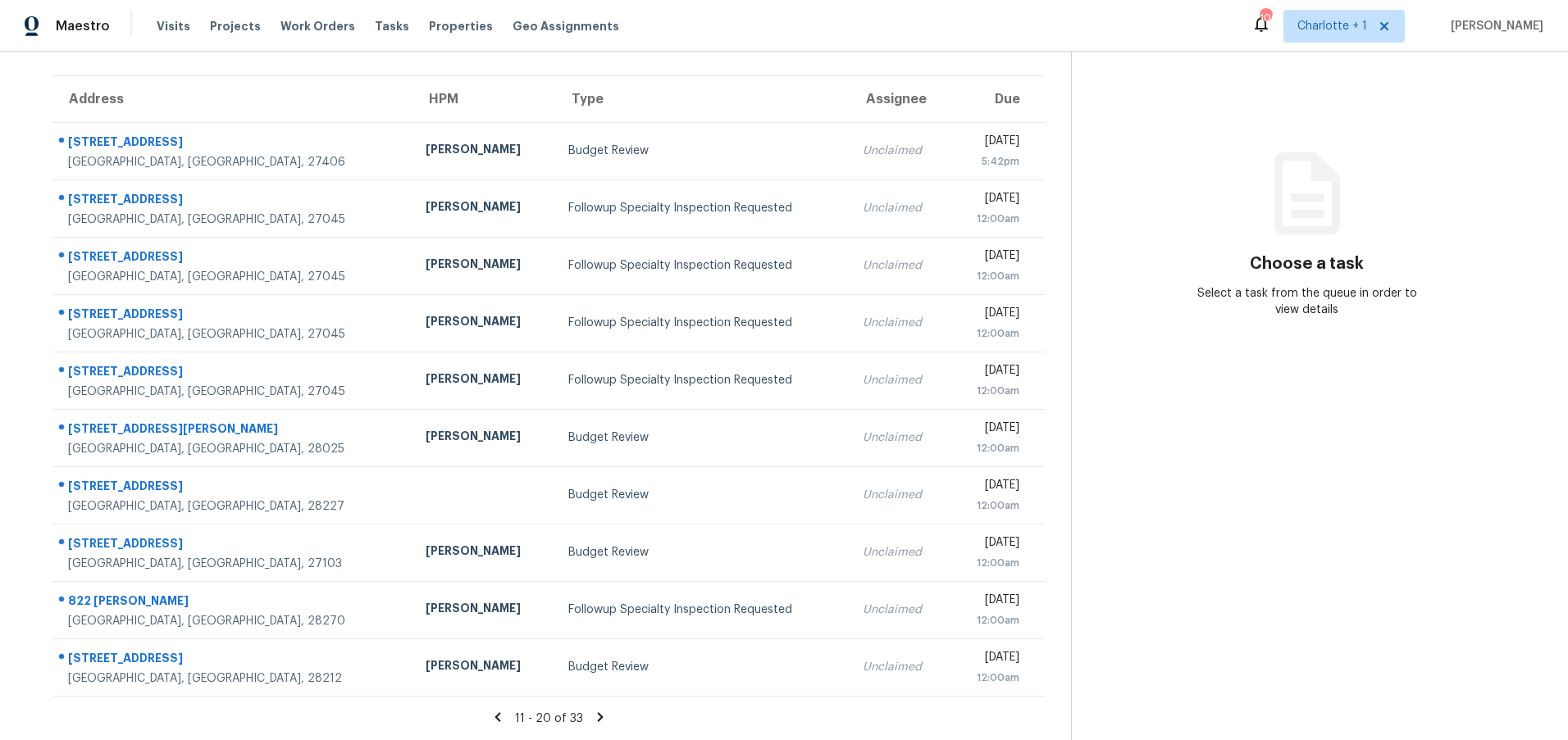
click at [597, 712] on icon at bounding box center [600, 716] width 6 height 9
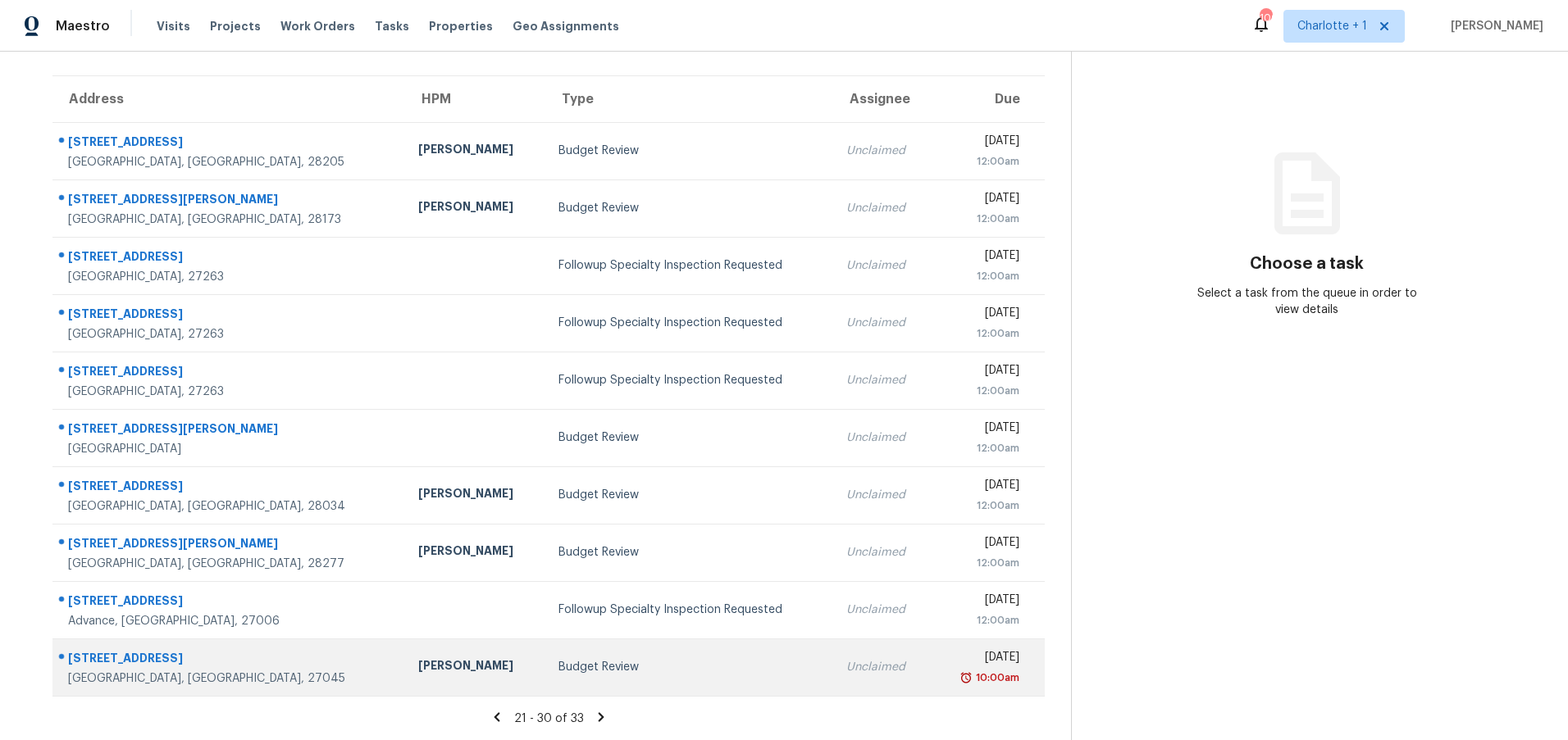
click at [246, 670] on div "[GEOGRAPHIC_DATA], [GEOGRAPHIC_DATA], 27045" at bounding box center [230, 678] width 324 height 17
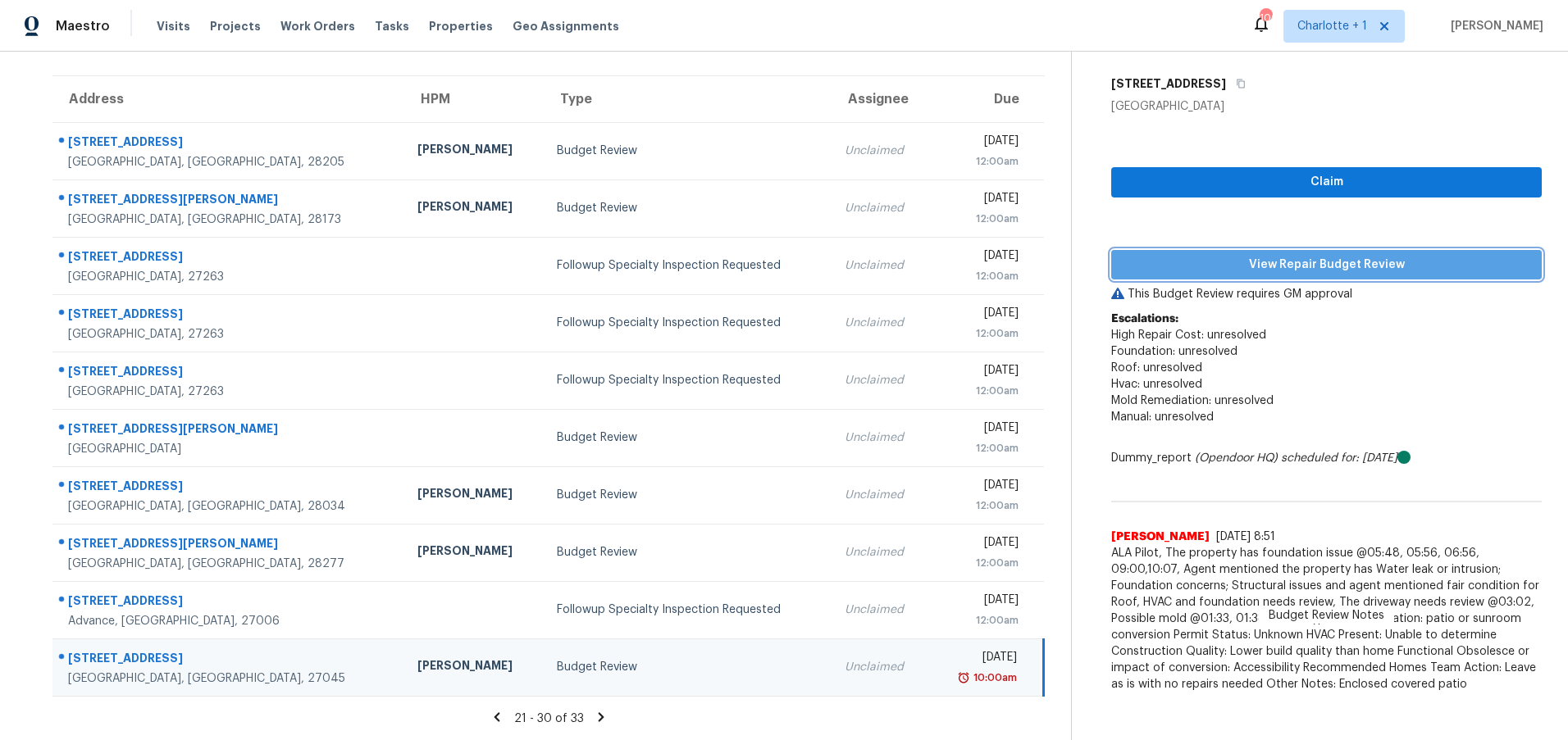
click at [1191, 257] on span "View Repair Budget Review" at bounding box center [1326, 264] width 404 height 21
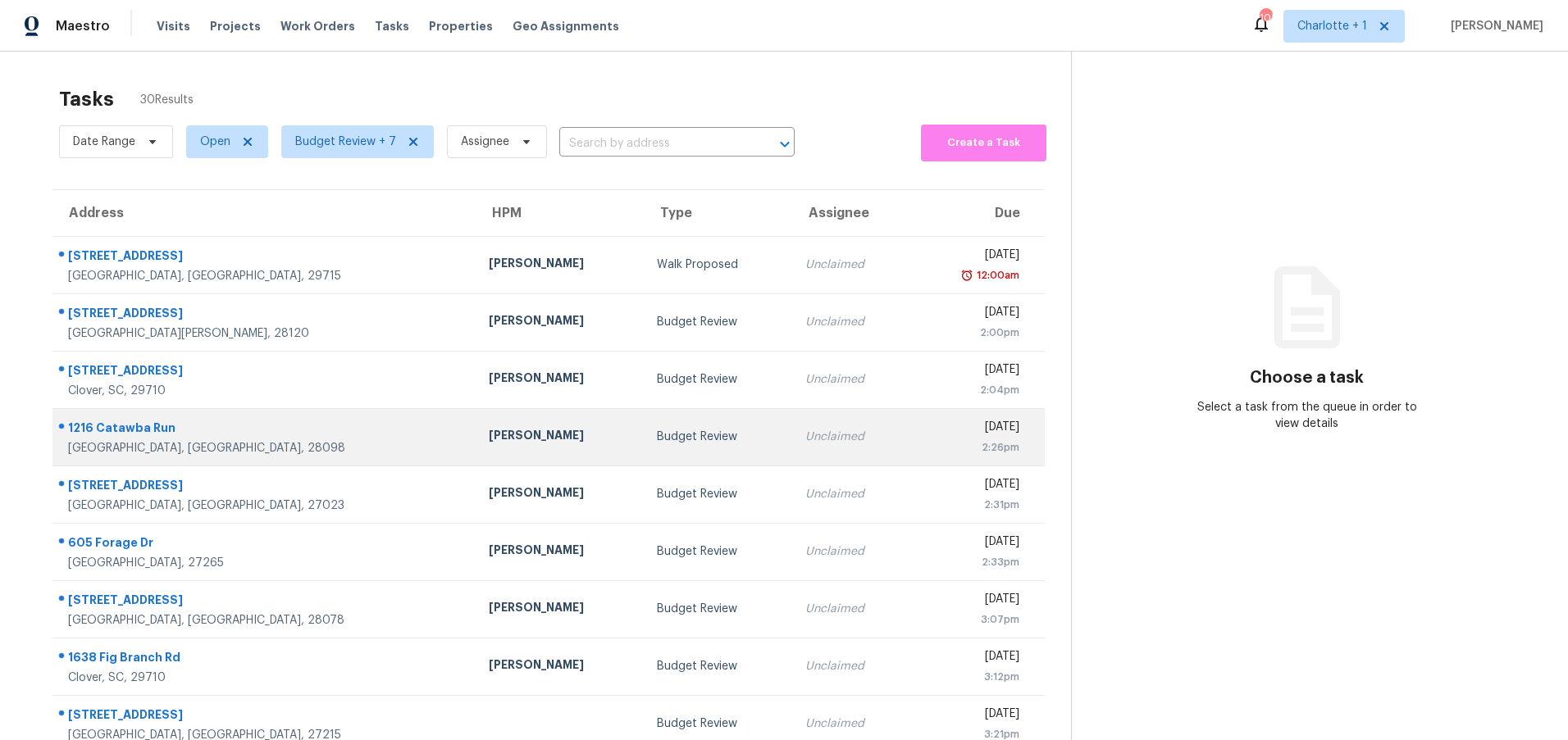
scroll to position [126, 0]
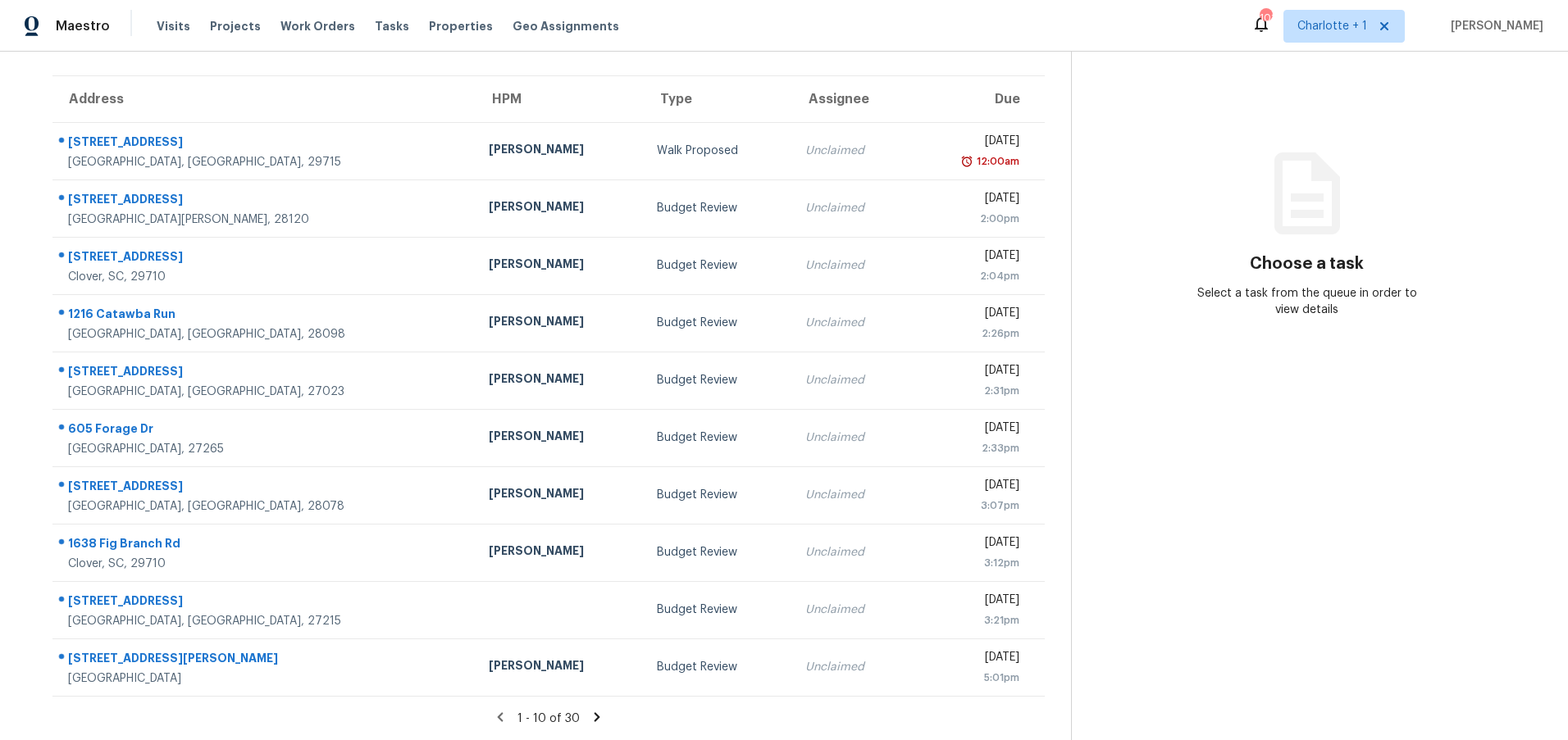
click at [590, 711] on icon at bounding box center [597, 717] width 15 height 15
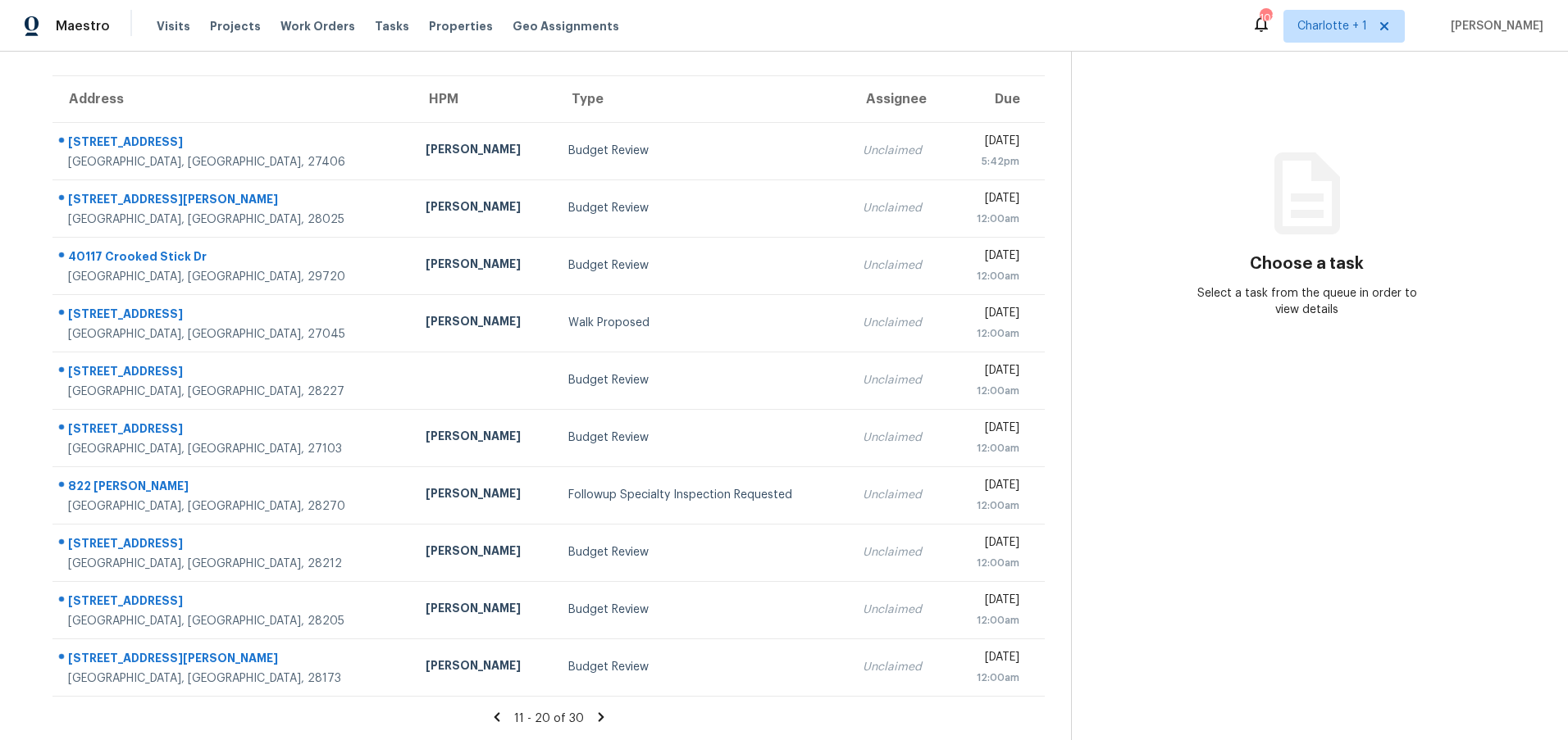
click at [594, 711] on icon at bounding box center [601, 717] width 15 height 15
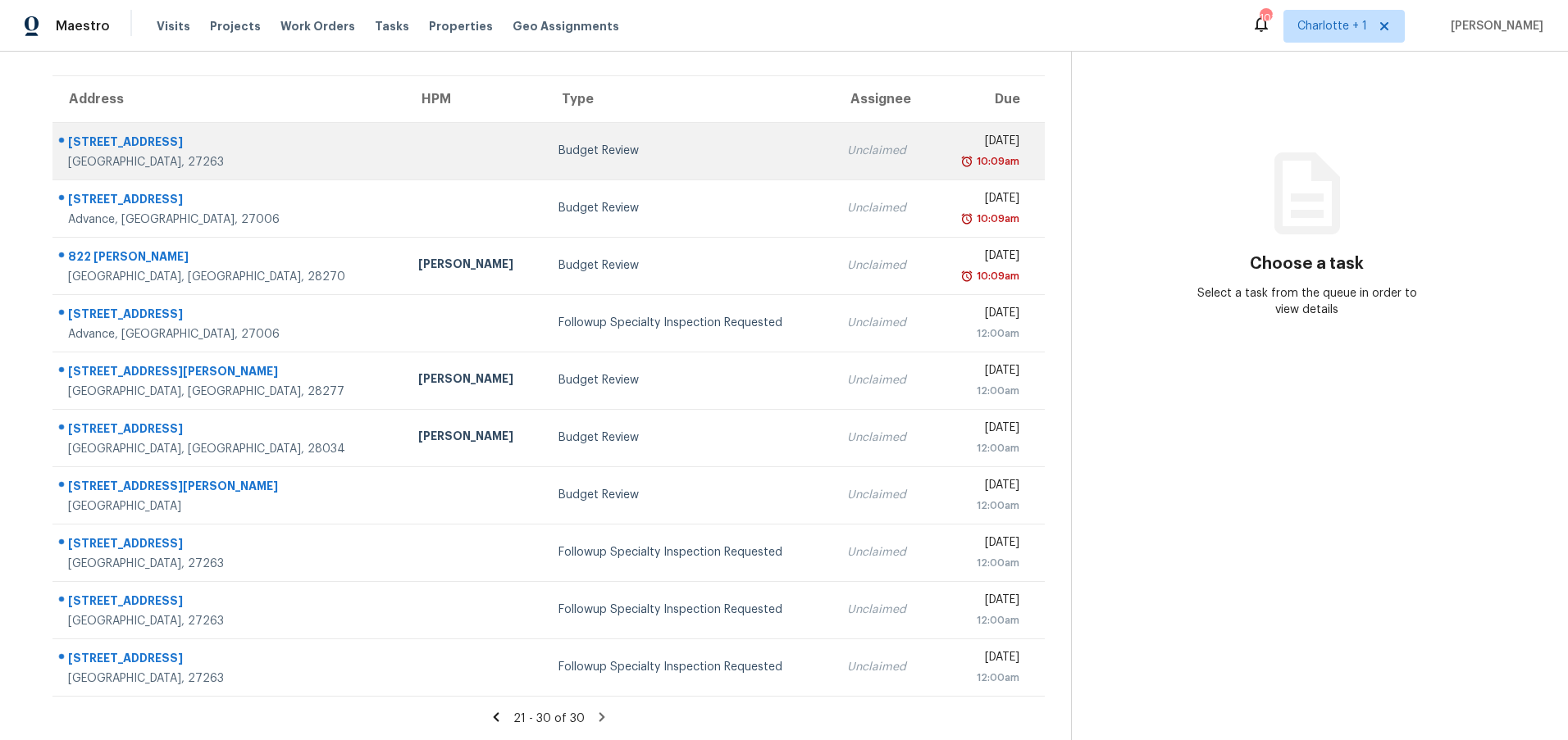
click at [196, 154] on div "[GEOGRAPHIC_DATA], 27263" at bounding box center [230, 162] width 324 height 17
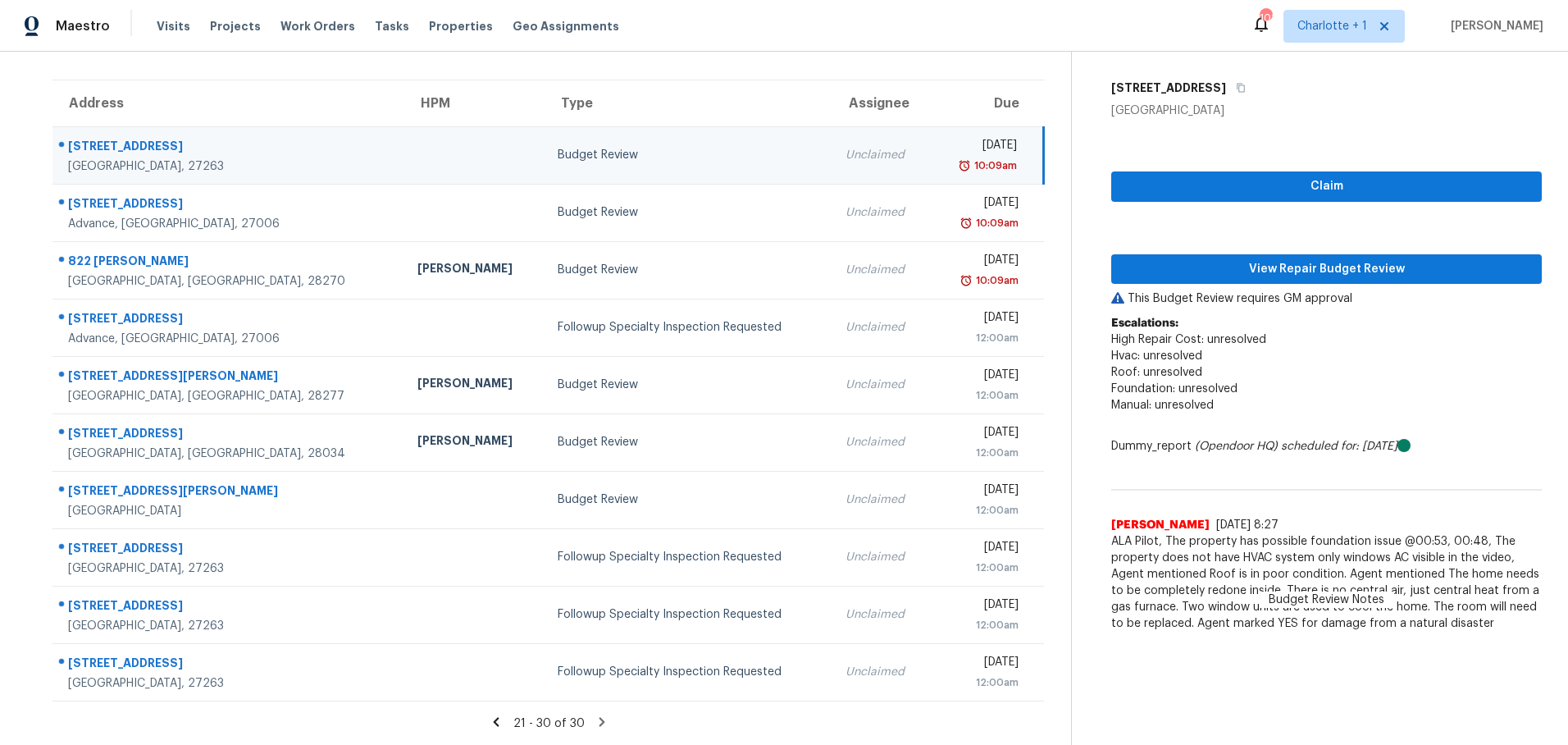
scroll to position [121, 0]
click at [1261, 259] on span "View Repair Budget Review" at bounding box center [1326, 269] width 404 height 21
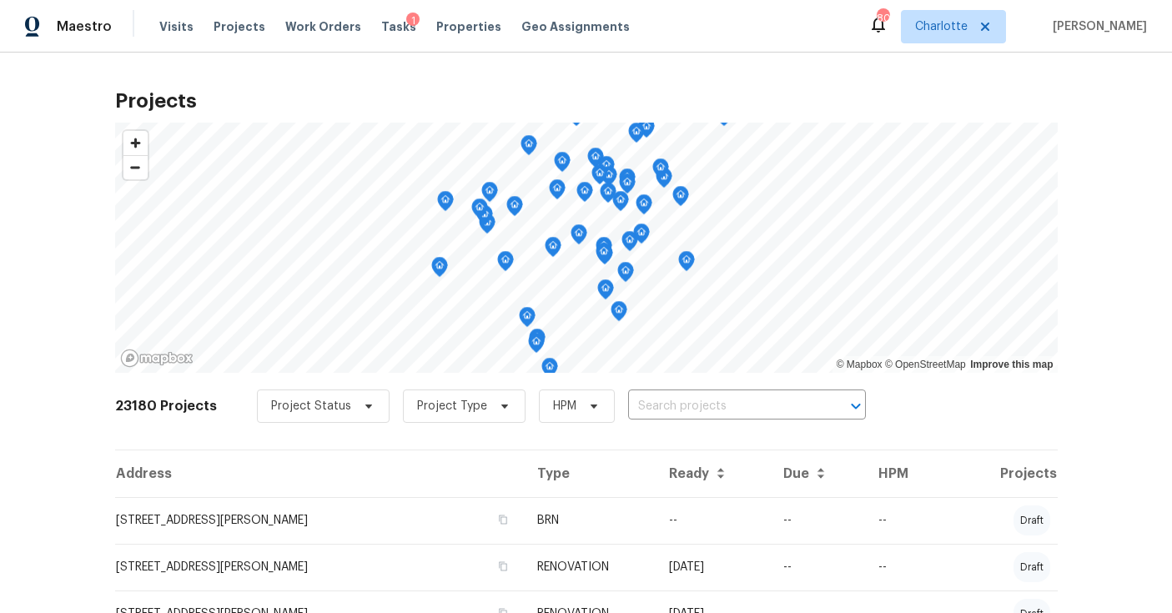
click at [77, 204] on div "Projects © Mapbox © OpenStreetMap Improve this map 23180 Projects Project Statu…" at bounding box center [586, 333] width 1172 height 561
click at [1069, 259] on div "Projects © Mapbox © OpenStreetMap Improve this map 23180 Projects Project Statu…" at bounding box center [586, 333] width 1172 height 561
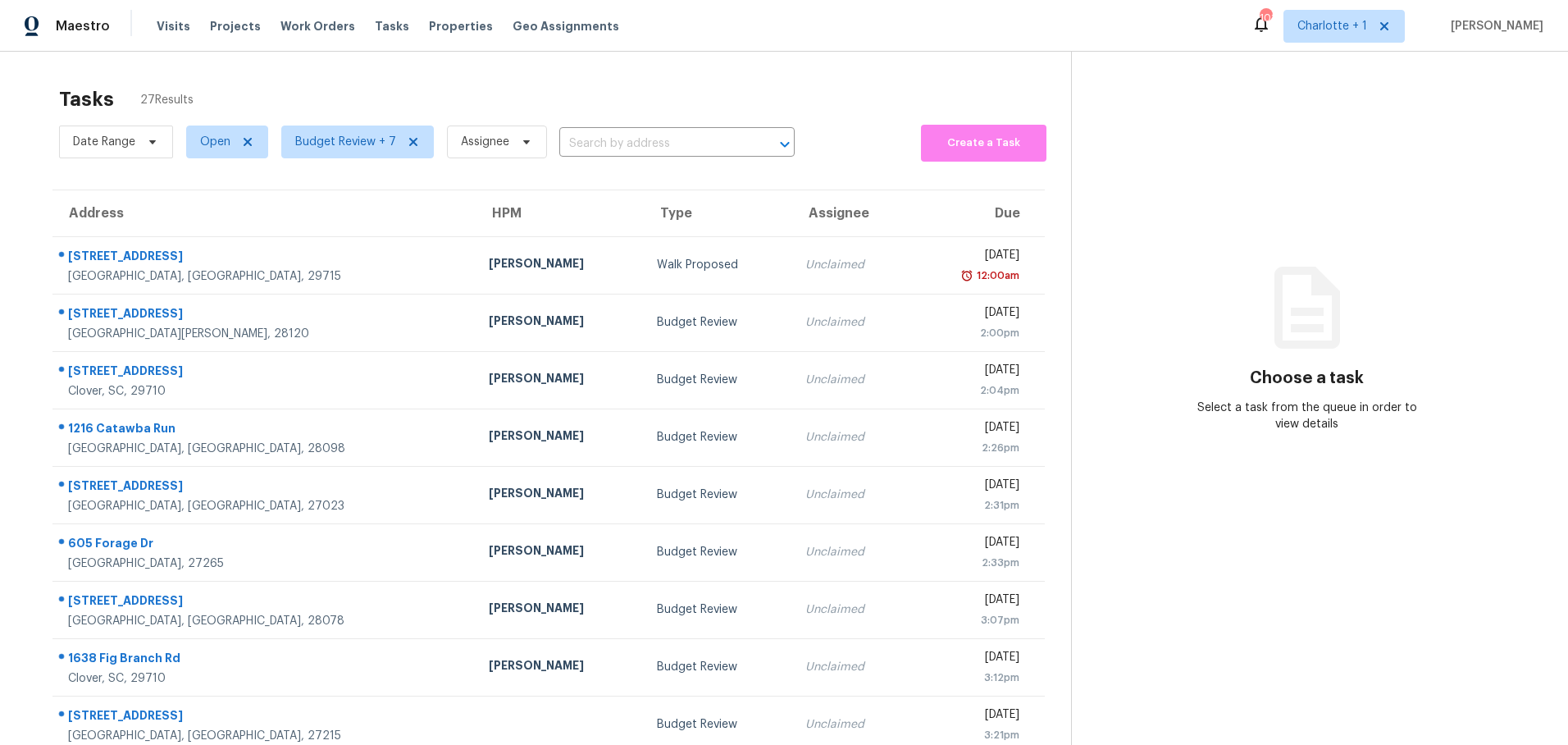
scroll to position [121, 0]
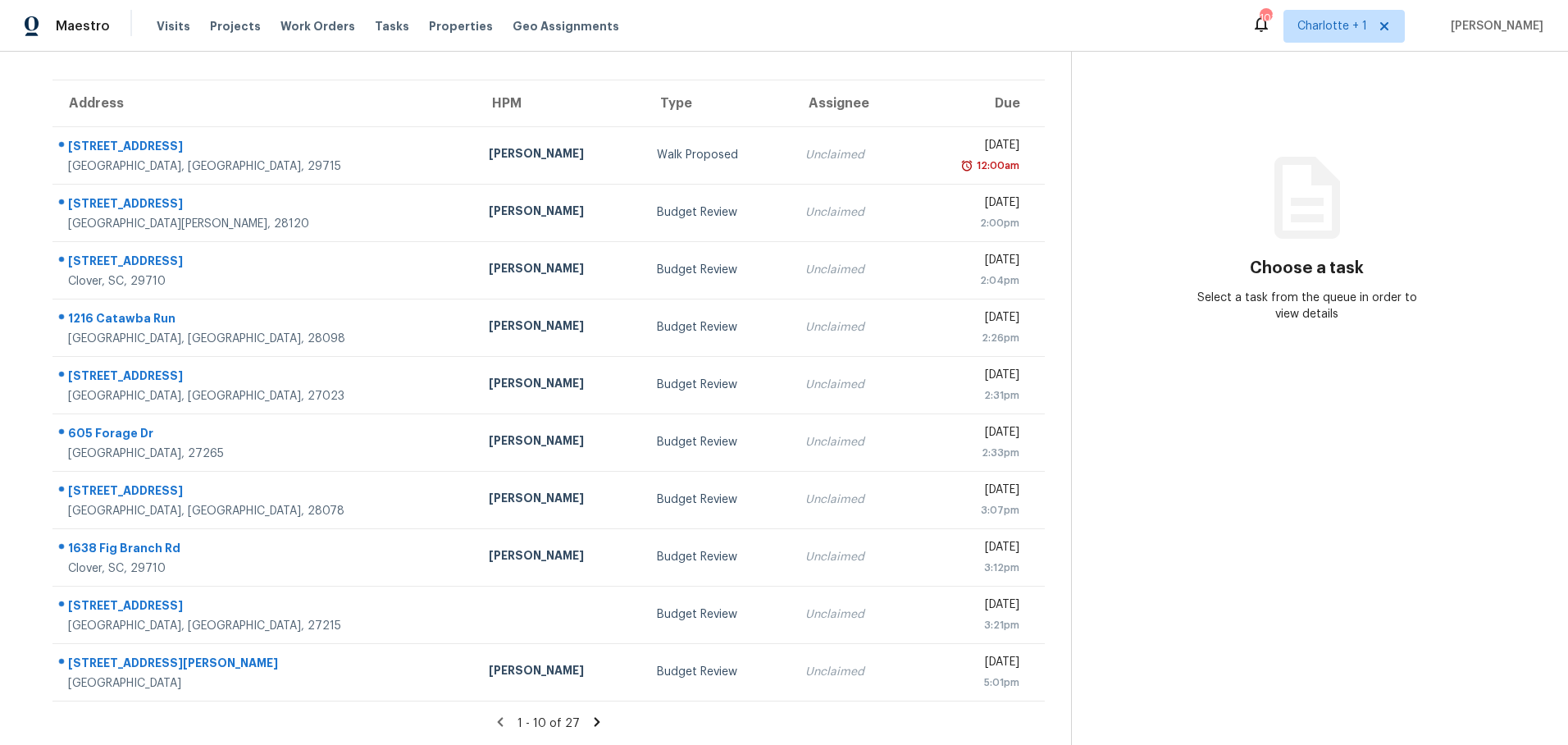
click at [590, 715] on icon at bounding box center [597, 721] width 15 height 15
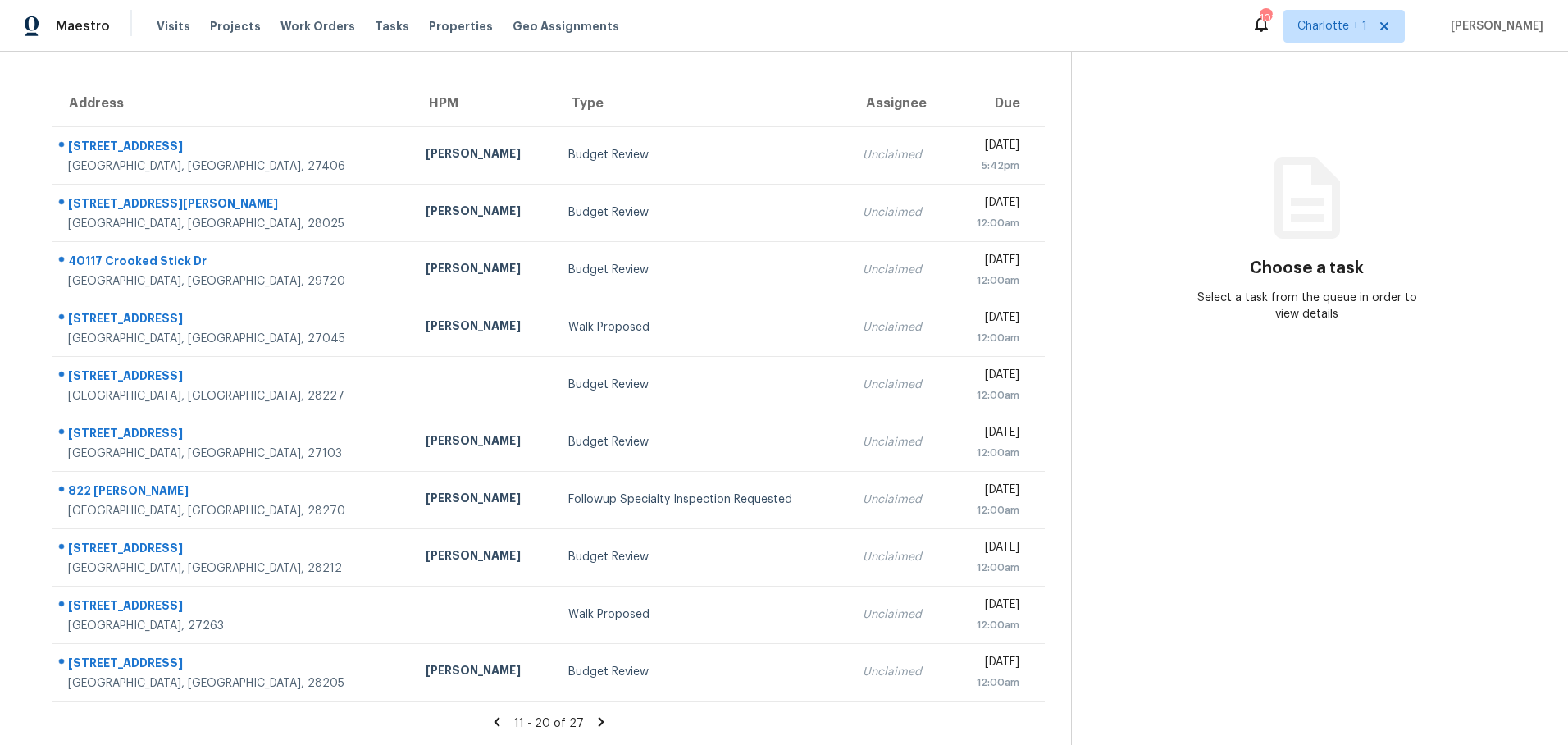
click at [594, 715] on icon at bounding box center [601, 721] width 15 height 15
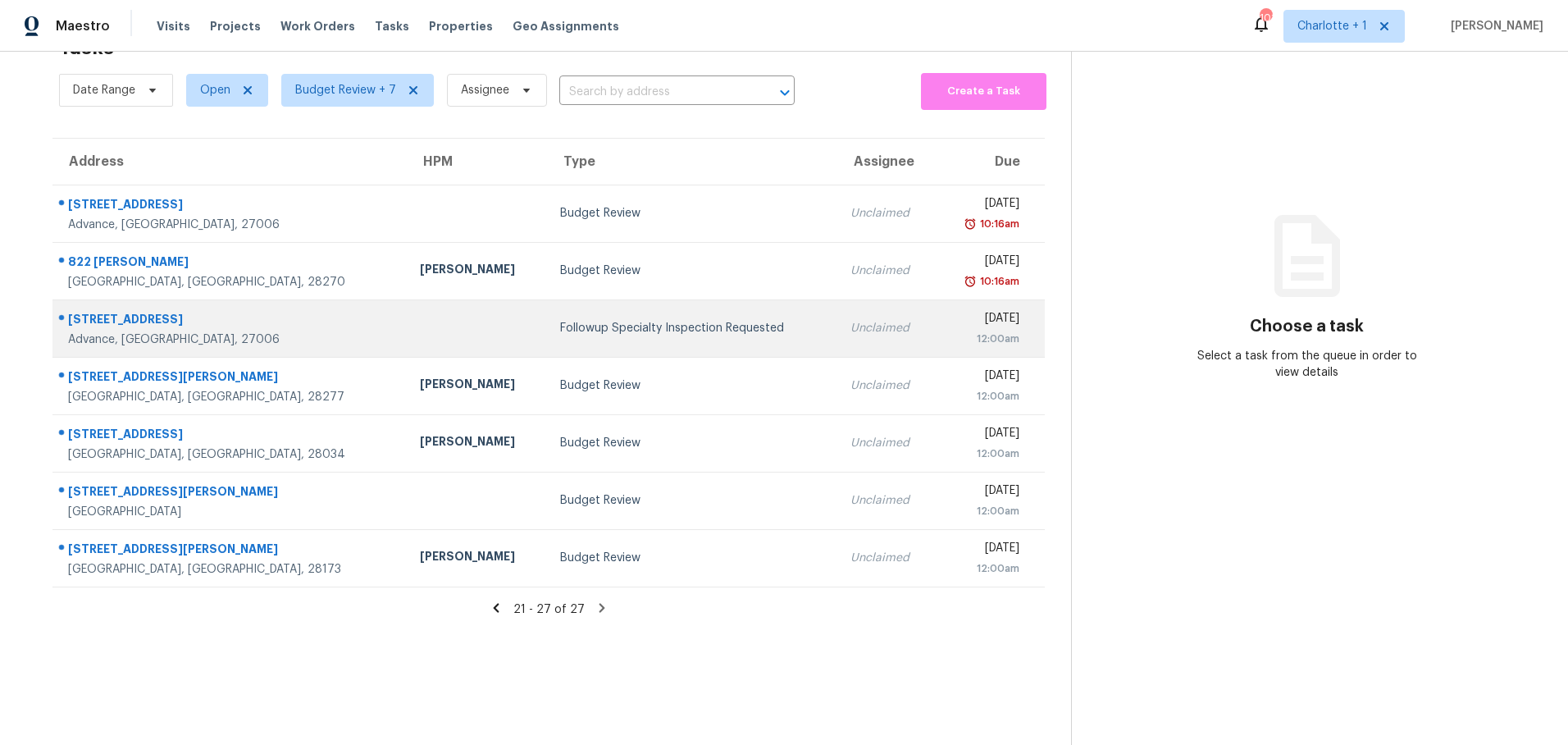
click at [221, 311] on div "[STREET_ADDRESS]" at bounding box center [230, 320] width 325 height 21
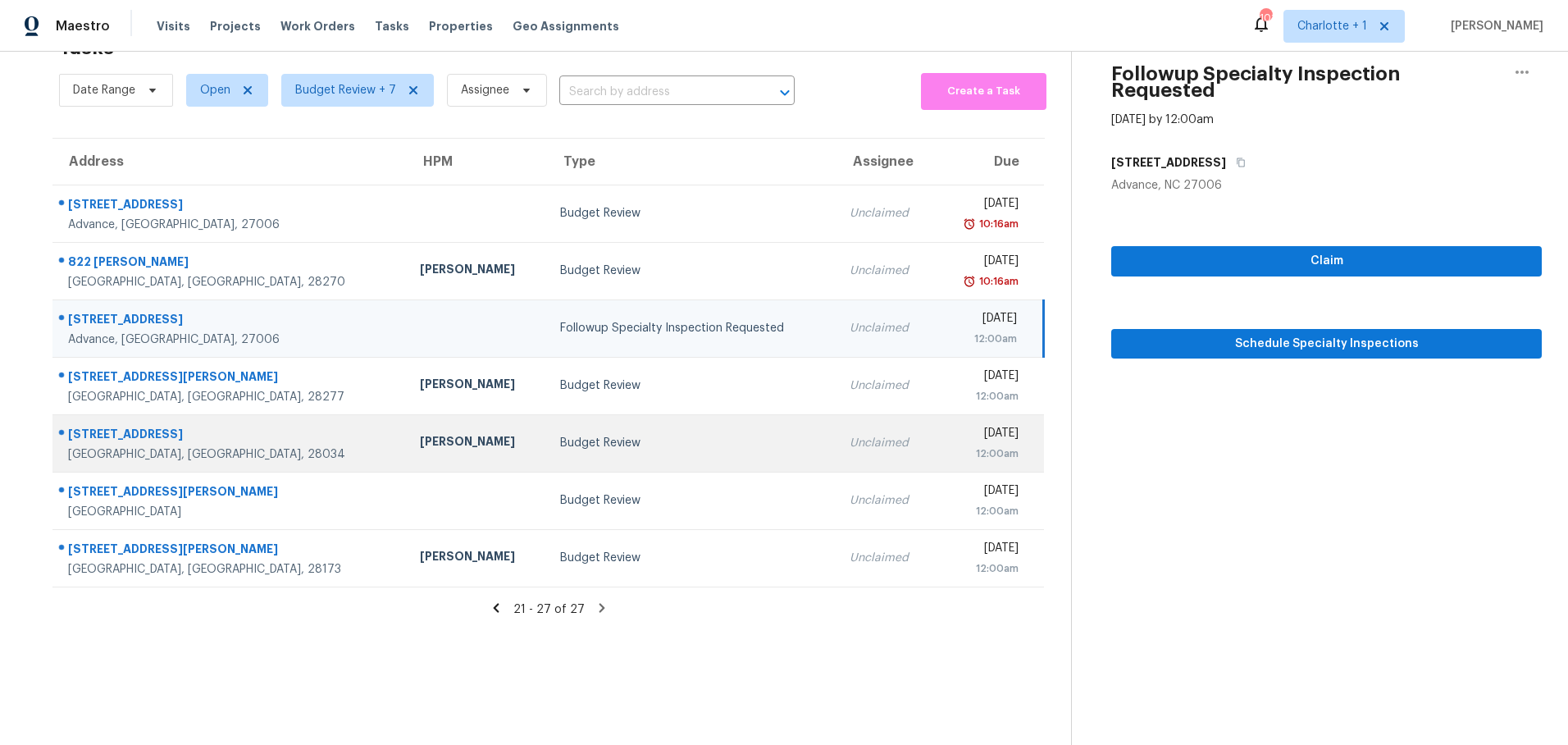
click at [407, 443] on td "[PERSON_NAME]" at bounding box center [477, 442] width 141 height 57
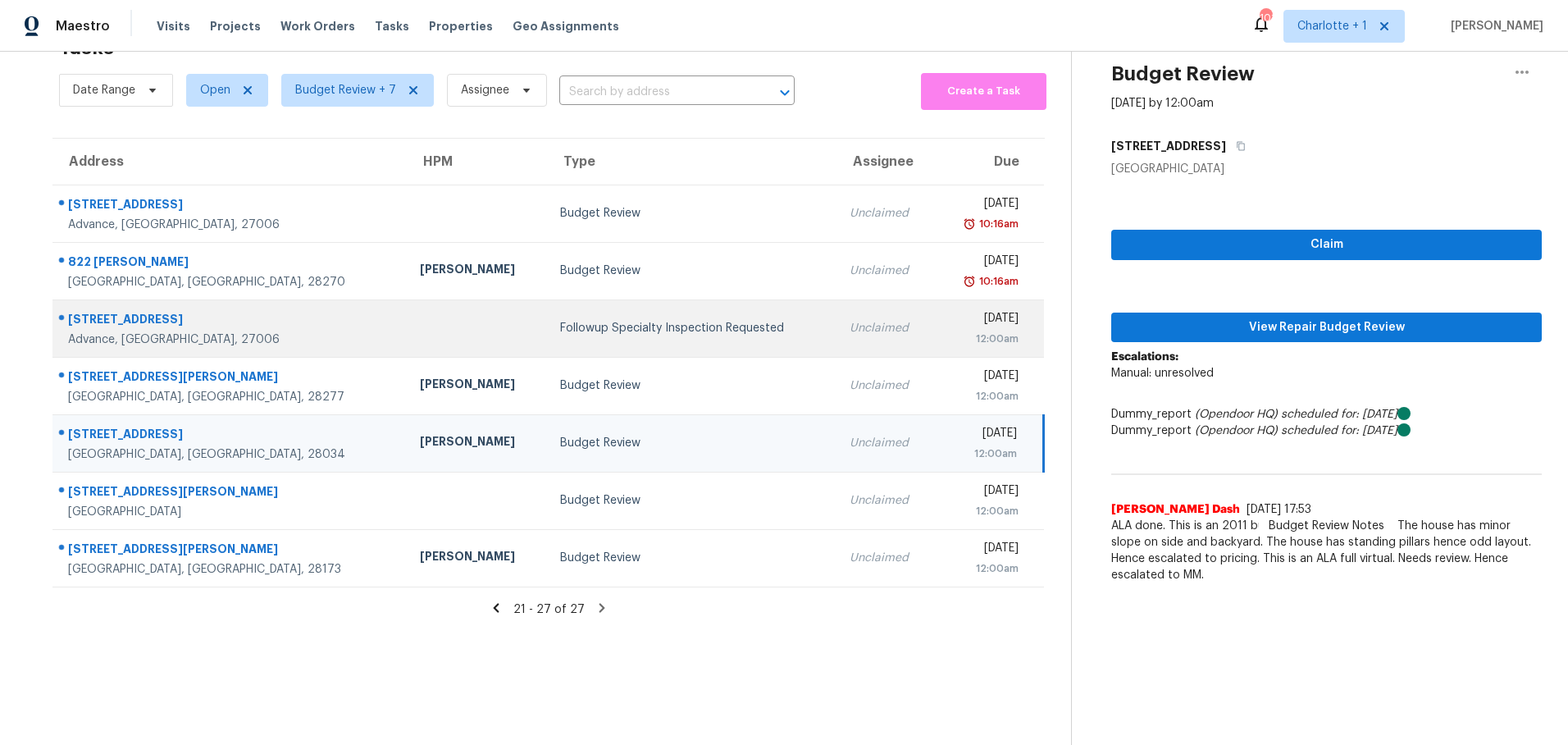
drag, startPoint x: 253, startPoint y: 326, endPoint x: 254, endPoint y: 305, distance: 21.0
click at [253, 325] on td "[STREET_ADDRESS]" at bounding box center [229, 328] width 354 height 57
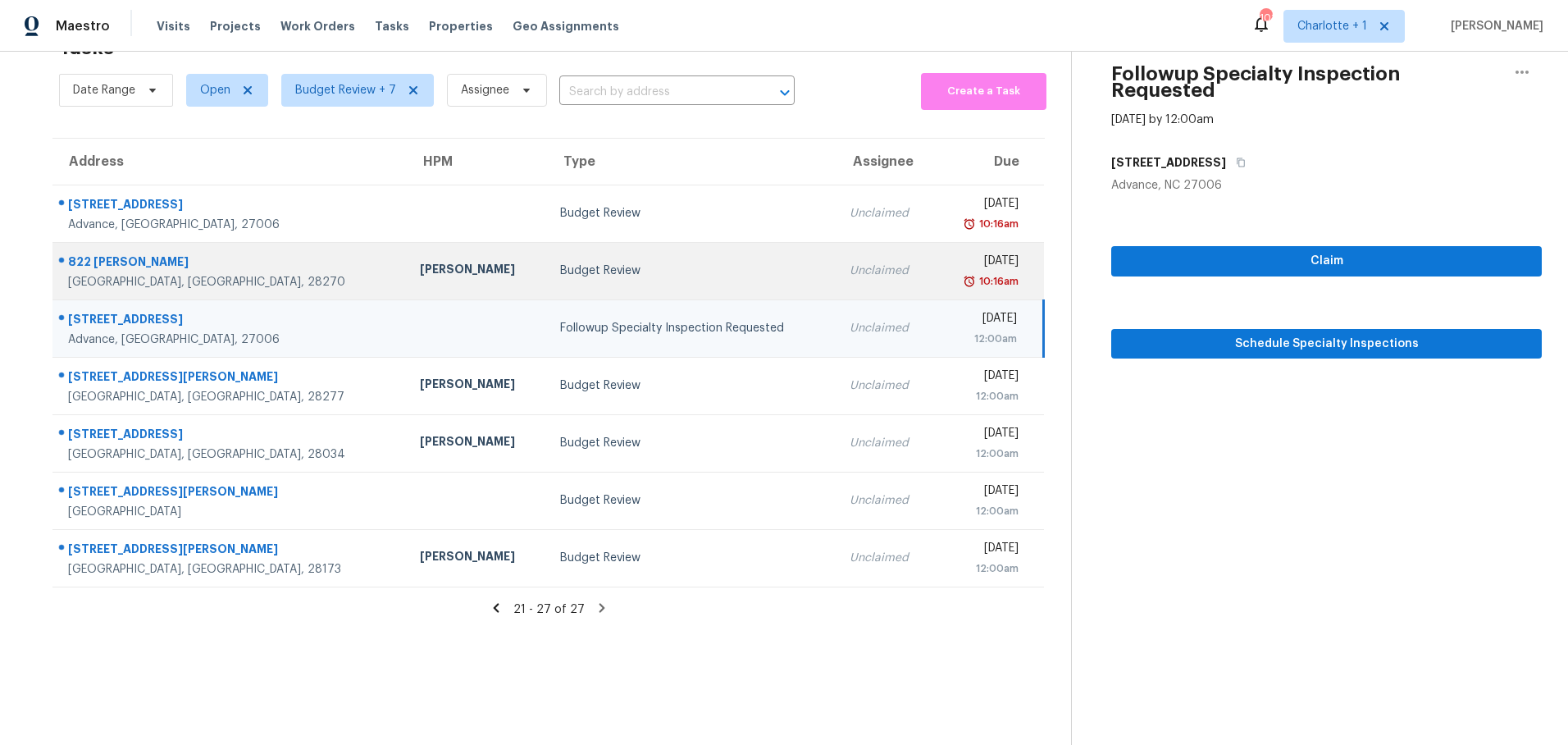
click at [407, 278] on td "[PERSON_NAME]" at bounding box center [477, 270] width 141 height 57
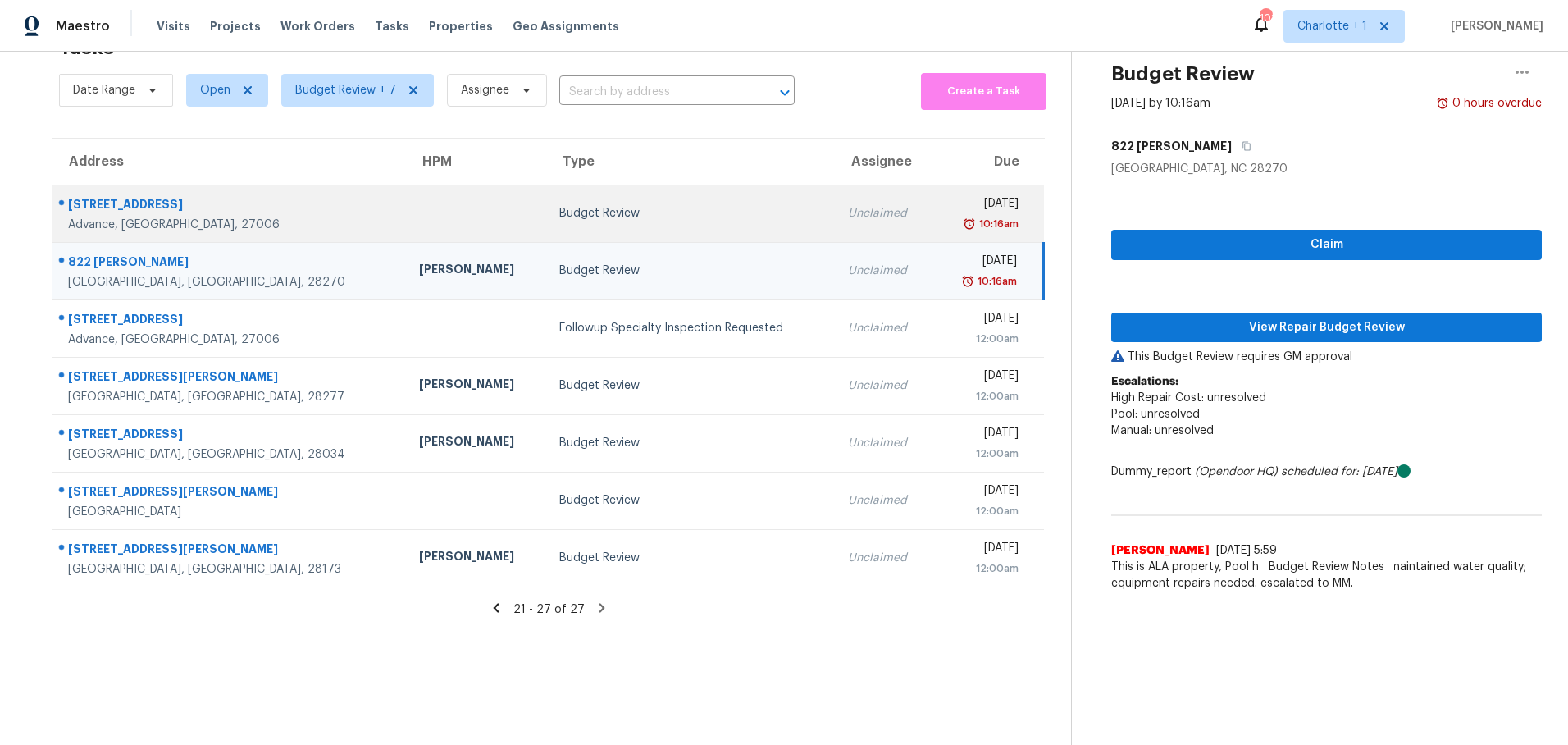
click at [406, 211] on td at bounding box center [476, 213] width 141 height 57
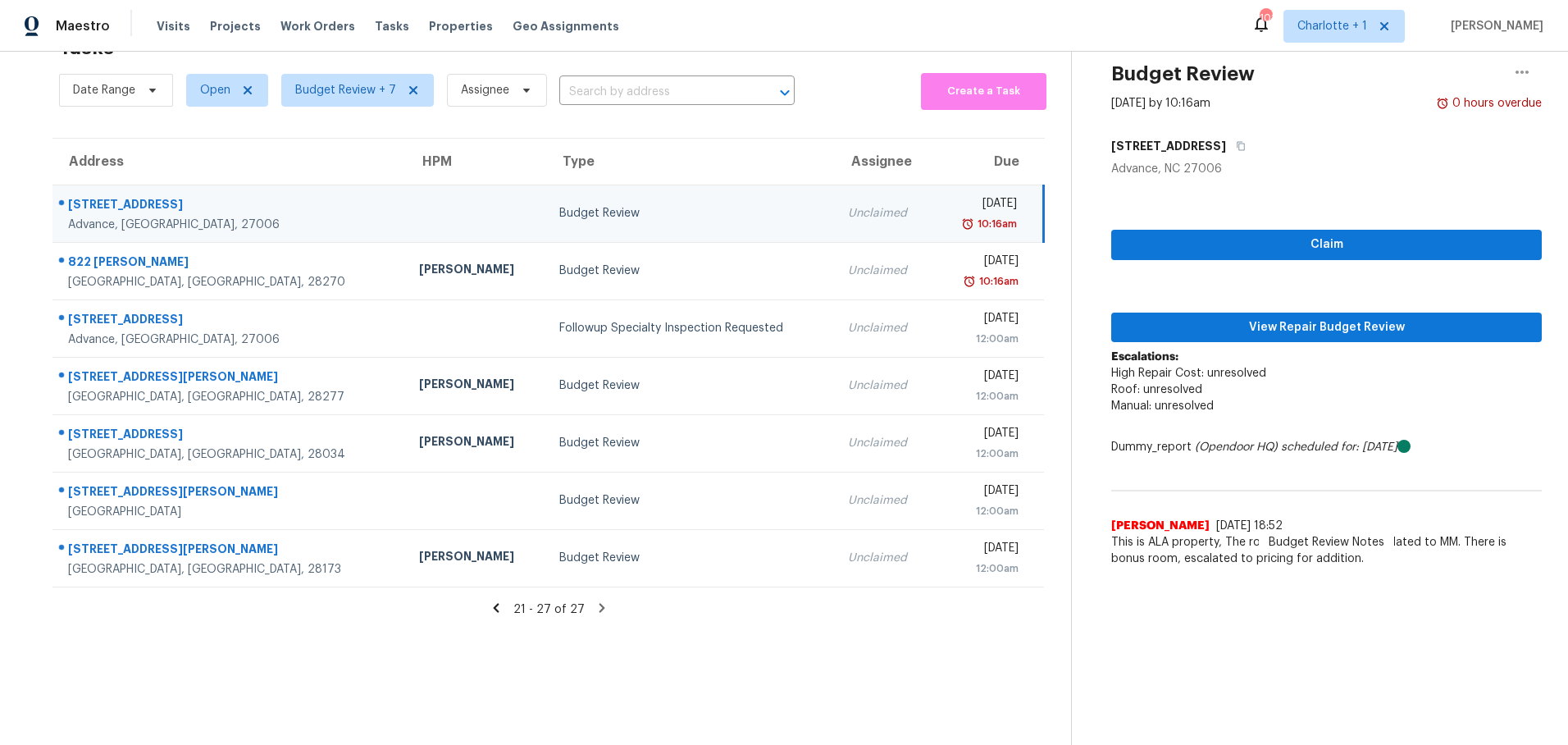
click at [406, 213] on td at bounding box center [476, 213] width 141 height 57
drag, startPoint x: 299, startPoint y: 193, endPoint x: 420, endPoint y: 210, distance: 122.2
click at [406, 193] on td at bounding box center [476, 213] width 141 height 57
click at [1155, 320] on span "View Repair Budget Review" at bounding box center [1326, 327] width 404 height 21
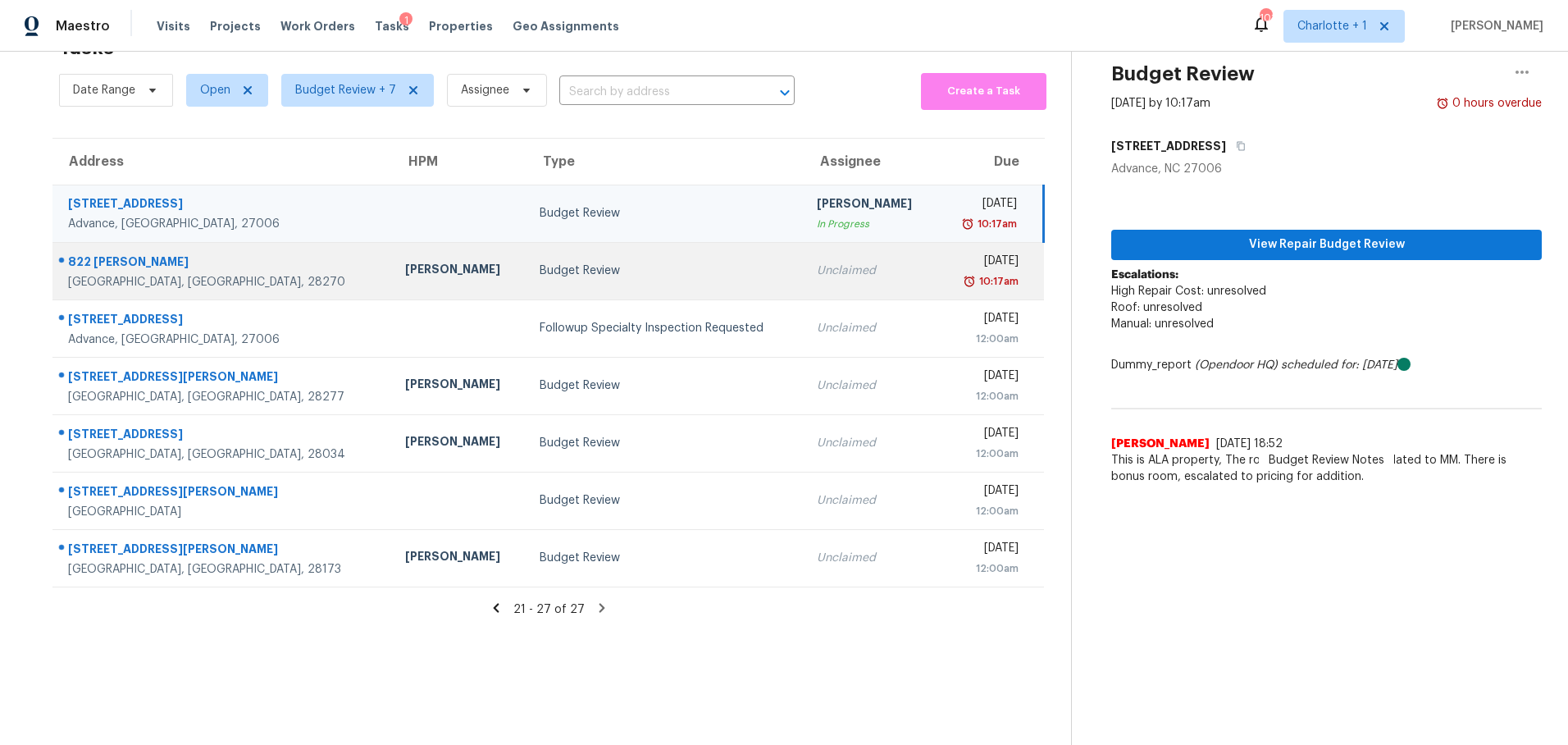
click at [392, 249] on td "[PERSON_NAME]" at bounding box center [459, 270] width 135 height 57
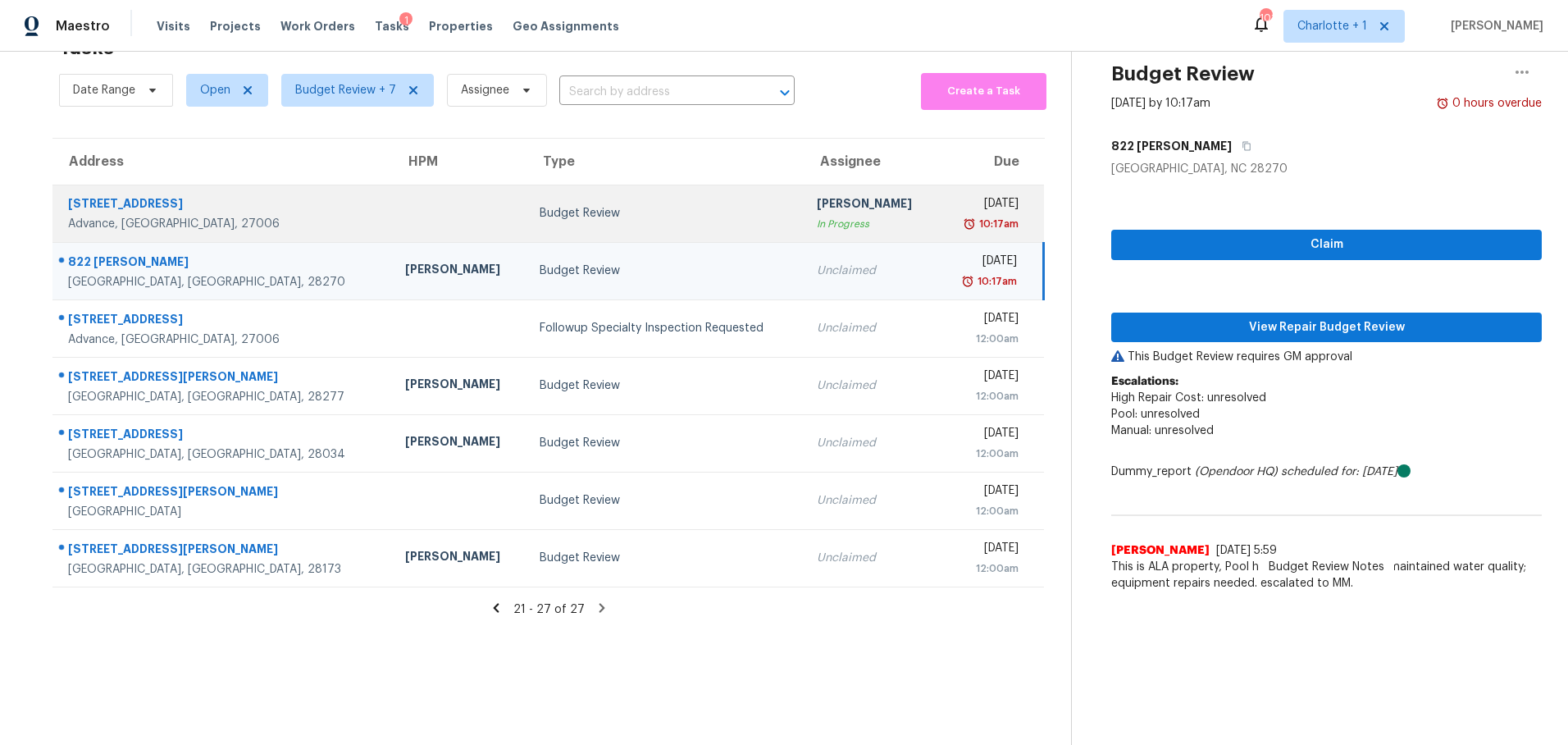
click at [405, 211] on div at bounding box center [459, 213] width 108 height 4
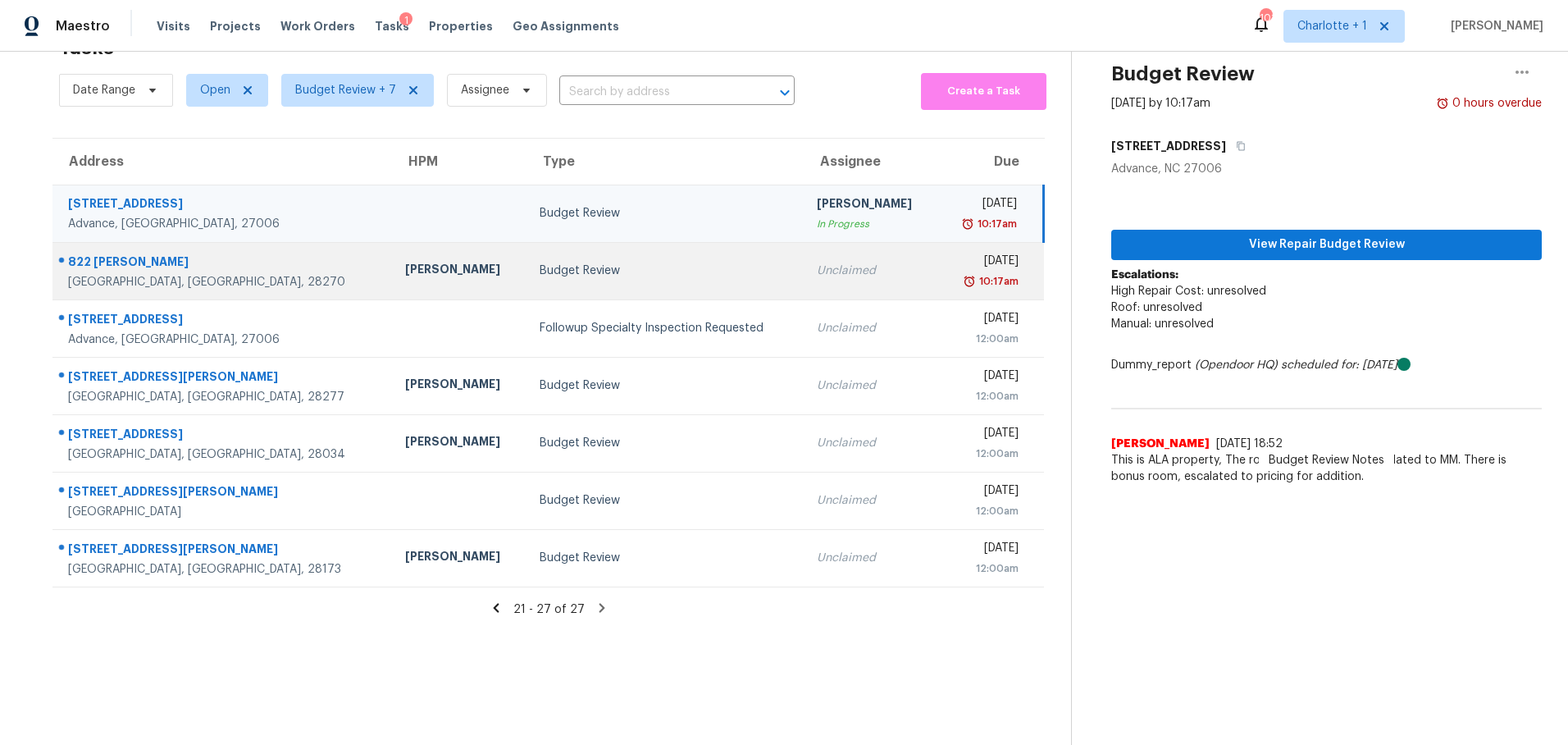
click at [405, 260] on div "[PERSON_NAME]" at bounding box center [459, 270] width 108 height 21
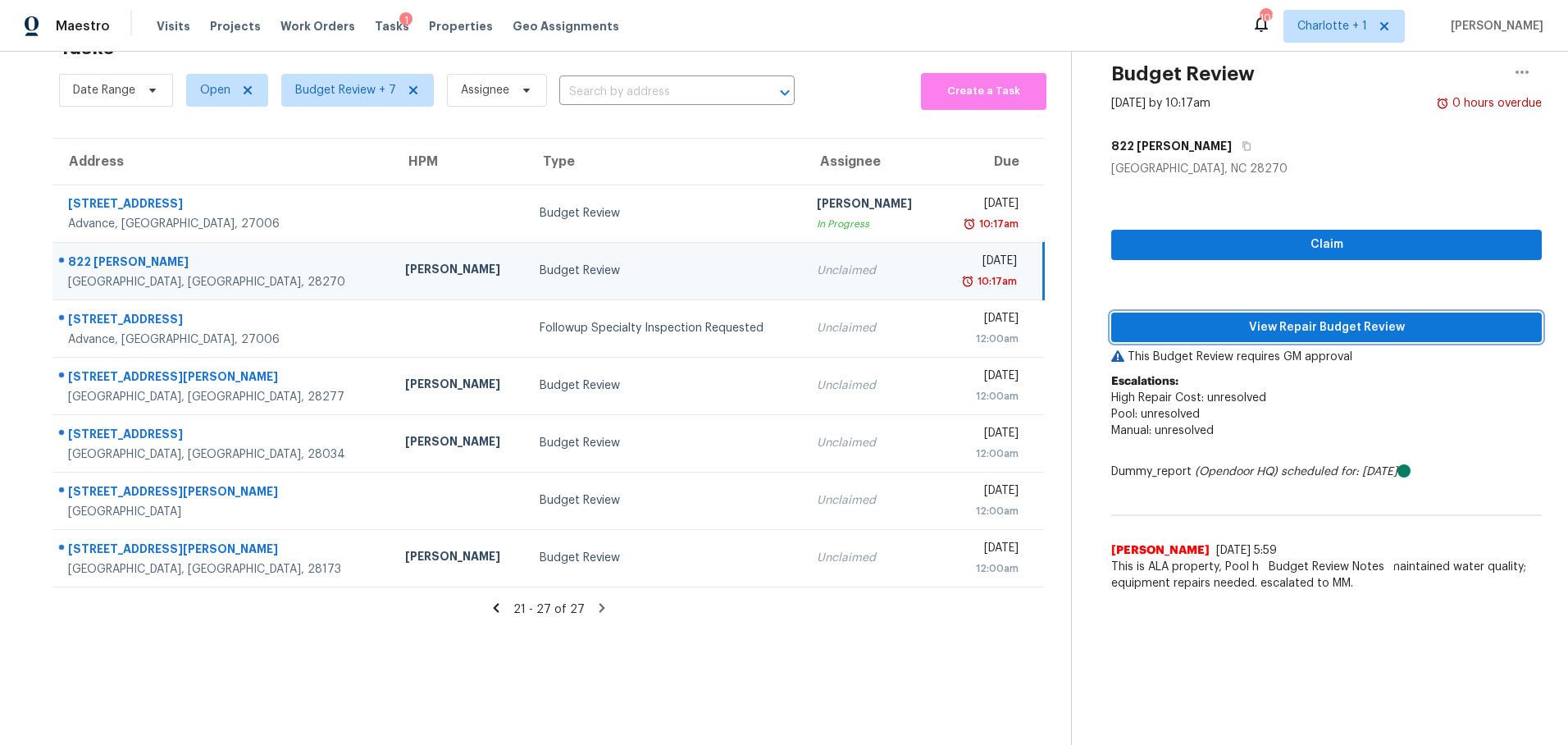
click at [1191, 317] on span "View Repair Budget Review" at bounding box center [1326, 327] width 404 height 21
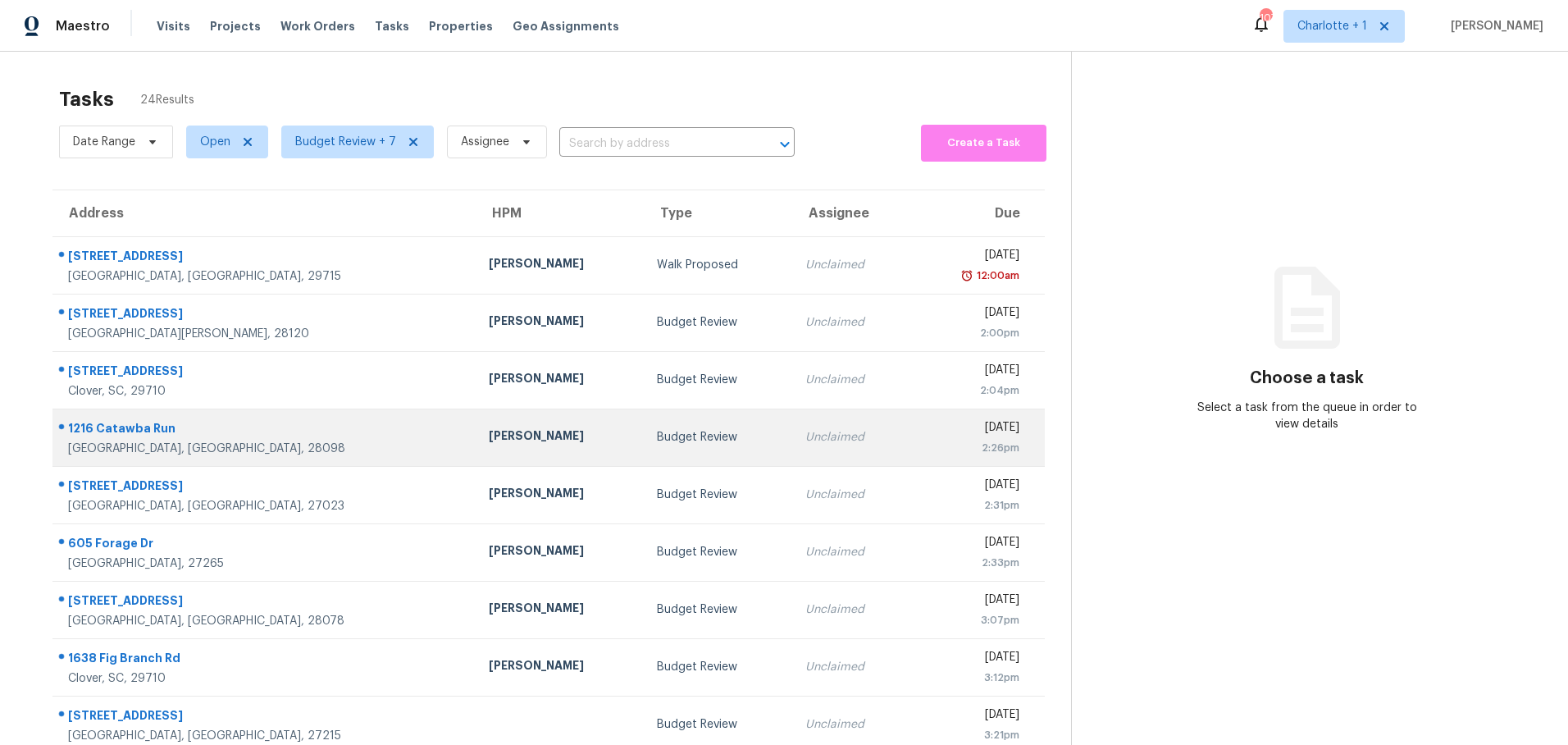
scroll to position [121, 0]
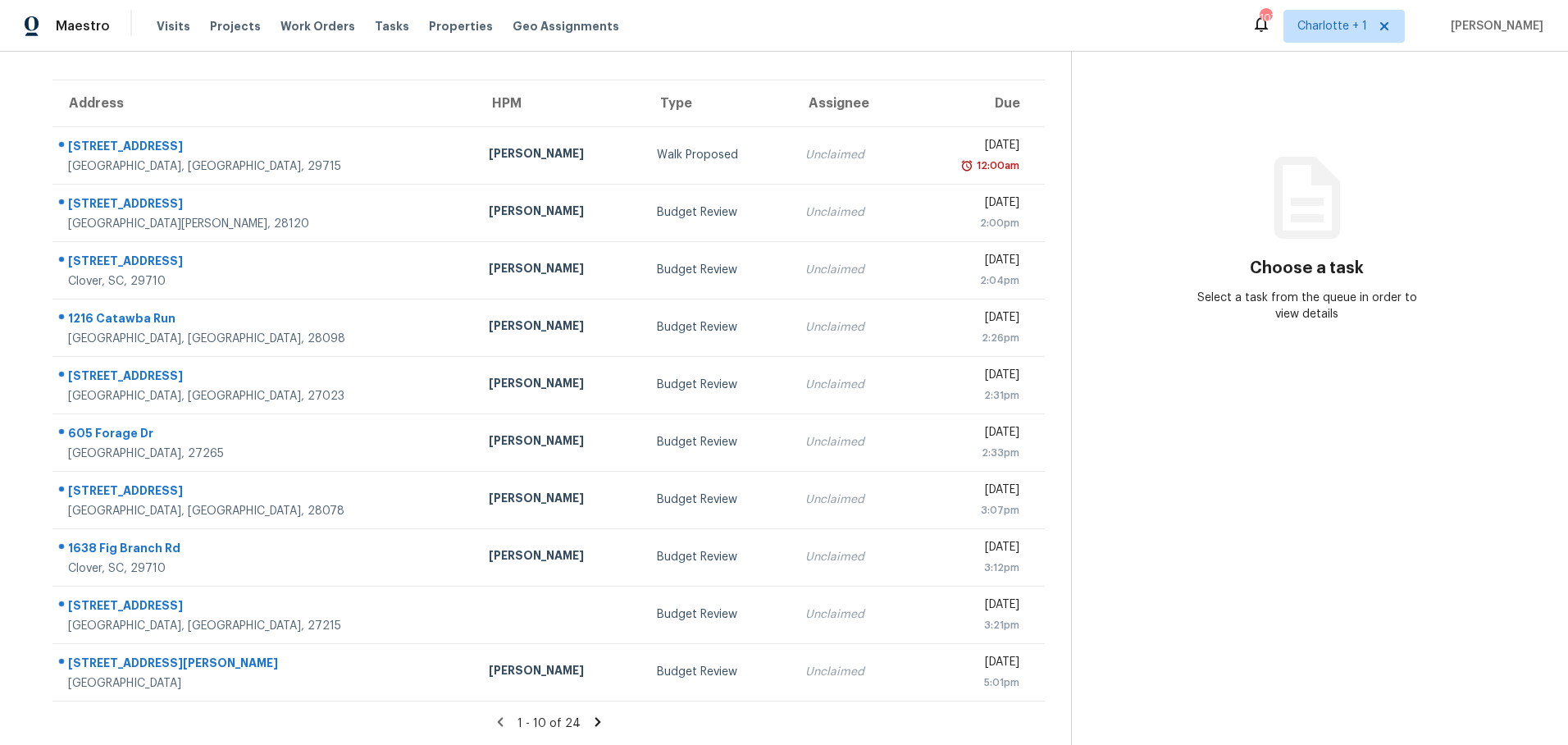
click at [591, 715] on icon at bounding box center [598, 721] width 15 height 15
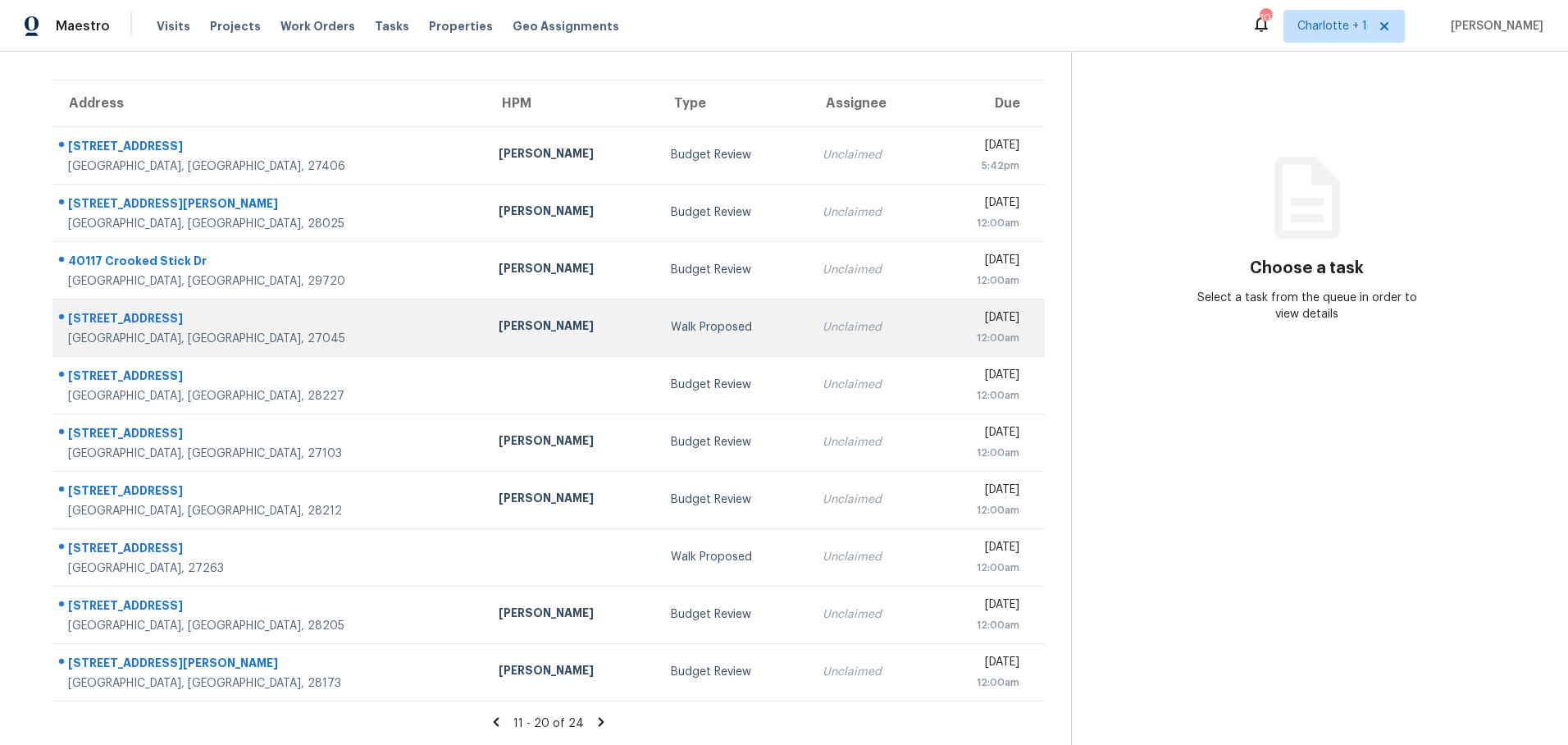
click at [498, 320] on div "[PERSON_NAME]" at bounding box center [571, 327] width 146 height 21
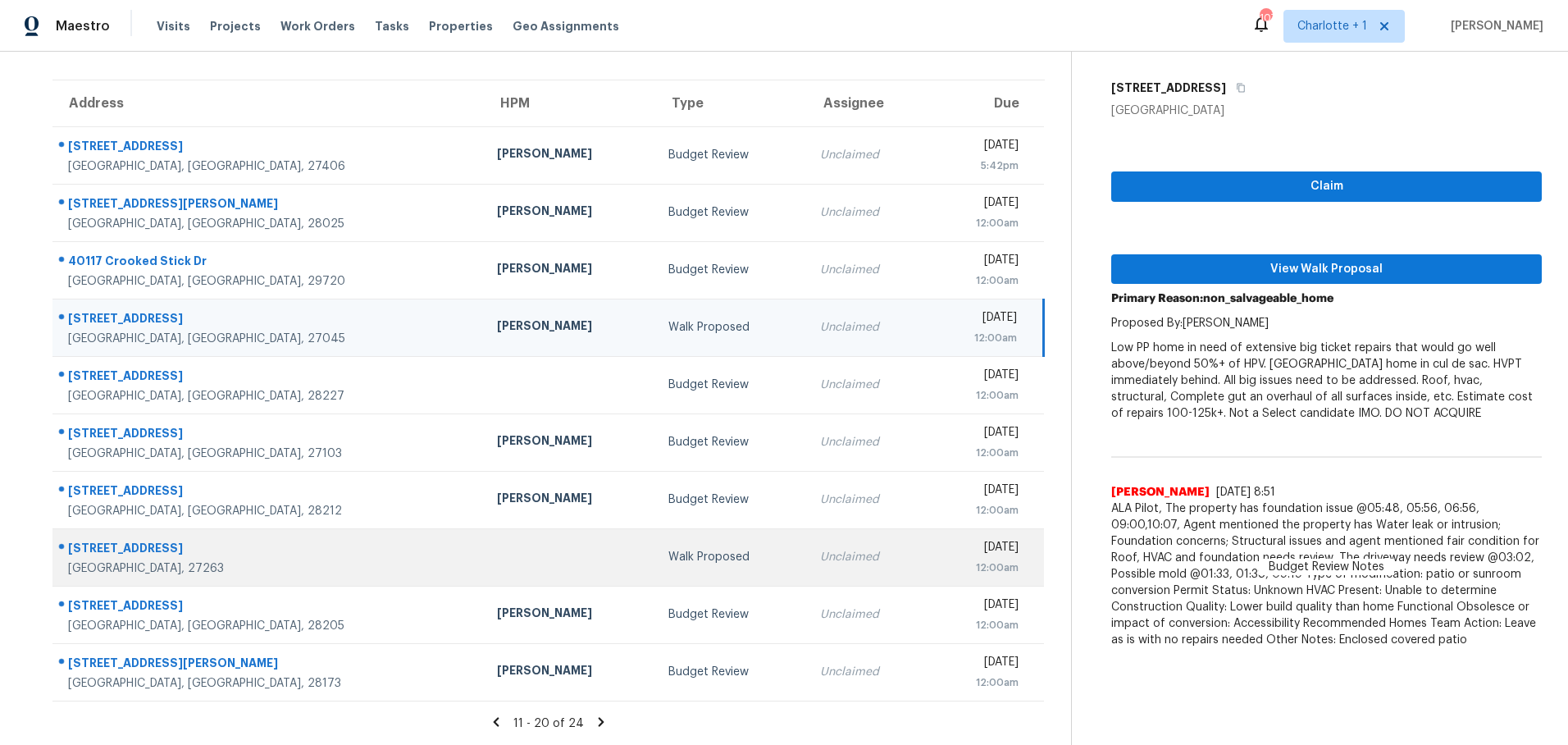
click at [497, 555] on div at bounding box center [570, 557] width 145 height 4
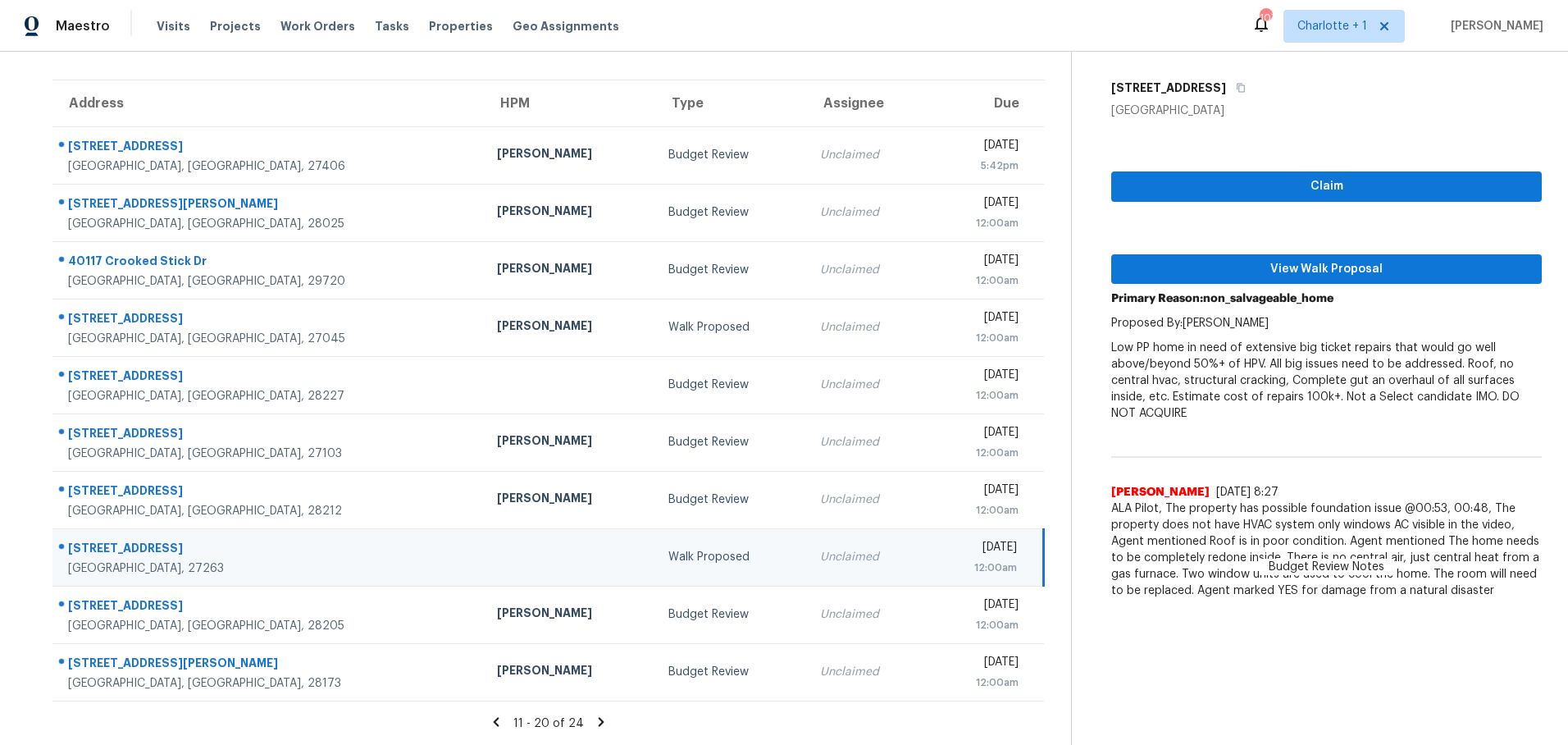
click at [596, 715] on icon at bounding box center [601, 721] width 15 height 15
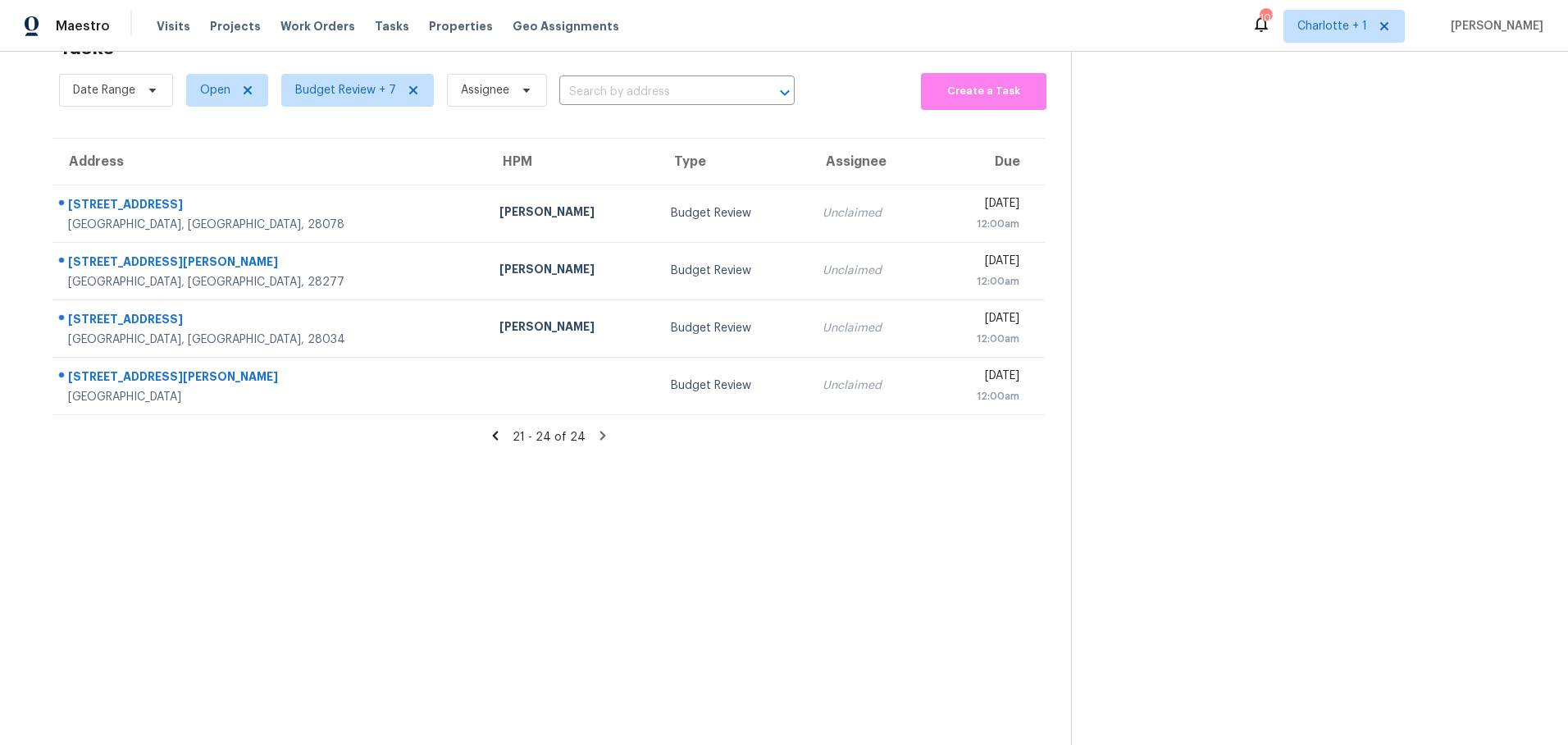
click at [493, 430] on icon at bounding box center [495, 434] width 6 height 9
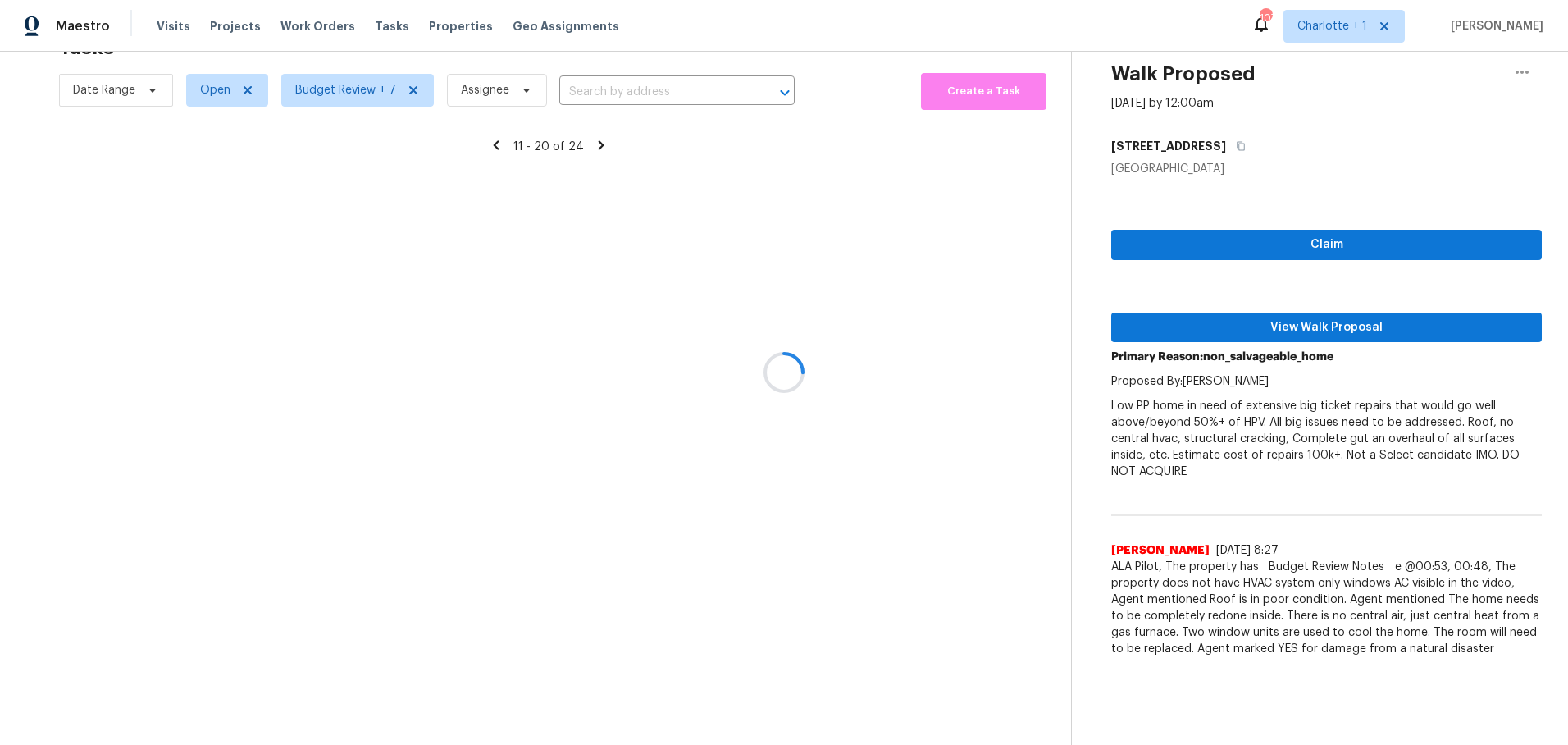
scroll to position [119, 0]
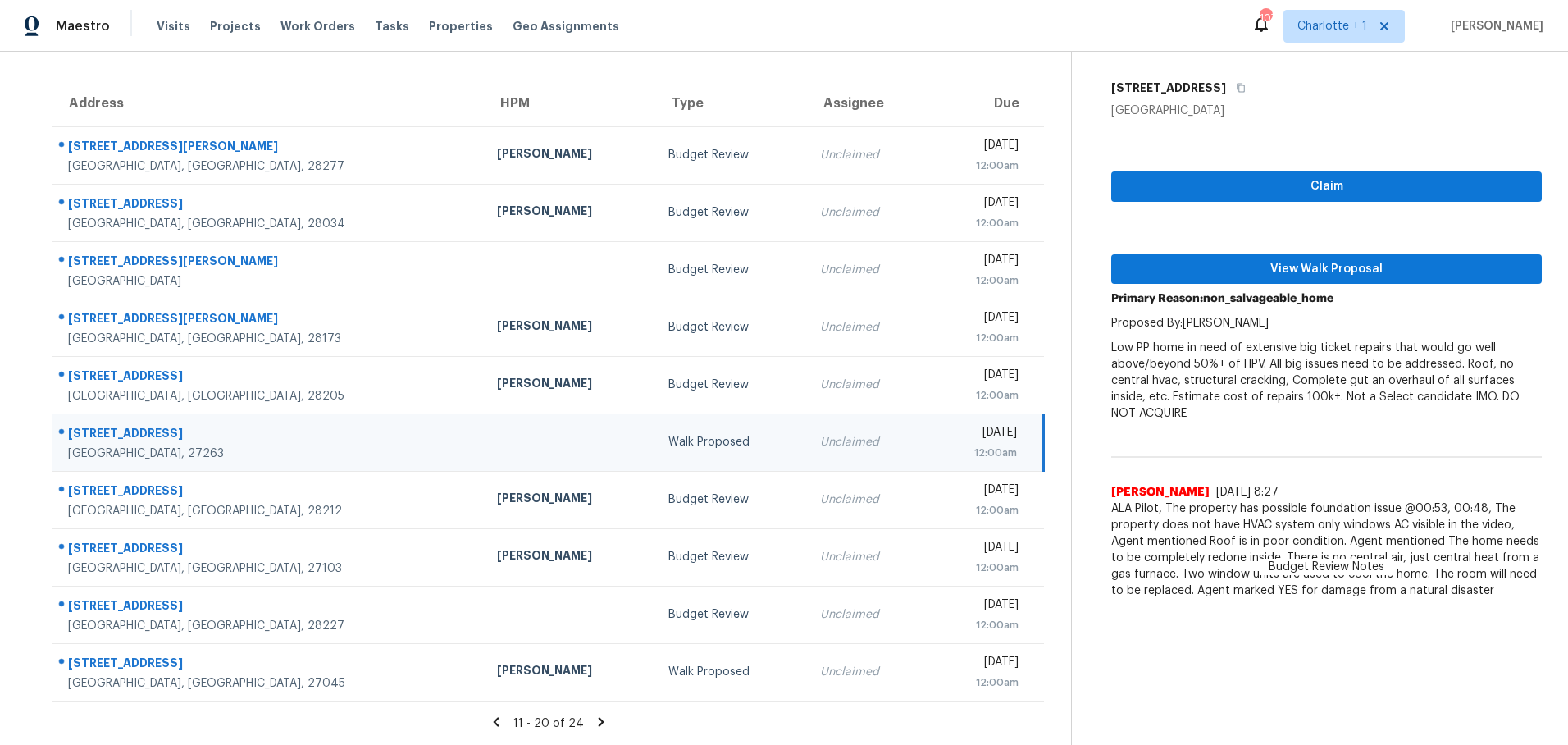
click at [493, 715] on icon at bounding box center [495, 721] width 15 height 15
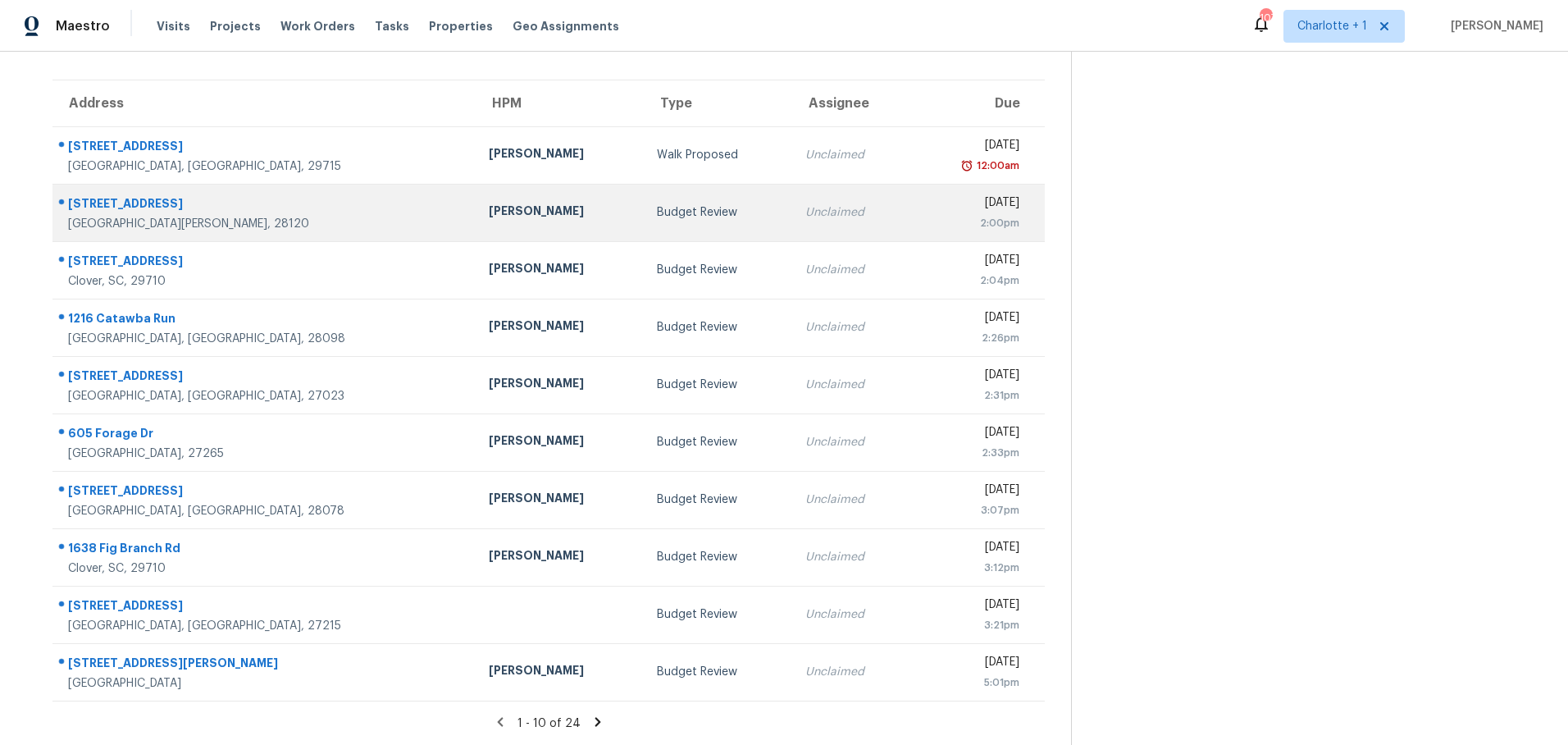
click at [644, 188] on td "Budget Review" at bounding box center [718, 212] width 148 height 57
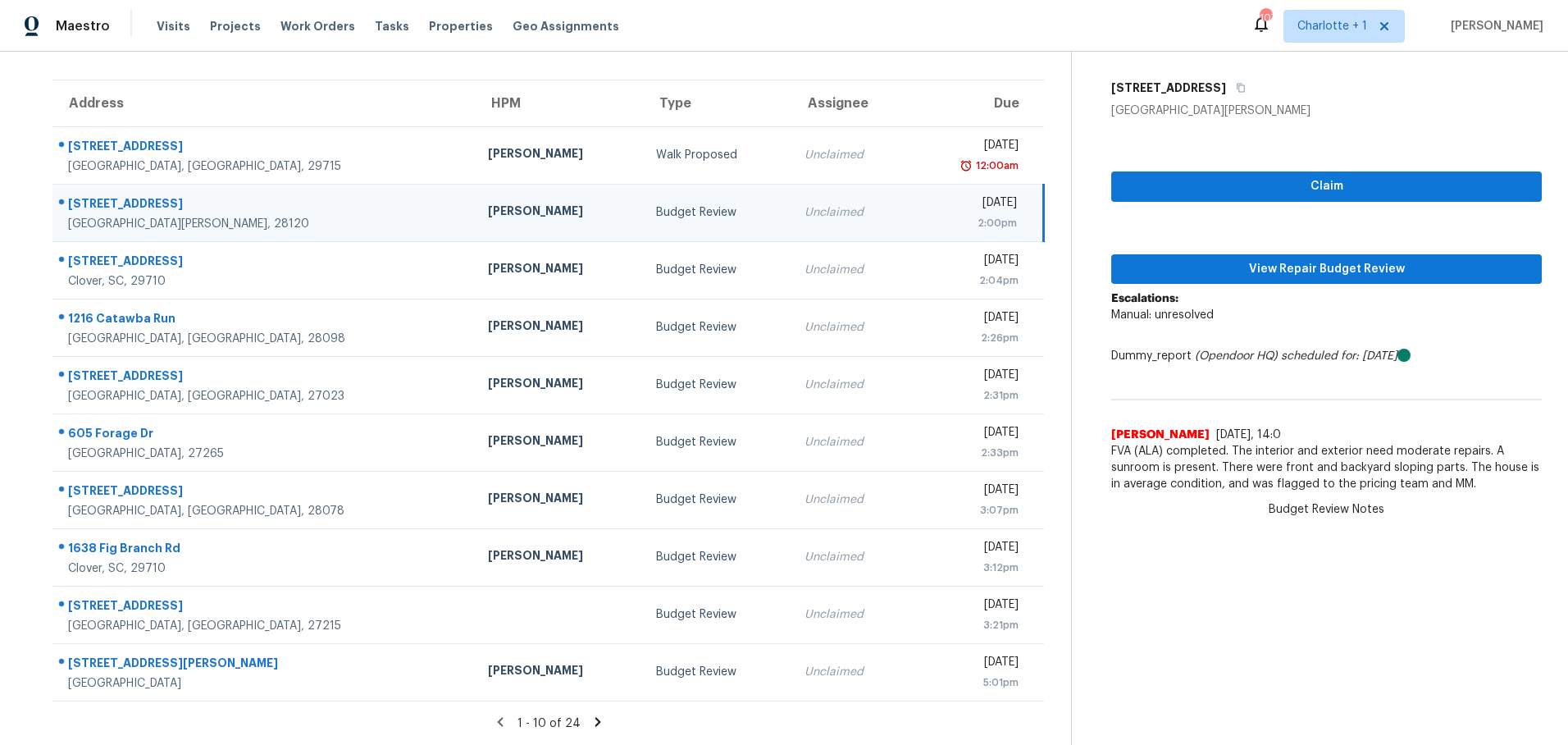
click at [268, 196] on div "108 Mistywood Dr" at bounding box center [264, 205] width 393 height 21
click at [1251, 259] on span "View Repair Budget Review" at bounding box center [1326, 269] width 404 height 21
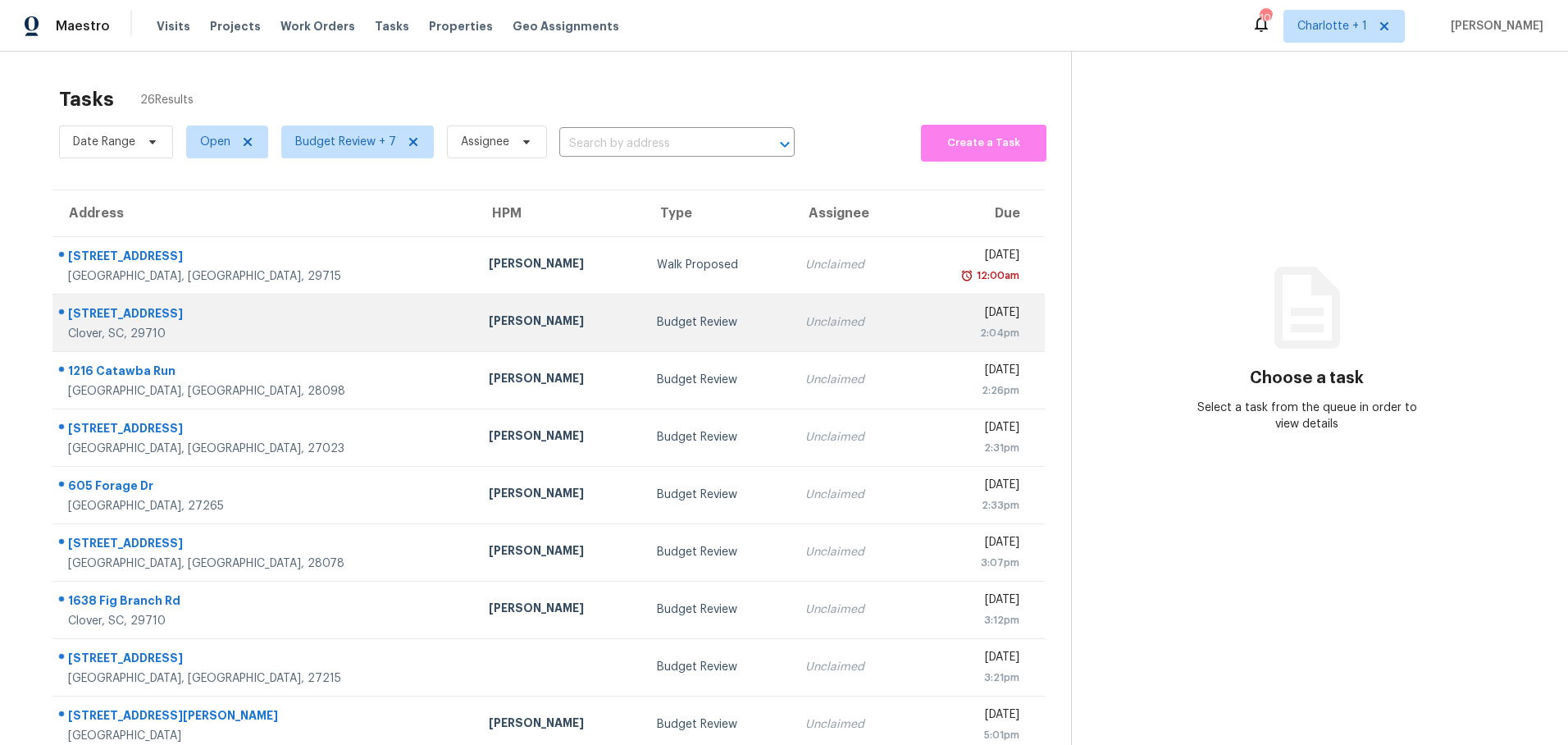
click at [207, 296] on td "[STREET_ADDRESS]" at bounding box center [263, 322] width 424 height 57
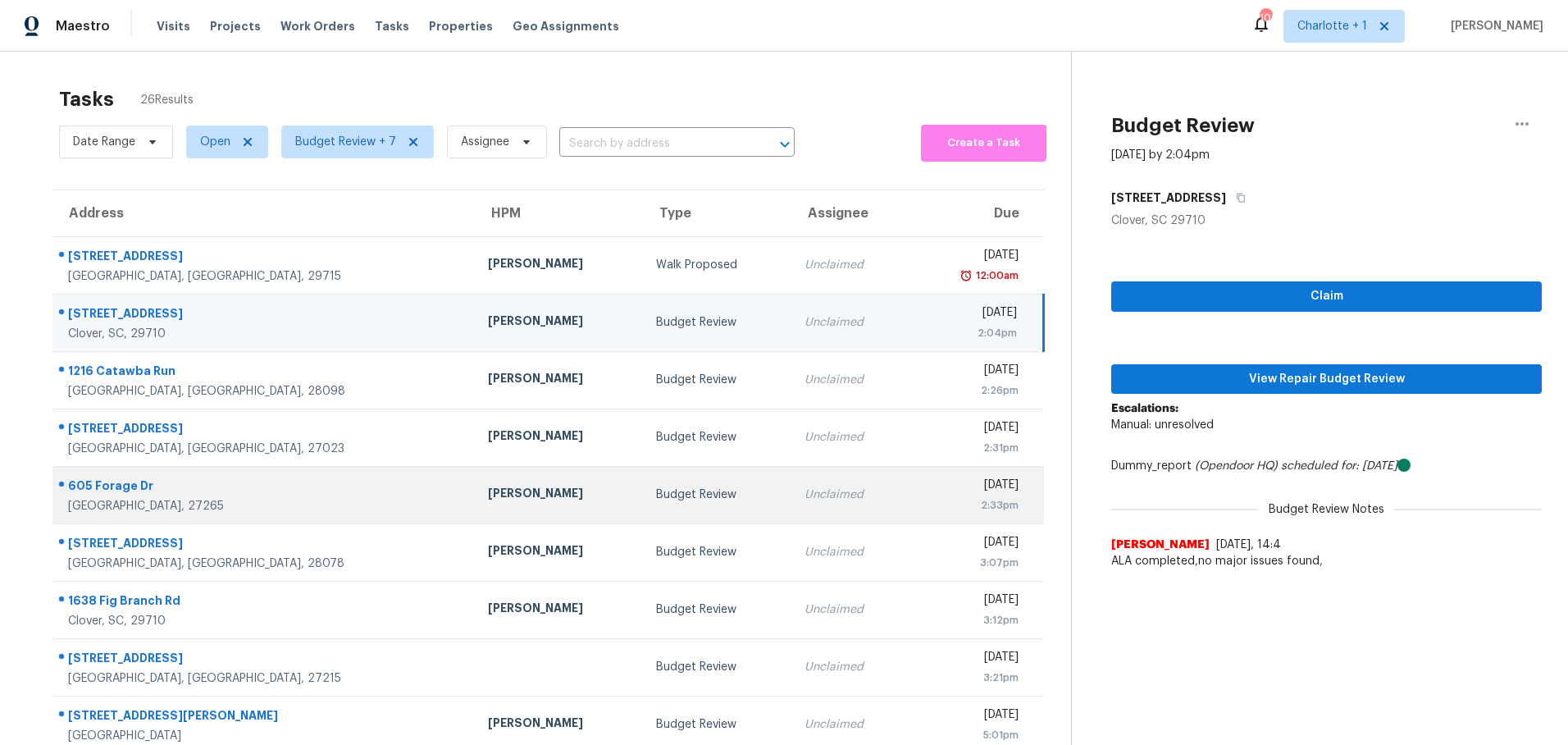
scroll to position [121, 0]
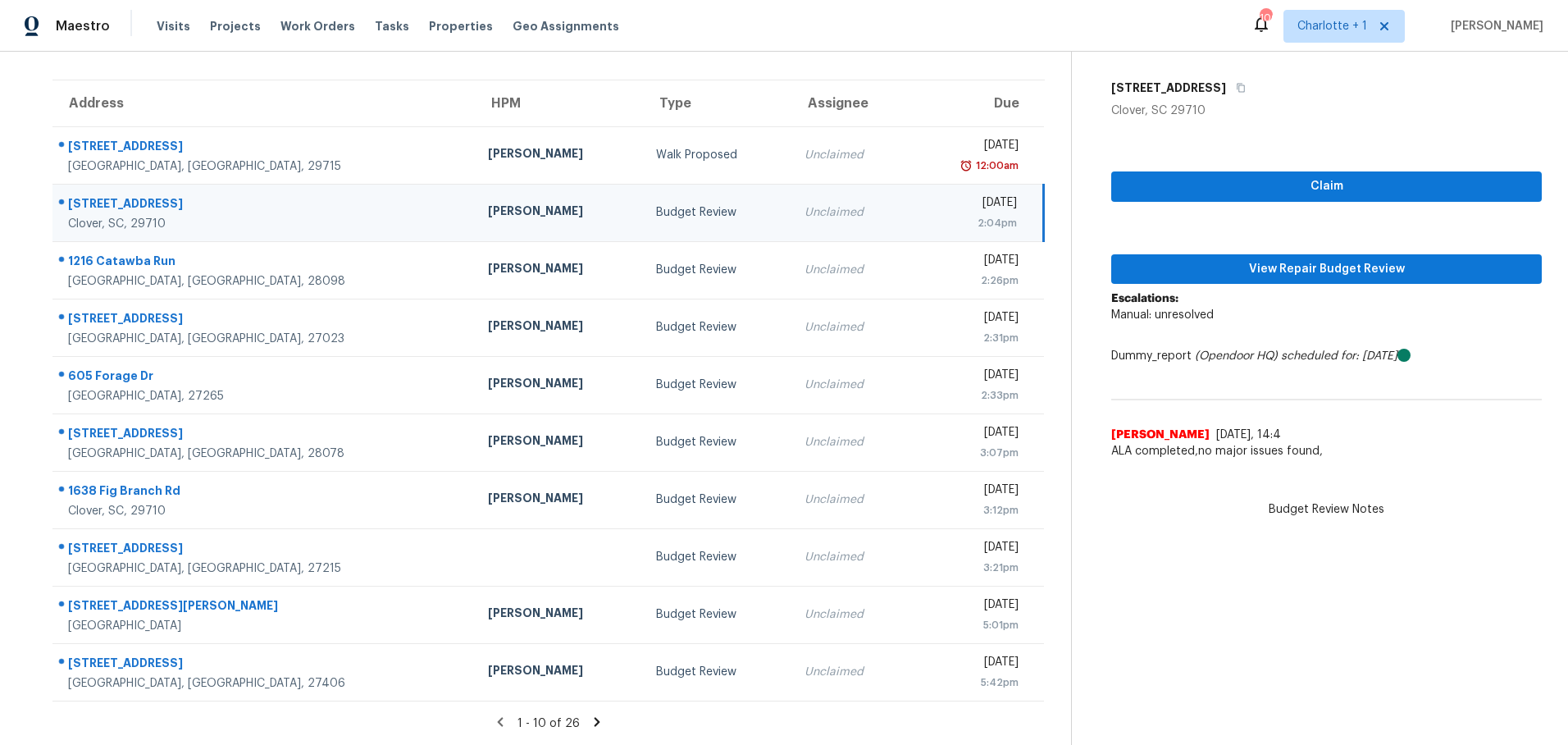
click at [595, 716] on icon at bounding box center [598, 720] width 6 height 9
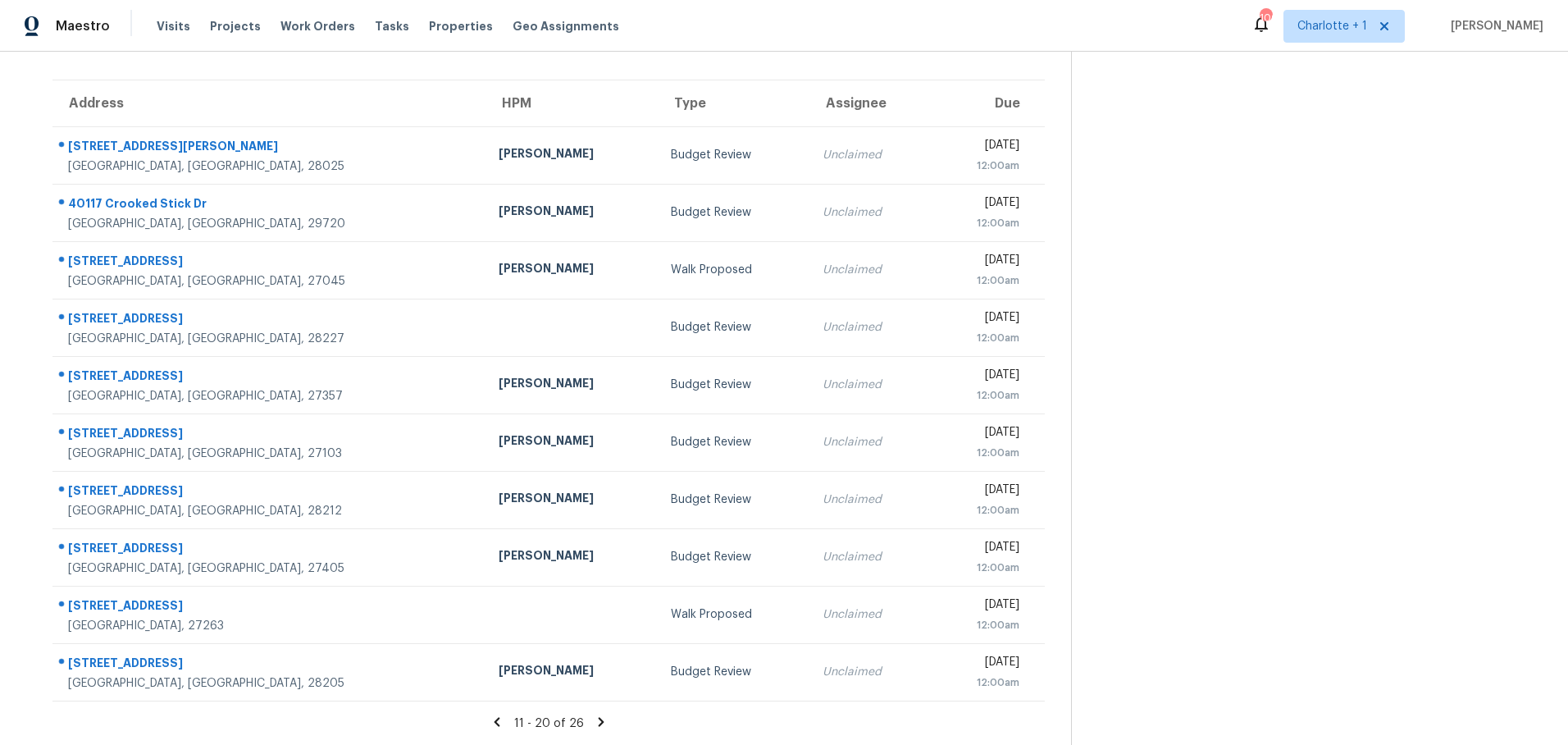
click at [597, 715] on icon at bounding box center [601, 721] width 15 height 15
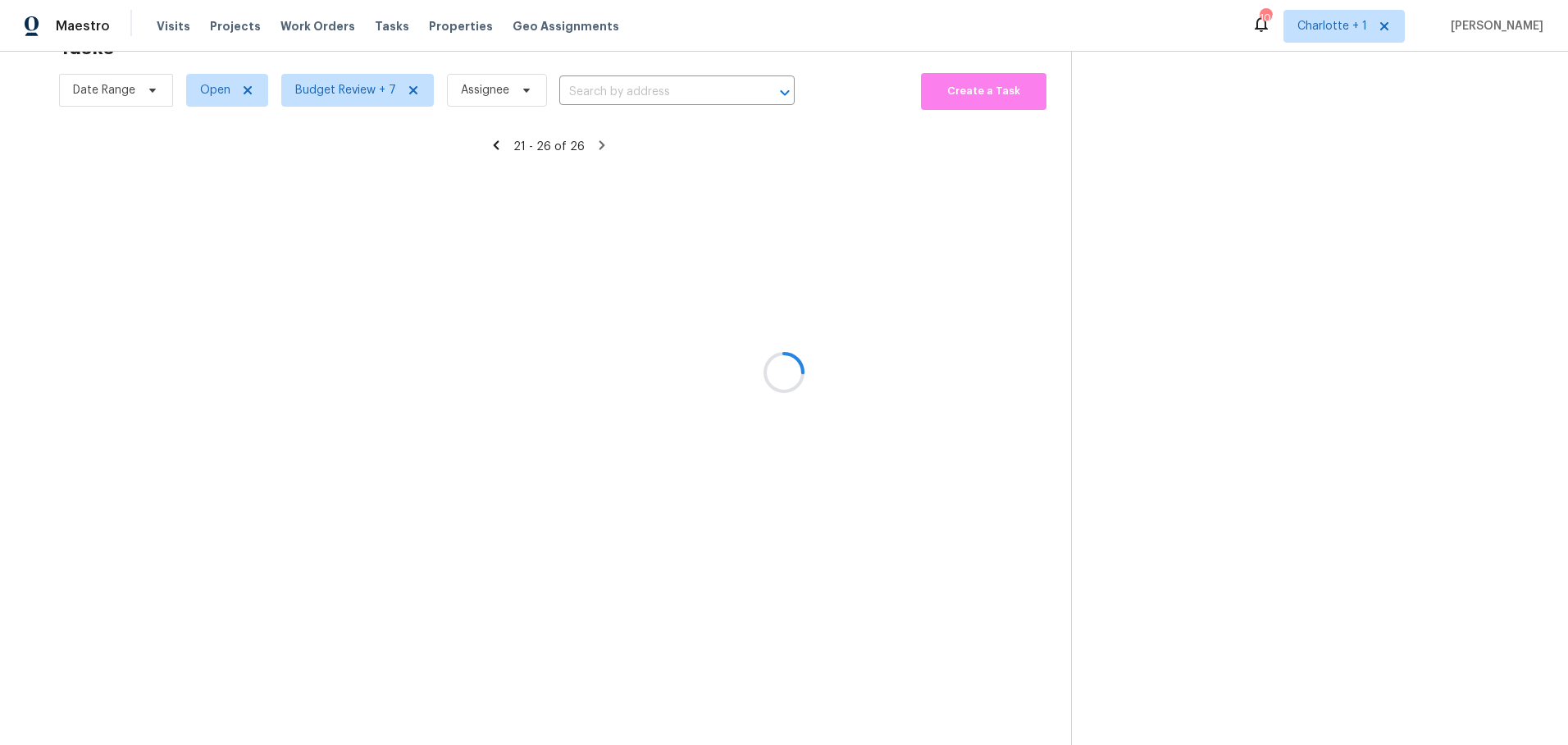
scroll to position [64, 0]
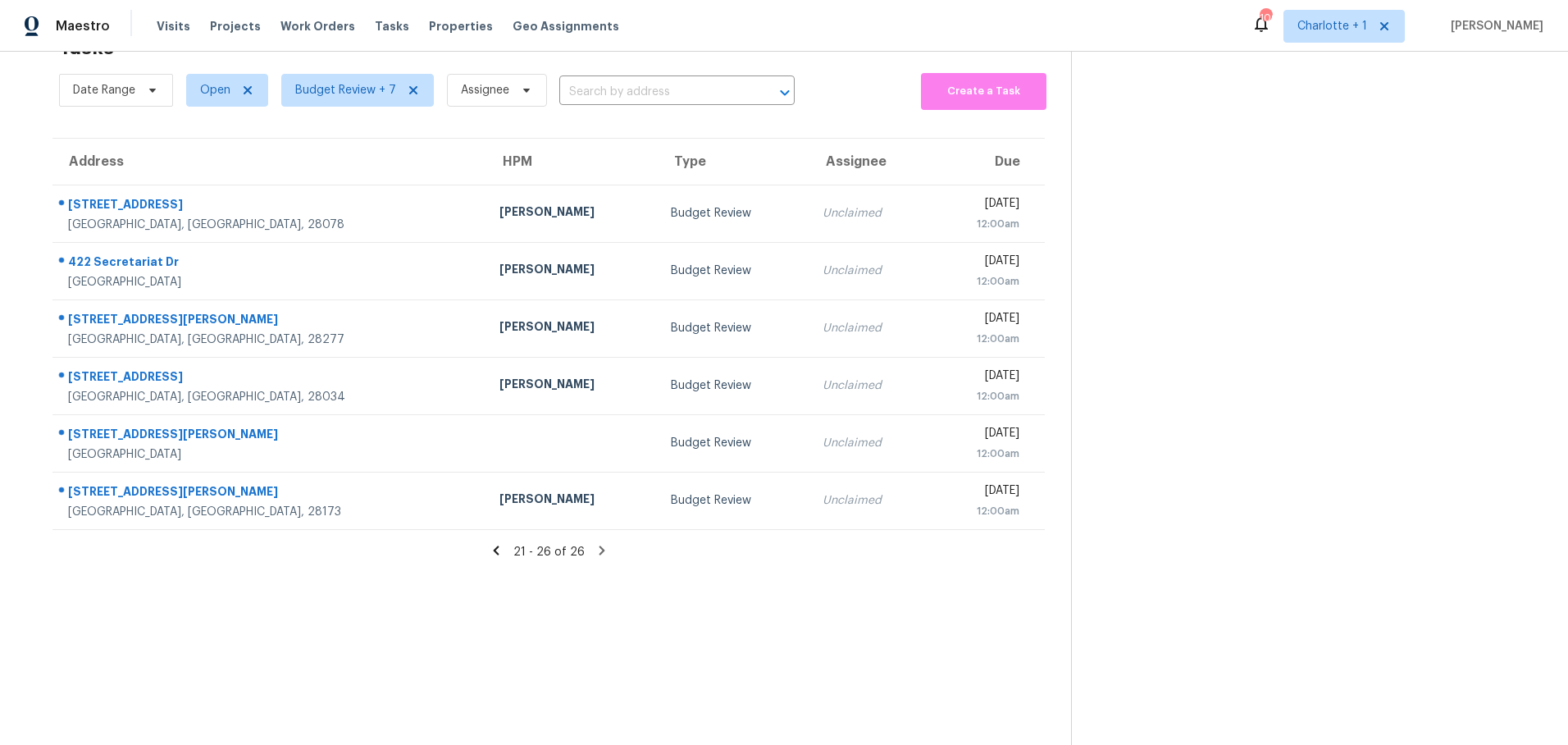
click at [494, 545] on icon at bounding box center [495, 549] width 6 height 9
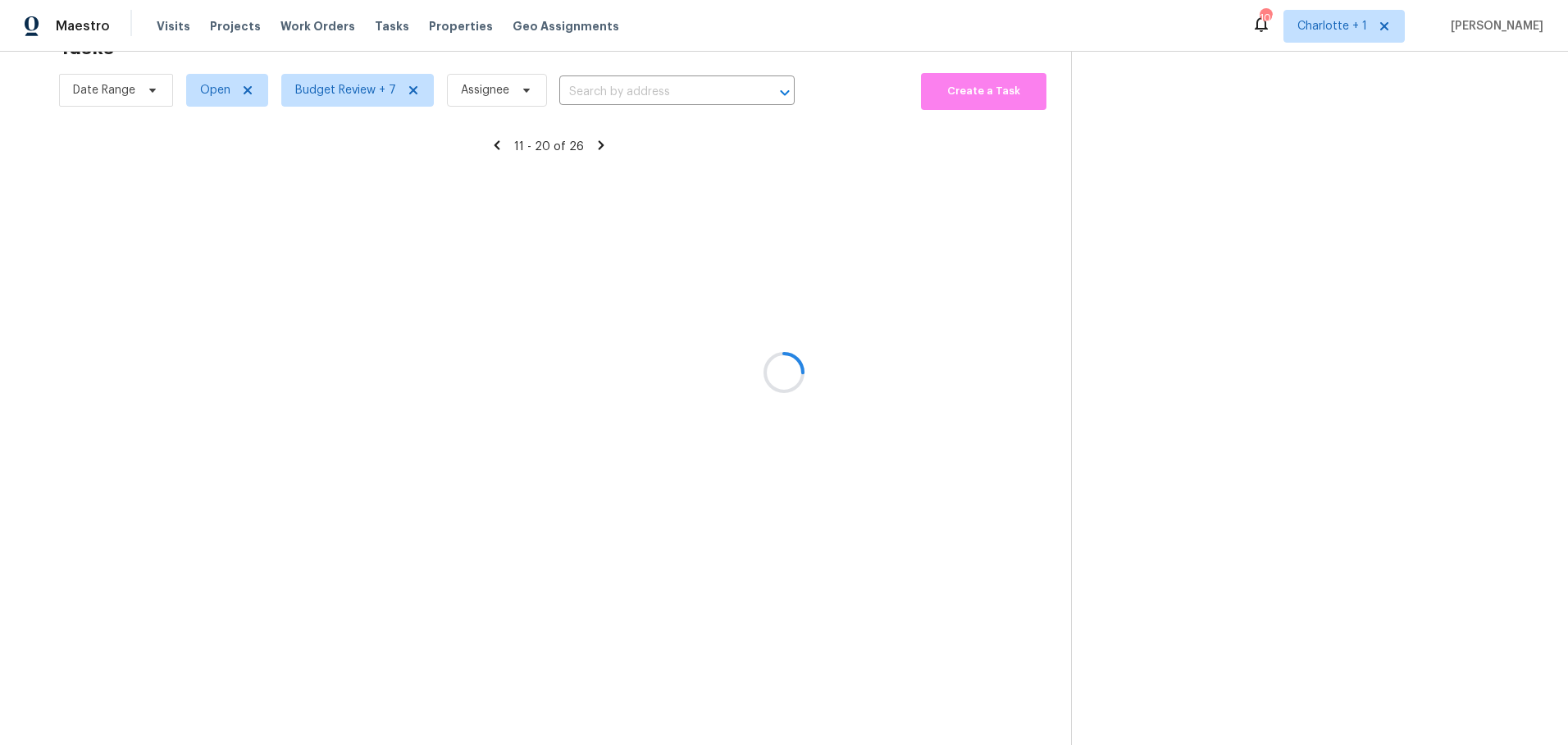
scroll to position [121, 0]
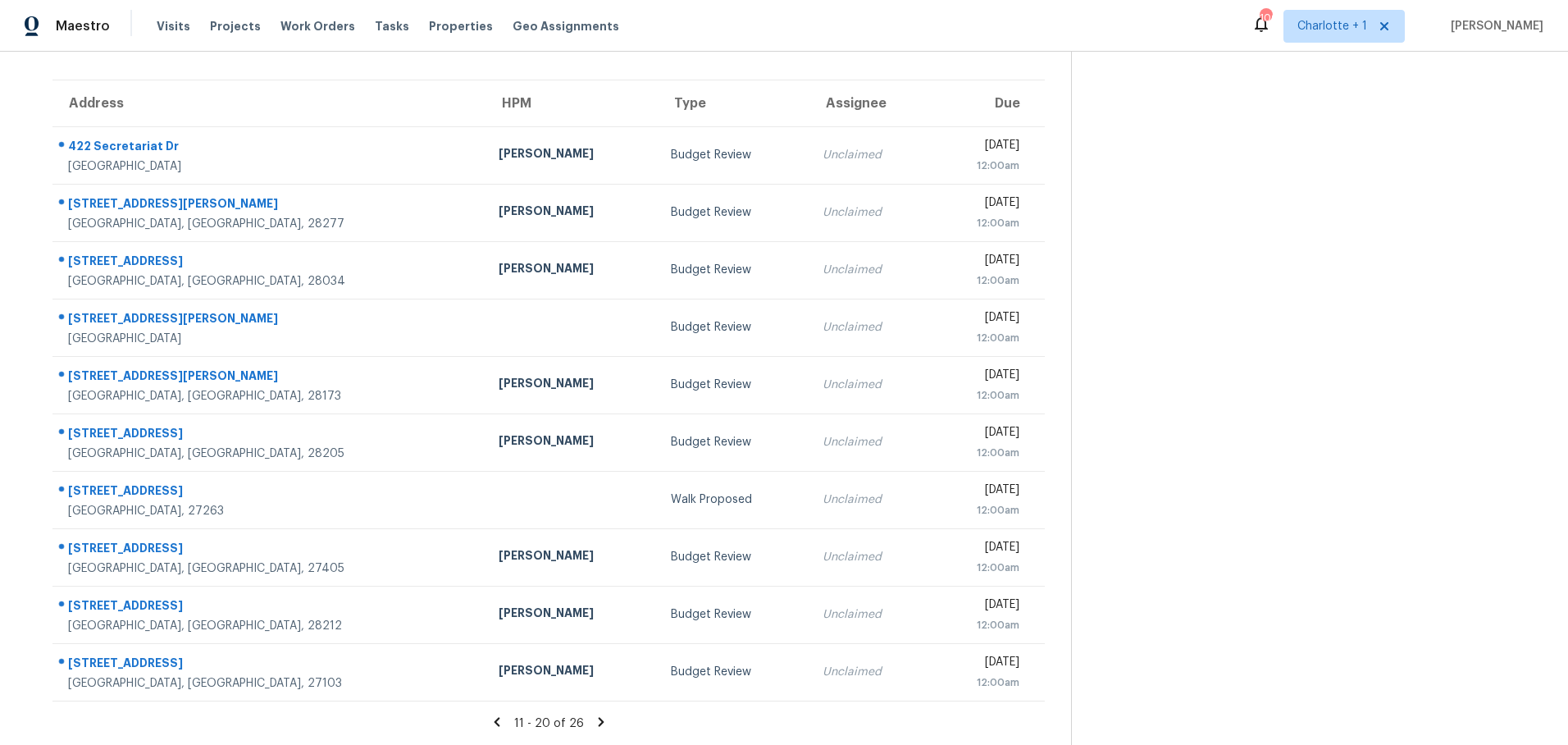
click at [500, 715] on icon at bounding box center [496, 721] width 15 height 15
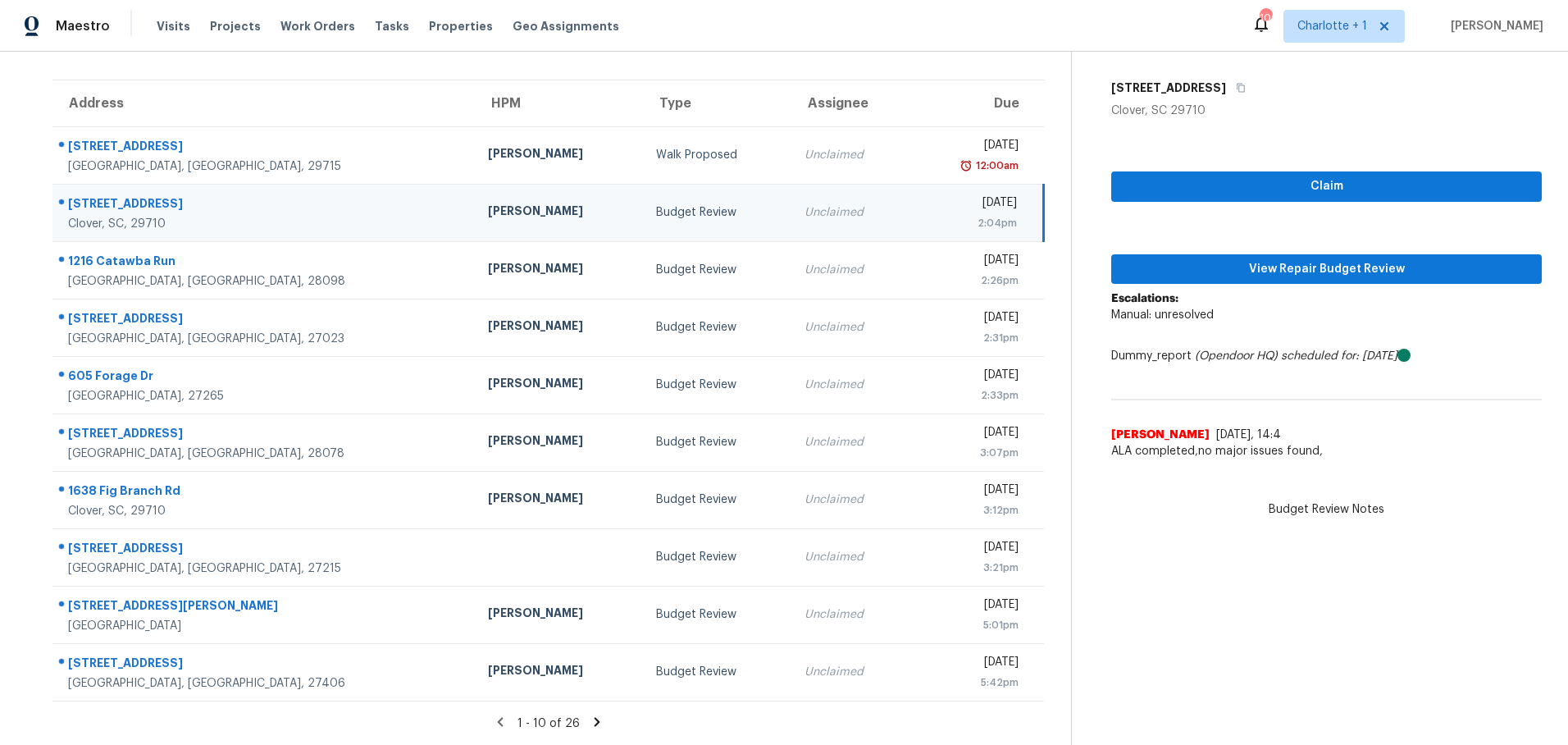
click at [225, 222] on td "[STREET_ADDRESS]" at bounding box center [263, 212] width 423 height 57
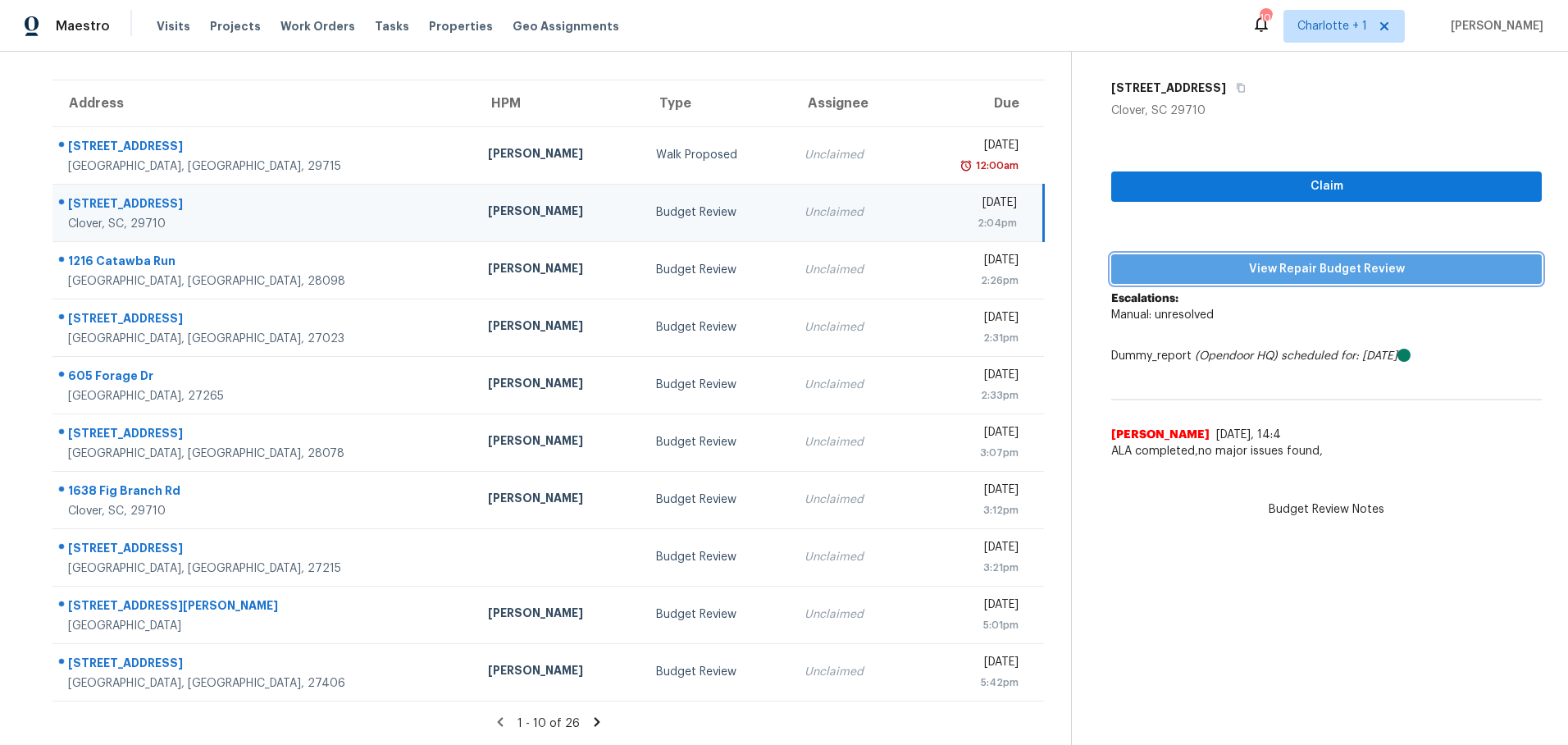
click at [1151, 259] on span "View Repair Budget Review" at bounding box center [1326, 269] width 404 height 21
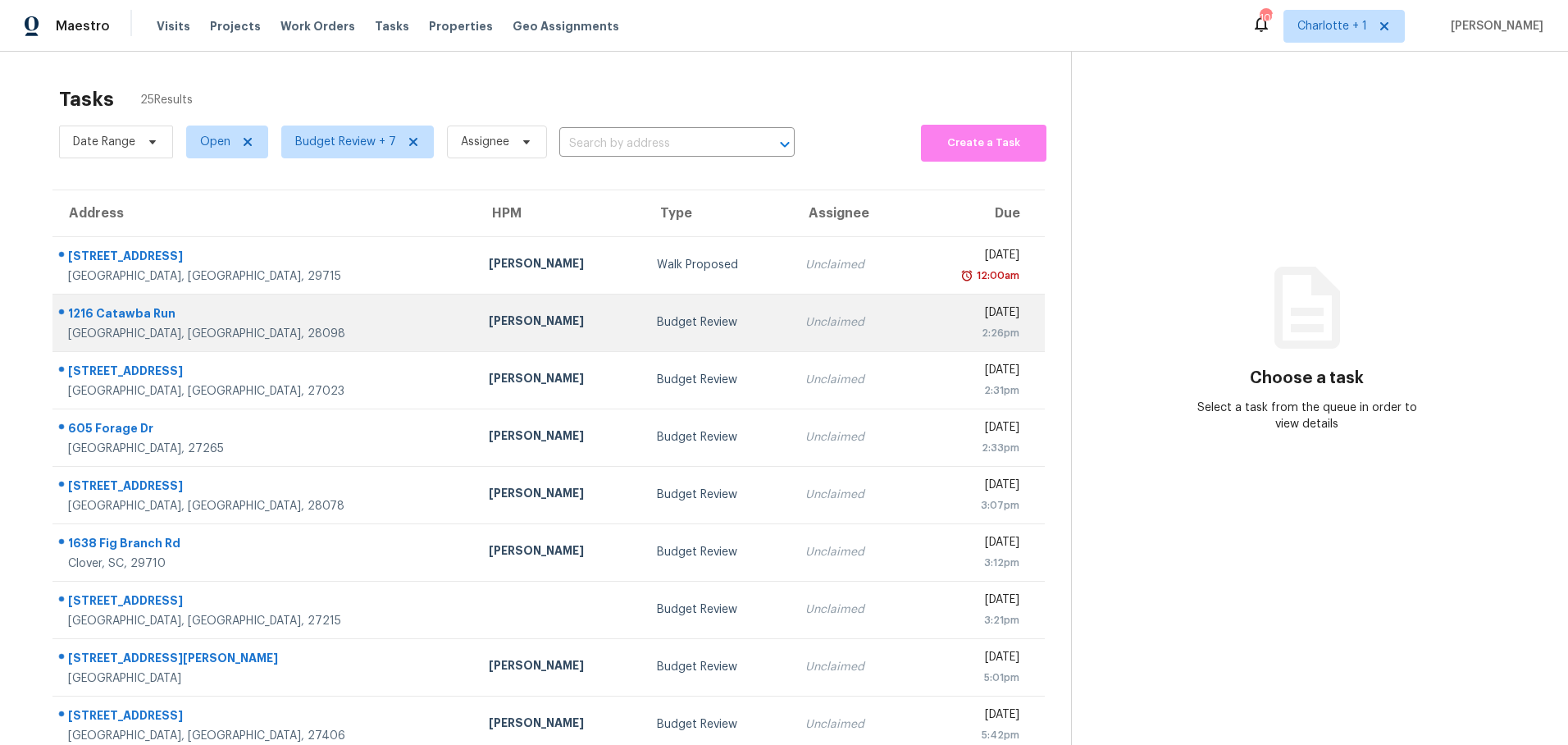
click at [476, 332] on td "[PERSON_NAME]" at bounding box center [559, 322] width 168 height 57
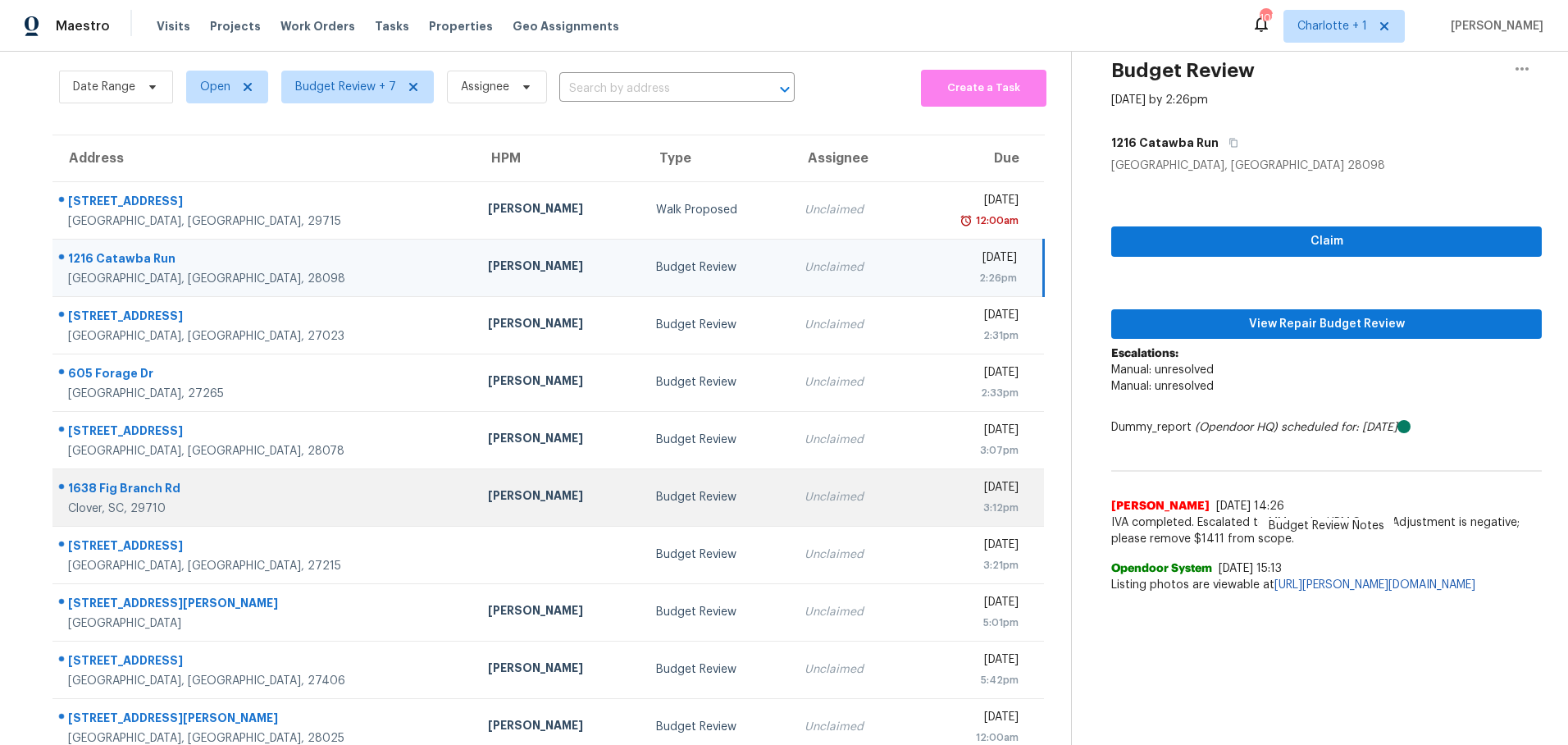
scroll to position [121, 0]
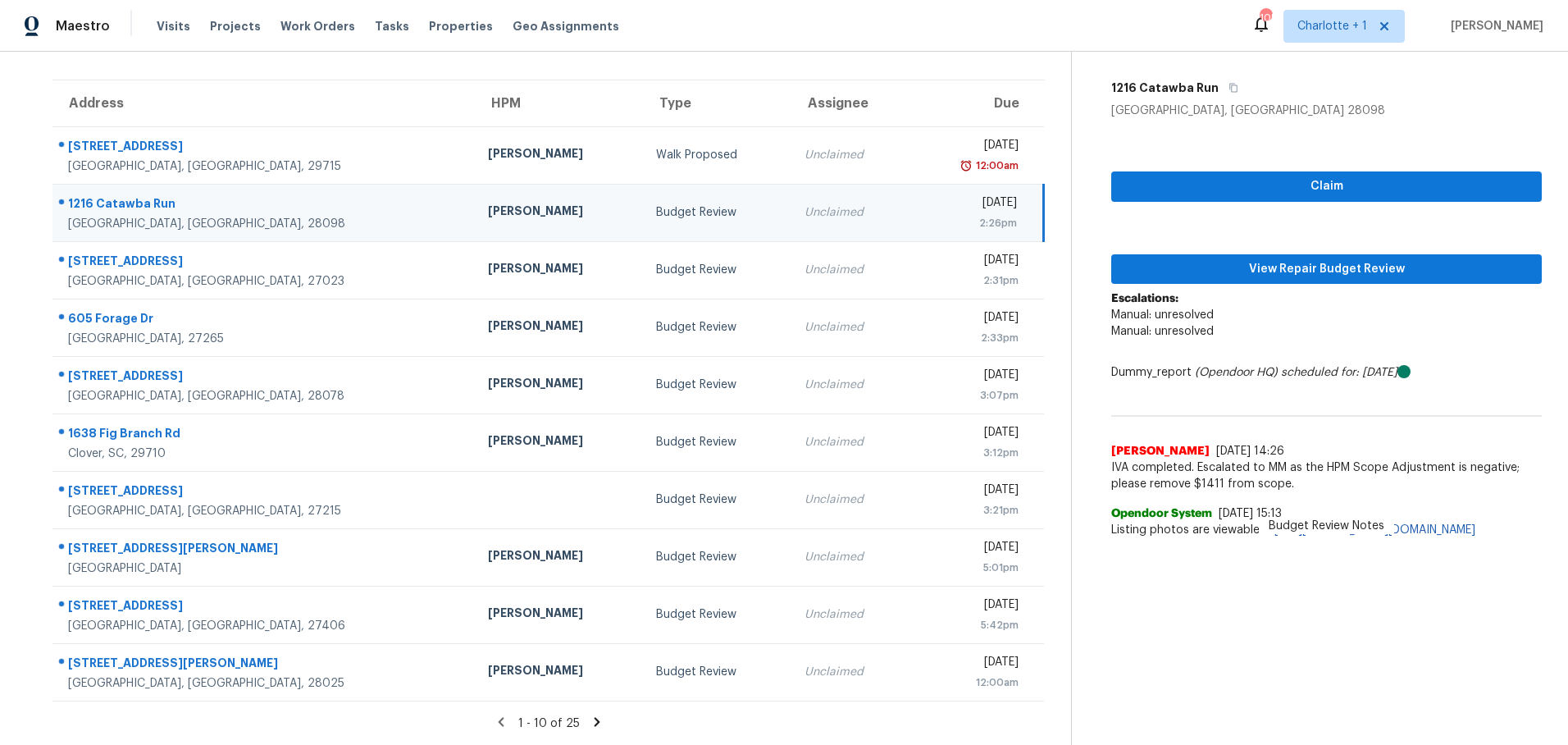
click at [643, 212] on td "Budget Review" at bounding box center [717, 212] width 148 height 57
click at [1181, 265] on span "View Repair Budget Review" at bounding box center [1326, 269] width 404 height 21
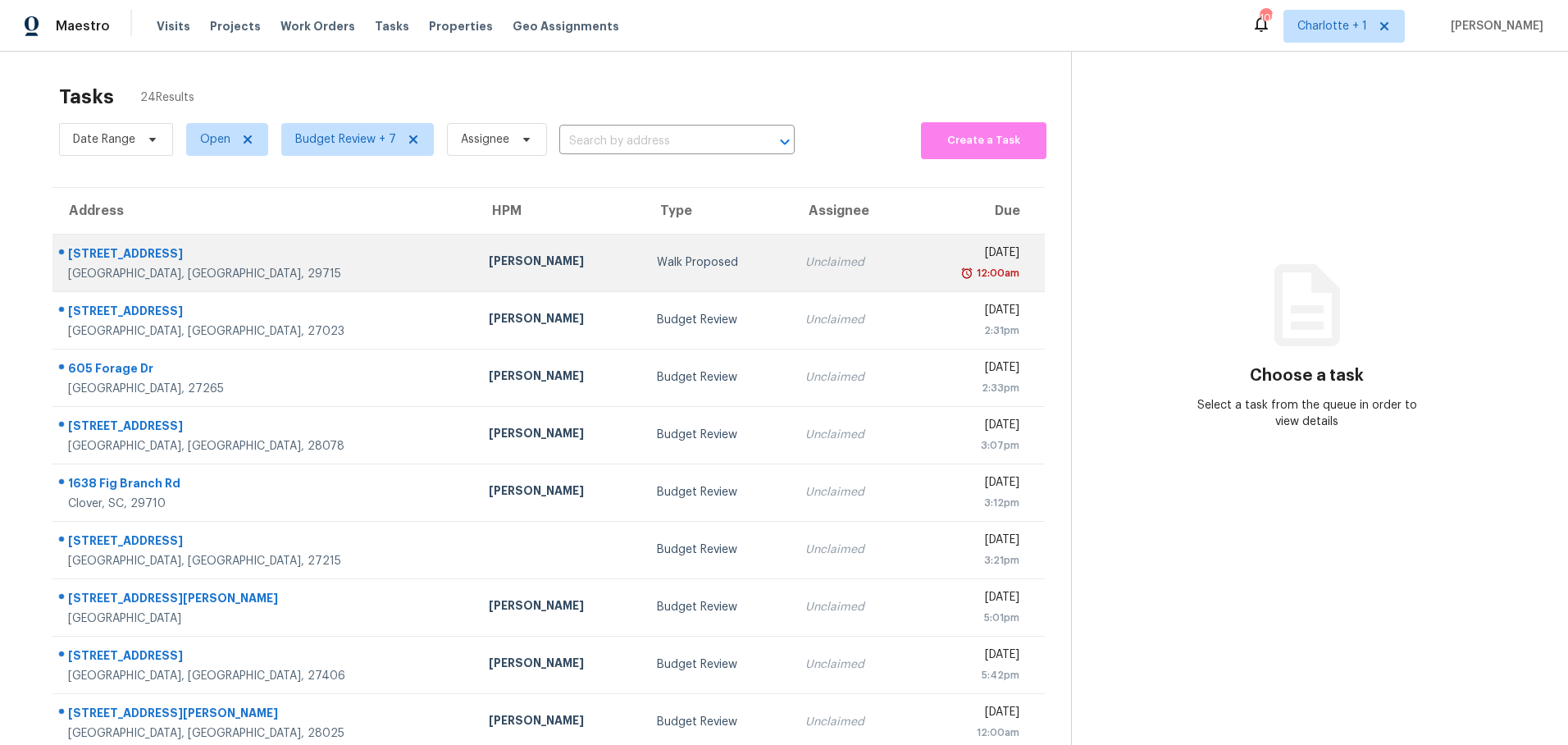
scroll to position [121, 0]
